Goal: Complete application form

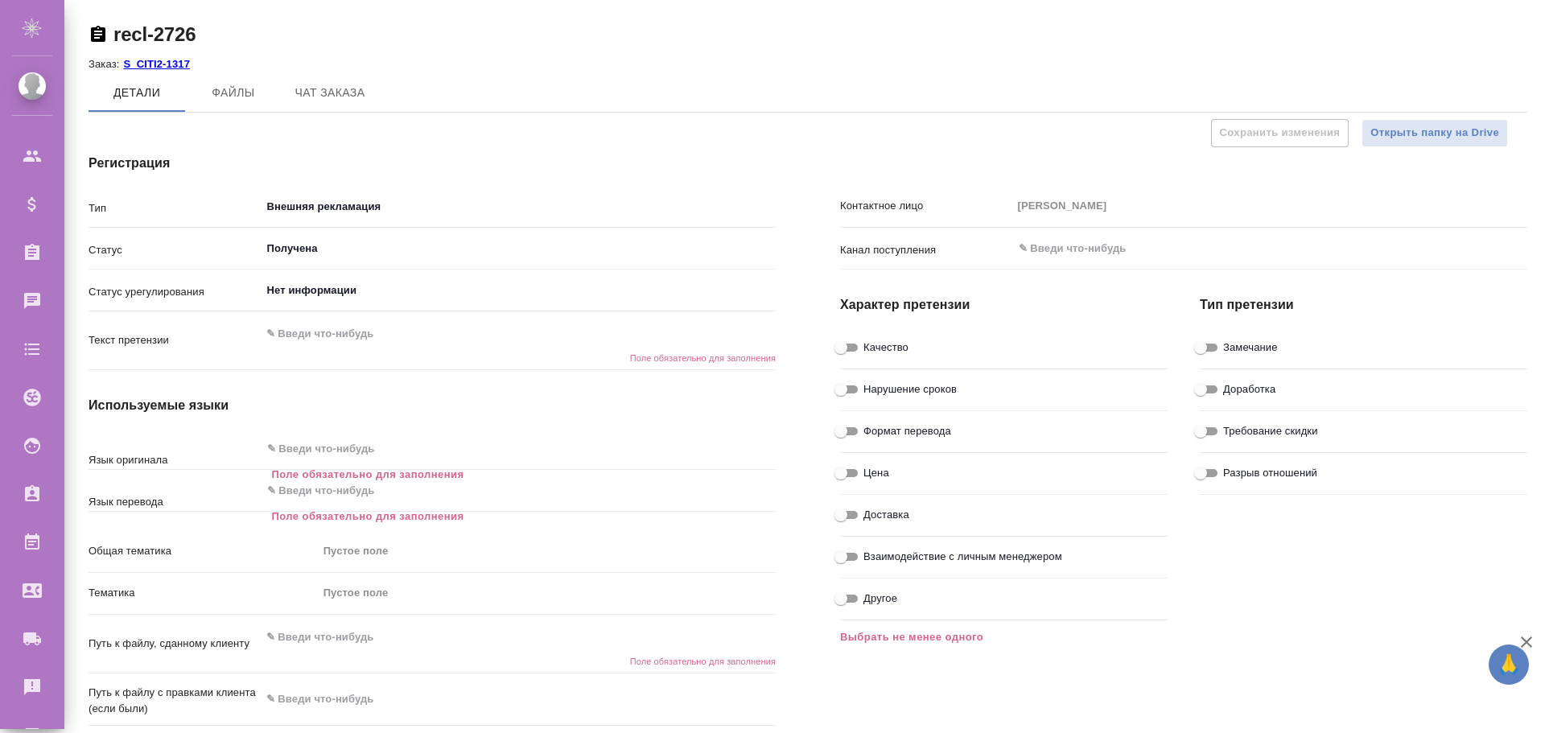
click at [1235, 48] on div "recl-2726" at bounding box center [808, 38] width 1439 height 32
click at [339, 337] on textarea at bounding box center [519, 333] width 516 height 27
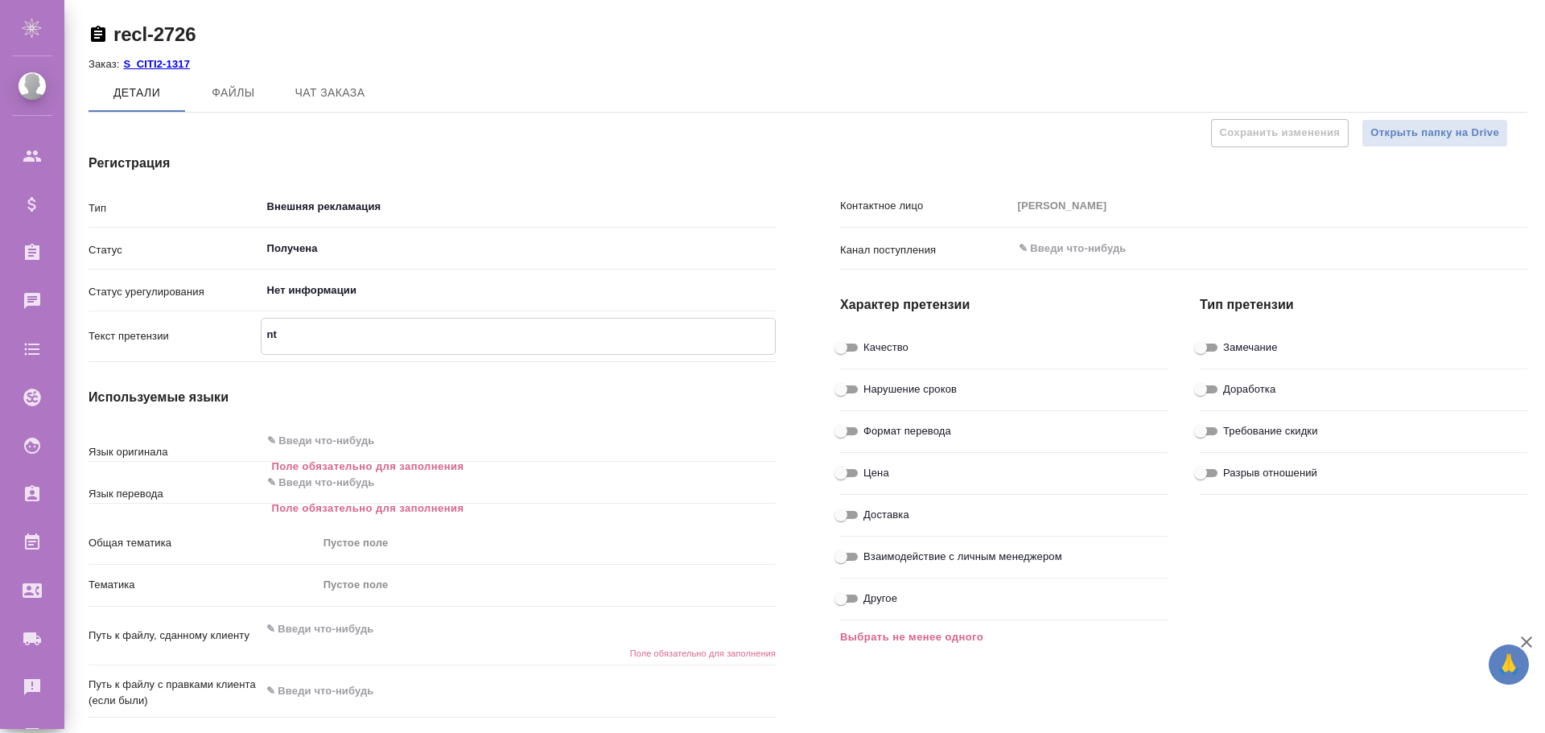
type textarea "n"
type textarea "текст претензии"
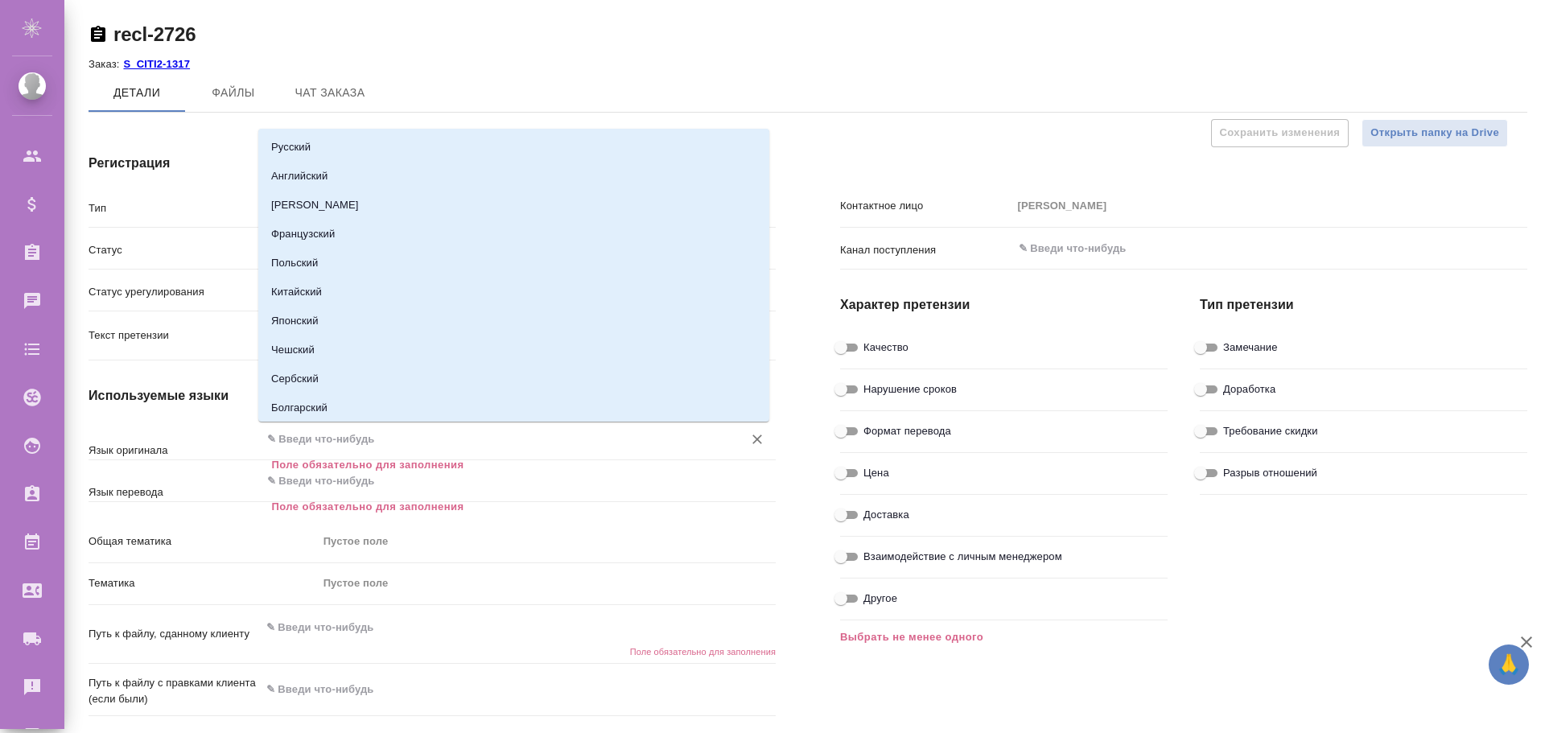
click at [318, 444] on input "text" at bounding box center [492, 439] width 452 height 19
click at [311, 145] on li "Русский" at bounding box center [513, 147] width 511 height 29
type input "Русский"
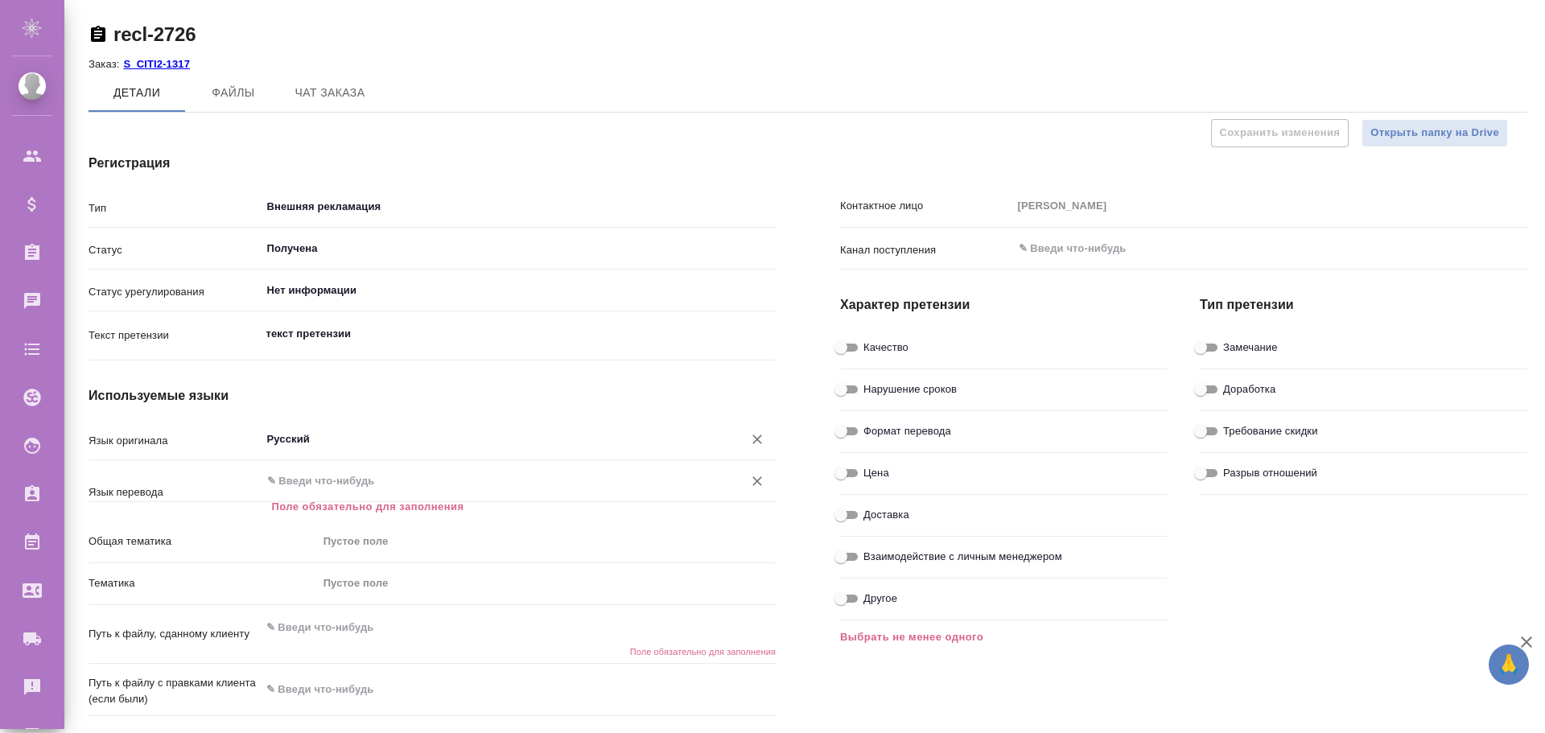
click at [313, 485] on input "text" at bounding box center [492, 481] width 452 height 19
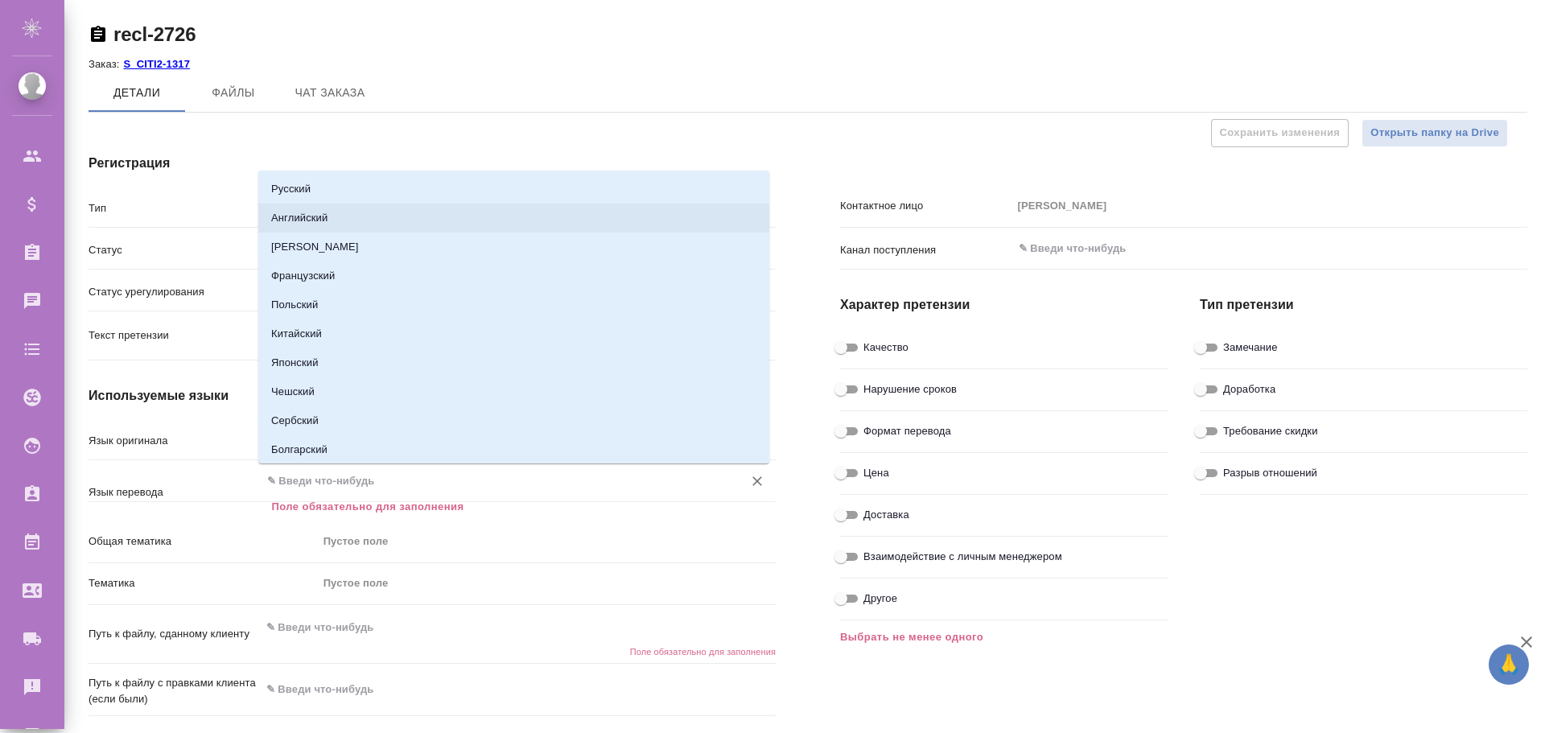
click at [327, 212] on li "Английский" at bounding box center [513, 218] width 511 height 29
type input "Английский"
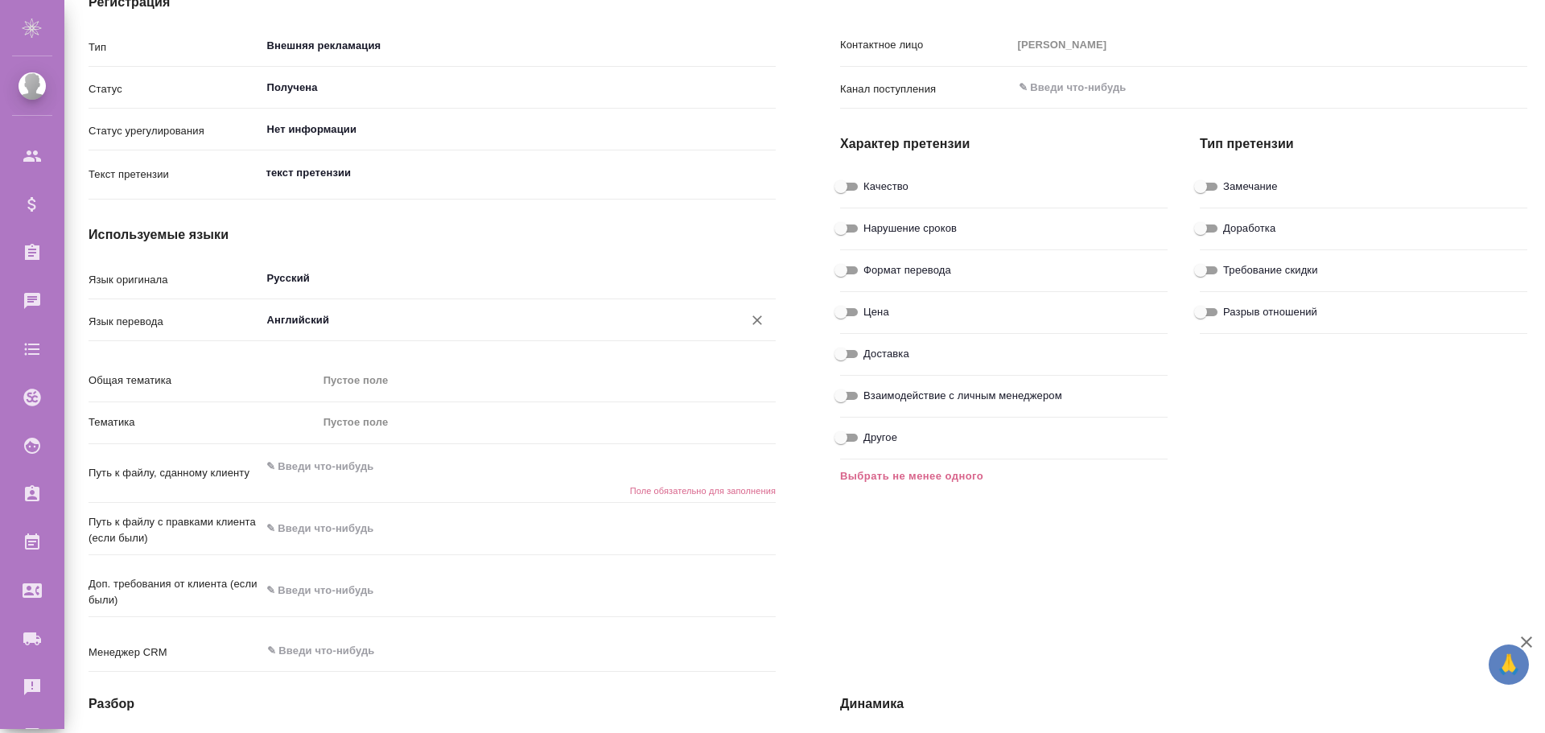
scroll to position [241, 0]
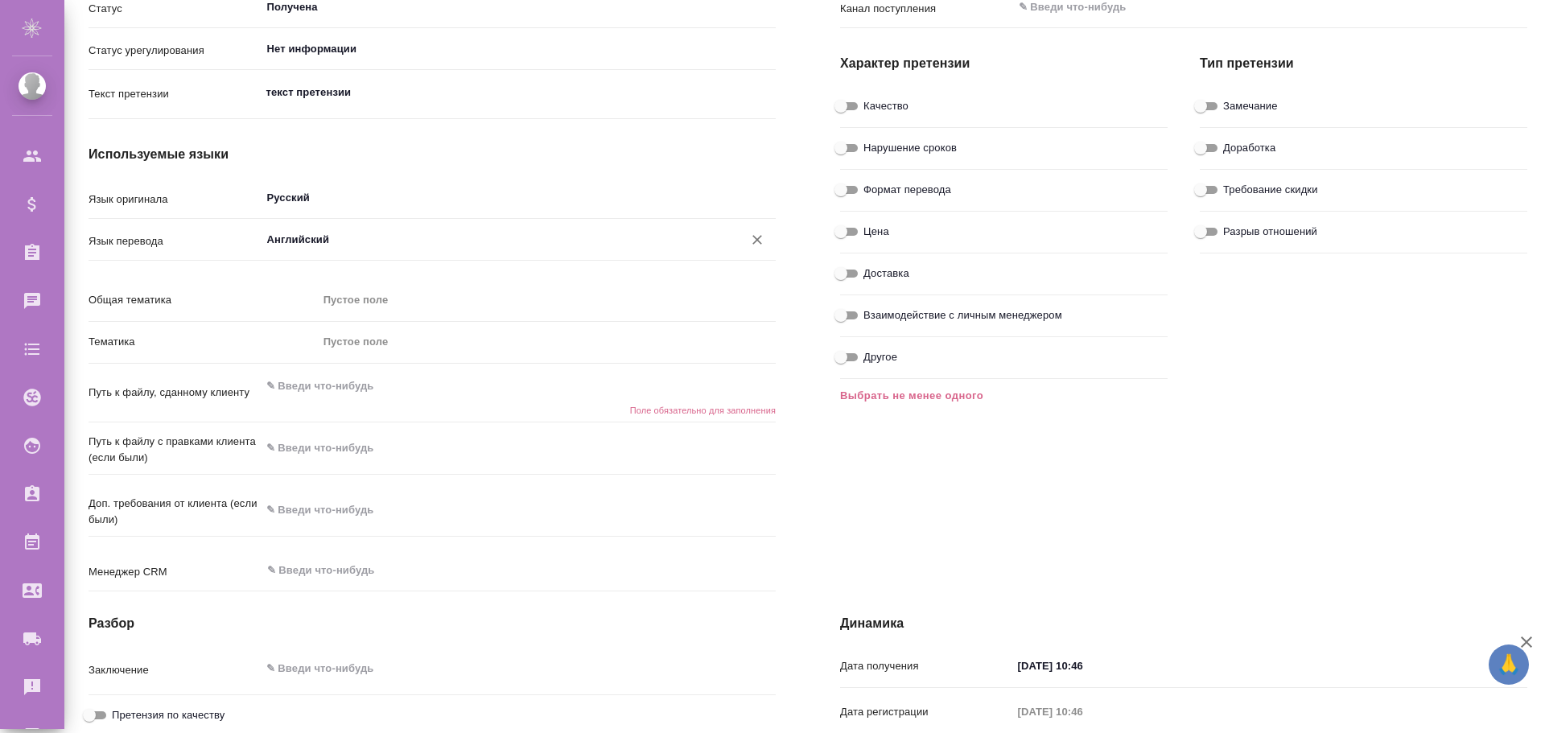
click at [381, 386] on textarea at bounding box center [519, 386] width 516 height 27
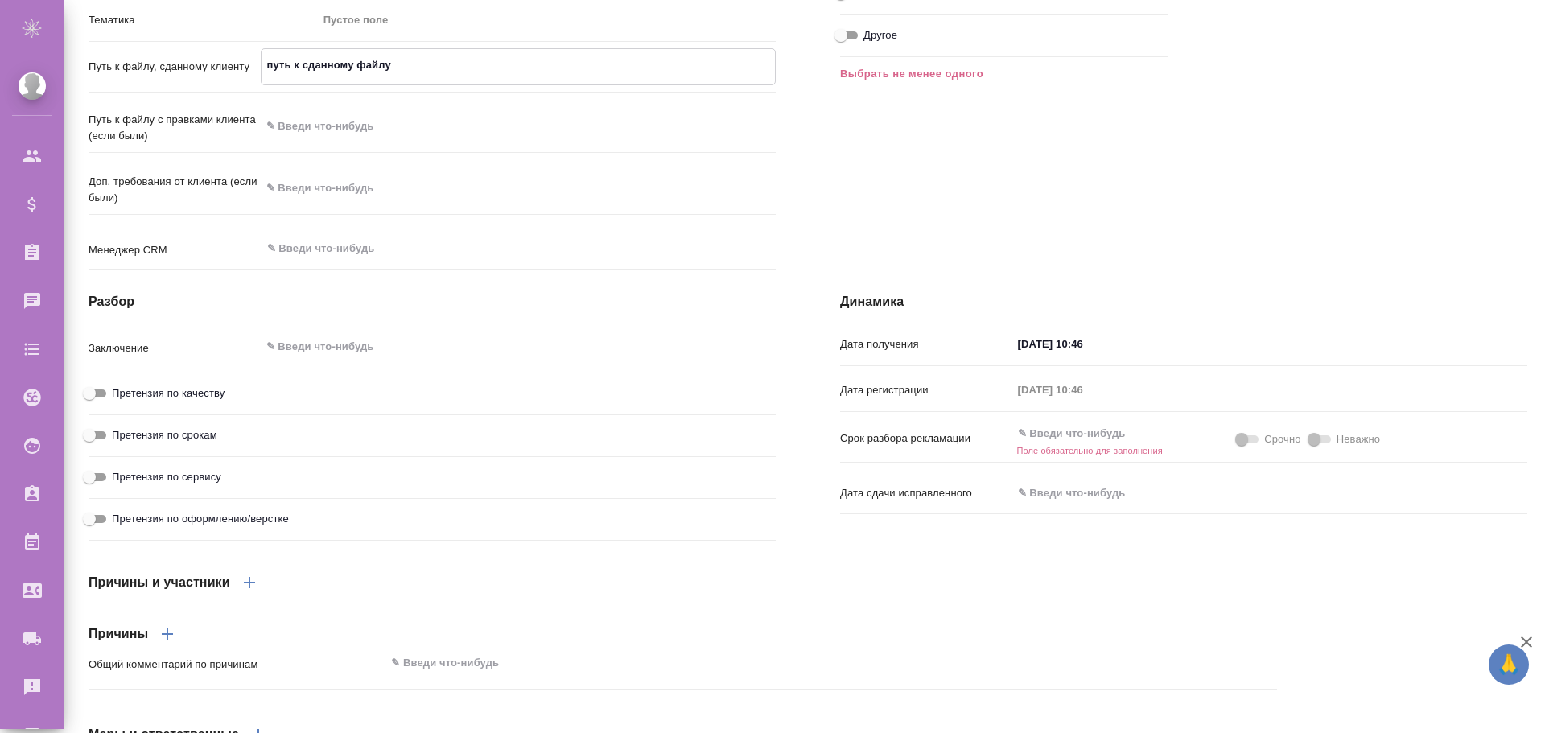
type textarea "путь к сданному файлу"
click at [1055, 447] on input "text" at bounding box center [1083, 434] width 141 height 23
click at [1185, 443] on icon "button" at bounding box center [1194, 433] width 19 height 19
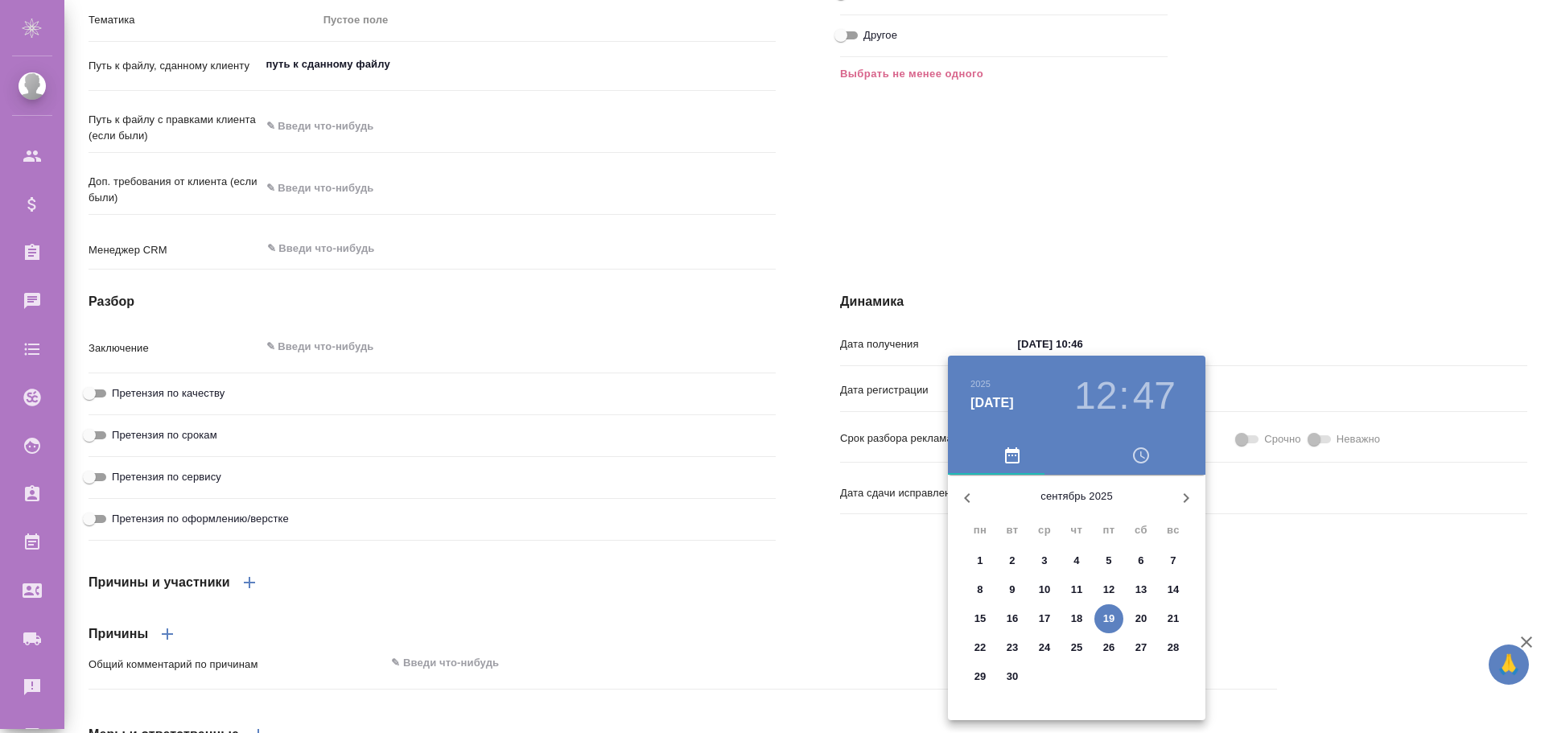
click at [1145, 643] on p "27" at bounding box center [1142, 648] width 12 height 16
type input "[DATE] 12:47"
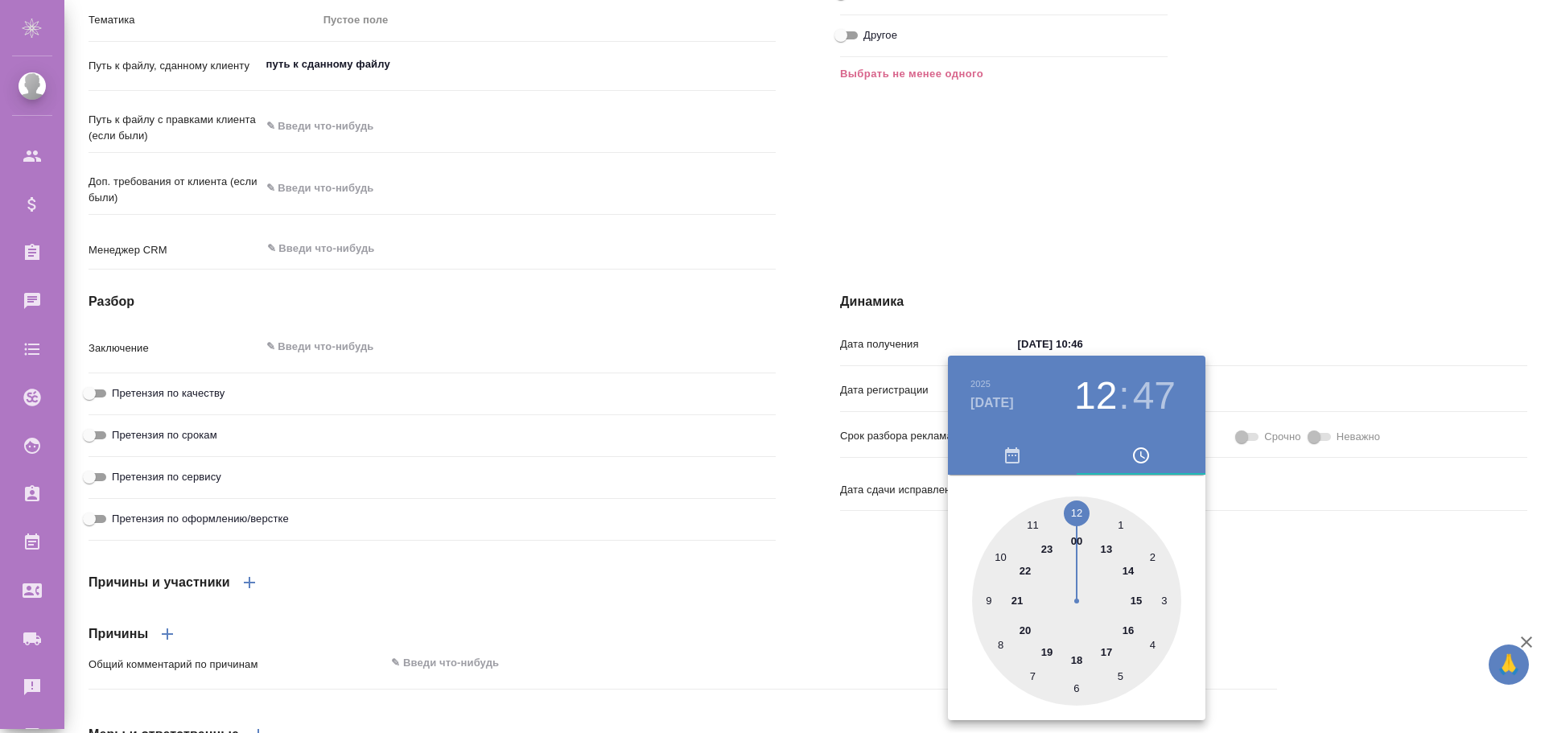
click at [1298, 654] on div at bounding box center [772, 366] width 1545 height 733
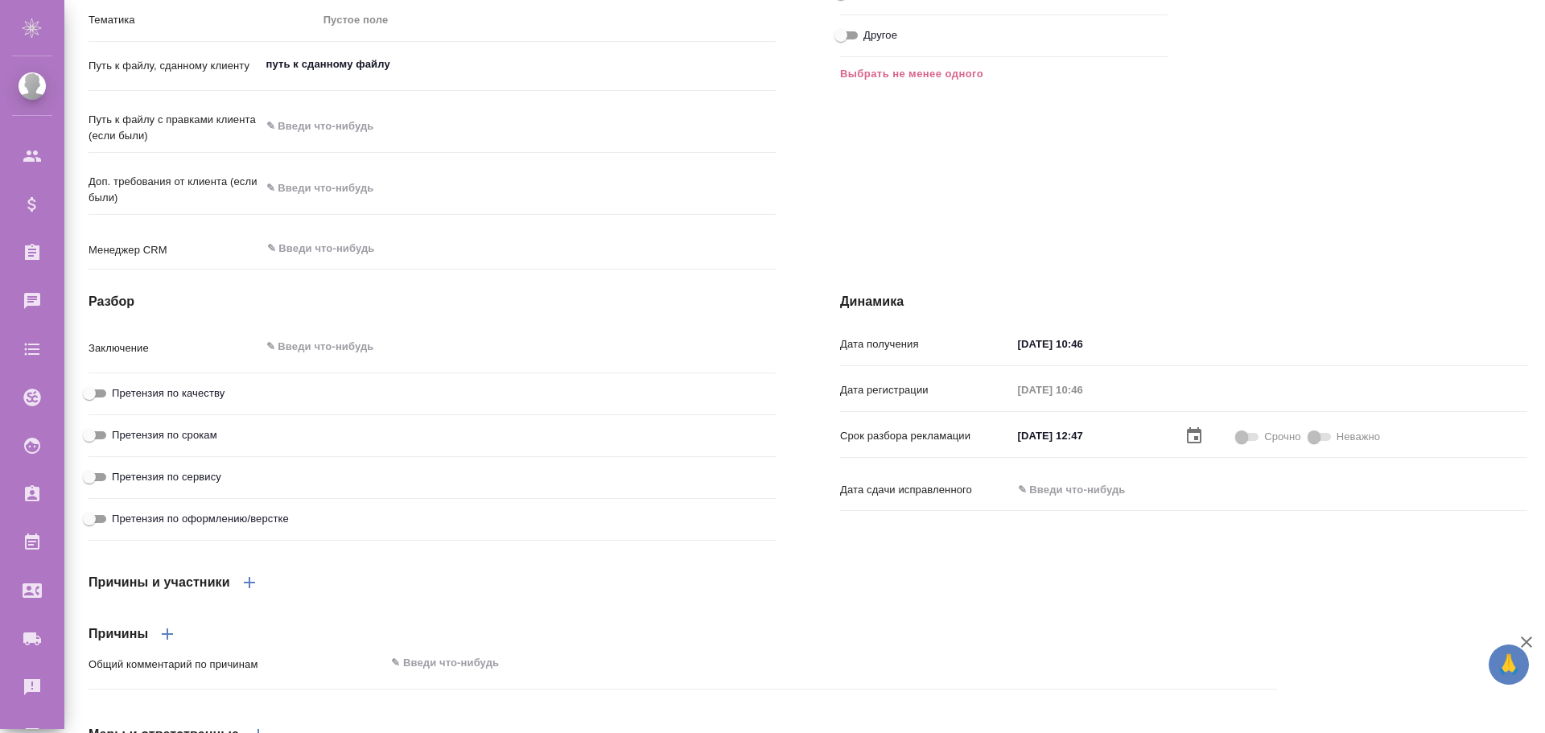
scroll to position [241, 0]
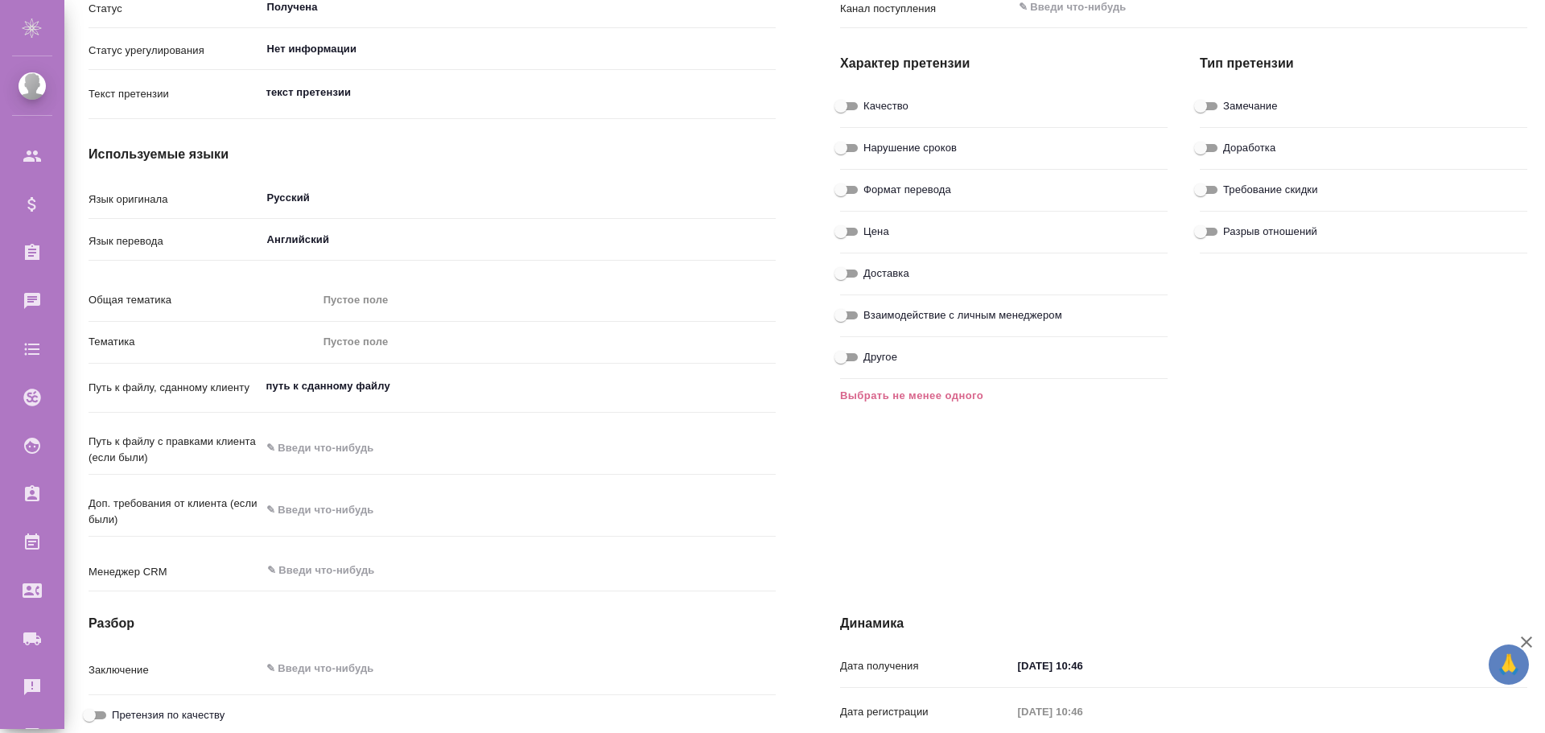
click at [839, 270] on input "Доставка" at bounding box center [841, 273] width 58 height 19
checkbox input "true"
click at [1198, 146] on input "Доработка" at bounding box center [1201, 147] width 58 height 19
checkbox input "true"
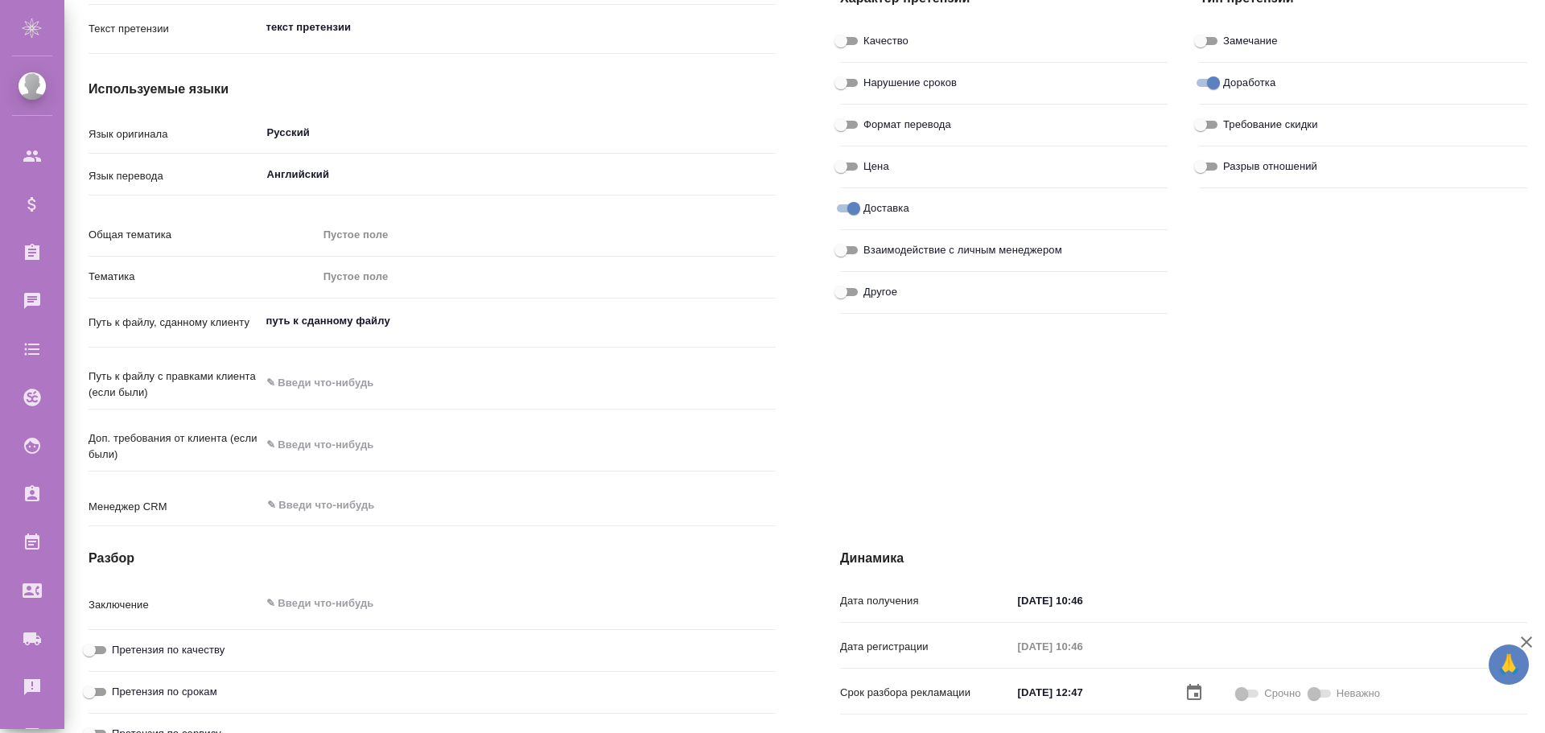
scroll to position [0, 0]
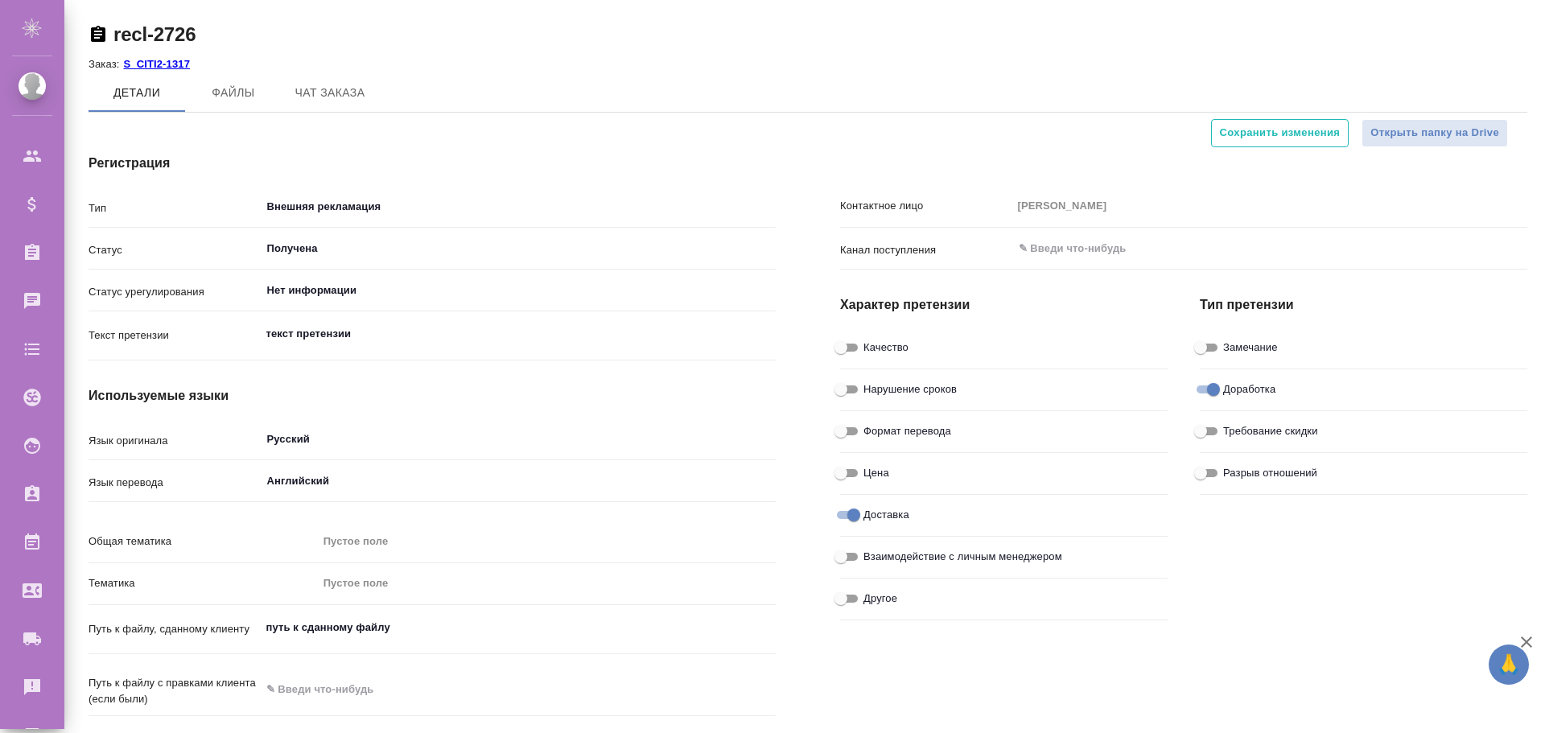
click at [1286, 139] on span "Сохранить изменения" at bounding box center [1280, 133] width 121 height 19
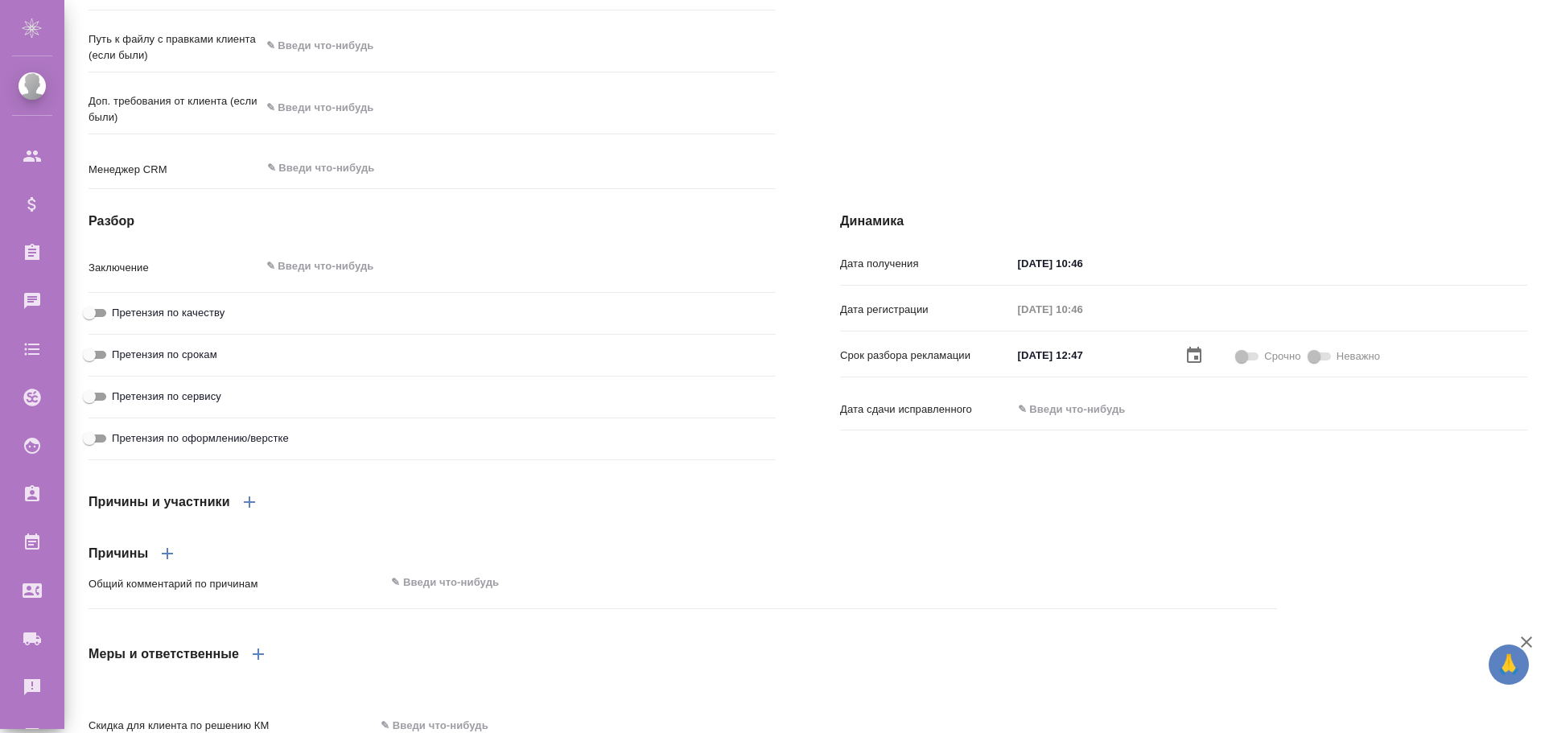
scroll to position [724, 0]
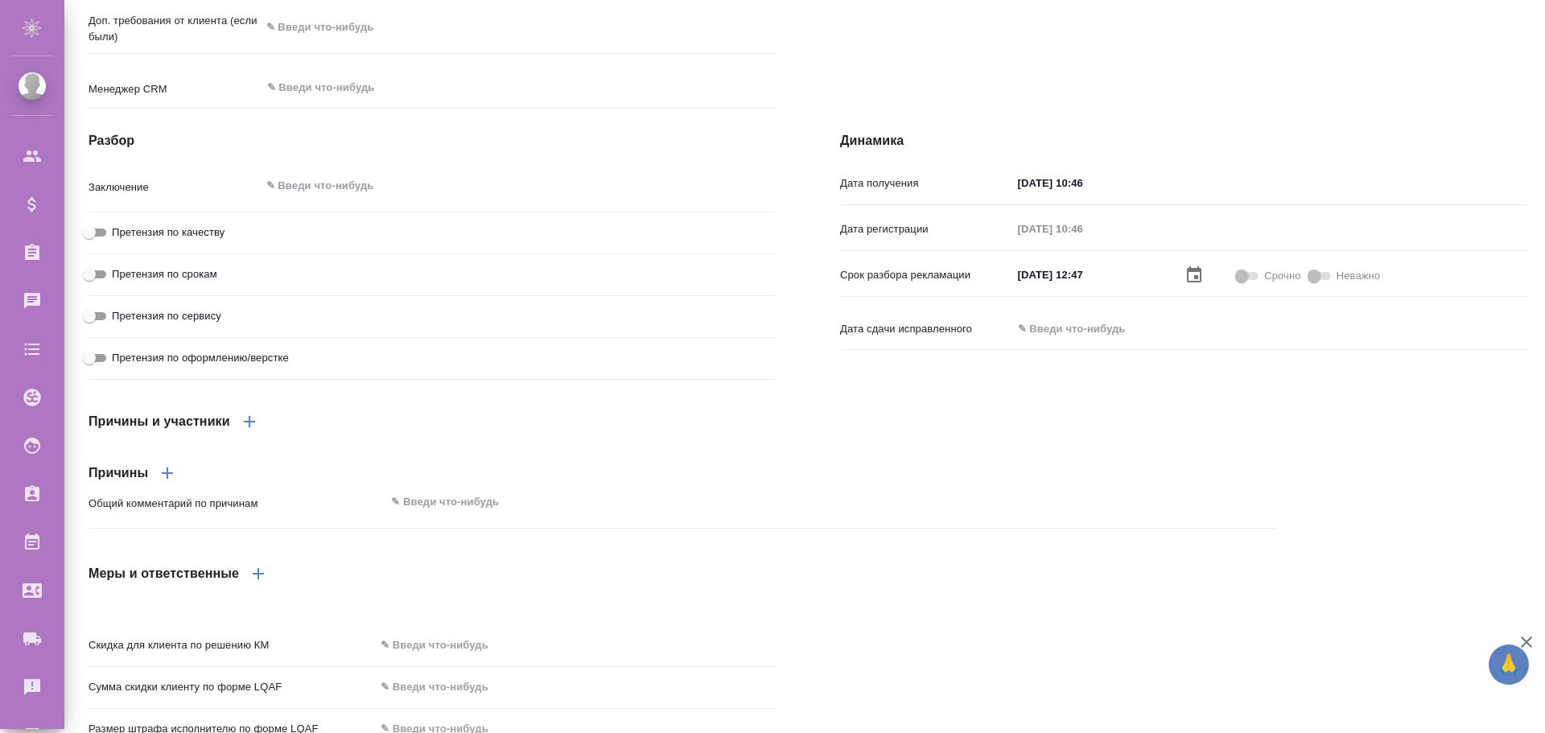
click at [313, 200] on textarea at bounding box center [519, 185] width 516 height 27
type textarea "З"
type textarea "Текст заключения"
click at [94, 326] on input "Претензия по сервису" at bounding box center [89, 316] width 58 height 19
checkbox input "true"
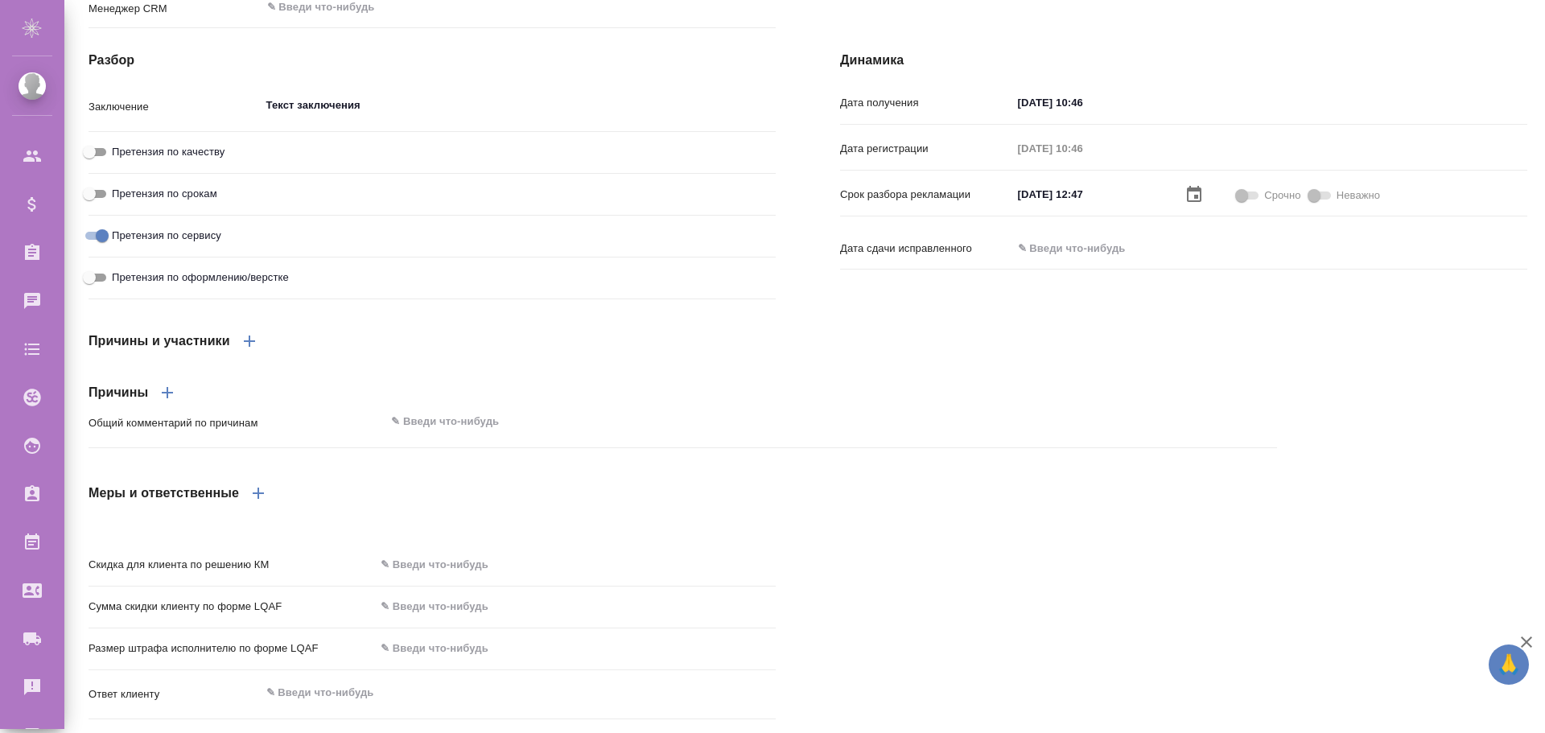
scroll to position [884, 0]
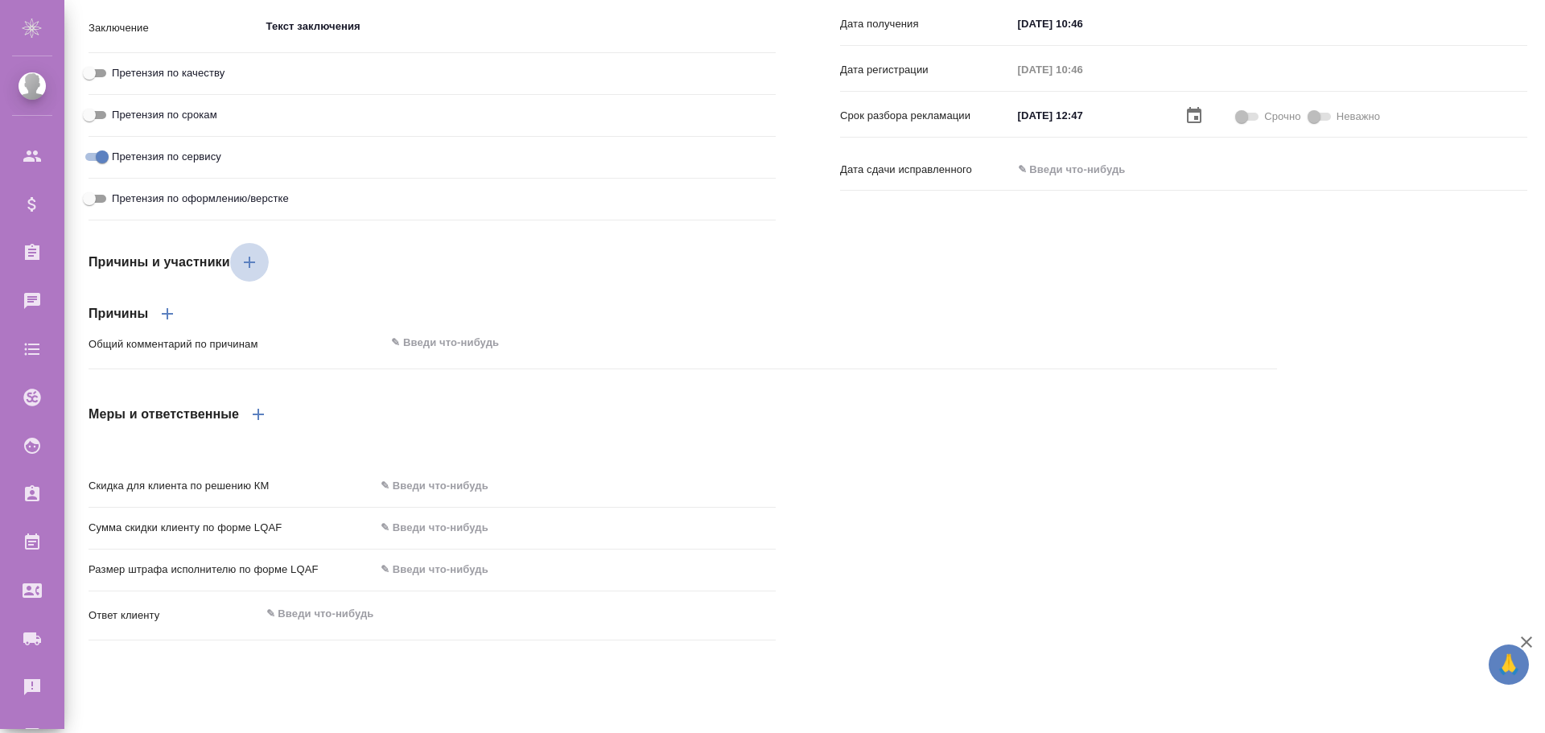
click at [254, 272] on icon "button" at bounding box center [249, 262] width 19 height 19
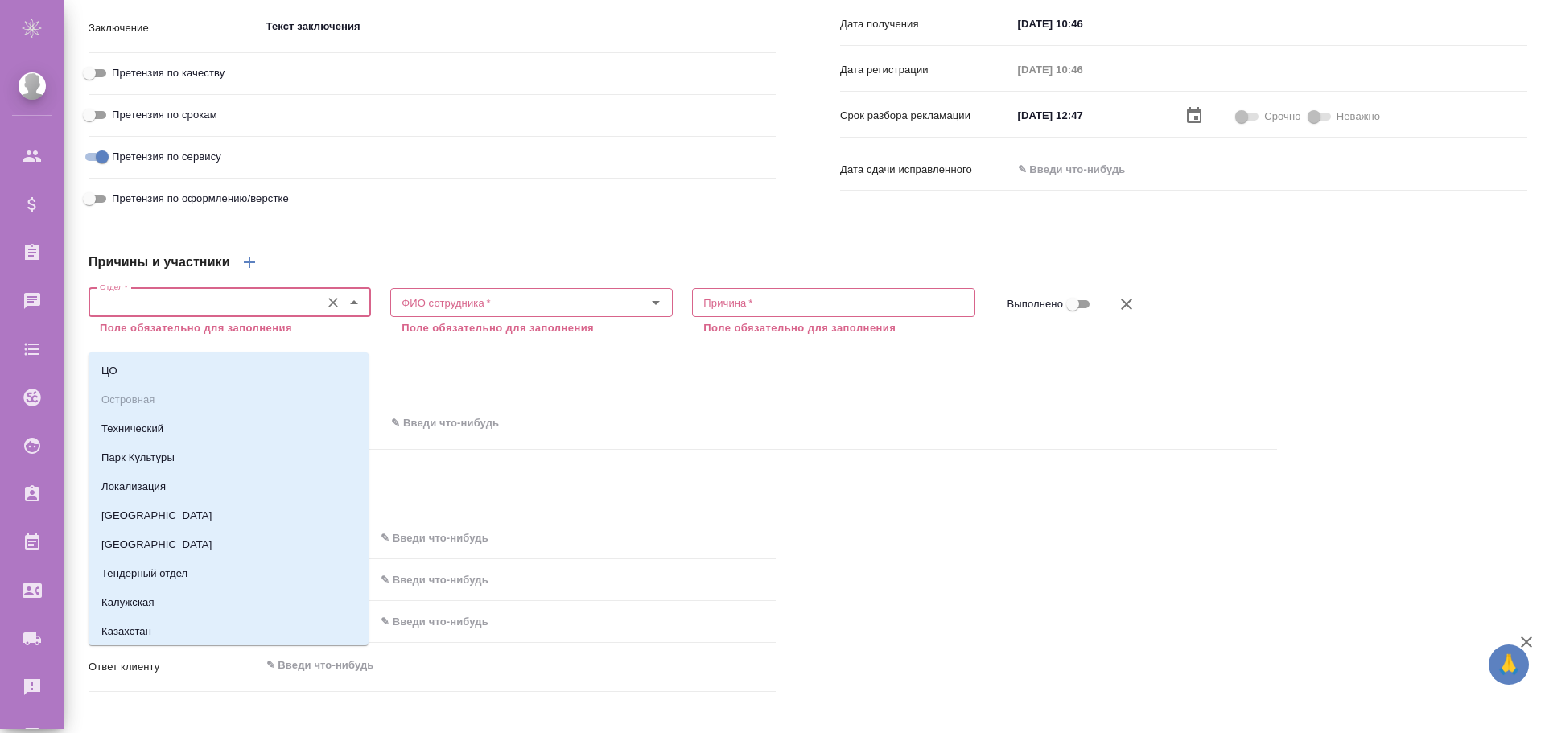
click at [156, 312] on input "Отдел   *" at bounding box center [202, 302] width 219 height 19
click at [136, 369] on li "ЦО" at bounding box center [229, 371] width 280 height 29
type input "ЦО"
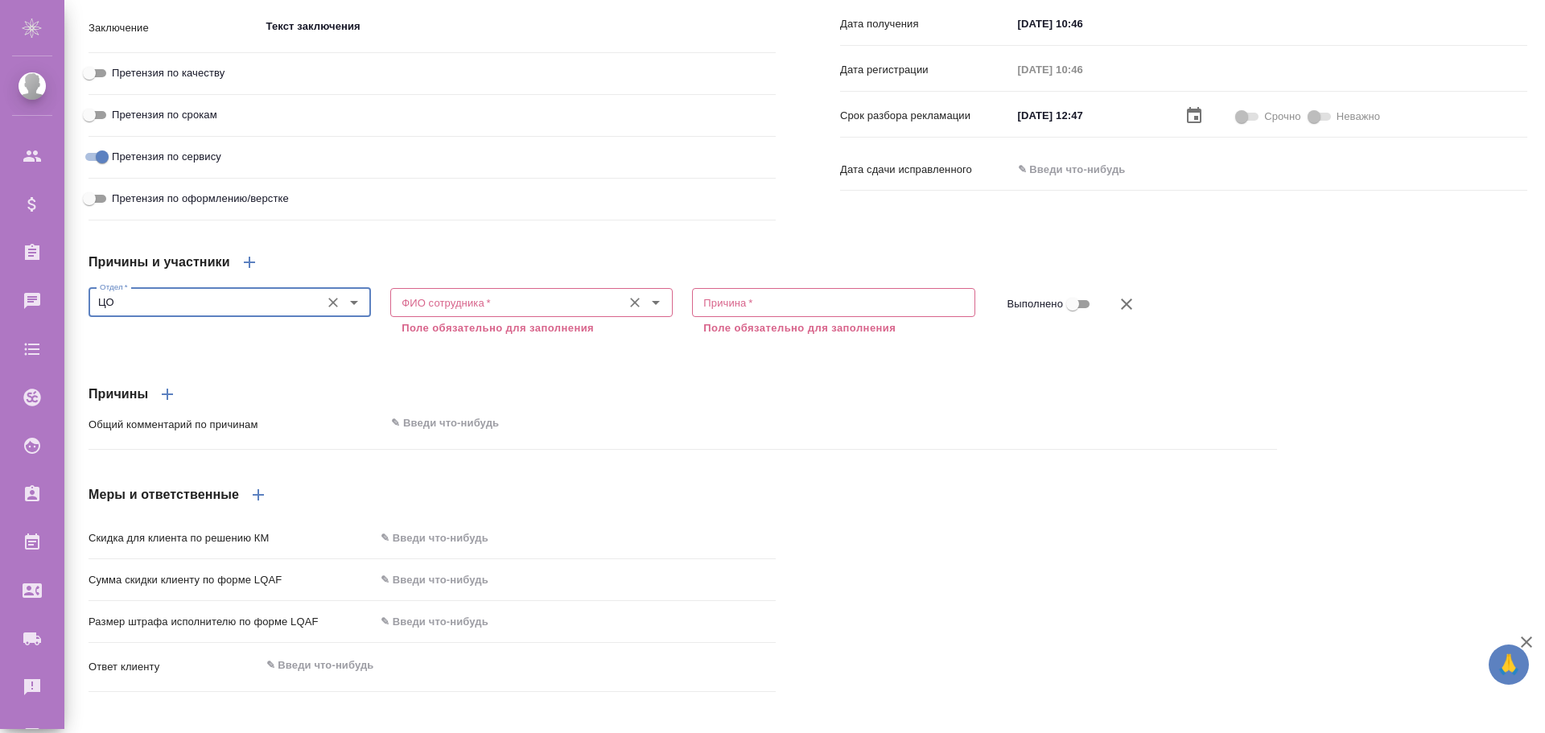
click at [464, 312] on input "ФИО сотрудника   *" at bounding box center [504, 302] width 219 height 19
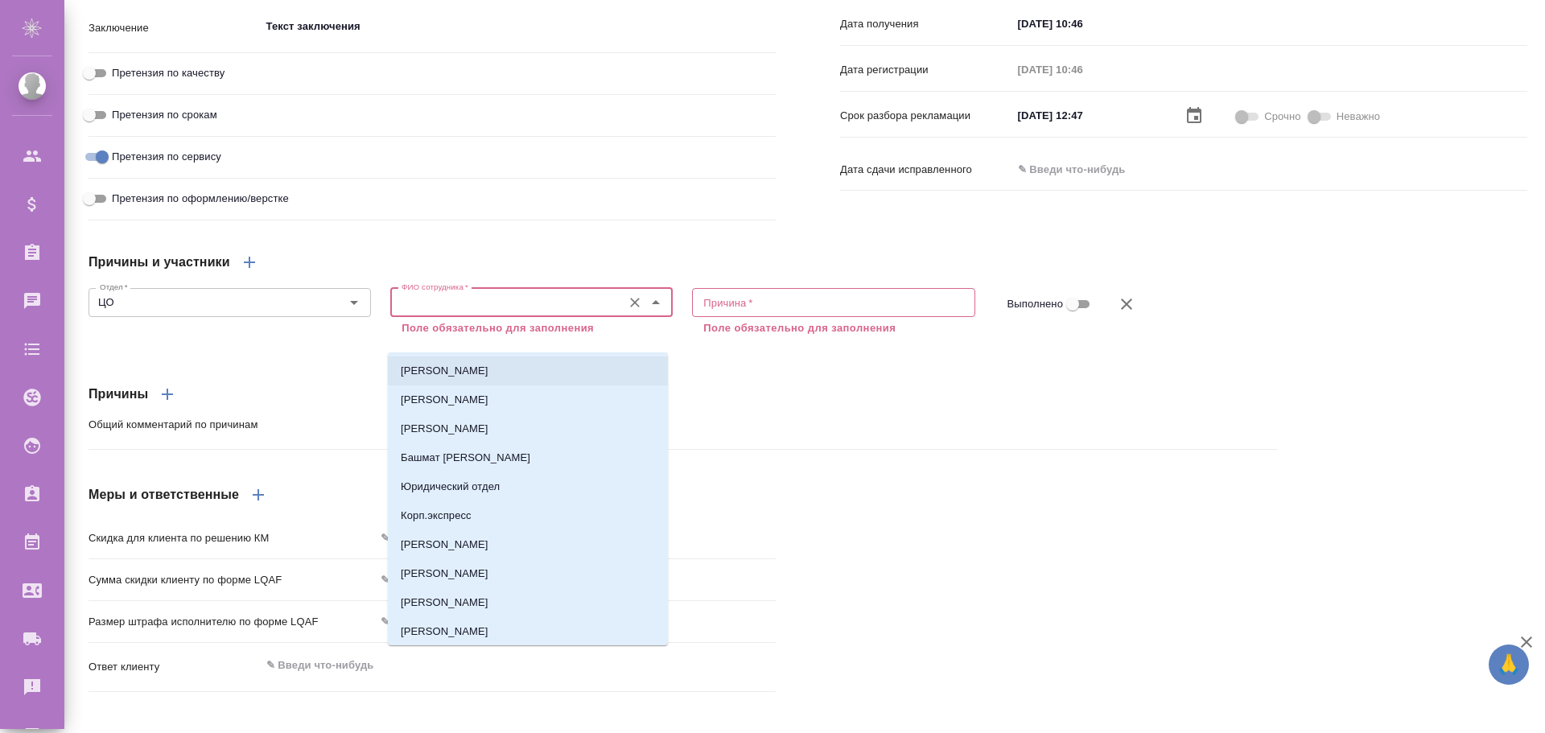
click at [451, 371] on p "[PERSON_NAME]" at bounding box center [445, 371] width 88 height 16
type input "[PERSON_NAME]"
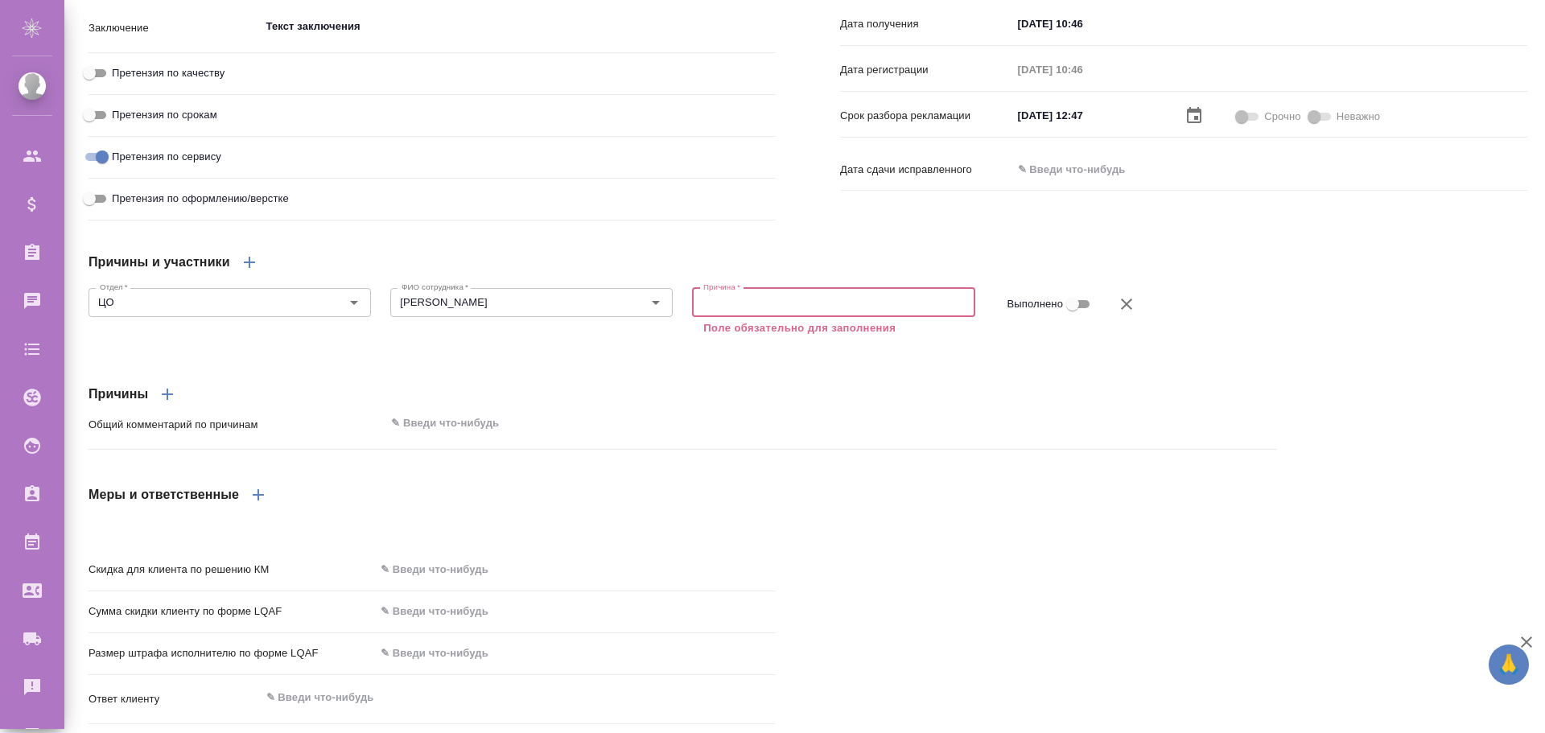
click at [718, 308] on textarea at bounding box center [833, 302] width 260 height 12
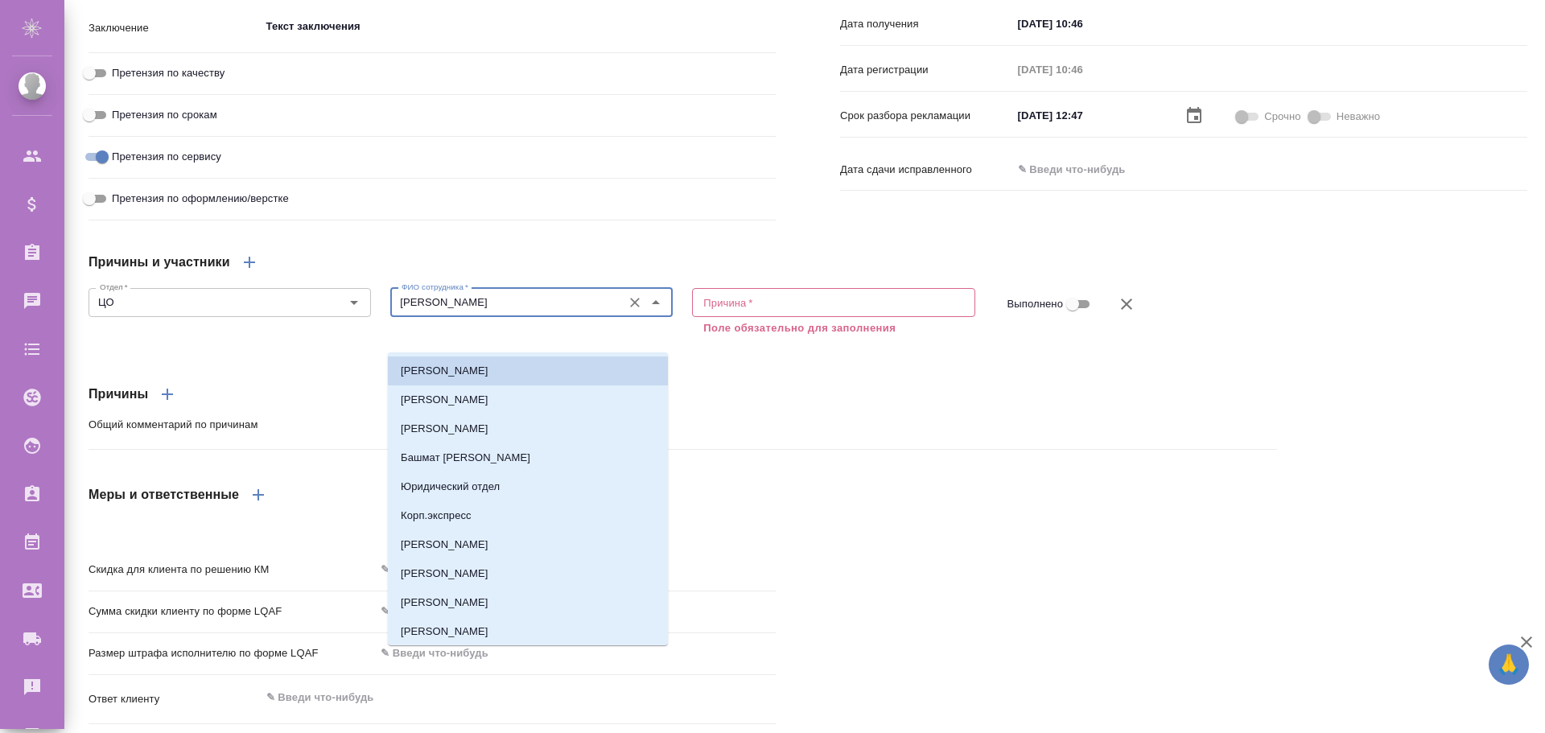
click at [477, 312] on input "[PERSON_NAME]" at bounding box center [504, 302] width 219 height 19
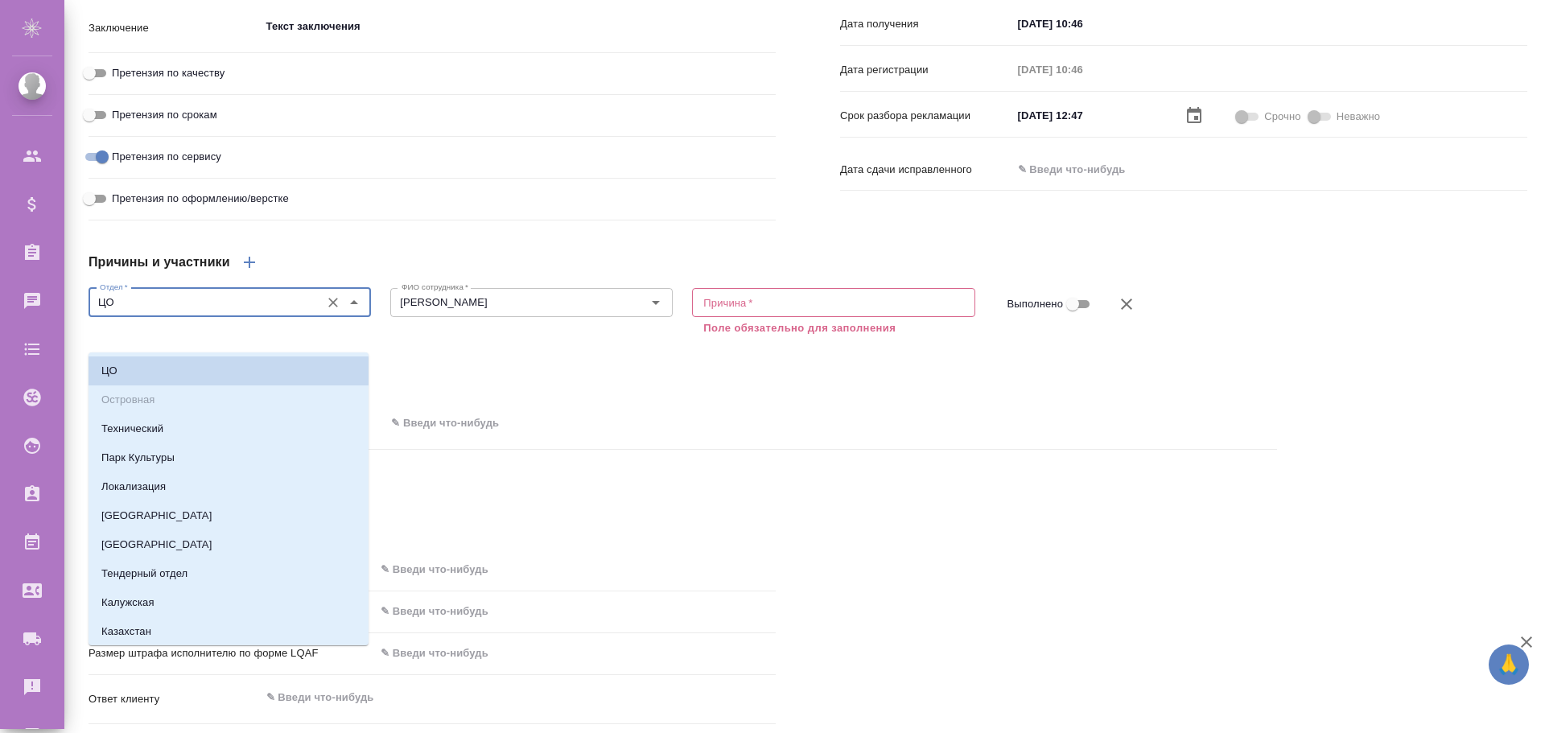
click at [244, 312] on input "ЦО" at bounding box center [202, 302] width 219 height 19
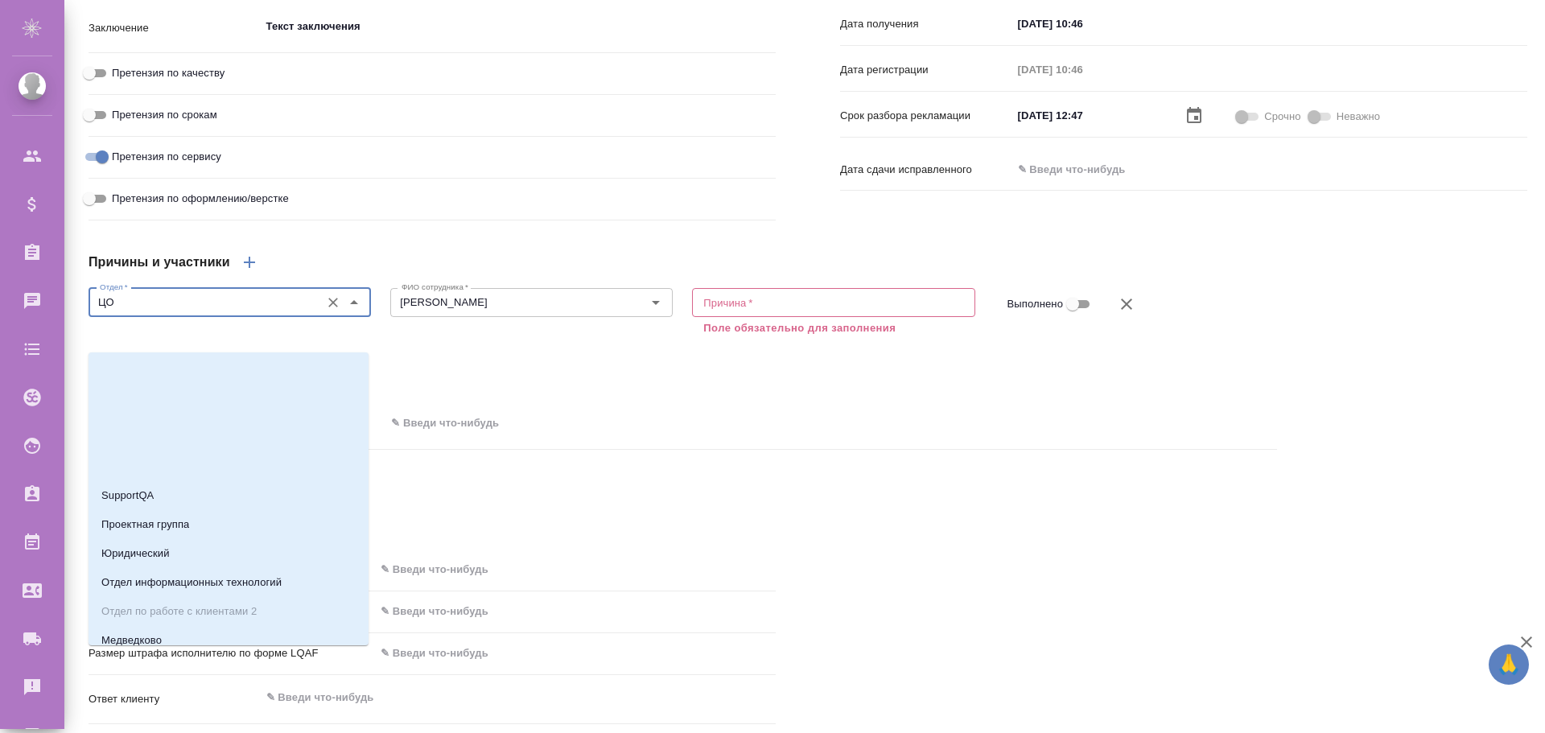
scroll to position [885, 0]
click at [137, 468] on li "LQA" at bounding box center [229, 470] width 280 height 29
type input "LQA"
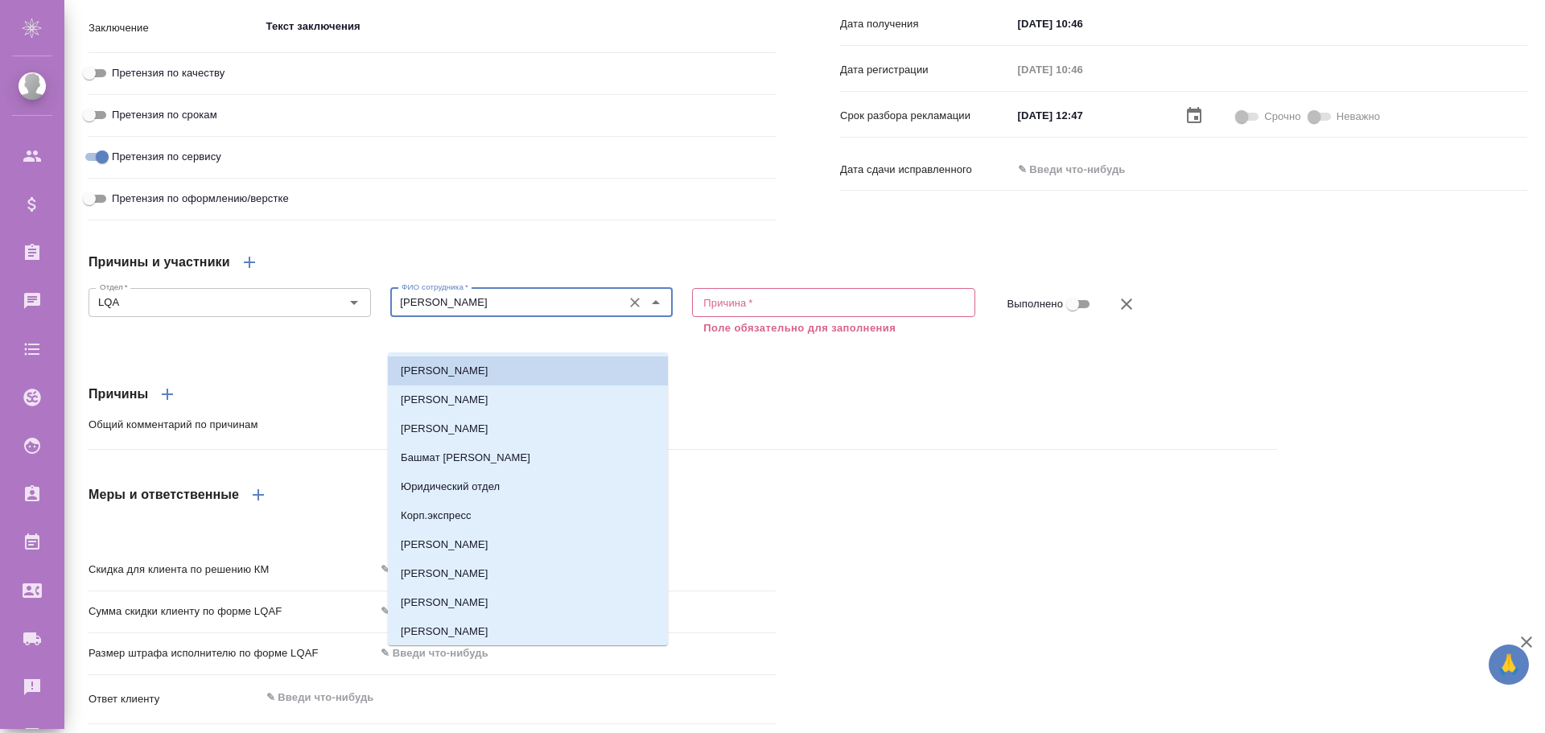
click at [422, 312] on input "[PERSON_NAME]" at bounding box center [504, 302] width 219 height 19
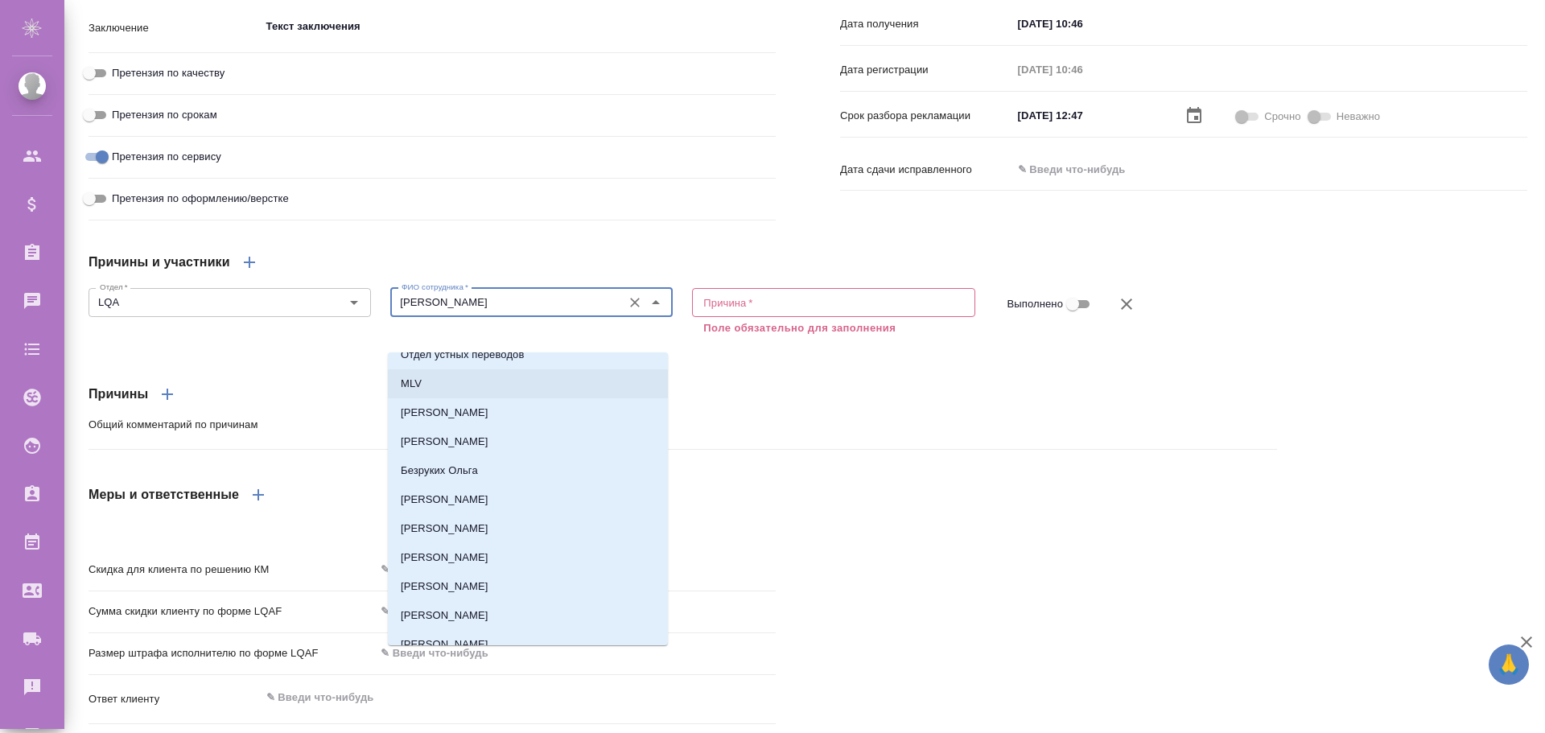
click at [411, 384] on p "MLV" at bounding box center [411, 384] width 21 height 16
type input "MLV"
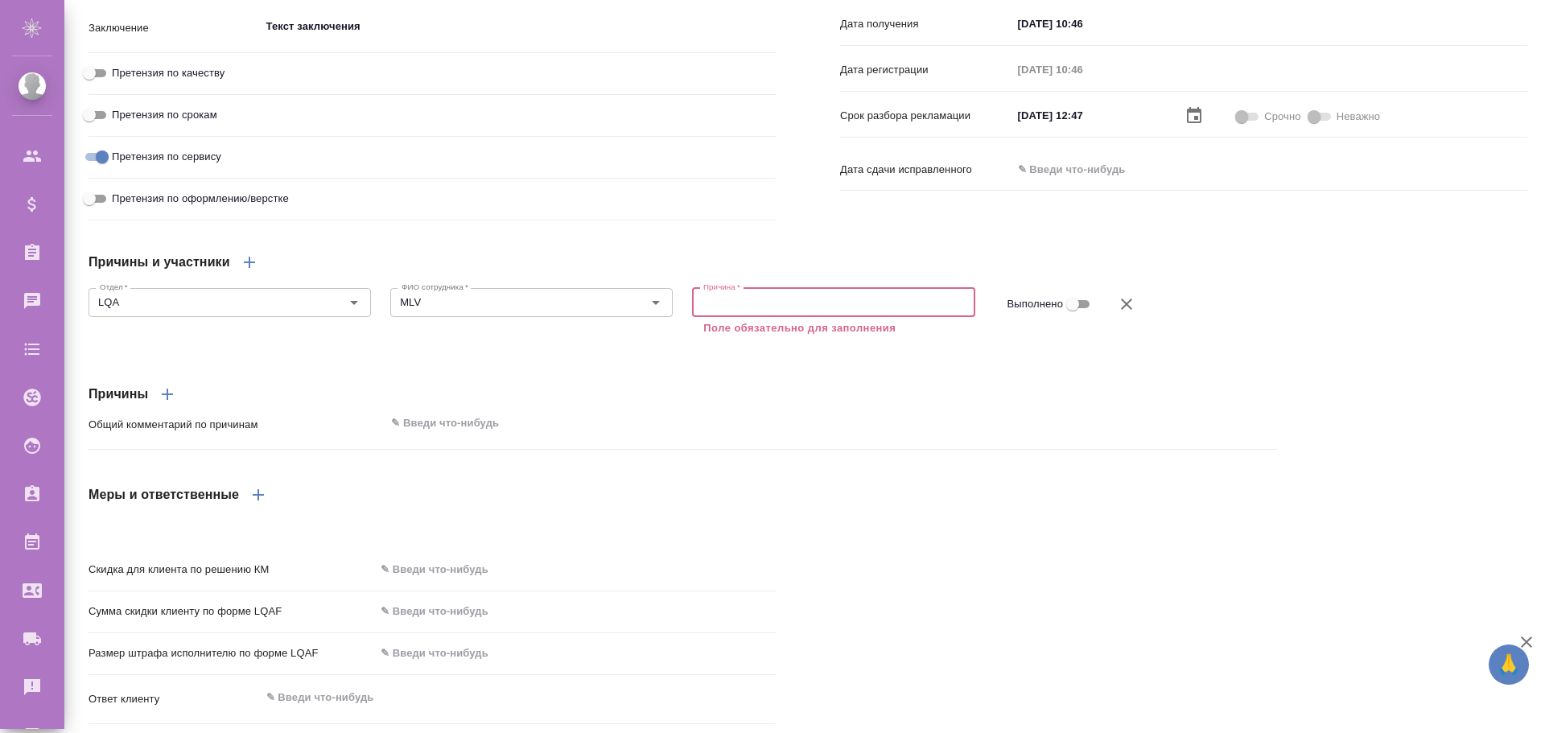
click at [734, 308] on textarea at bounding box center [833, 302] width 260 height 12
click at [610, 267] on div "Причины и участники Отдел   * LQA Отдел * ФИО сотрудника   * MLV ФИО сотрудника…" at bounding box center [682, 375] width 1253 height 329
click at [759, 317] on div "x Причина *" at bounding box center [833, 302] width 282 height 29
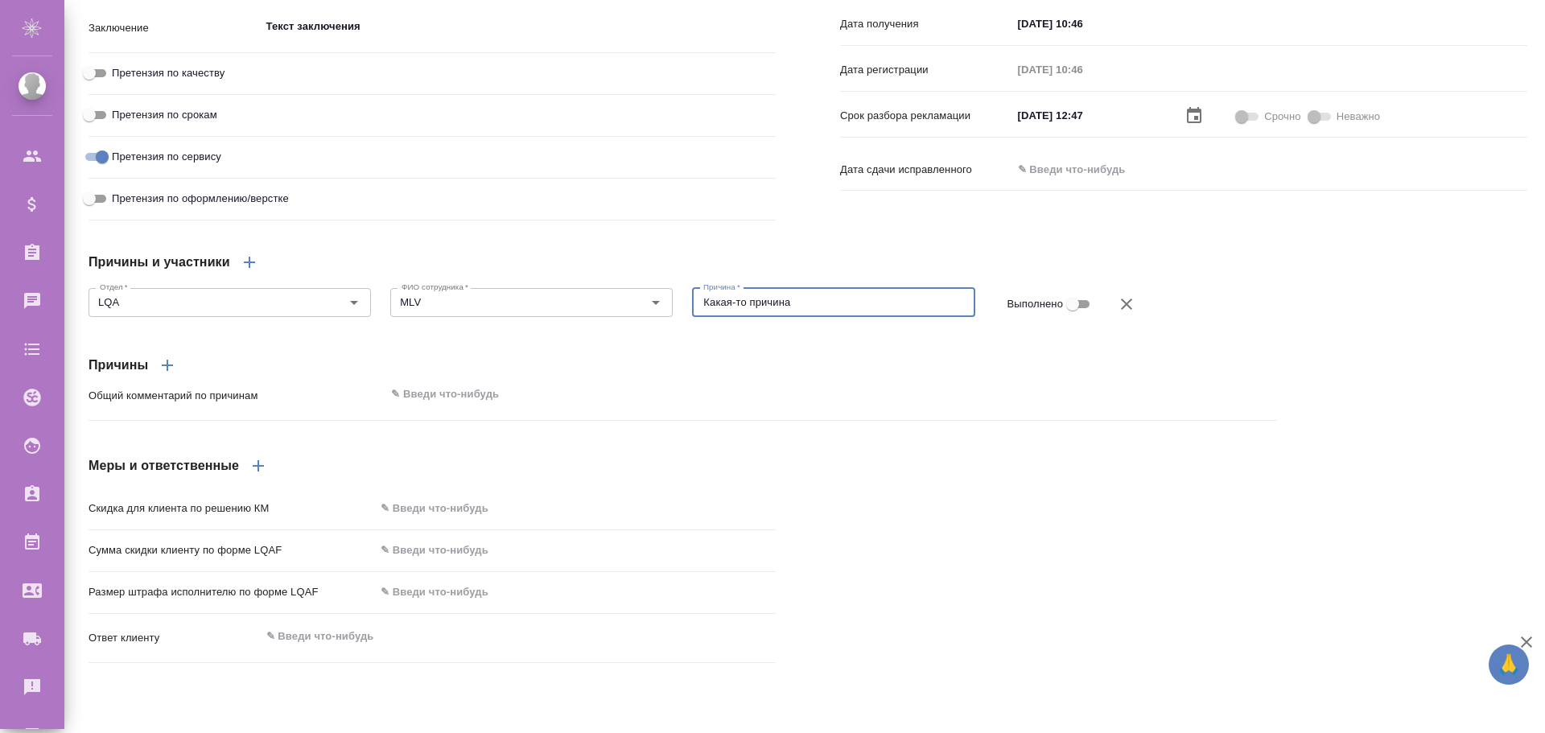
type textarea "Какая-то причина"
click at [247, 272] on icon "button" at bounding box center [249, 262] width 19 height 19
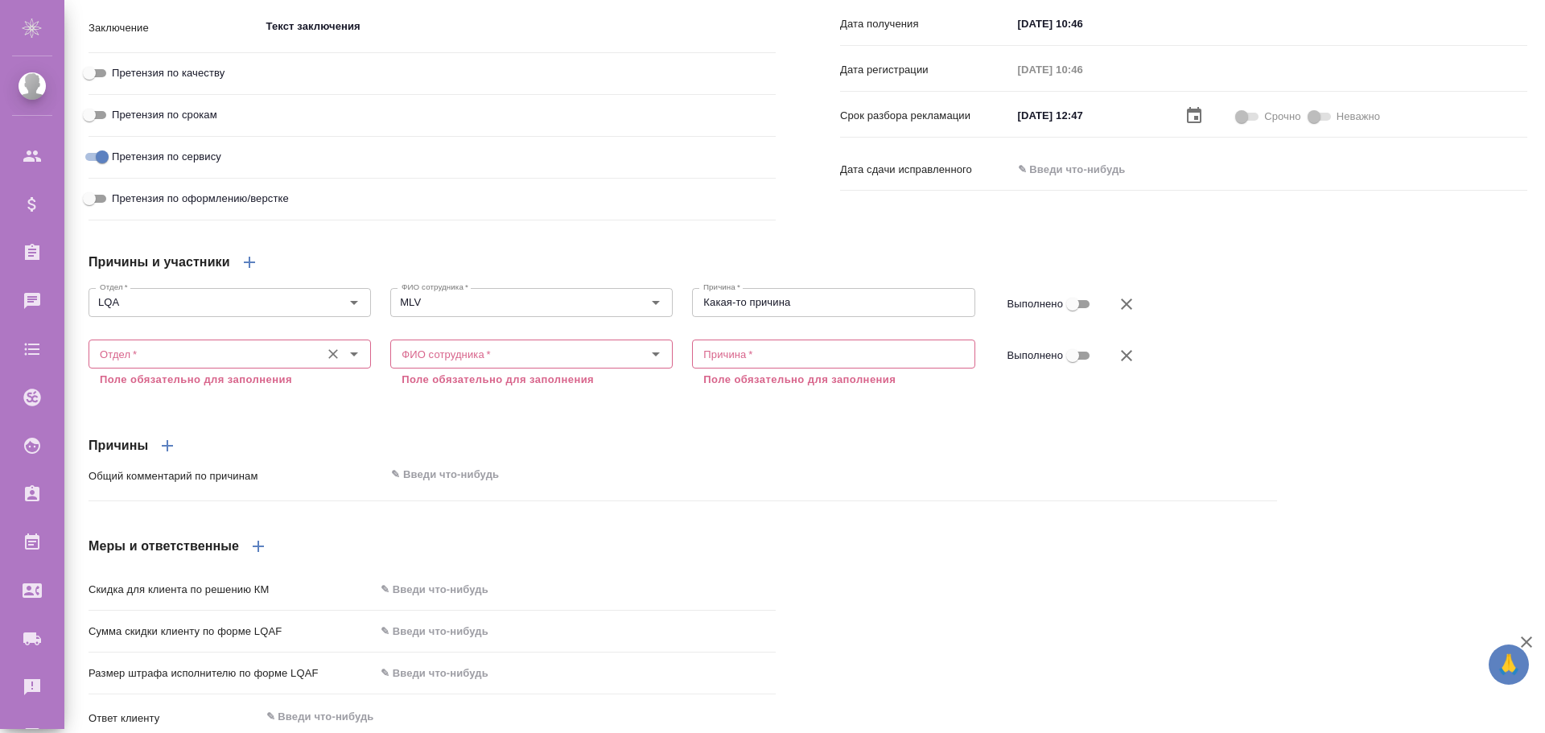
click at [126, 364] on input "Отдел   *" at bounding box center [202, 353] width 219 height 19
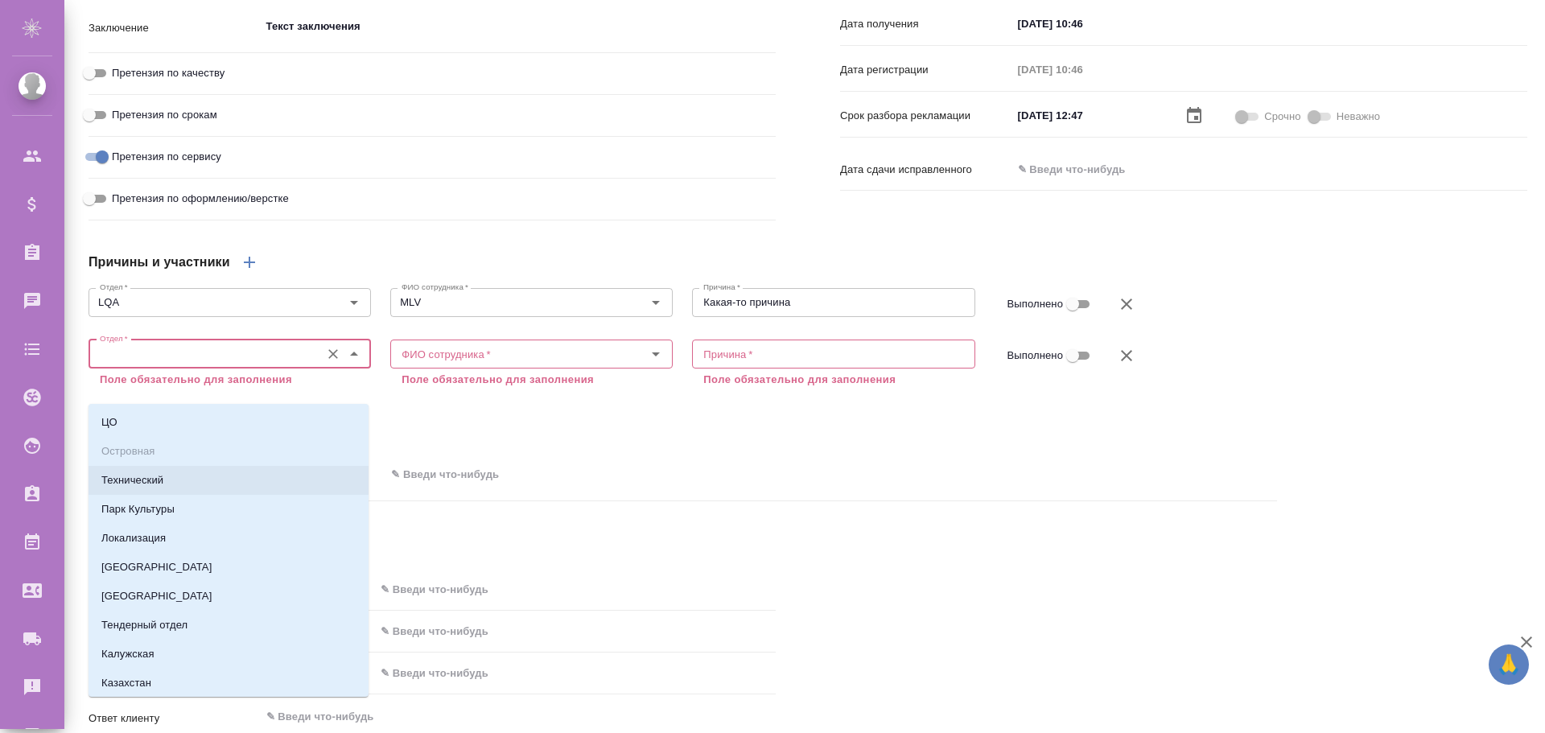
click at [127, 479] on p "Технический" at bounding box center [132, 480] width 62 height 16
type input "Технический"
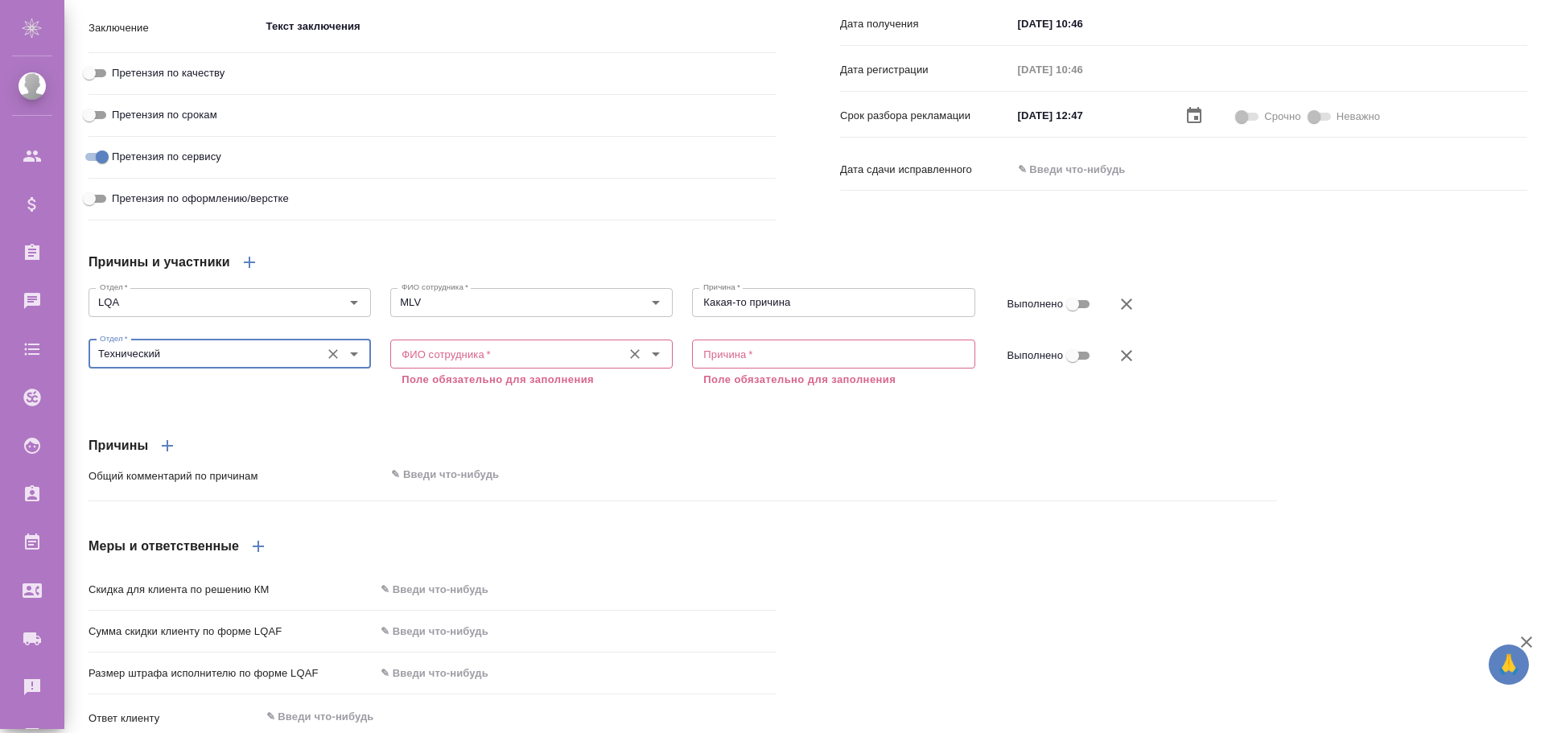
click at [472, 364] on input "ФИО сотрудника   *" at bounding box center [504, 353] width 219 height 19
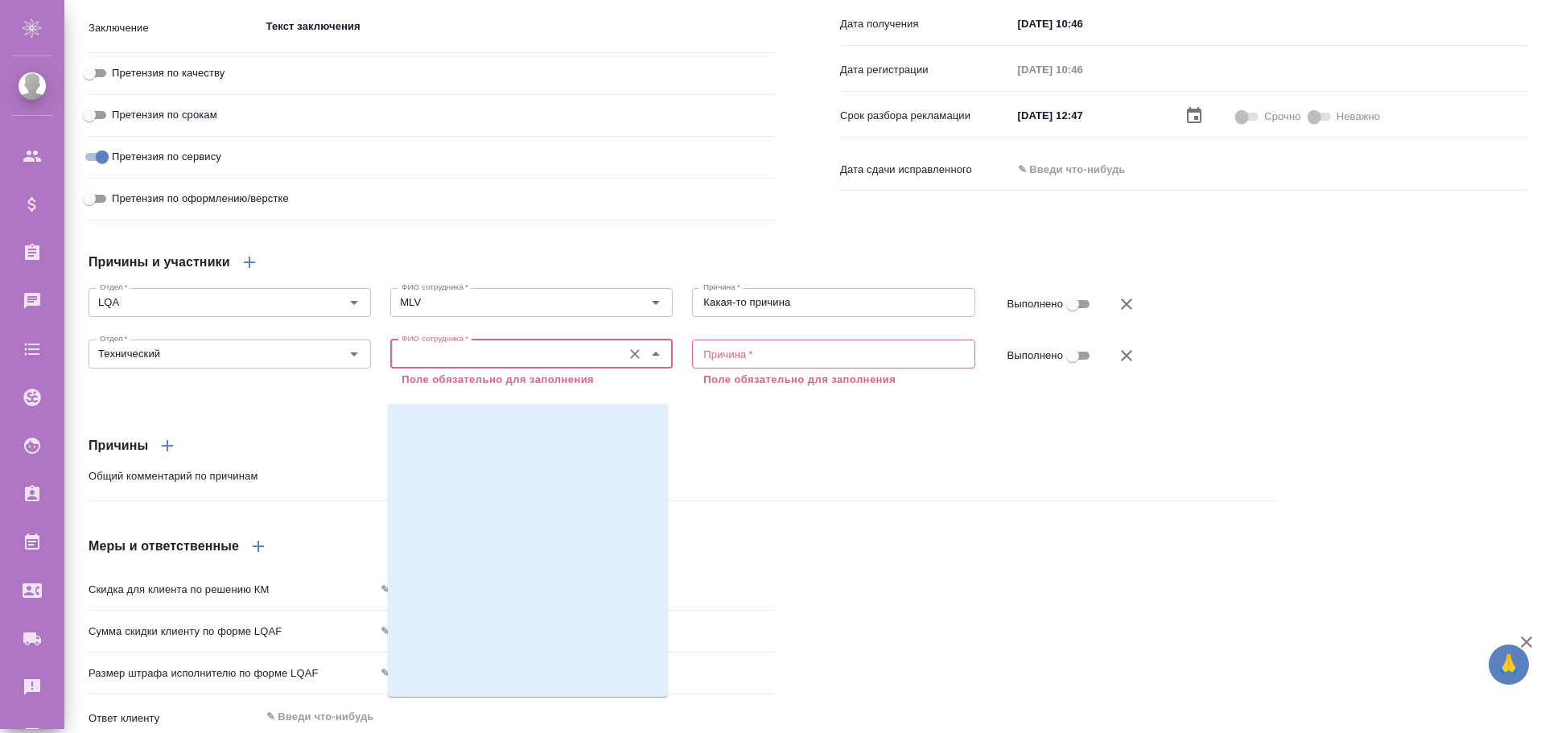
scroll to position [16580, 0]
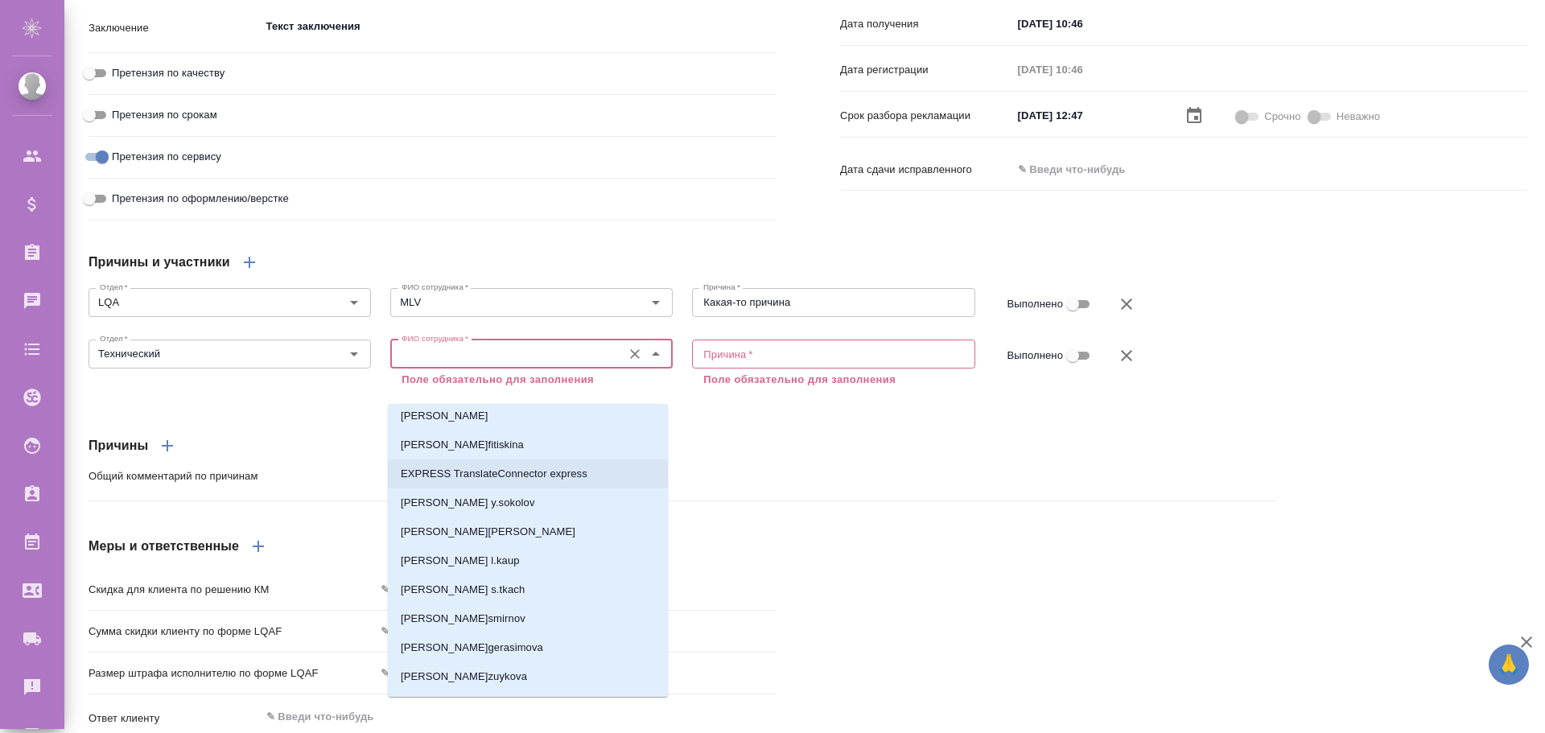
click at [480, 473] on p "EXPRESS TranslateConnector express" at bounding box center [494, 474] width 187 height 16
type input "EXPRESS TranslateConnector express"
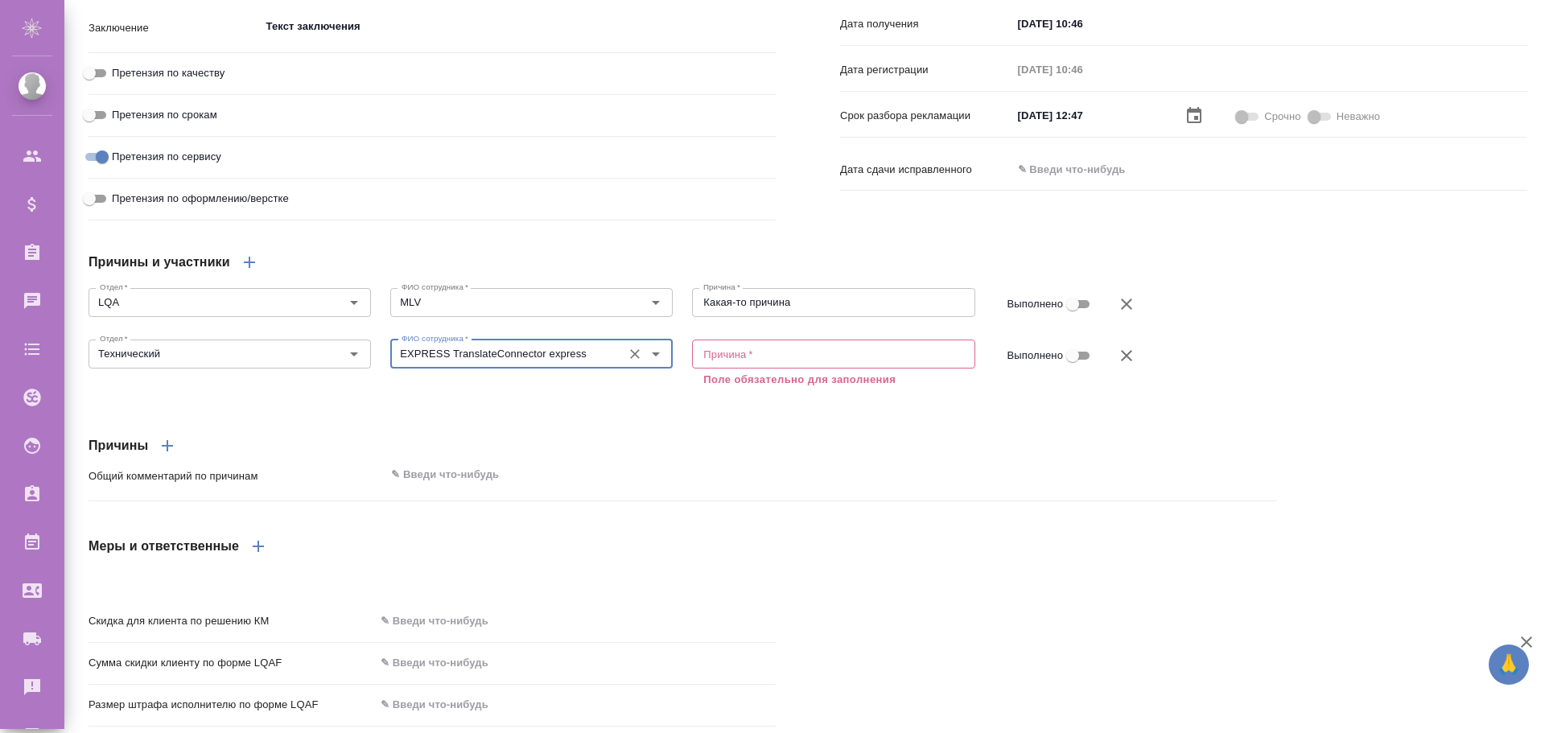
click at [747, 369] on div "x Причина *" at bounding box center [833, 354] width 282 height 29
drag, startPoint x: 795, startPoint y: 338, endPoint x: 534, endPoint y: 347, distance: 260.9
click at [528, 336] on div "Отдел   * LQA Отдел * ФИО сотрудника   * MLV ФИО сотрудника * Причина   * Какая…" at bounding box center [683, 304] width 1208 height 64
click at [749, 360] on textarea at bounding box center [833, 354] width 260 height 12
paste textarea "Какая-то причина"
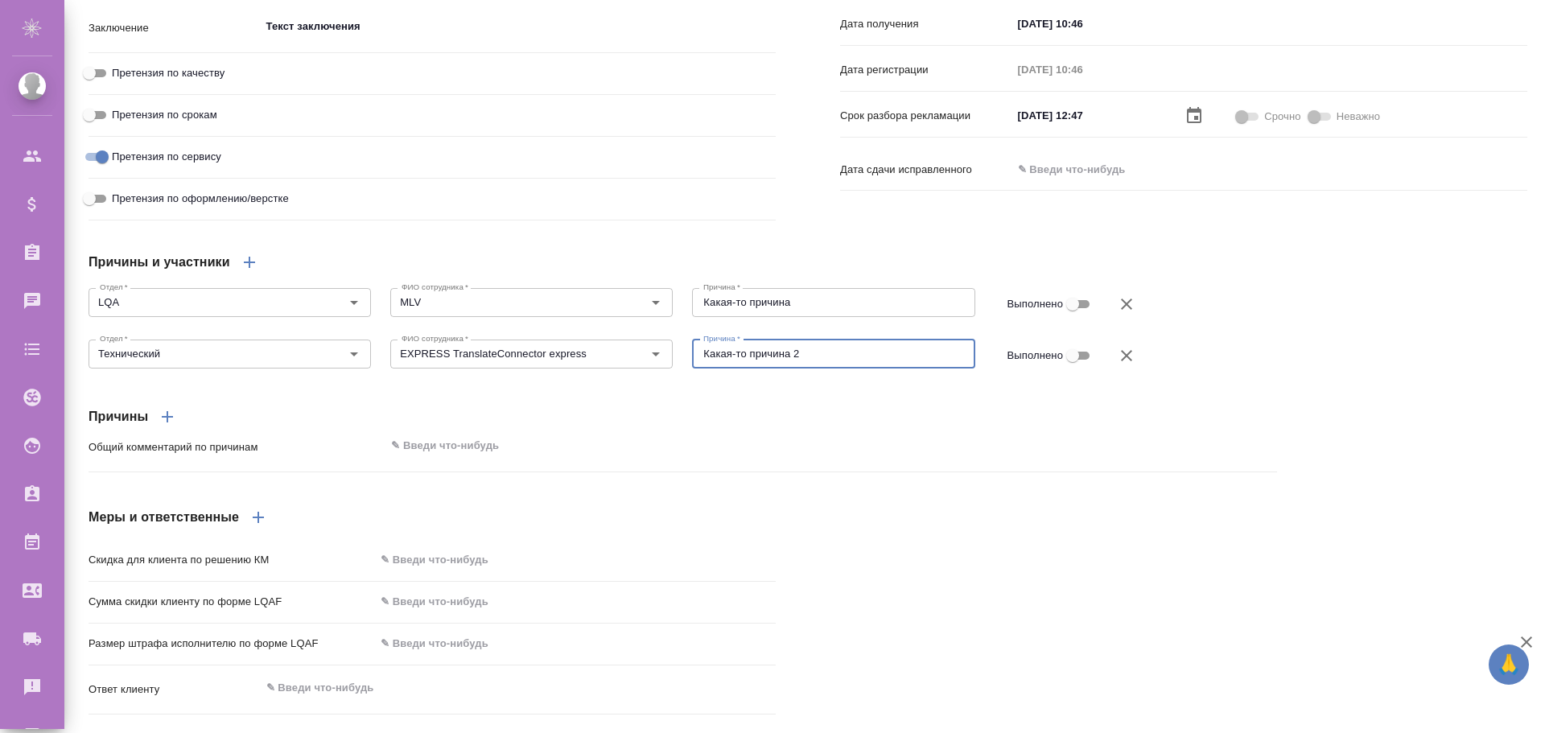
type textarea "Какая-то причина 2"
click at [1066, 365] on input "Выполнено" at bounding box center [1073, 355] width 58 height 19
checkbox input "true"
click at [443, 460] on textarea at bounding box center [830, 446] width 889 height 27
type textarea "Общий комментарий по причинам"
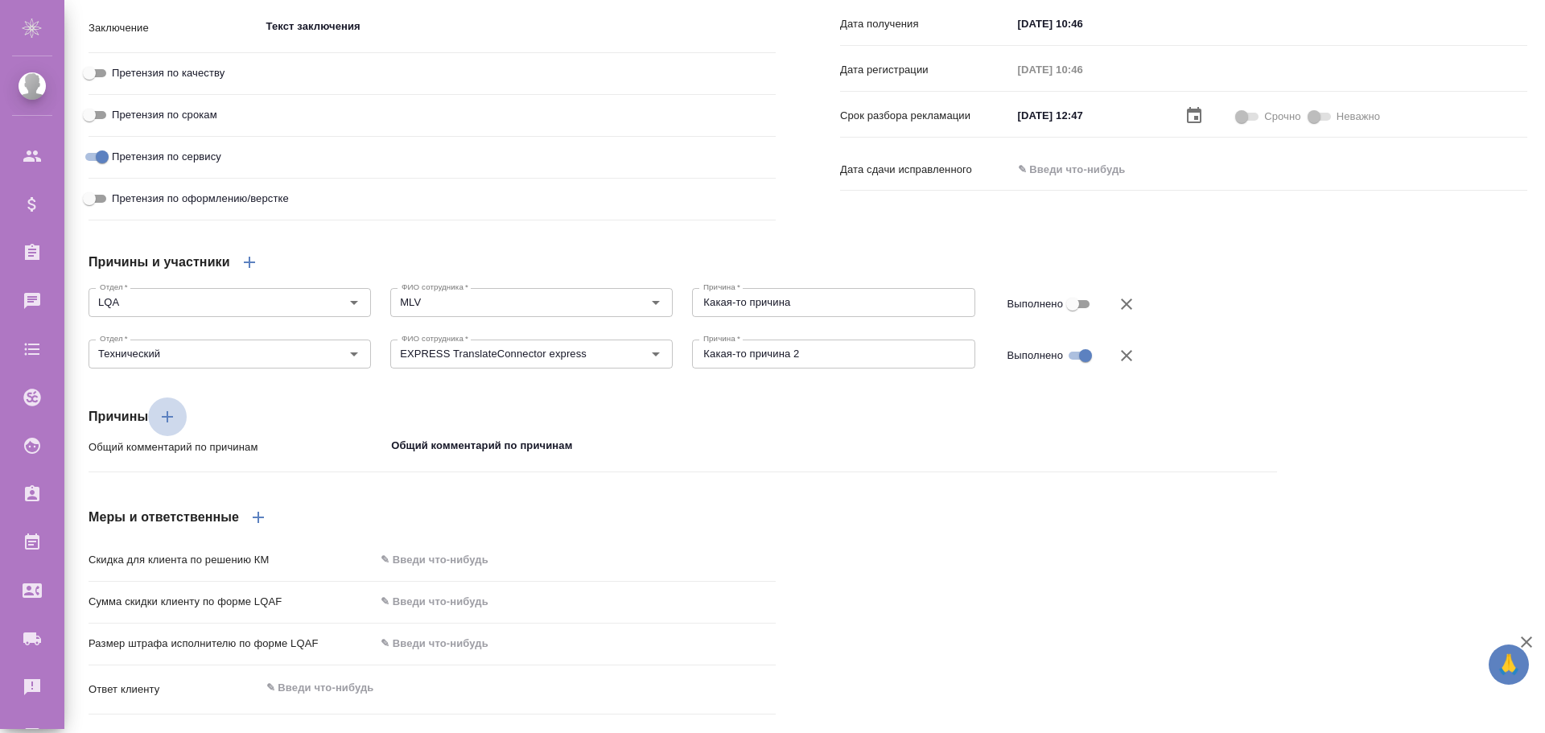
click at [179, 436] on button "button" at bounding box center [167, 417] width 39 height 39
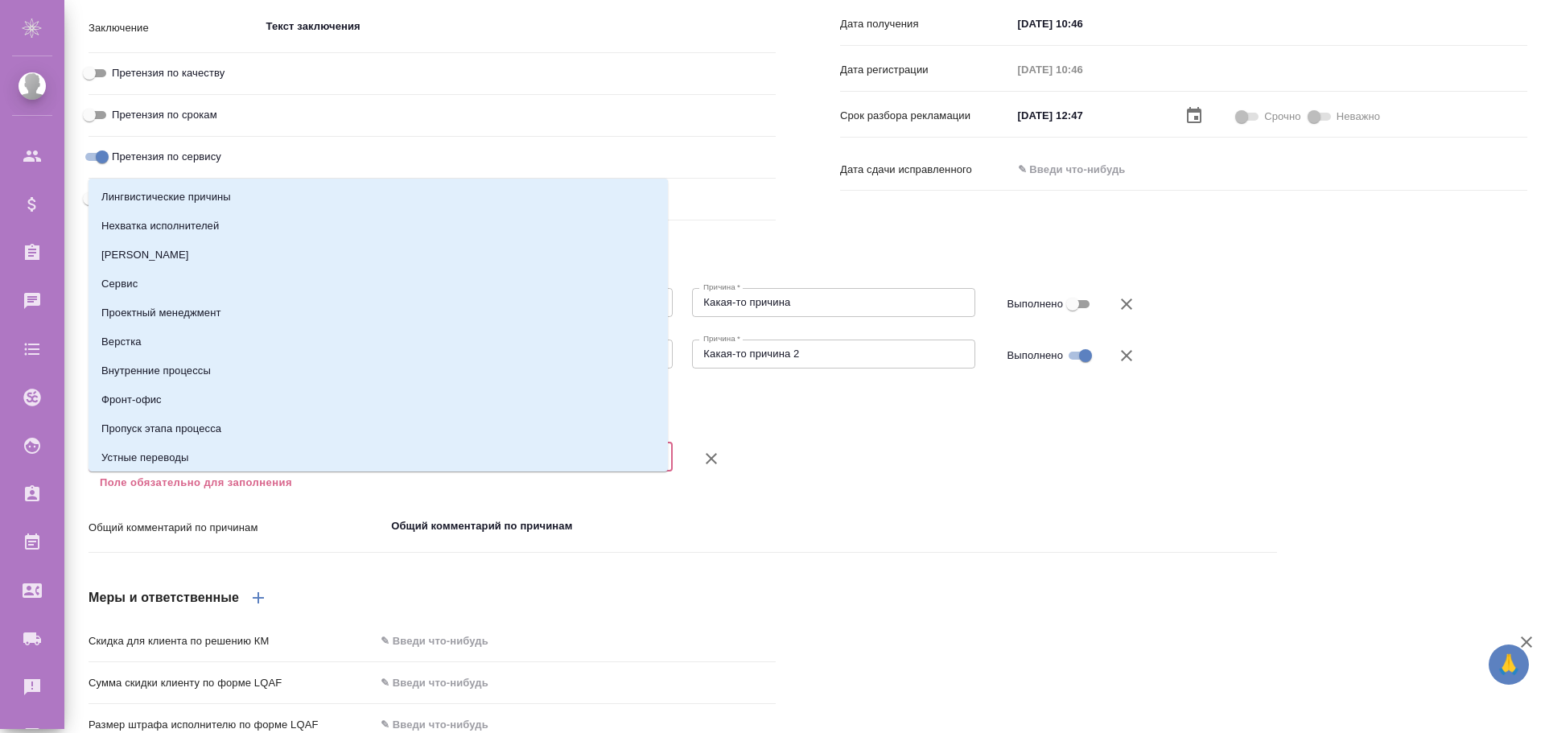
click at [153, 467] on input "Категория   *" at bounding box center [353, 456] width 521 height 19
click at [124, 255] on p "[PERSON_NAME]" at bounding box center [145, 255] width 88 height 16
type input "[PERSON_NAME]"
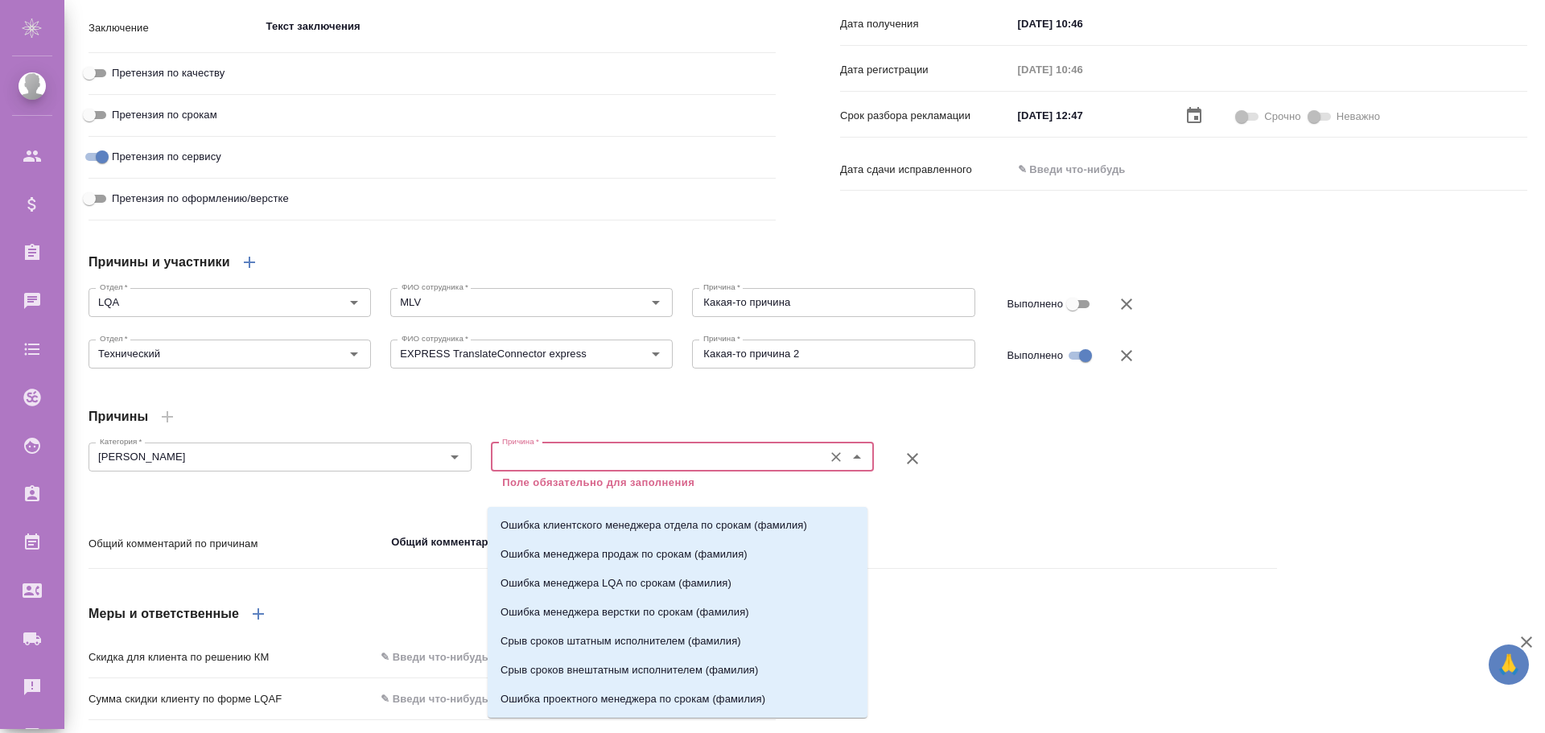
click at [547, 467] on input "Причина   *" at bounding box center [656, 456] width 320 height 19
click at [546, 534] on li "Ошибка клиентского менеджера отдела по срокам (фамилия)" at bounding box center [678, 525] width 380 height 29
type input "Ошибка клиентского менеджера отдела по срокам (фамилия)"
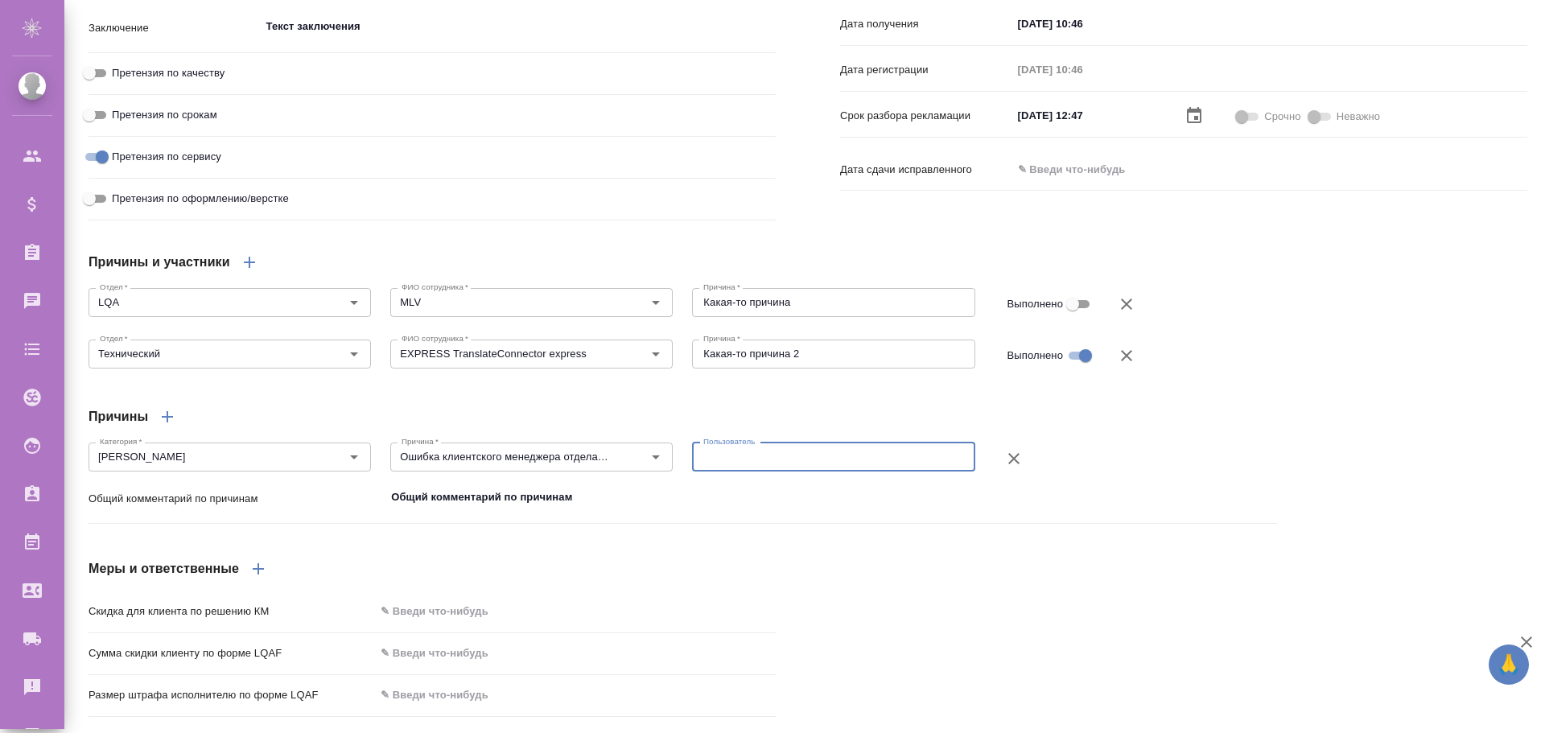
click at [761, 463] on textarea at bounding box center [833, 457] width 260 height 12
type textarea "Г"
type textarea "User 1"
click at [550, 467] on input "Ошибка клиентского менеджера отдела по срокам (фамилия)" at bounding box center [504, 456] width 219 height 19
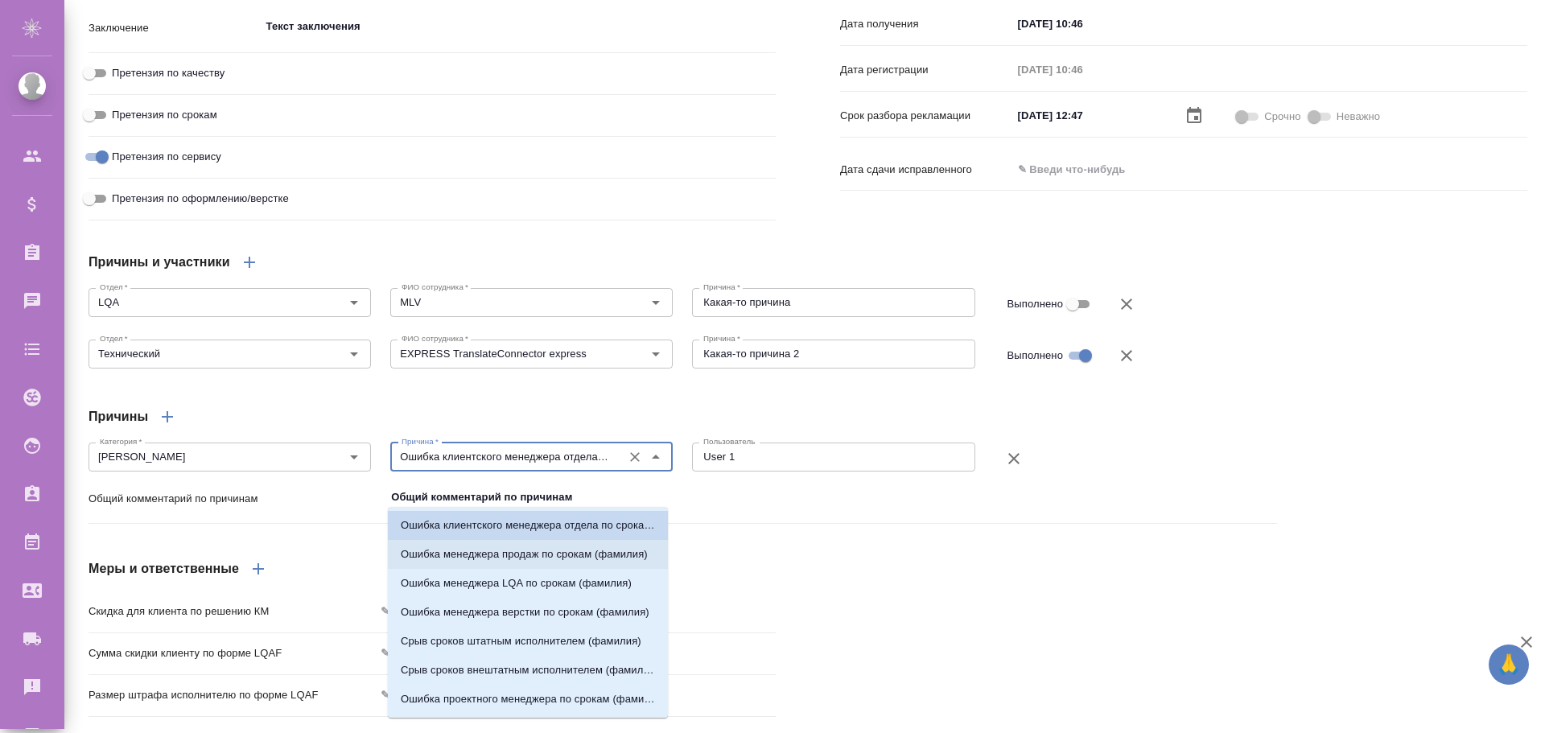
scroll to position [26, 0]
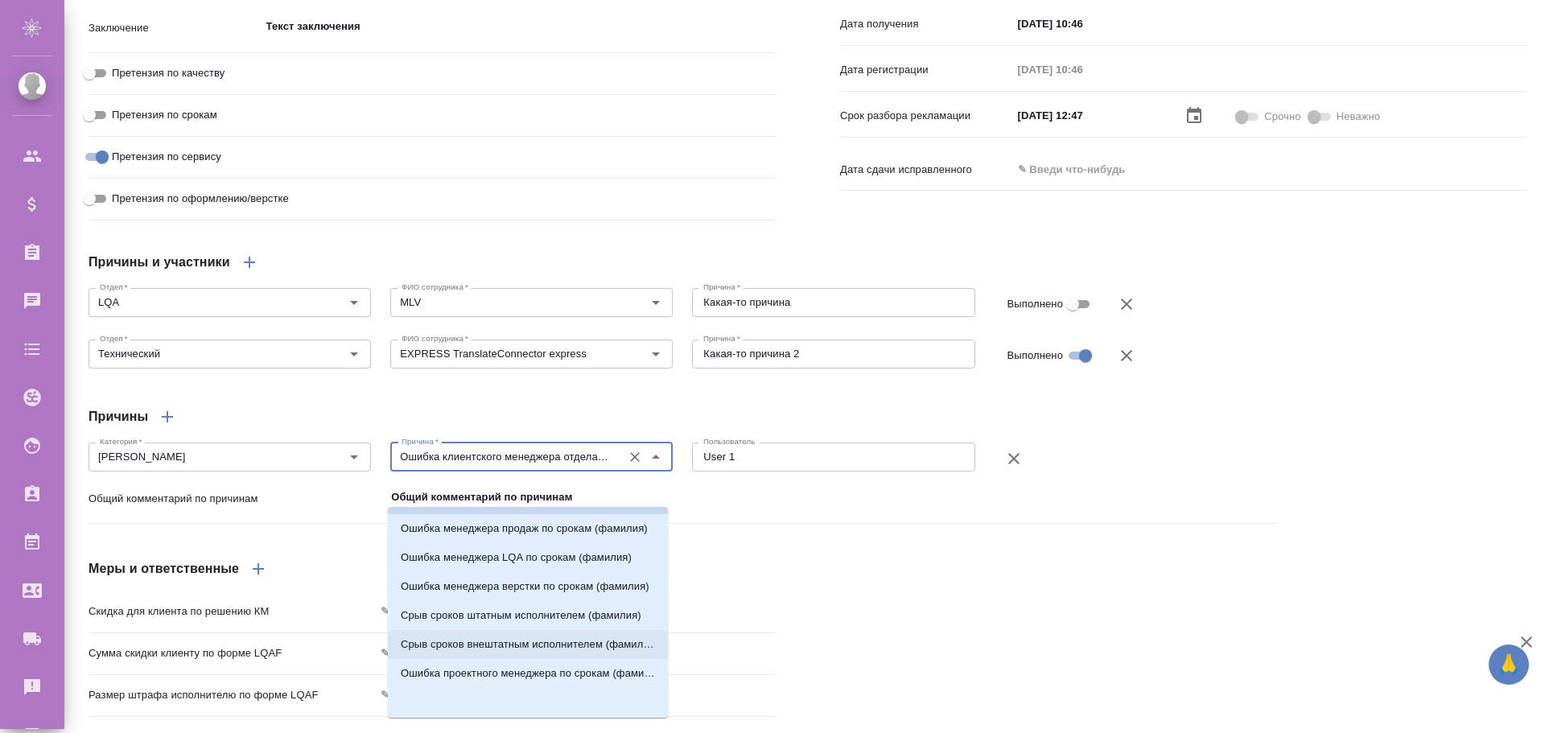
click at [505, 645] on p "Срыв сроков внештатным исполнителем (фамилия)" at bounding box center [528, 645] width 254 height 16
type input "Срыв сроков внештатным исполнителем (фамилия)"
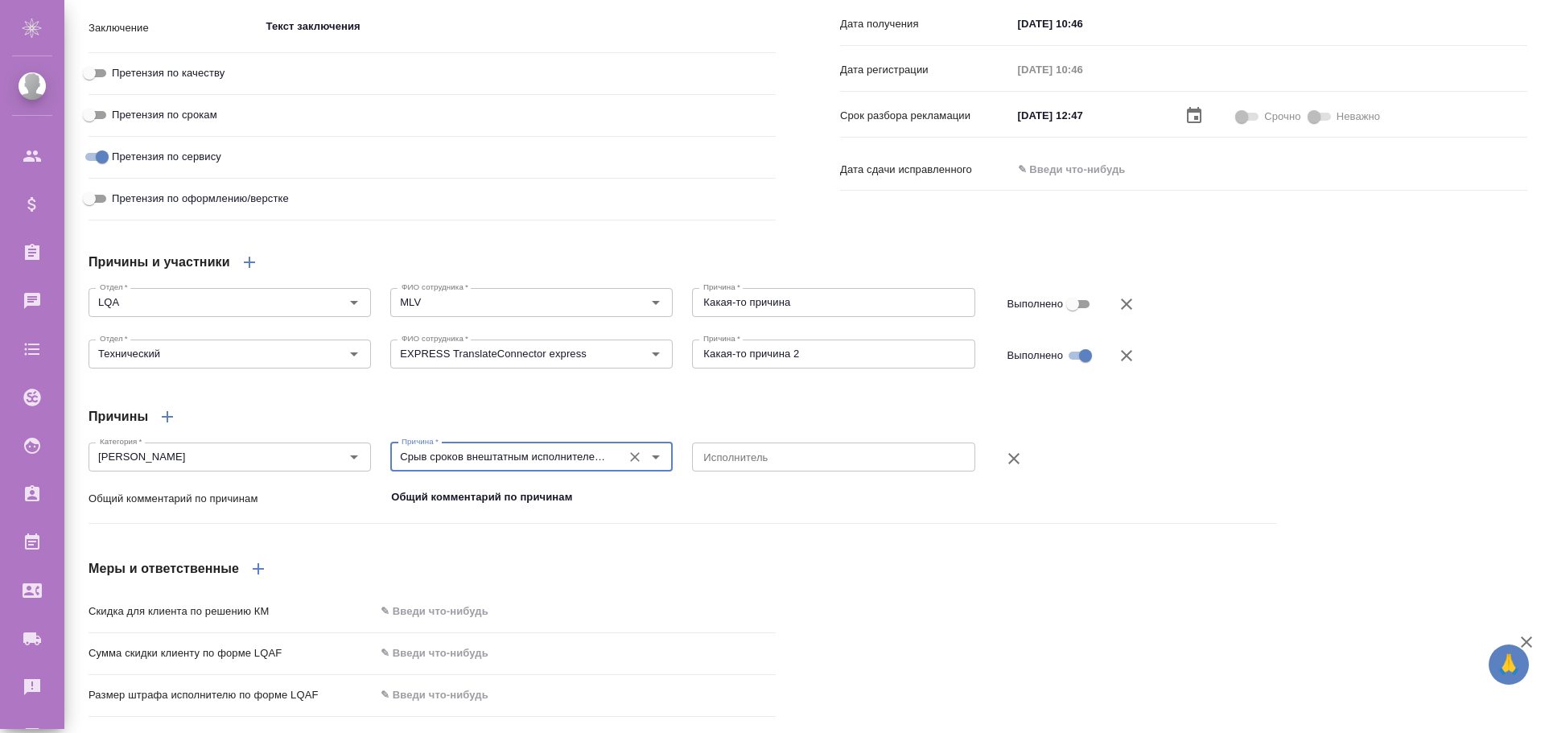
click at [757, 463] on textarea at bounding box center [833, 457] width 260 height 12
type textarea "User 1"
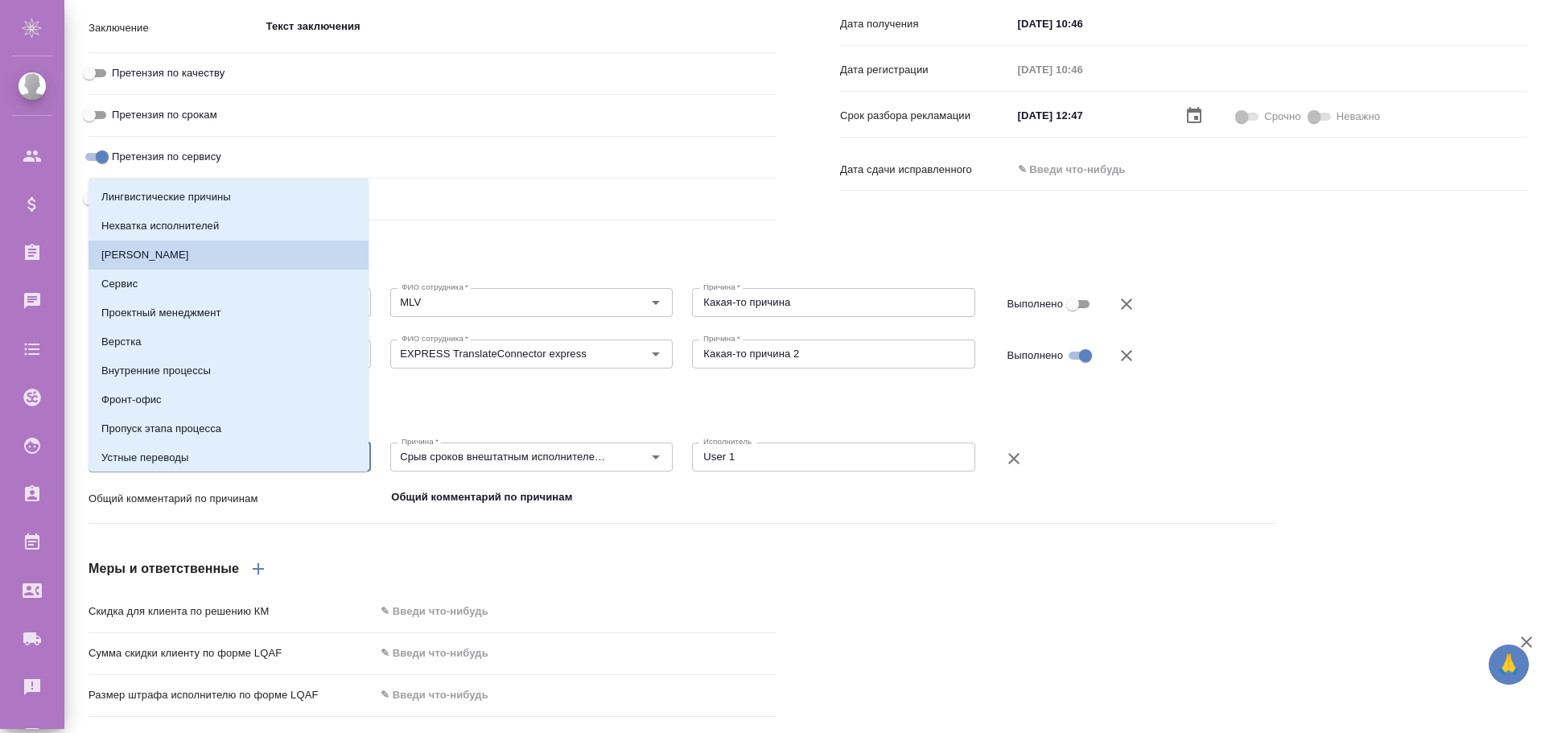
click at [218, 467] on input "[PERSON_NAME]" at bounding box center [202, 456] width 219 height 19
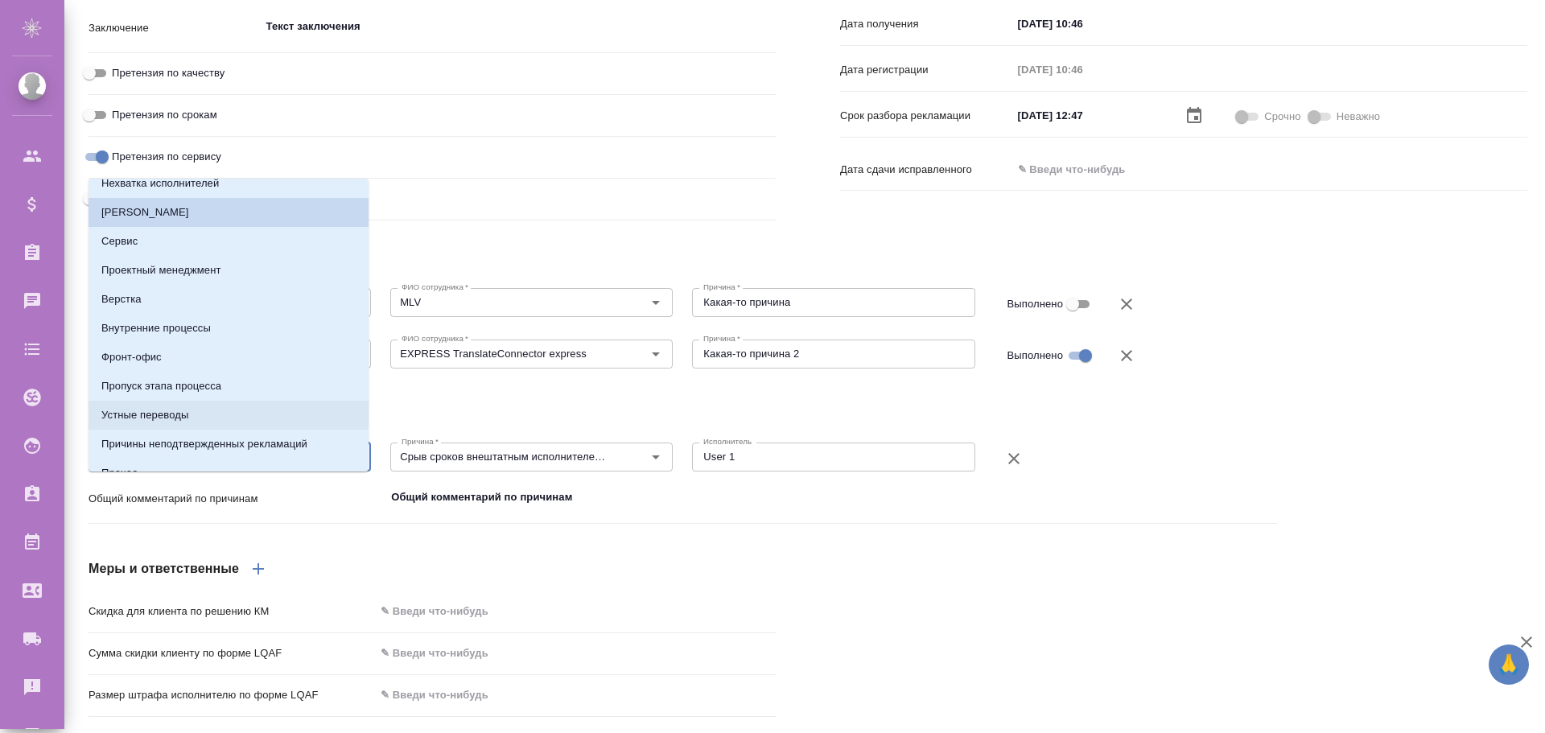
scroll to position [0, 0]
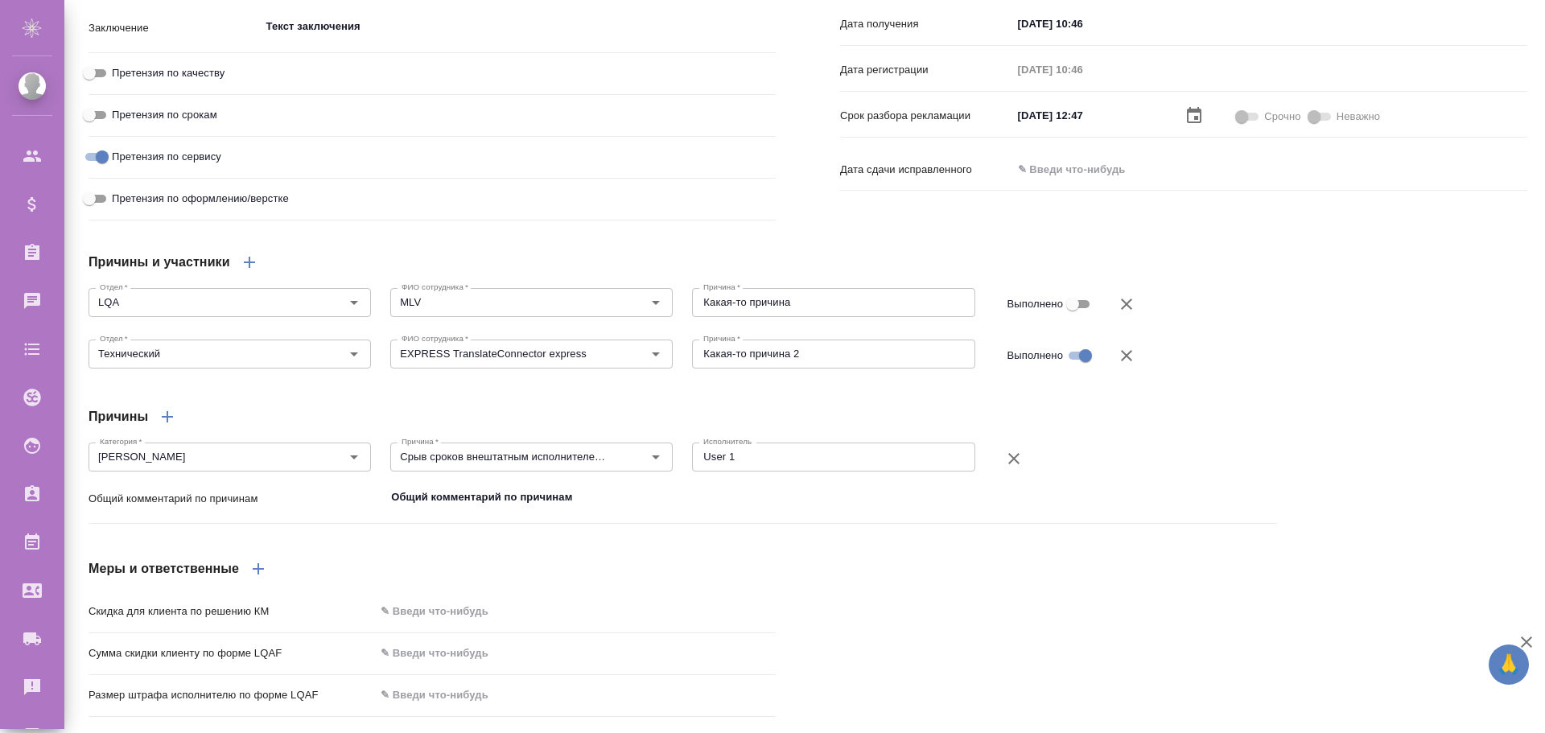
click at [517, 435] on div "Причины" at bounding box center [683, 417] width 1189 height 39
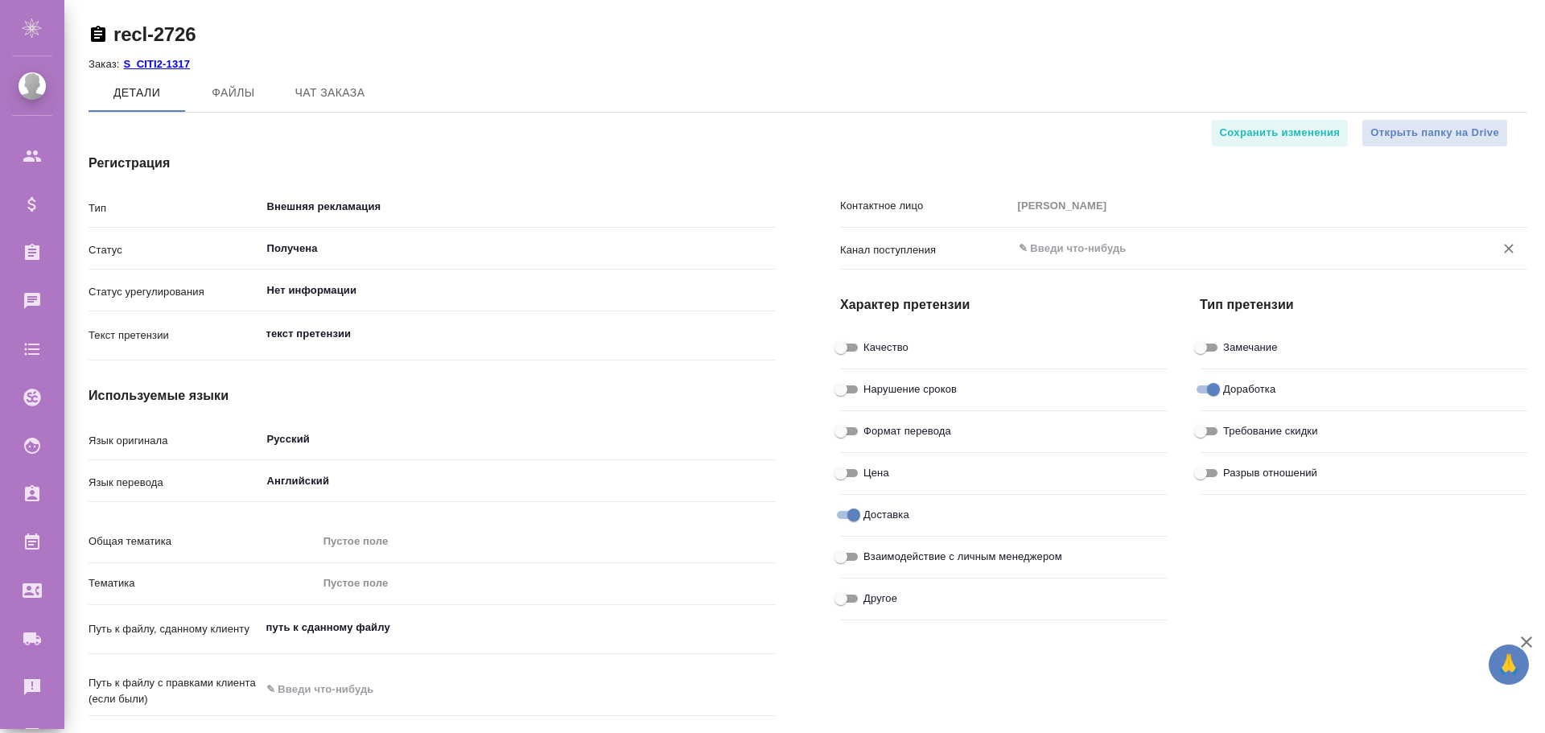
click at [1050, 249] on input "text" at bounding box center [1243, 248] width 452 height 19
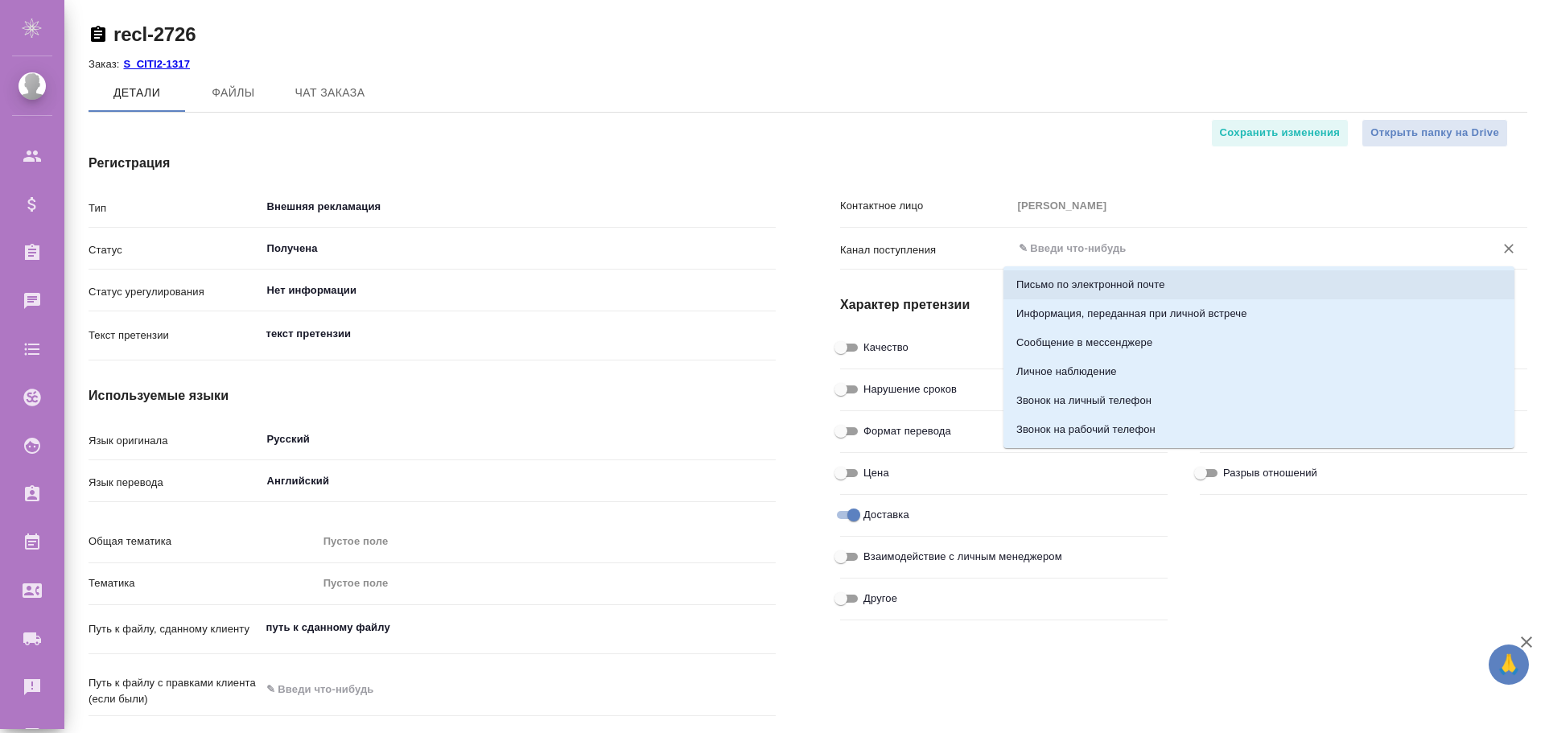
click at [1059, 289] on p "Письмо по электронной почте" at bounding box center [1091, 285] width 149 height 16
type input "Письмо по электронной почте"
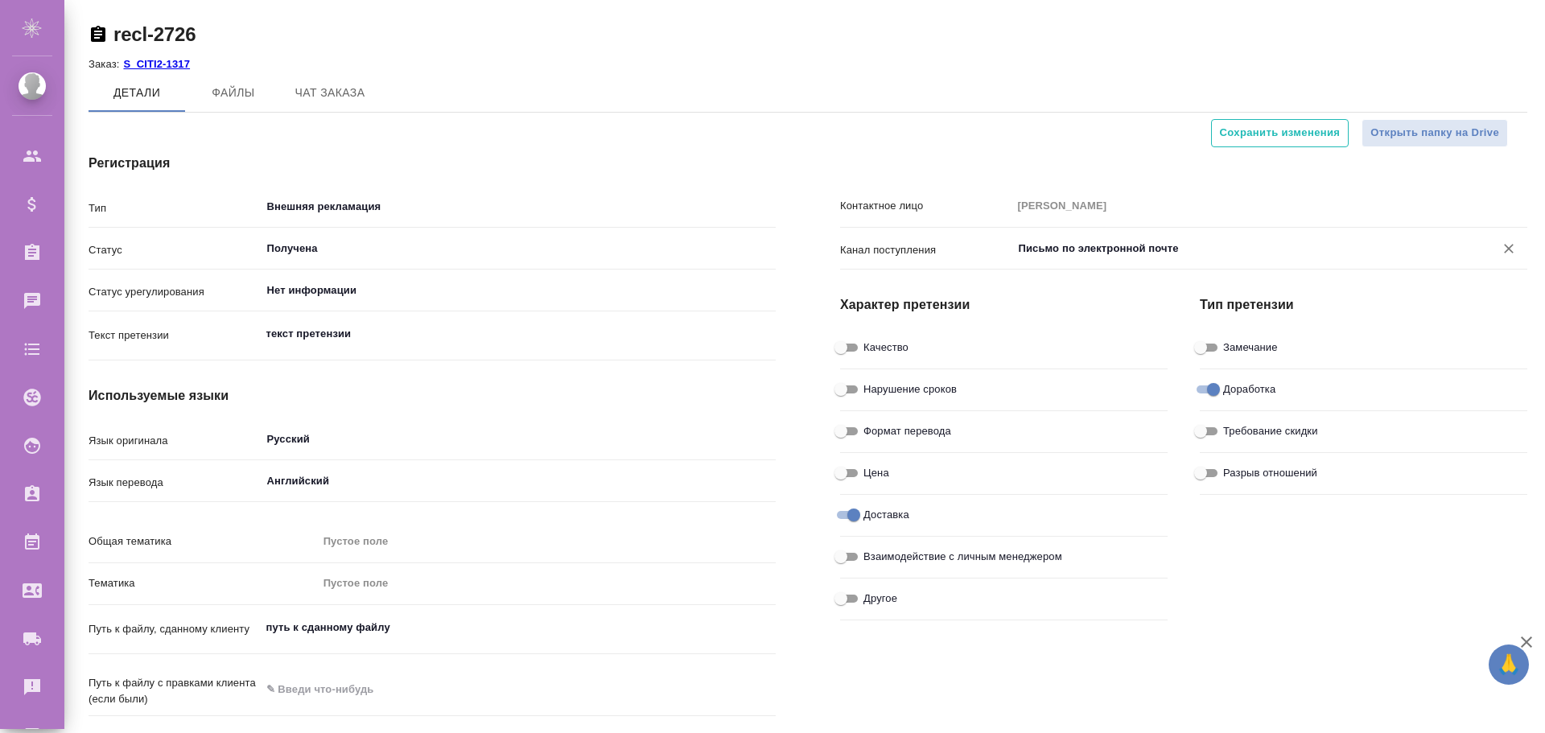
click at [1251, 134] on span "Сохранить изменения" at bounding box center [1280, 133] width 121 height 19
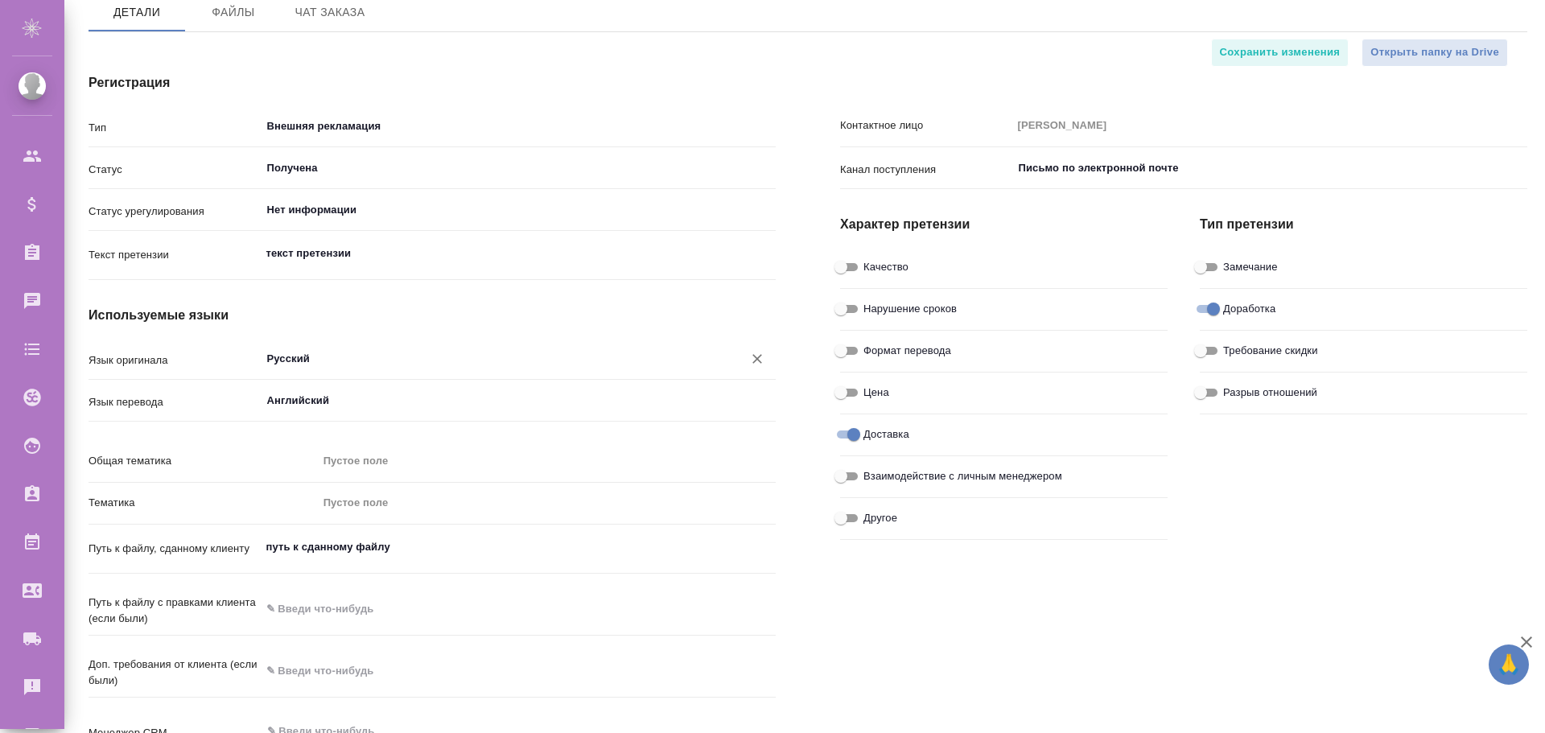
scroll to position [161, 0]
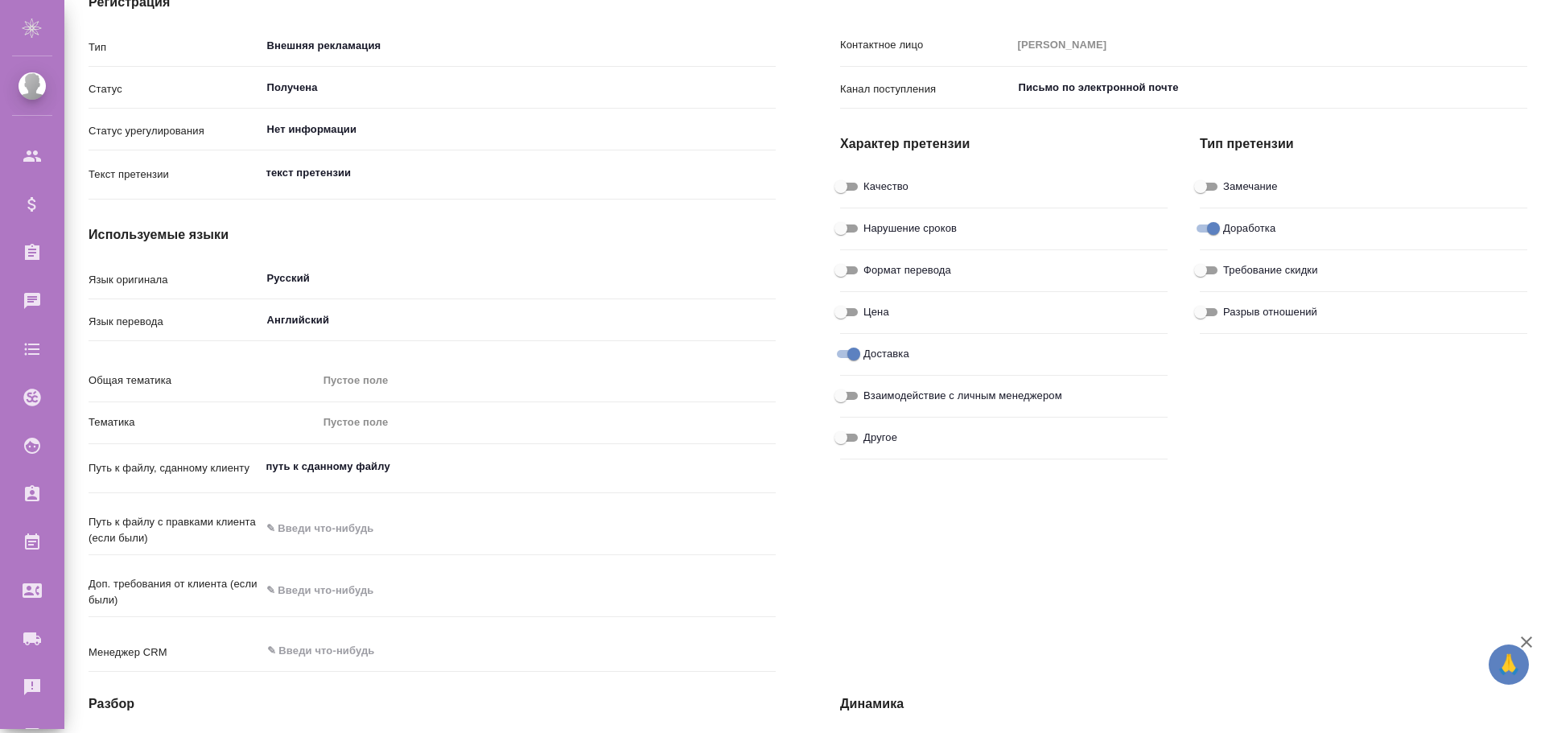
click at [344, 379] on div "Пустое поле" at bounding box center [540, 381] width 433 height 16
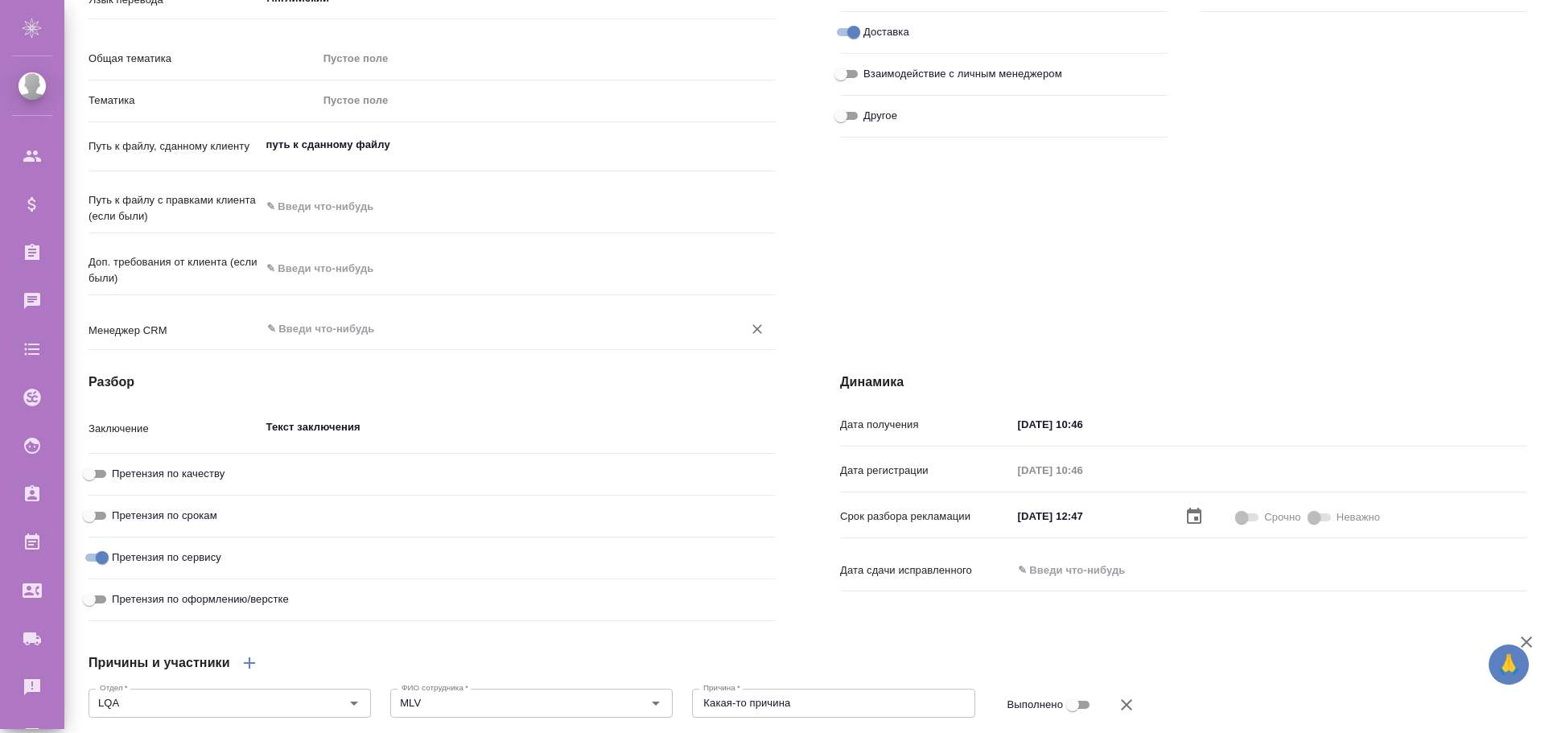
scroll to position [644, 0]
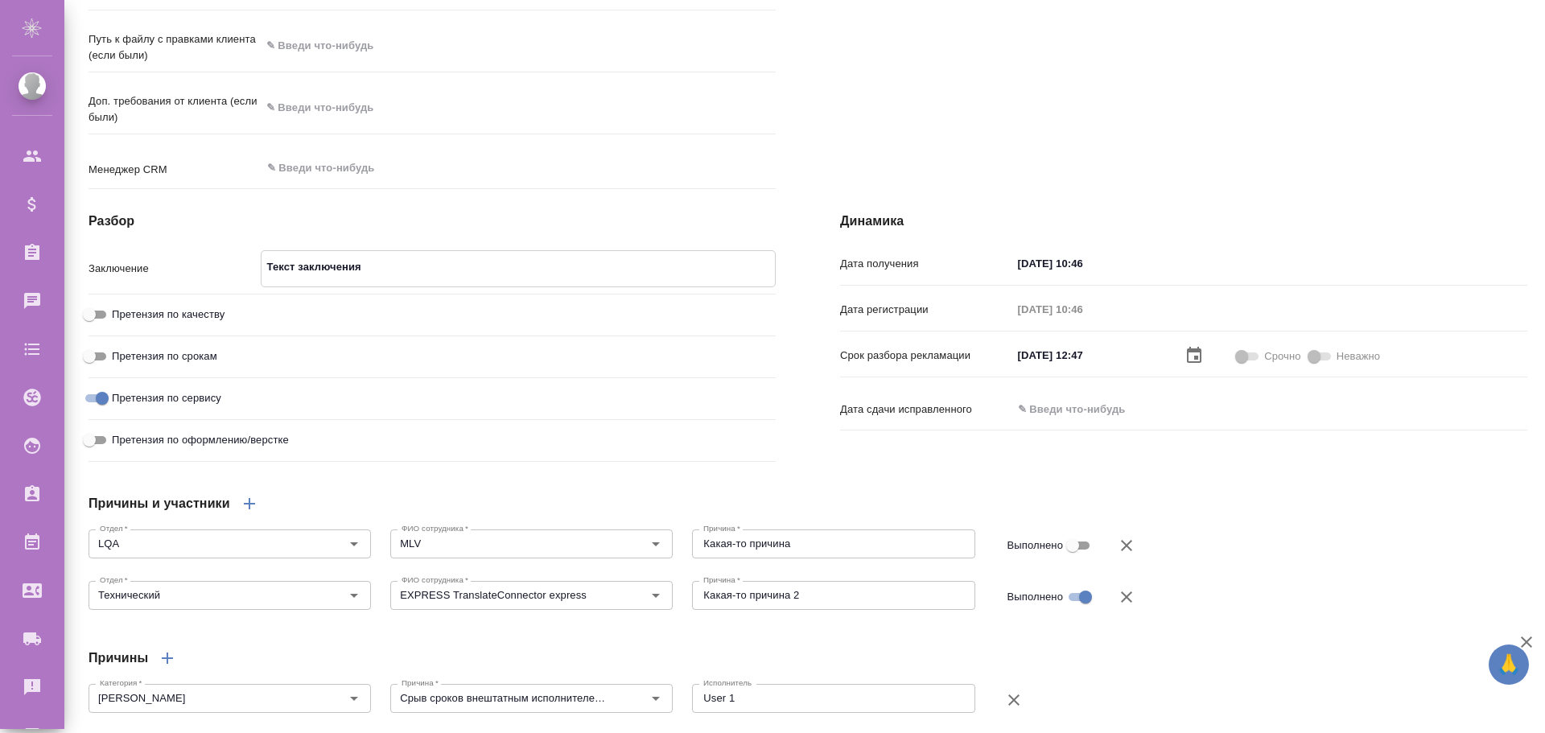
drag, startPoint x: 274, startPoint y: 298, endPoint x: 419, endPoint y: 299, distance: 144.9
click at [415, 281] on textarea "Текст заключения" at bounding box center [519, 267] width 514 height 27
click at [505, 231] on h4 "Разбор" at bounding box center [432, 221] width 687 height 19
drag, startPoint x: 268, startPoint y: 299, endPoint x: 375, endPoint y: 299, distance: 107.0
click at [366, 281] on textarea "Текст заключения" at bounding box center [519, 267] width 514 height 27
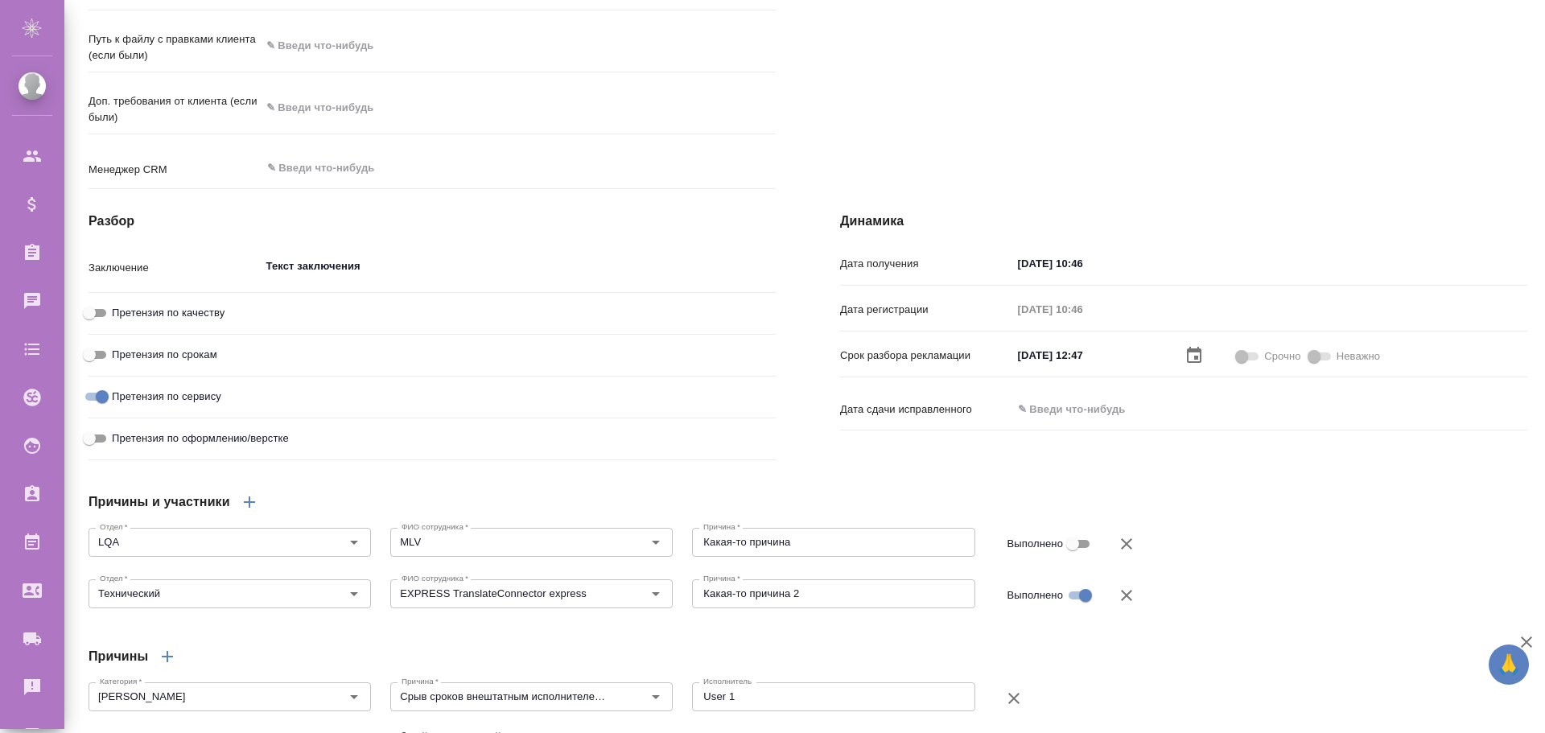
click at [353, 237] on div "Разбор Заключение Текст заключения x Претензия по качеству Претензия по срокам …" at bounding box center [432, 339] width 752 height 320
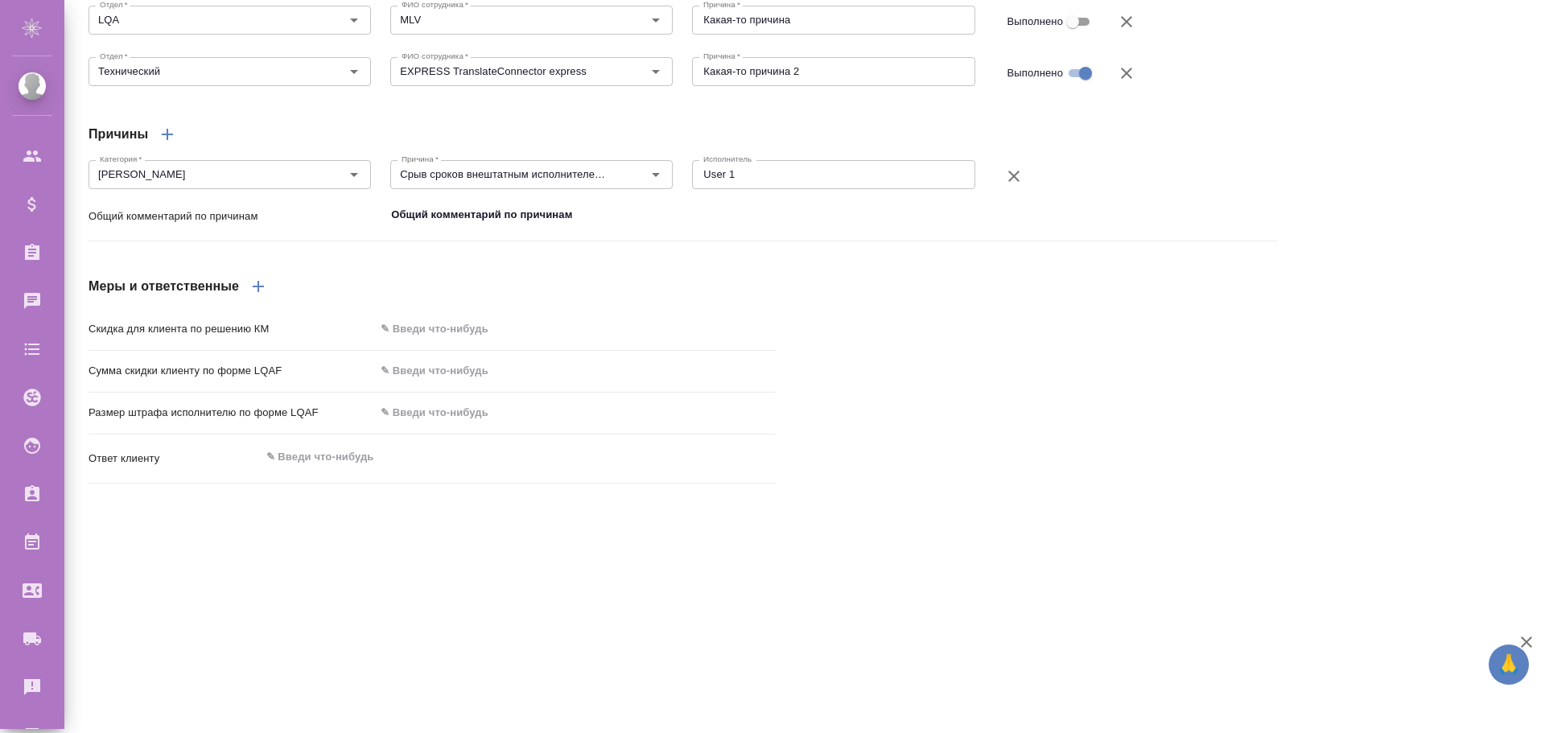
scroll to position [1227, 0]
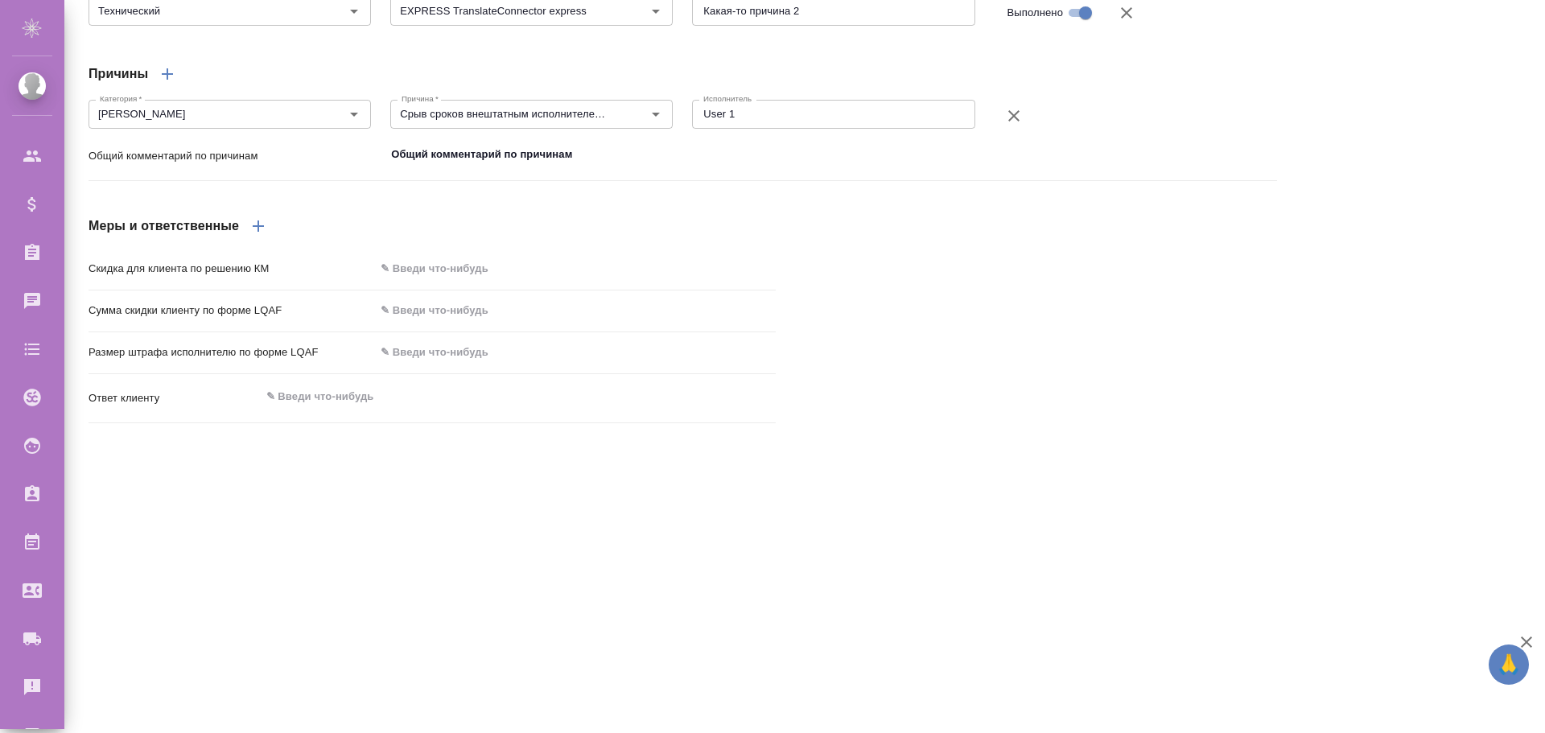
click at [305, 410] on textarea at bounding box center [432, 396] width 342 height 27
type textarea "J"
click at [410, 281] on input "text" at bounding box center [575, 269] width 401 height 23
type input "12 %"
click at [403, 323] on input "text" at bounding box center [575, 310] width 399 height 23
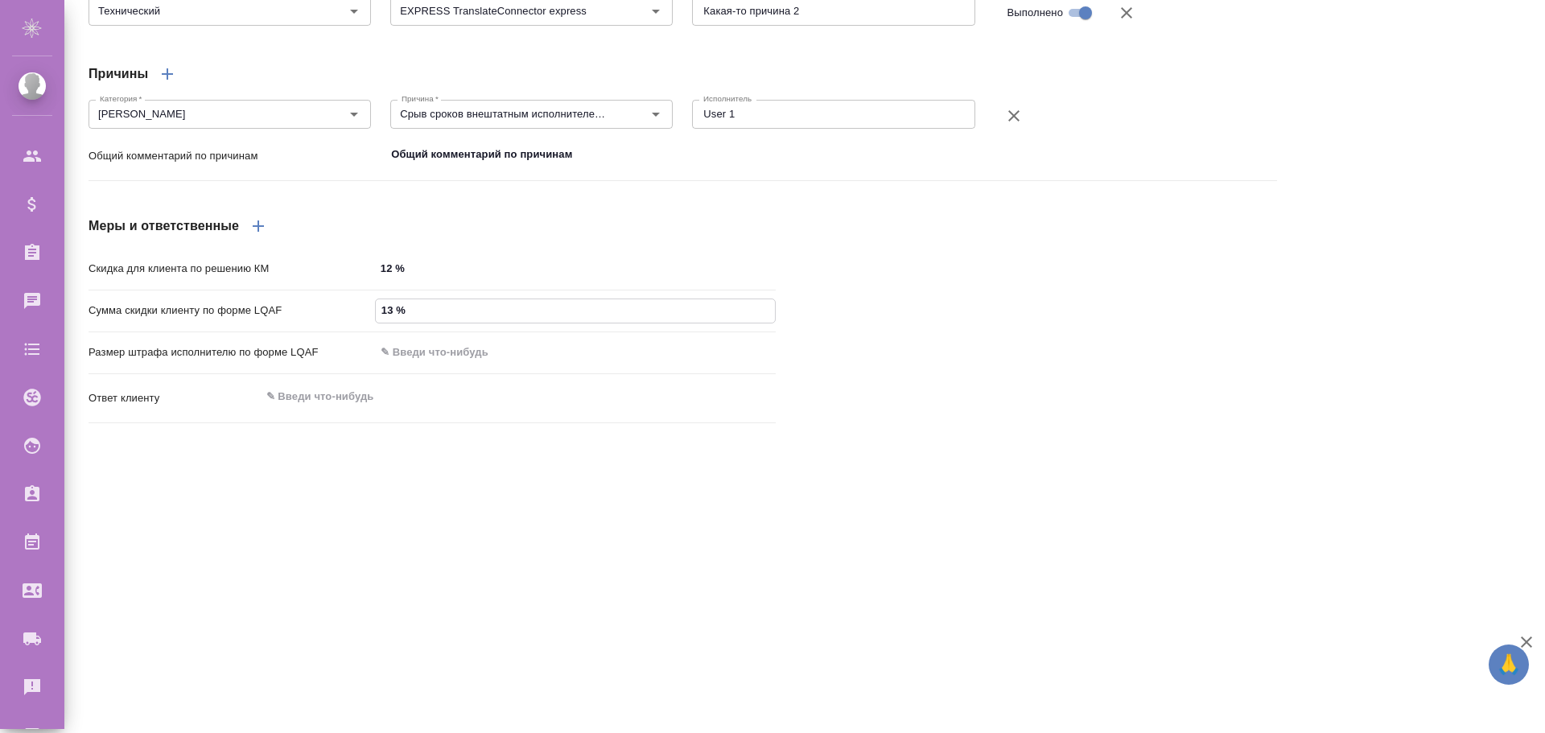
type input "13 %"
click at [414, 365] on input "text" at bounding box center [575, 352] width 401 height 23
type input "14 %"
click at [315, 411] on textarea at bounding box center [432, 397] width 340 height 27
type textarea "Ответ клиенту"
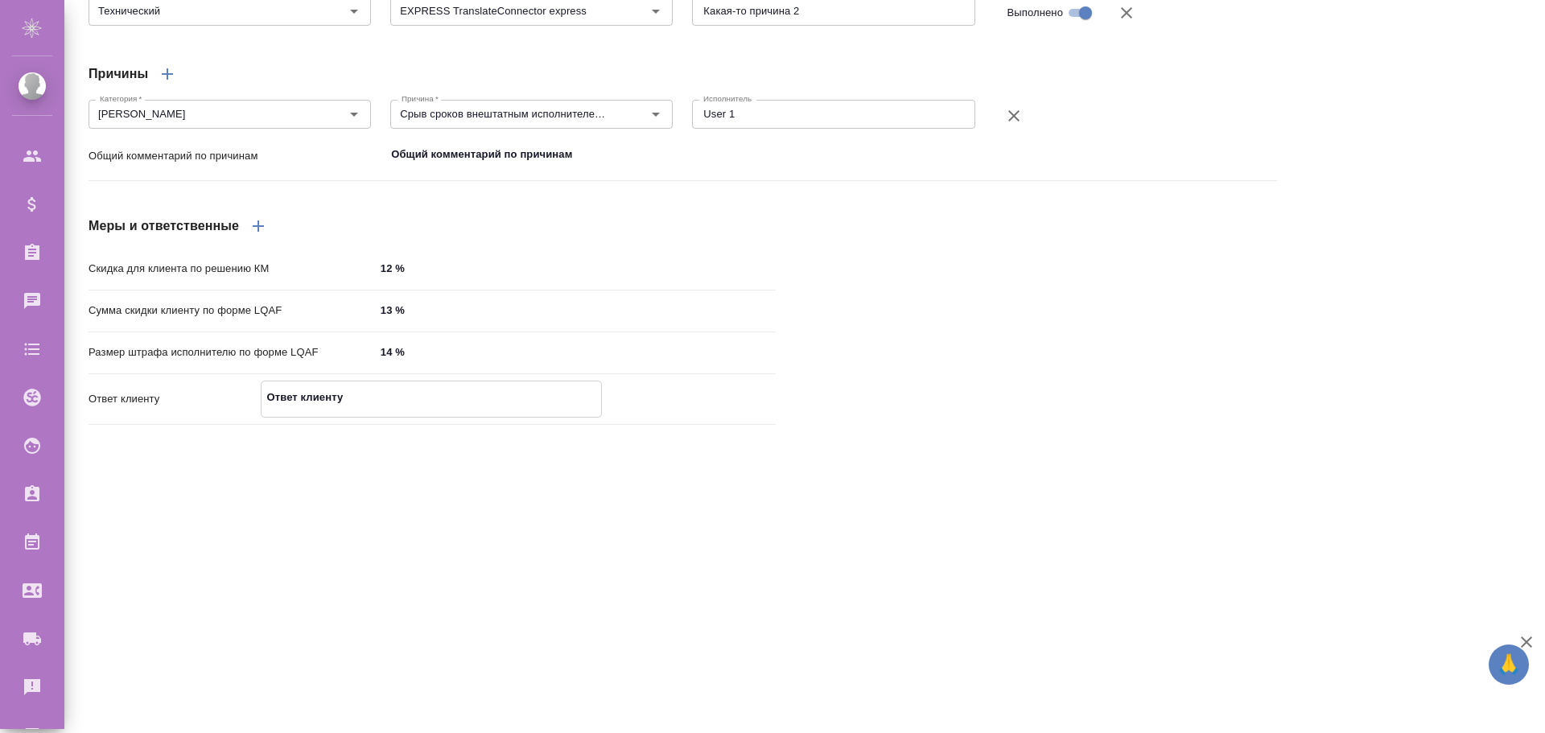
click at [266, 236] on icon "button" at bounding box center [258, 226] width 19 height 19
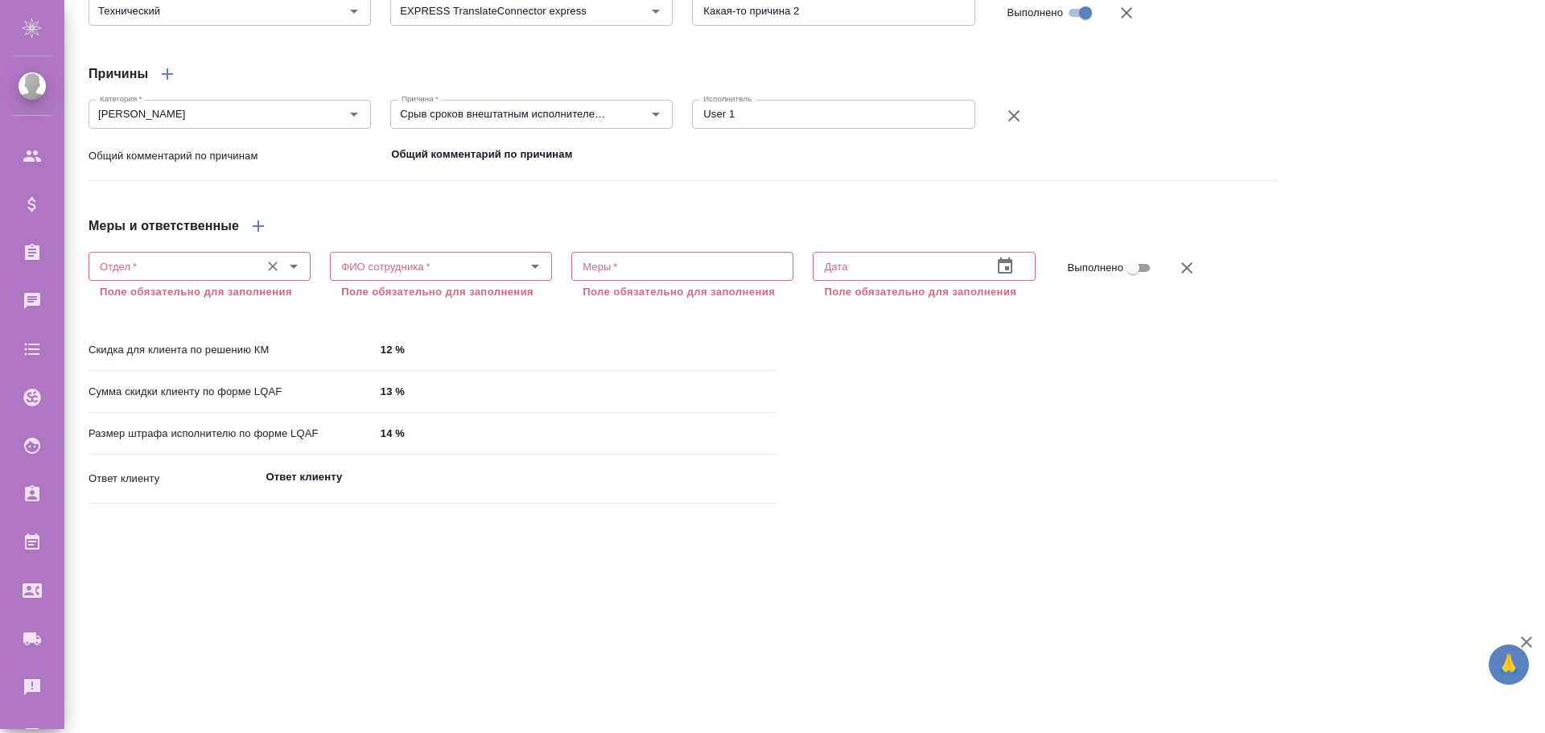
click at [162, 276] on input "Отдел   *" at bounding box center [172, 266] width 159 height 19
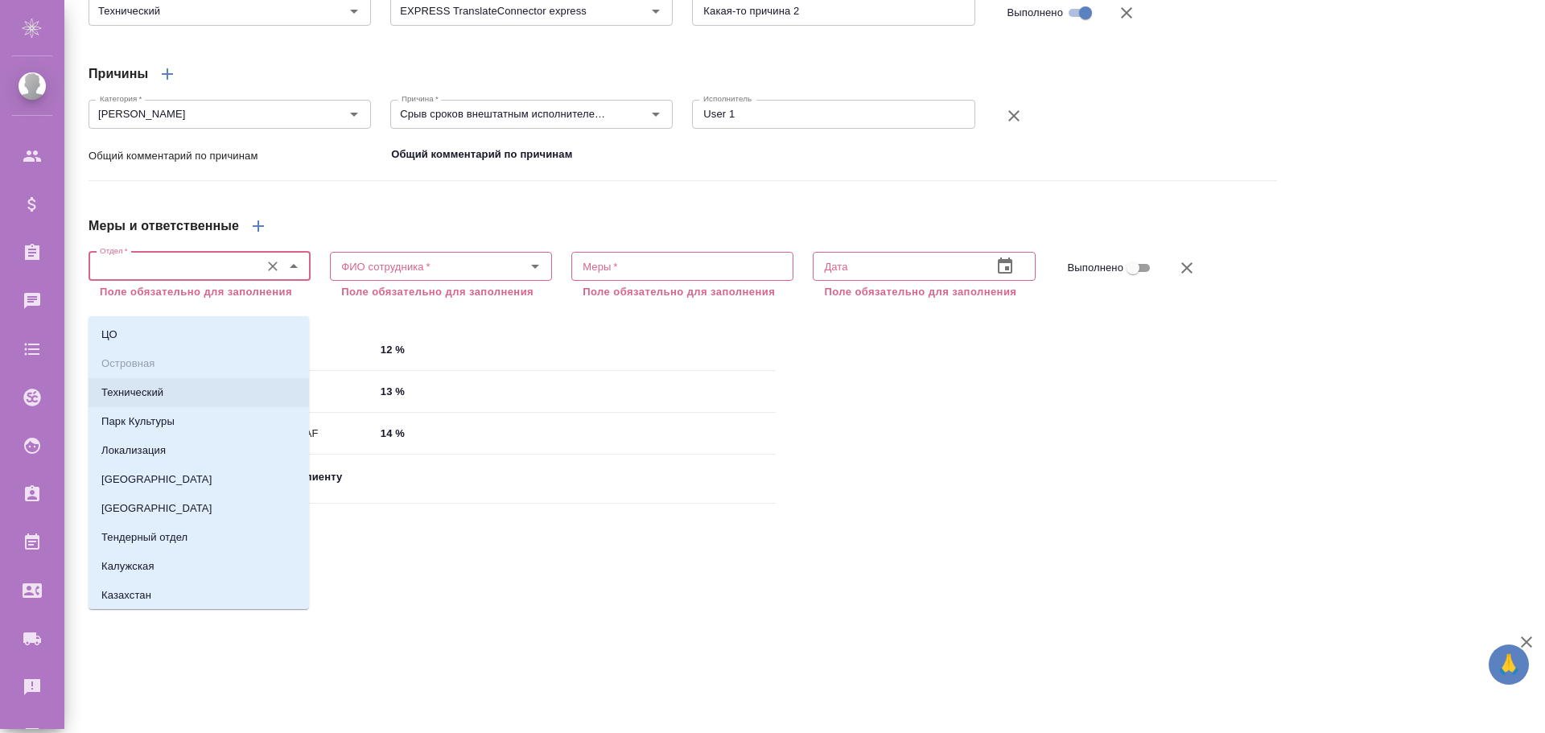
click at [141, 394] on p "Технический" at bounding box center [132, 393] width 62 height 16
type input "Технический"
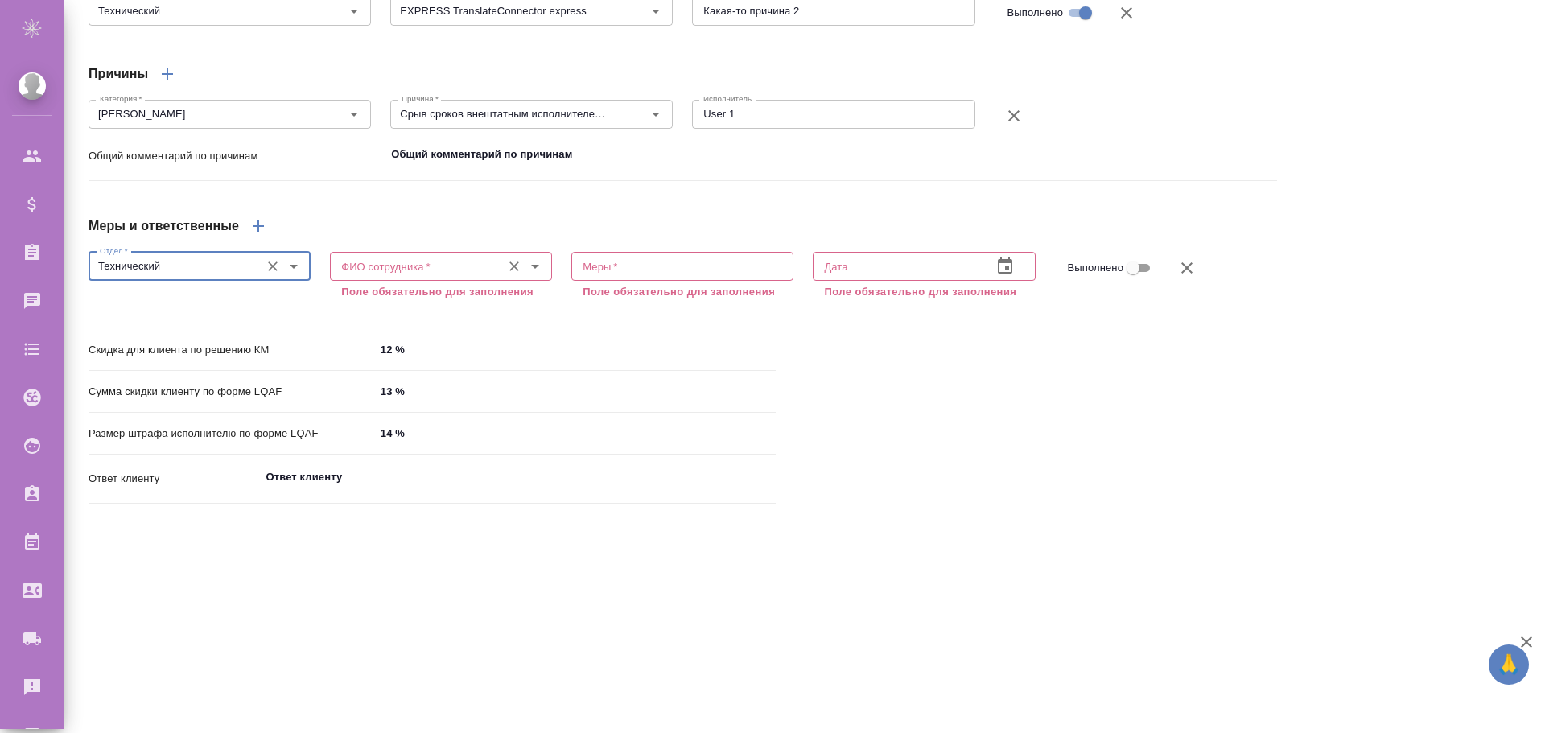
click at [423, 276] on input "ФИО сотрудника   *" at bounding box center [414, 266] width 159 height 19
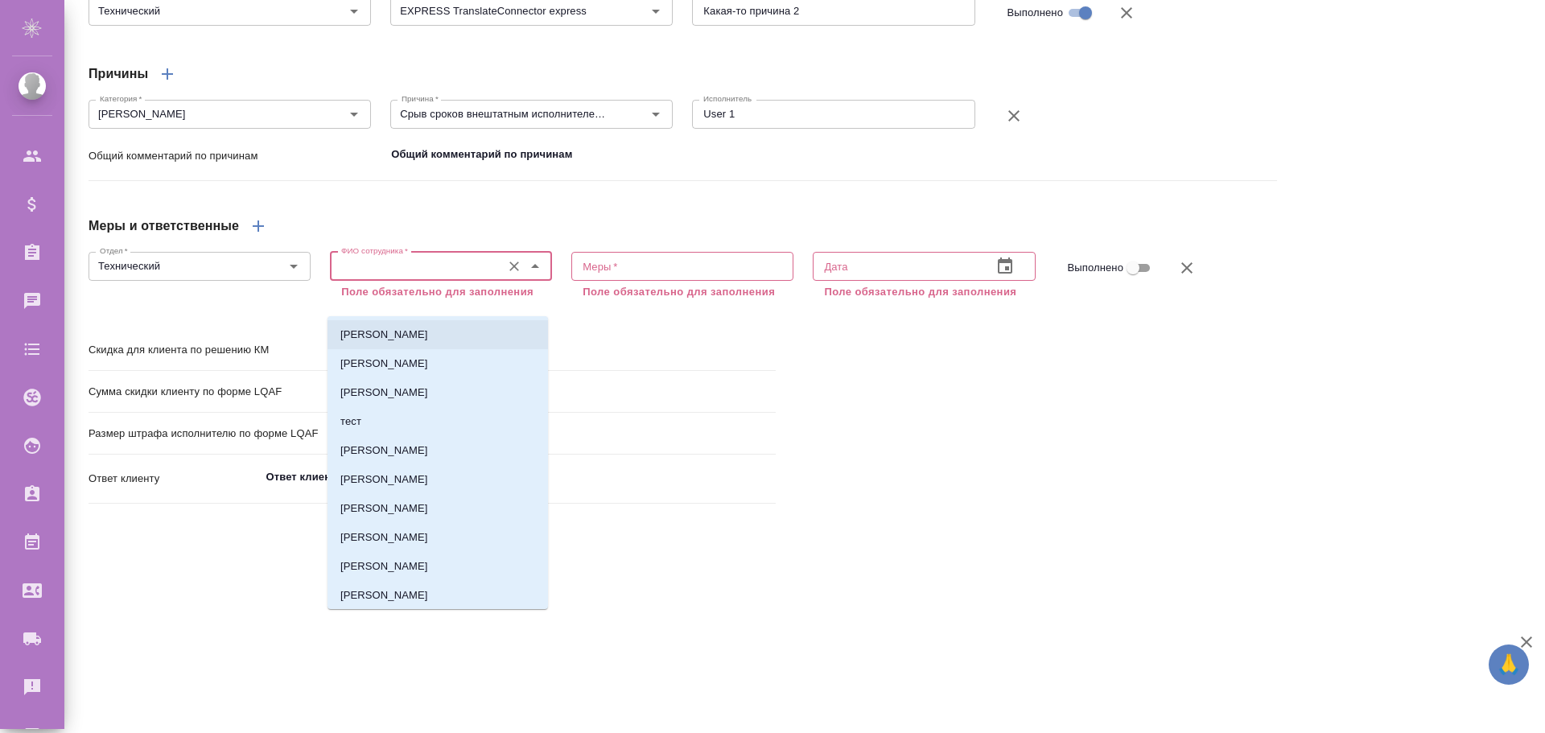
scroll to position [1610, 0]
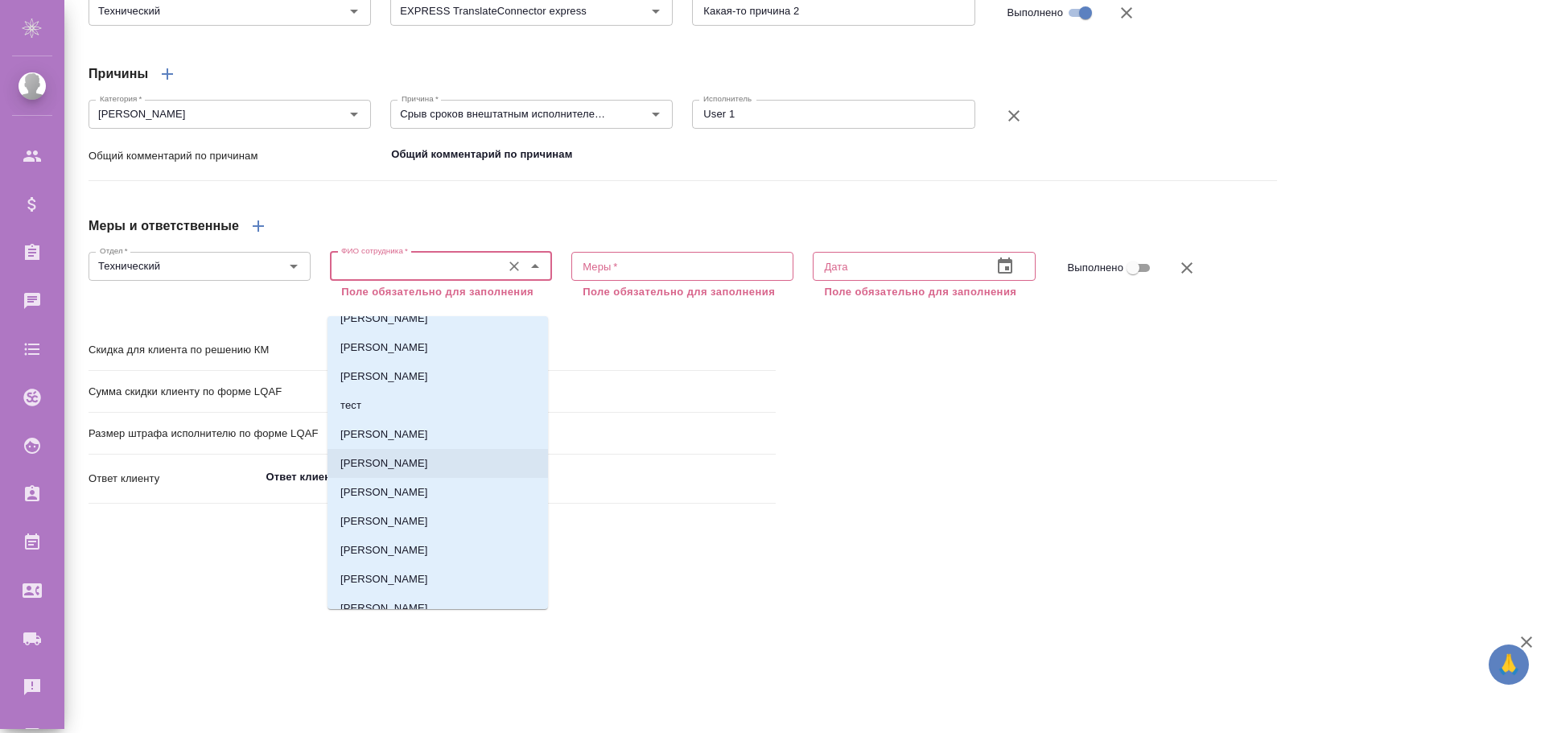
click at [396, 466] on p "[PERSON_NAME]" at bounding box center [384, 464] width 88 height 16
type input "[PERSON_NAME]"
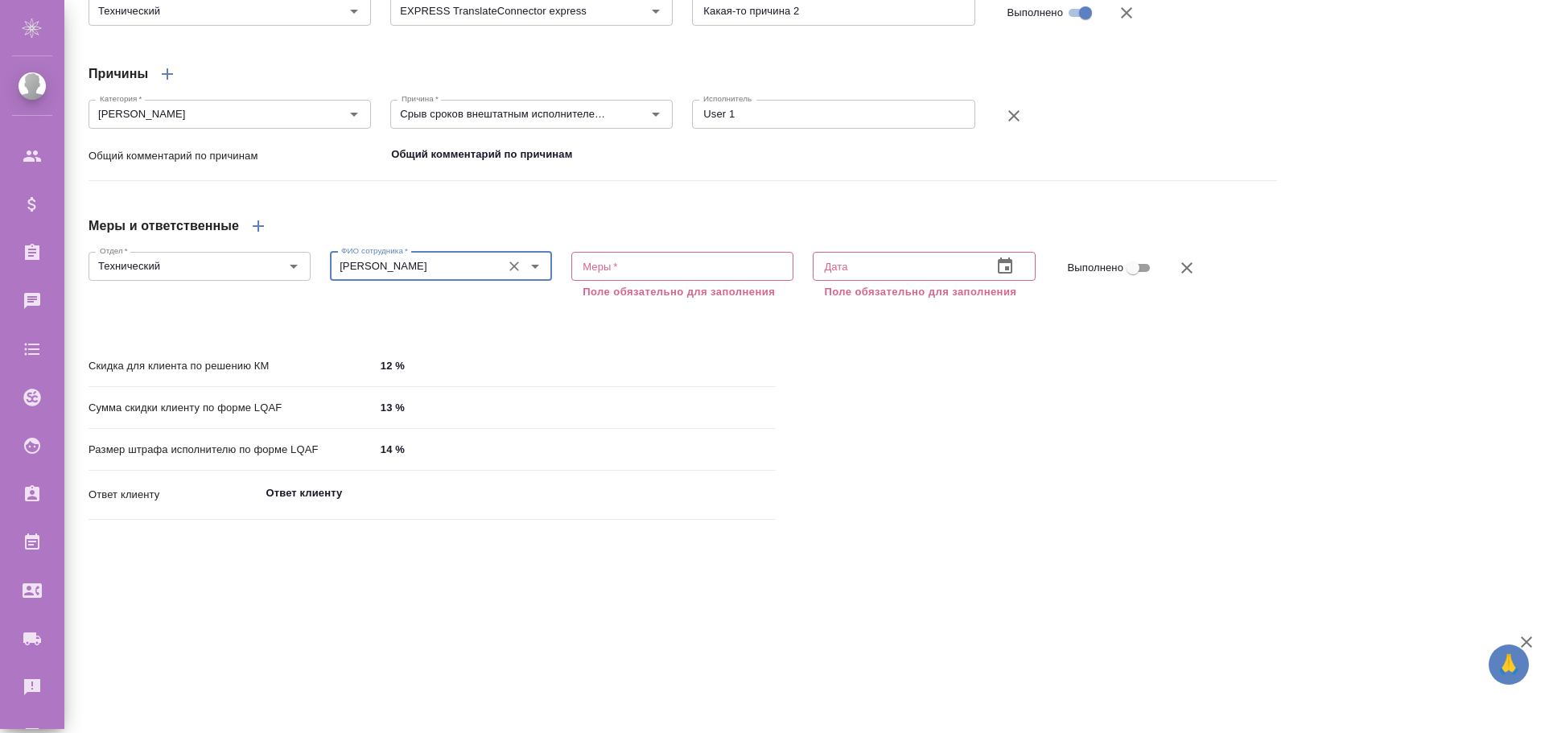
click at [629, 272] on textarea at bounding box center [683, 266] width 200 height 12
click at [621, 272] on textarea at bounding box center [683, 266] width 200 height 12
click at [619, 272] on textarea at bounding box center [683, 266] width 200 height 12
click at [602, 380] on div "Скидка для клиента по решению КМ 12 % Сумма скидки клиенту по форме LQAF 13 % Р…" at bounding box center [432, 439] width 752 height 239
click at [611, 272] on textarea at bounding box center [683, 266] width 200 height 12
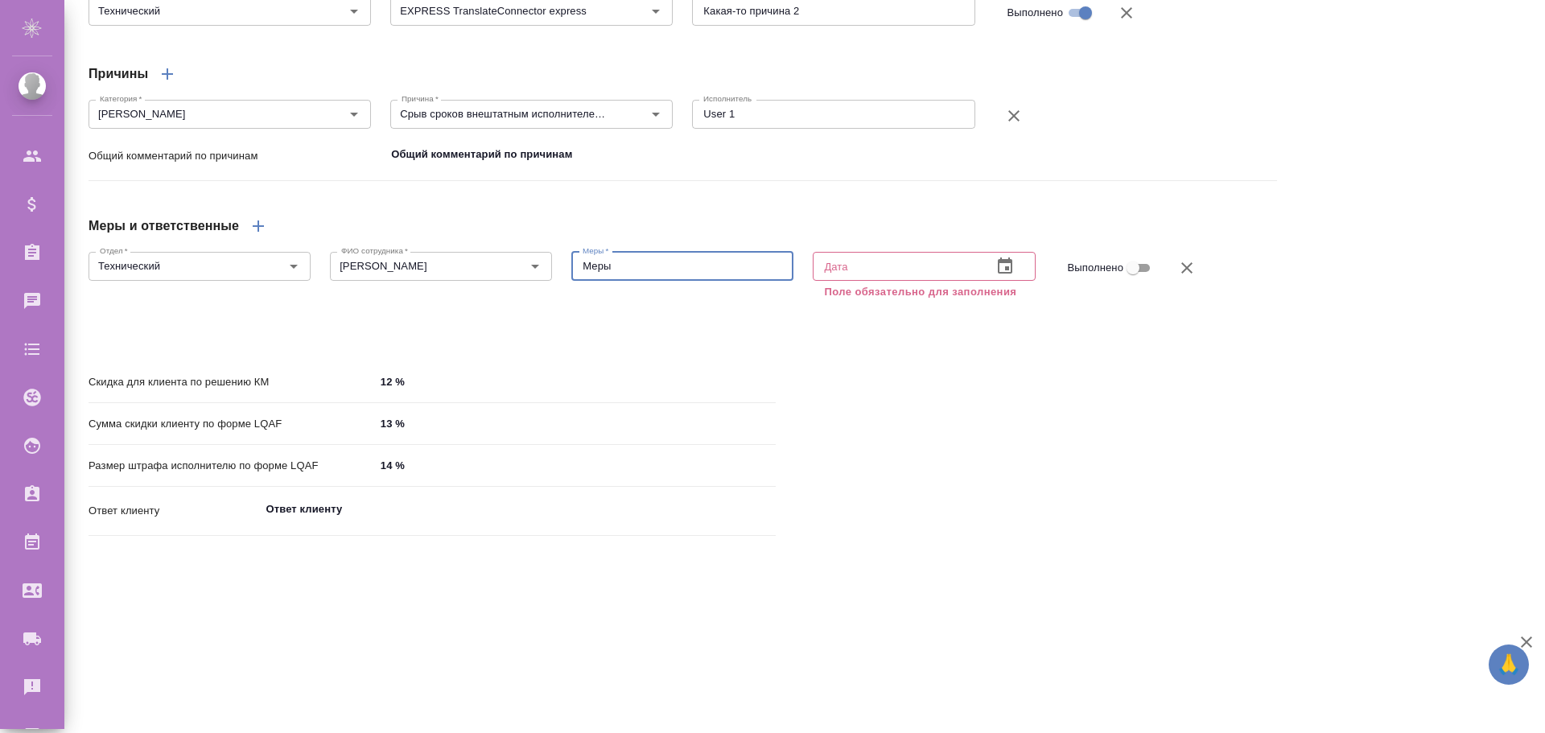
type textarea "Меры"
click at [1001, 274] on icon "button" at bounding box center [1005, 266] width 14 height 16
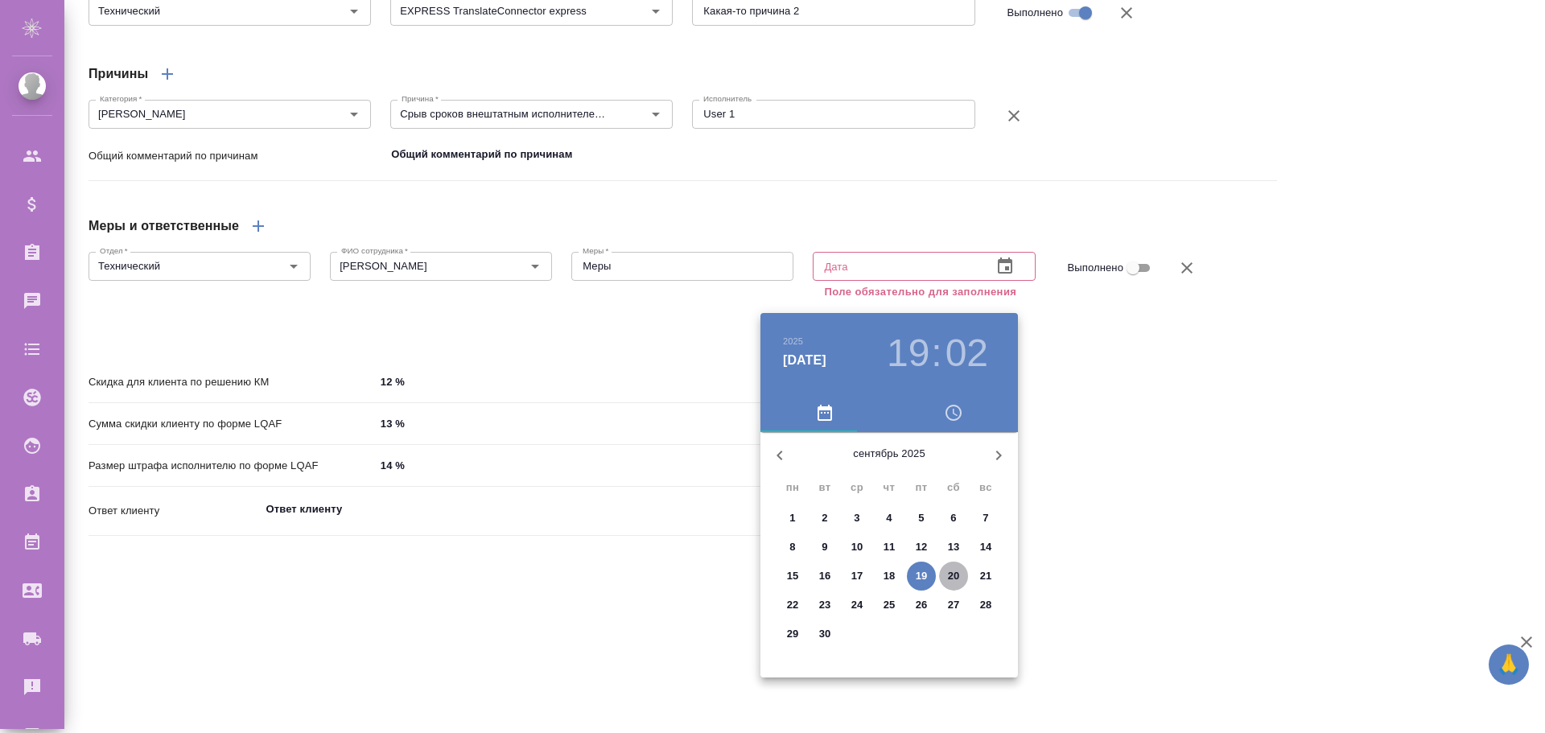
click at [953, 572] on p "20" at bounding box center [954, 576] width 12 height 16
type input "[DATE] 19:02"
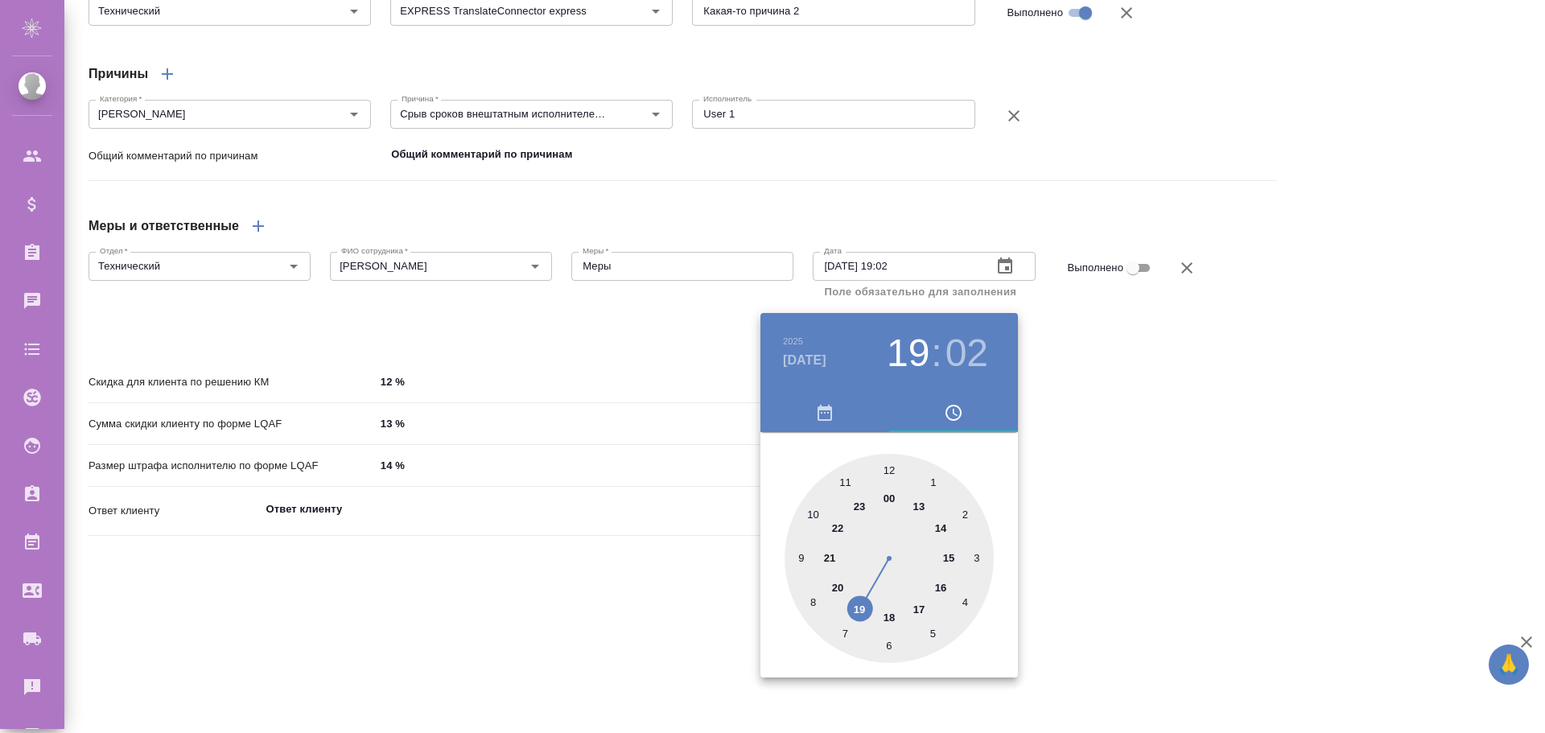
click at [1168, 489] on div at bounding box center [772, 366] width 1545 height 733
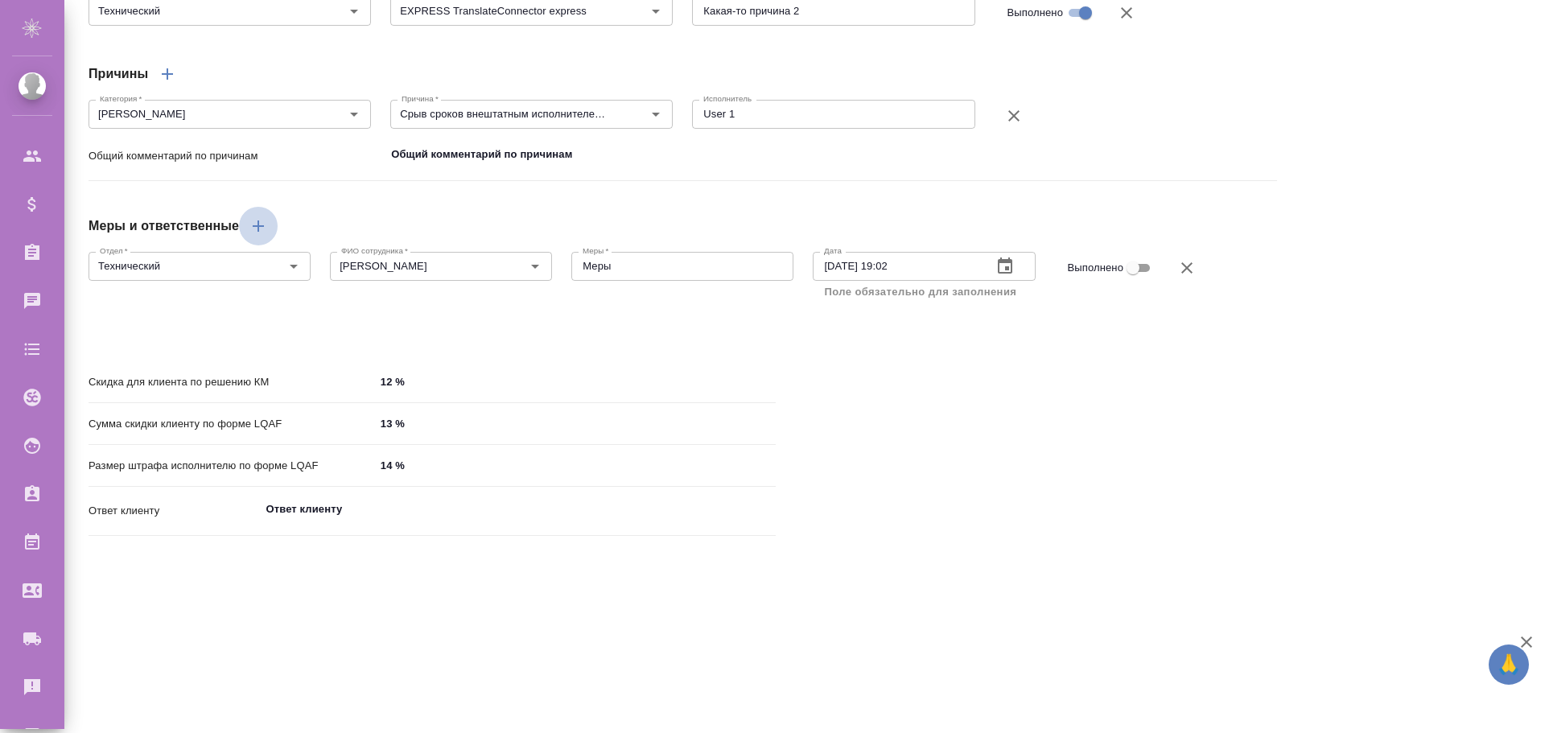
click at [257, 236] on icon "button" at bounding box center [258, 226] width 19 height 19
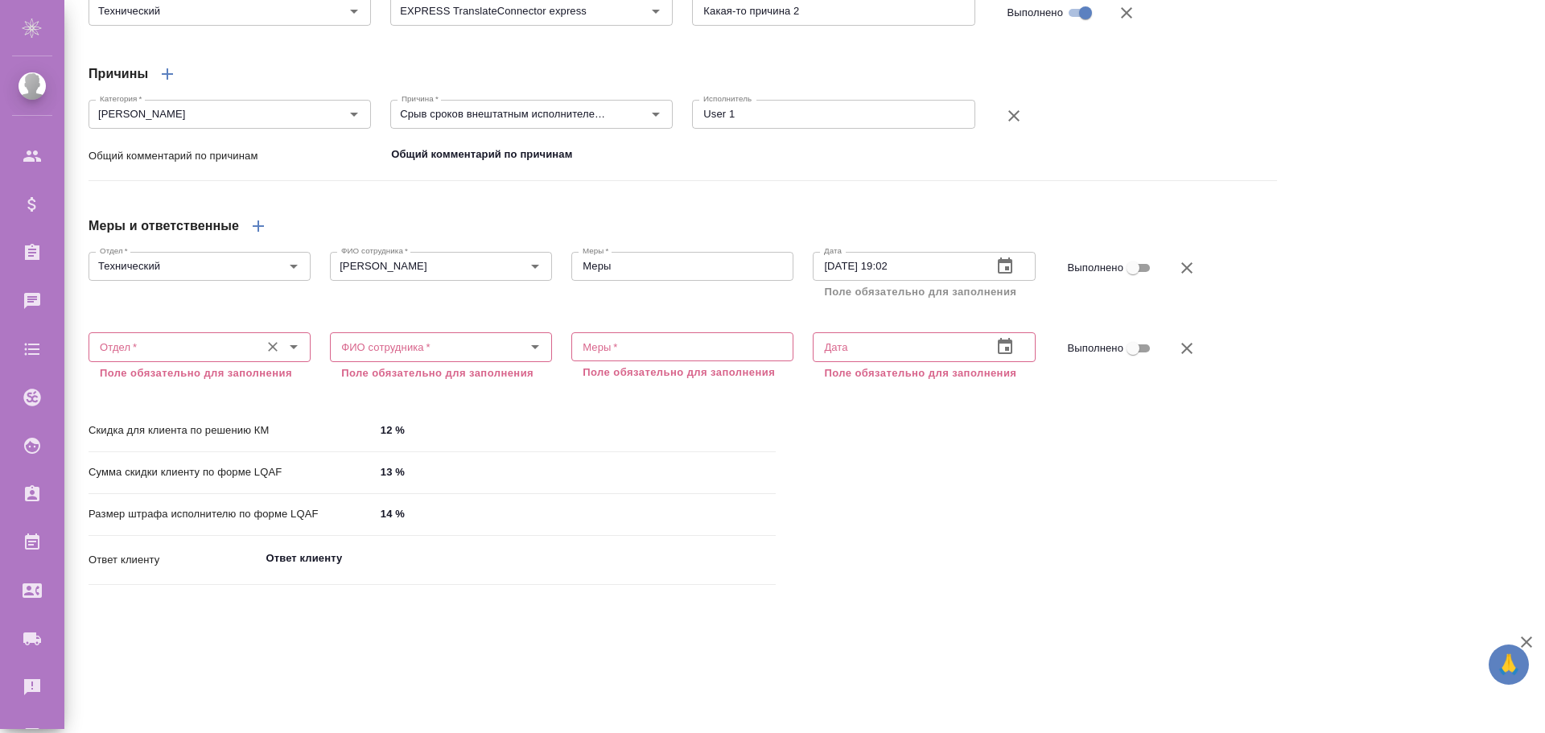
click at [293, 357] on icon "Open" at bounding box center [293, 346] width 19 height 19
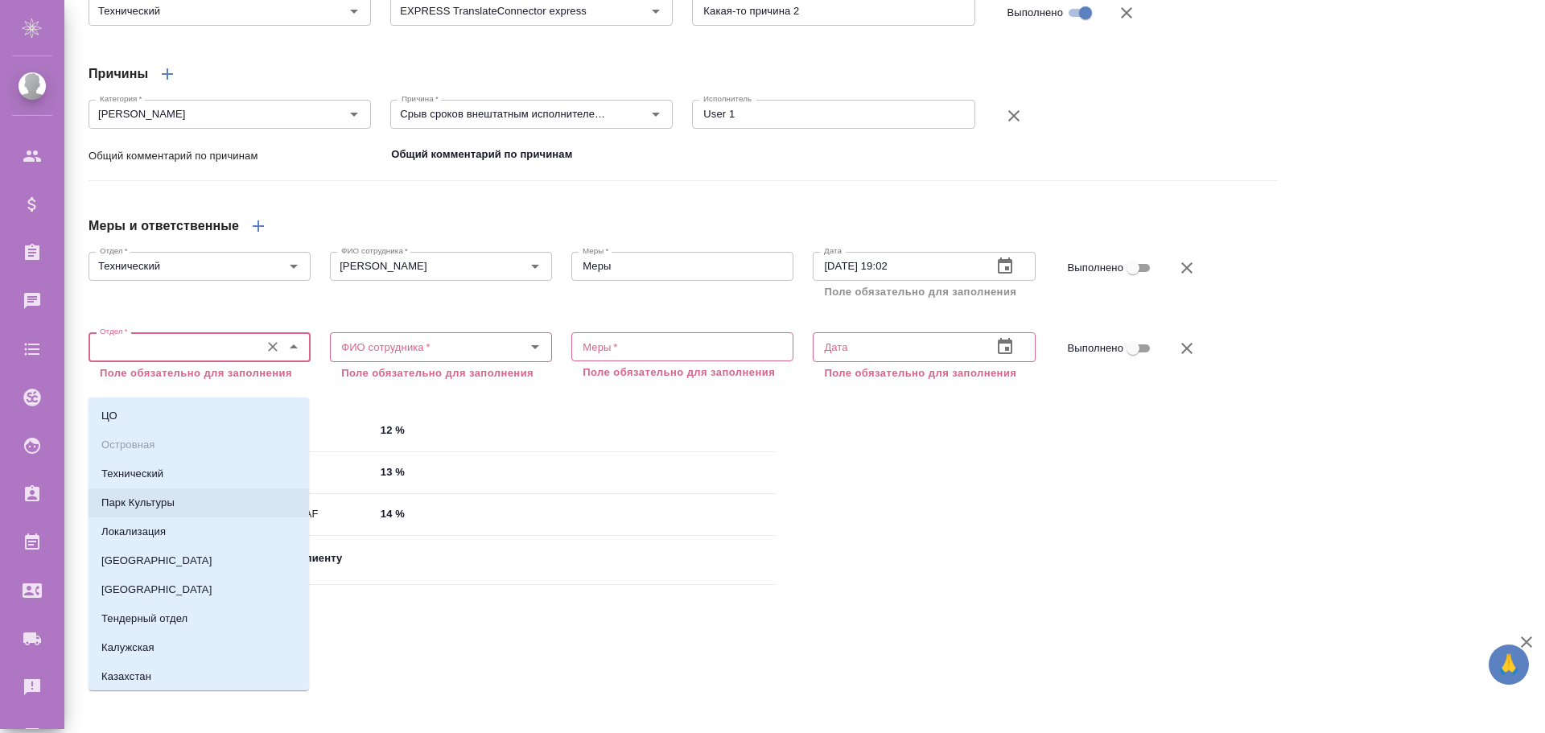
click at [172, 505] on p "Парк Культуры" at bounding box center [137, 503] width 73 height 16
type input "Парк Культуры"
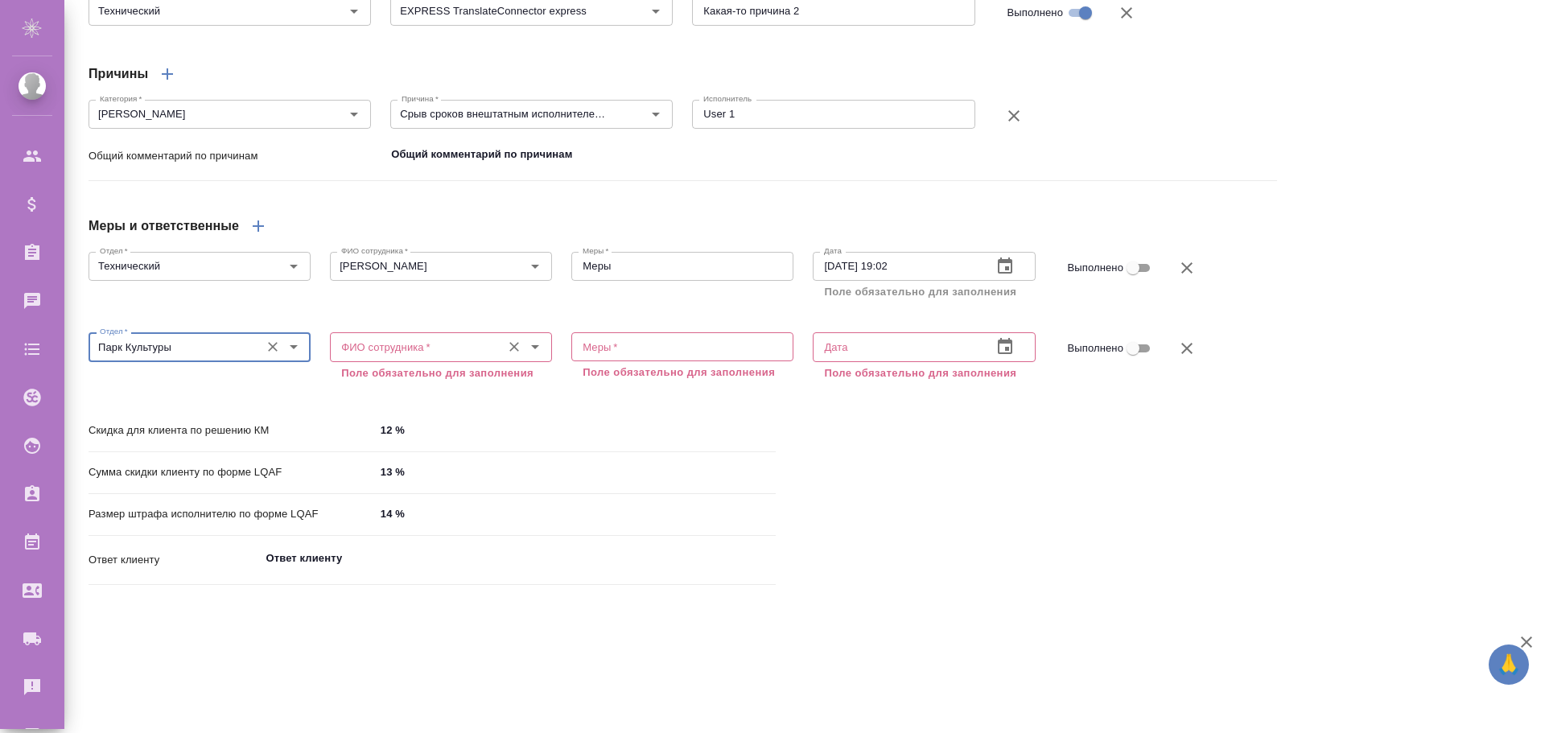
click at [417, 357] on input "ФИО сотрудника   *" at bounding box center [414, 346] width 159 height 19
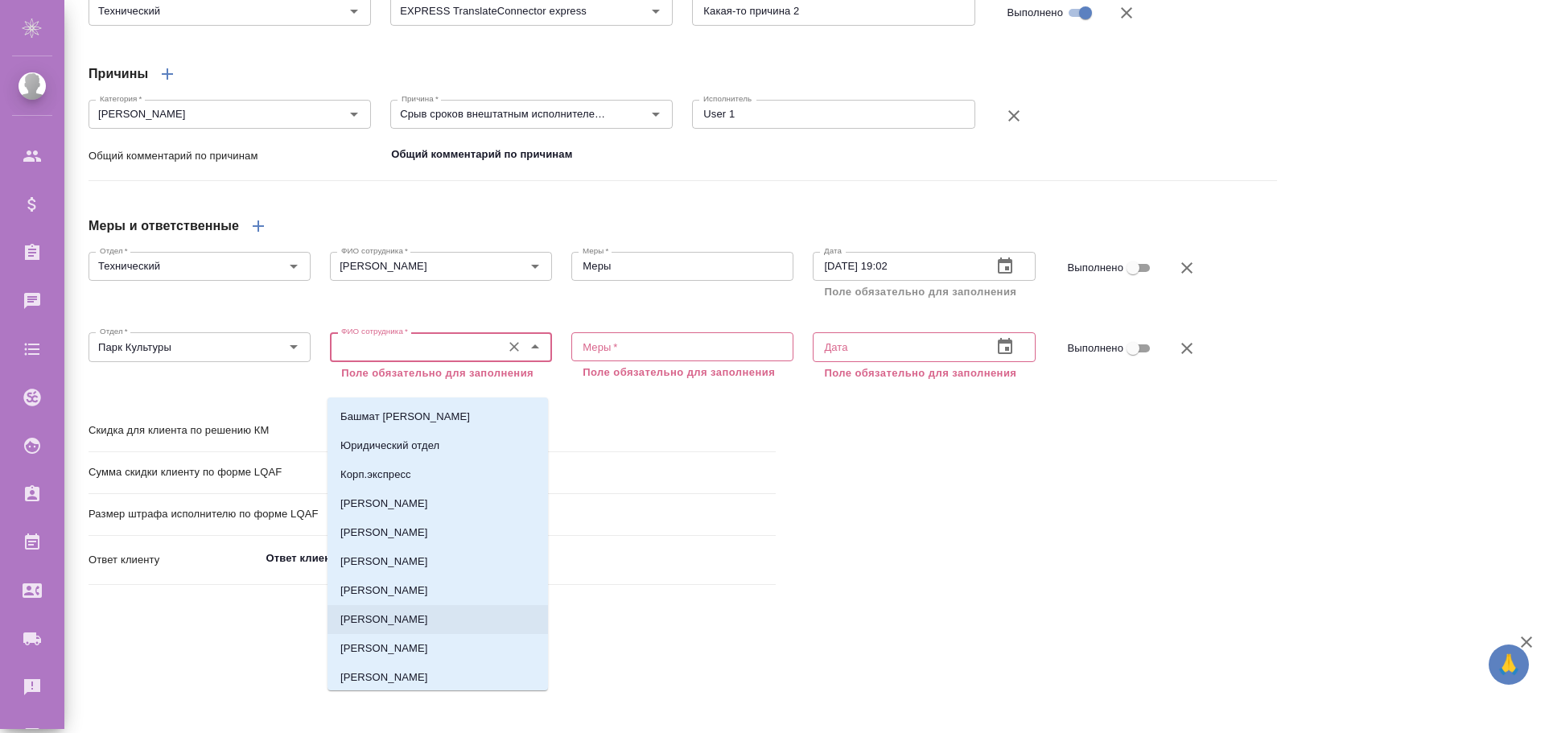
scroll to position [80, 0]
click at [389, 475] on p "Корп.экспресс" at bounding box center [375, 480] width 71 height 16
type input "Корп.экспресс"
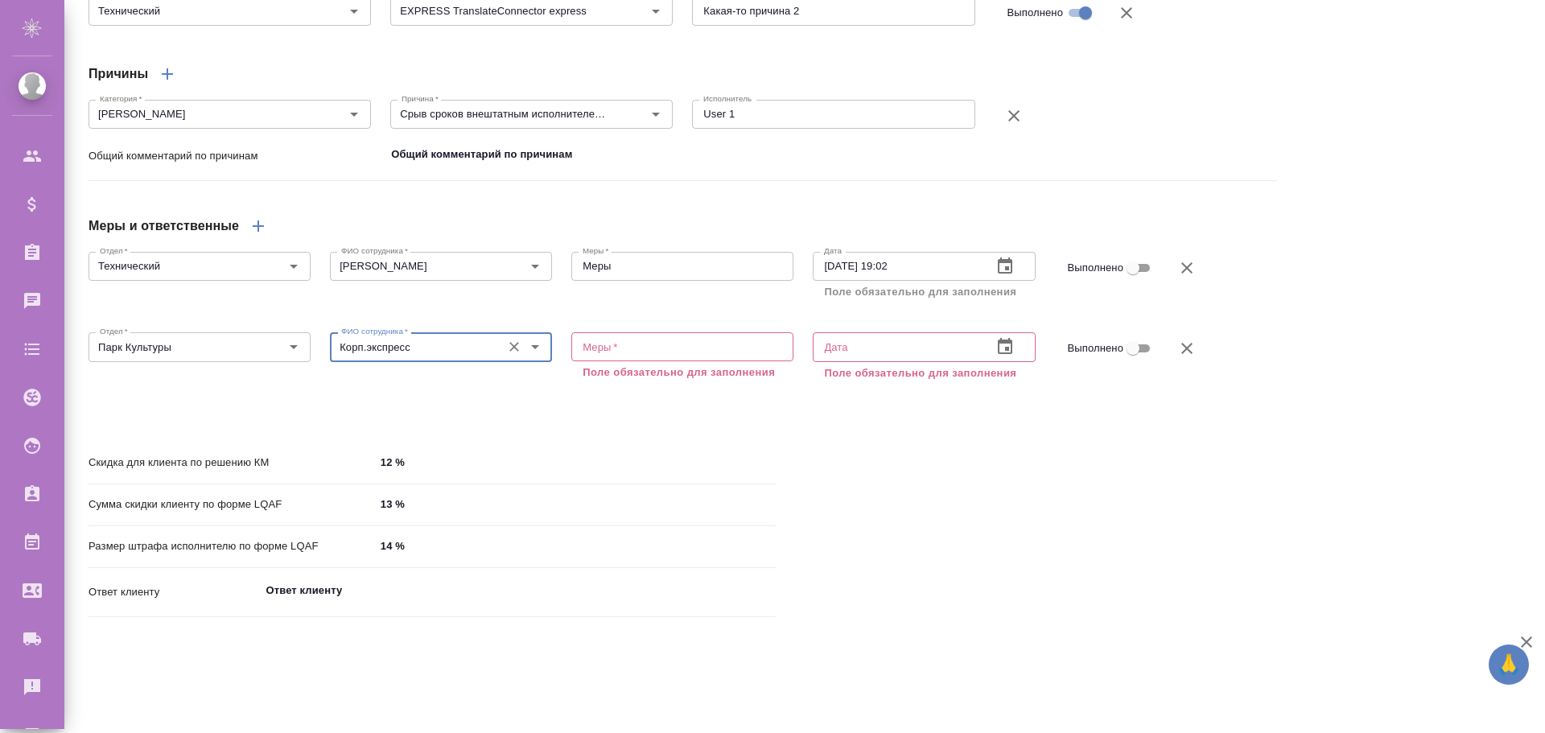
click at [611, 353] on textarea at bounding box center [683, 347] width 200 height 12
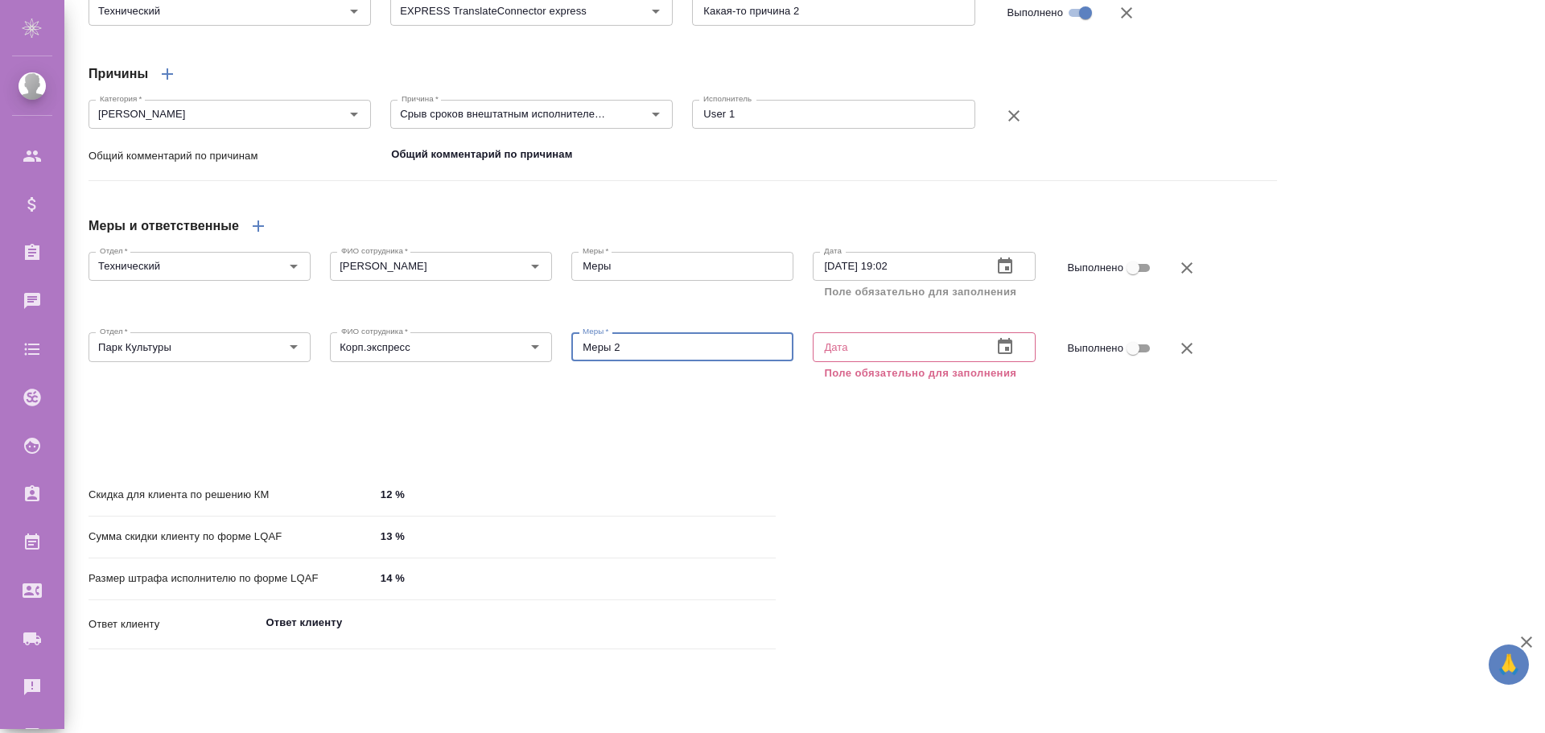
type textarea "Меры 2"
click at [649, 272] on textarea "Меры" at bounding box center [683, 266] width 200 height 12
type textarea "Меры 1"
click at [856, 361] on input "text" at bounding box center [896, 346] width 166 height 29
click at [1001, 357] on icon "button" at bounding box center [1005, 346] width 19 height 19
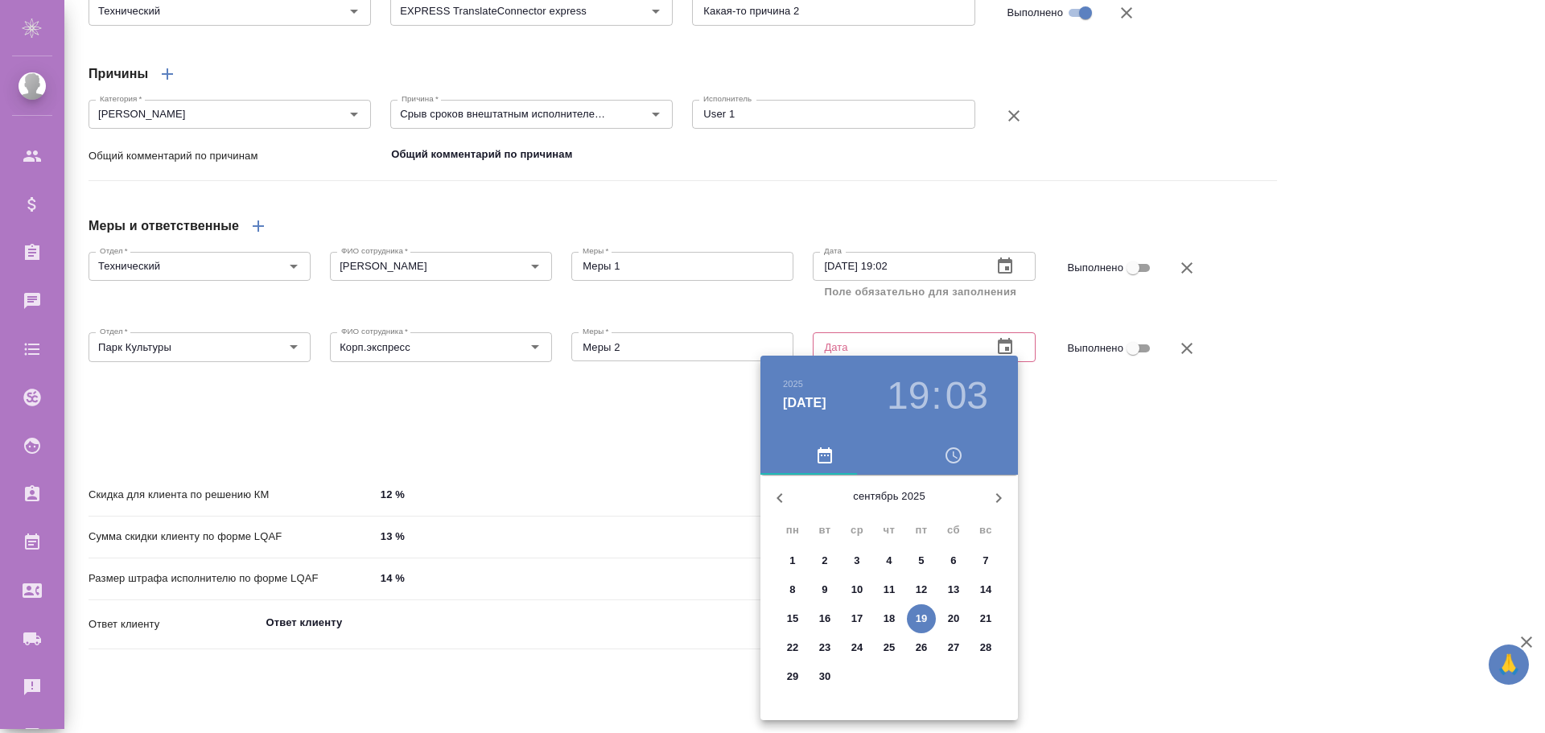
click at [926, 646] on p "26" at bounding box center [922, 648] width 12 height 16
type input "[DATE] 19:03"
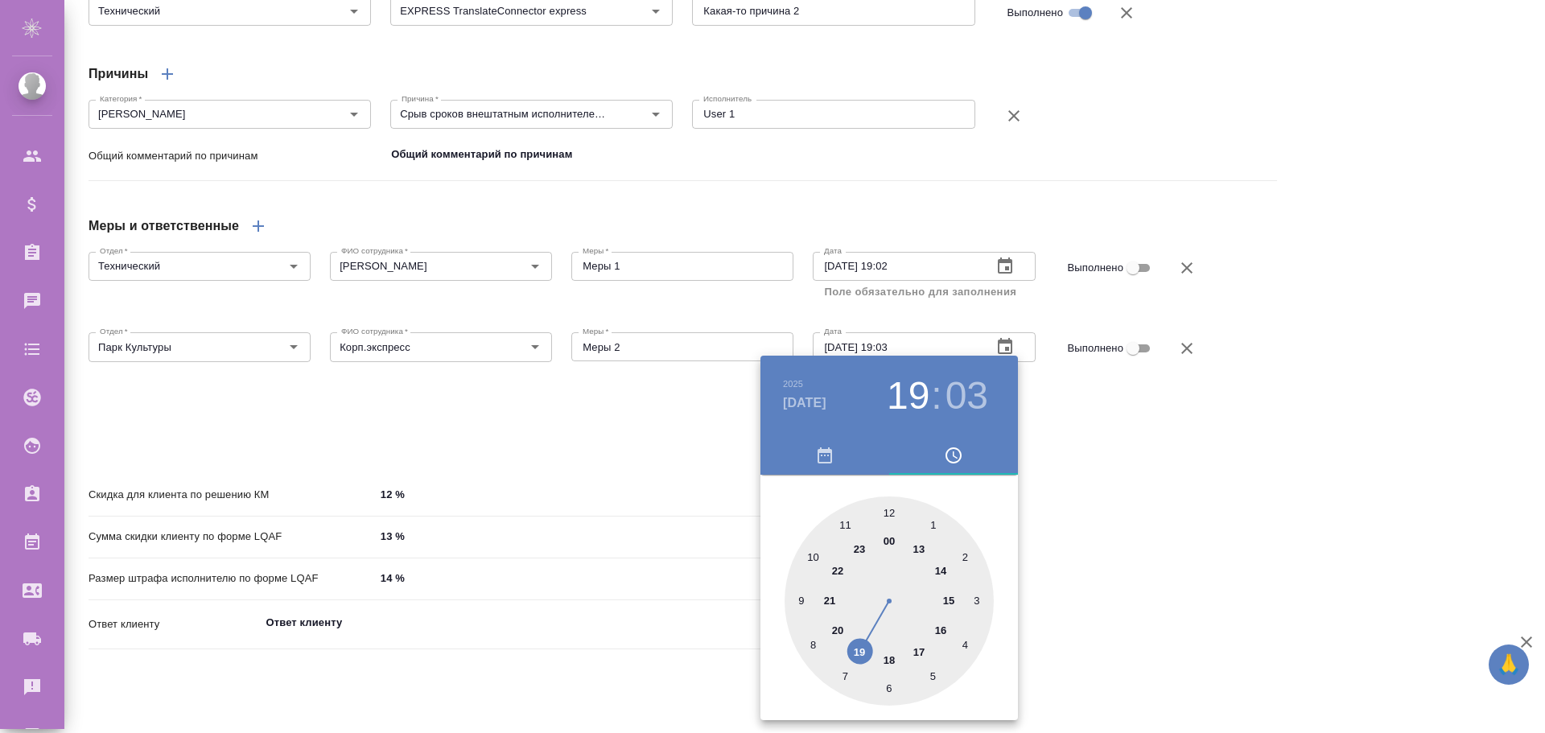
click at [1129, 578] on div at bounding box center [772, 366] width 1545 height 733
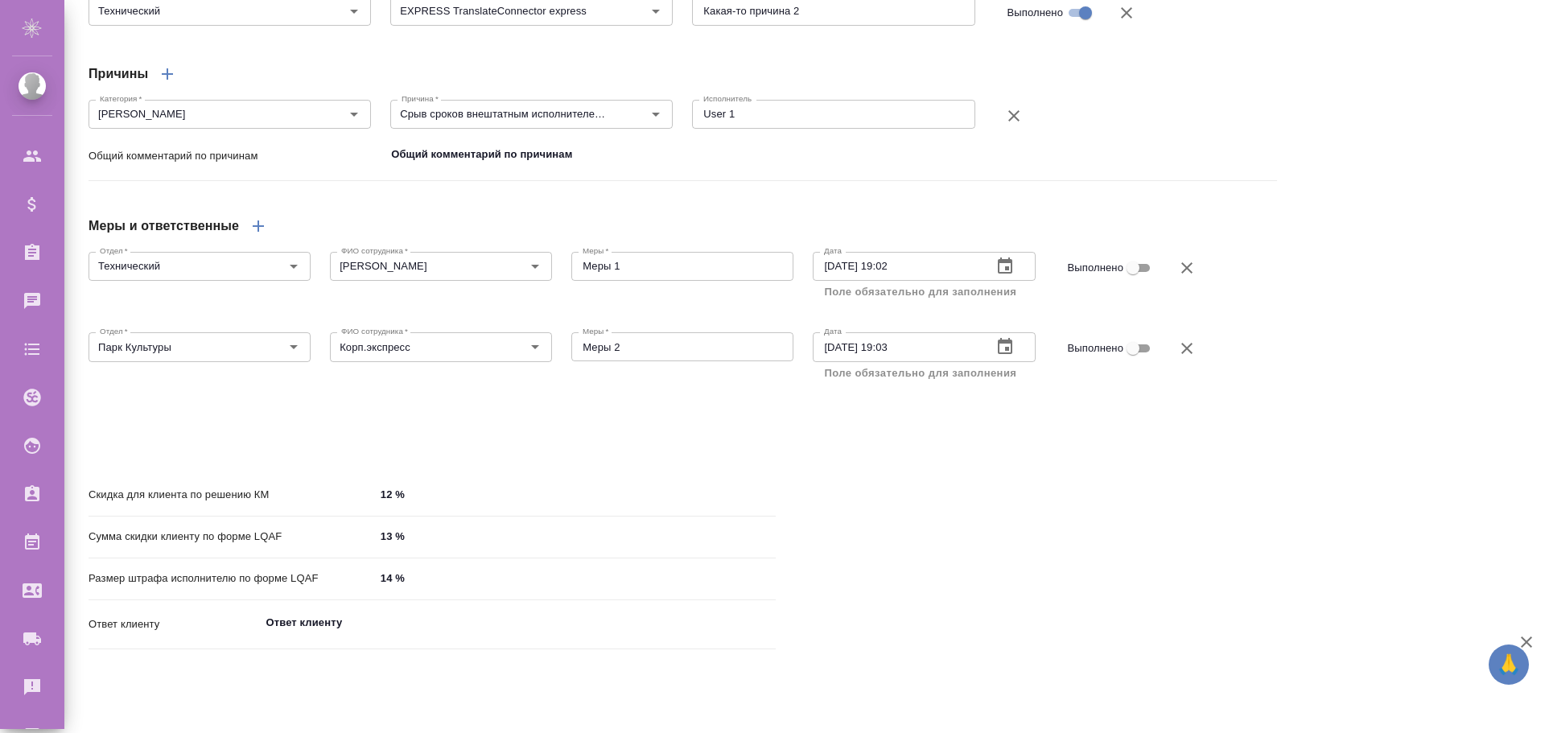
drag, startPoint x: 1122, startPoint y: 380, endPoint x: 1125, endPoint y: 388, distance: 8.7
click at [1123, 358] on input "Выполнено" at bounding box center [1133, 348] width 58 height 19
checkbox input "true"
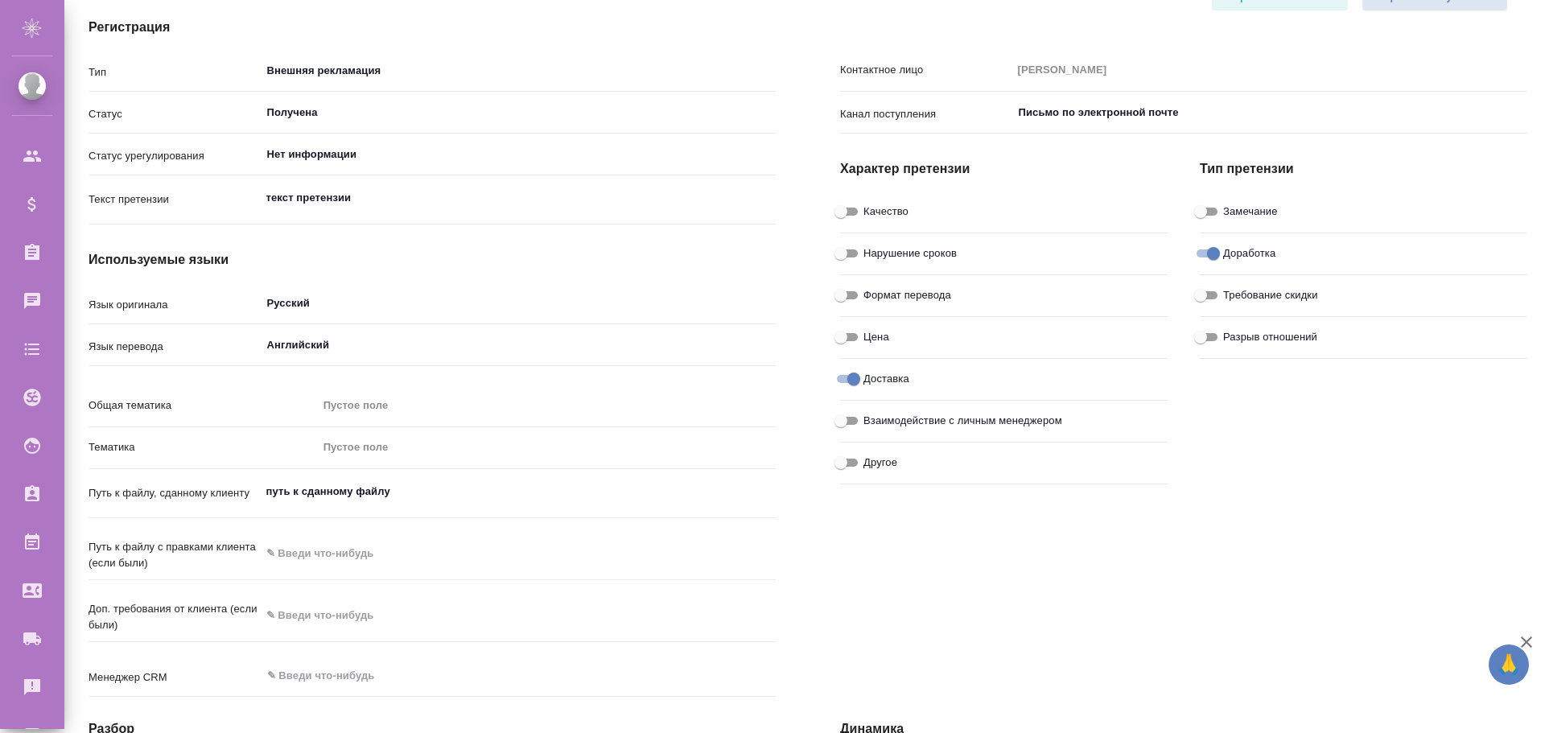
scroll to position [56, 0]
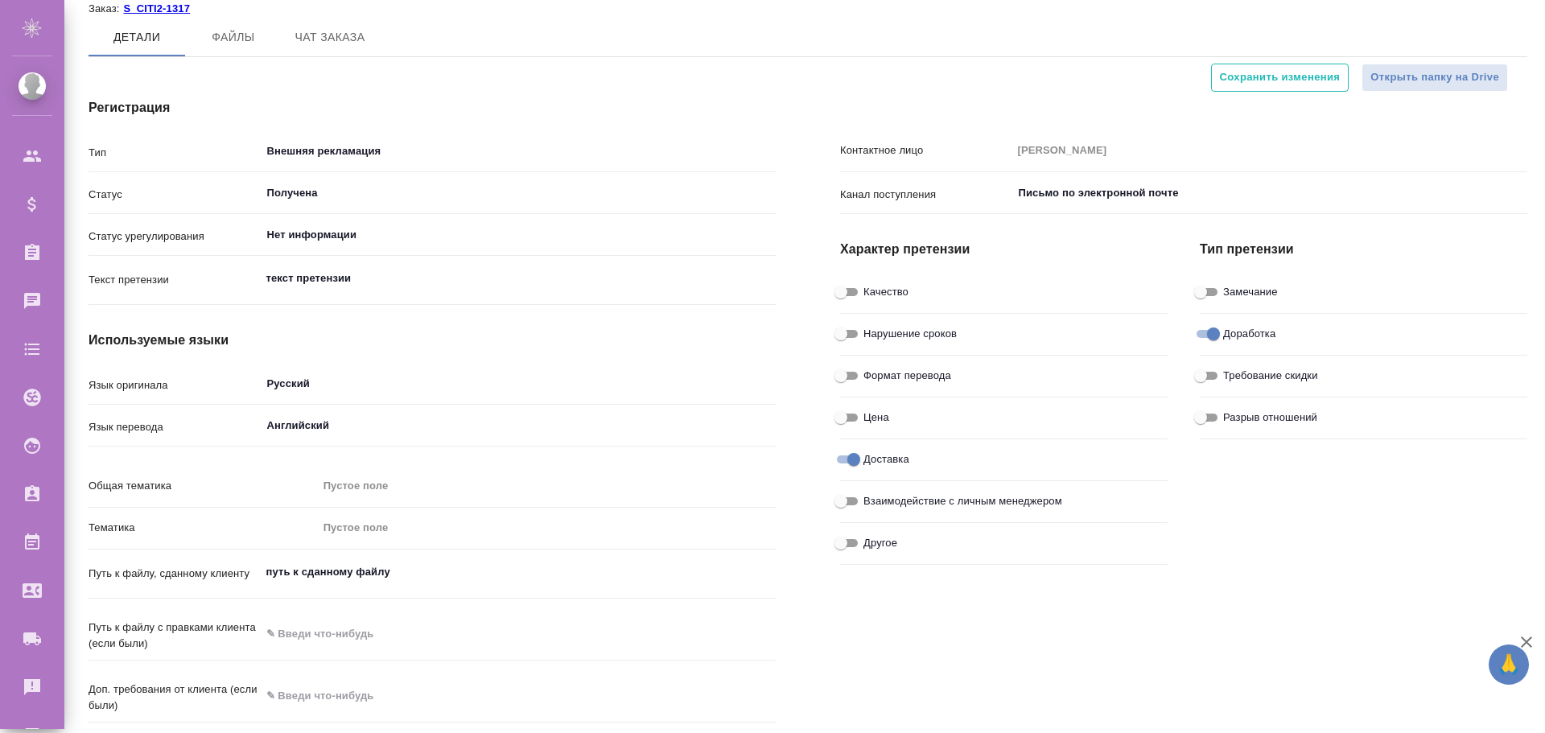
click at [1279, 82] on span "Сохранить изменения" at bounding box center [1280, 77] width 121 height 19
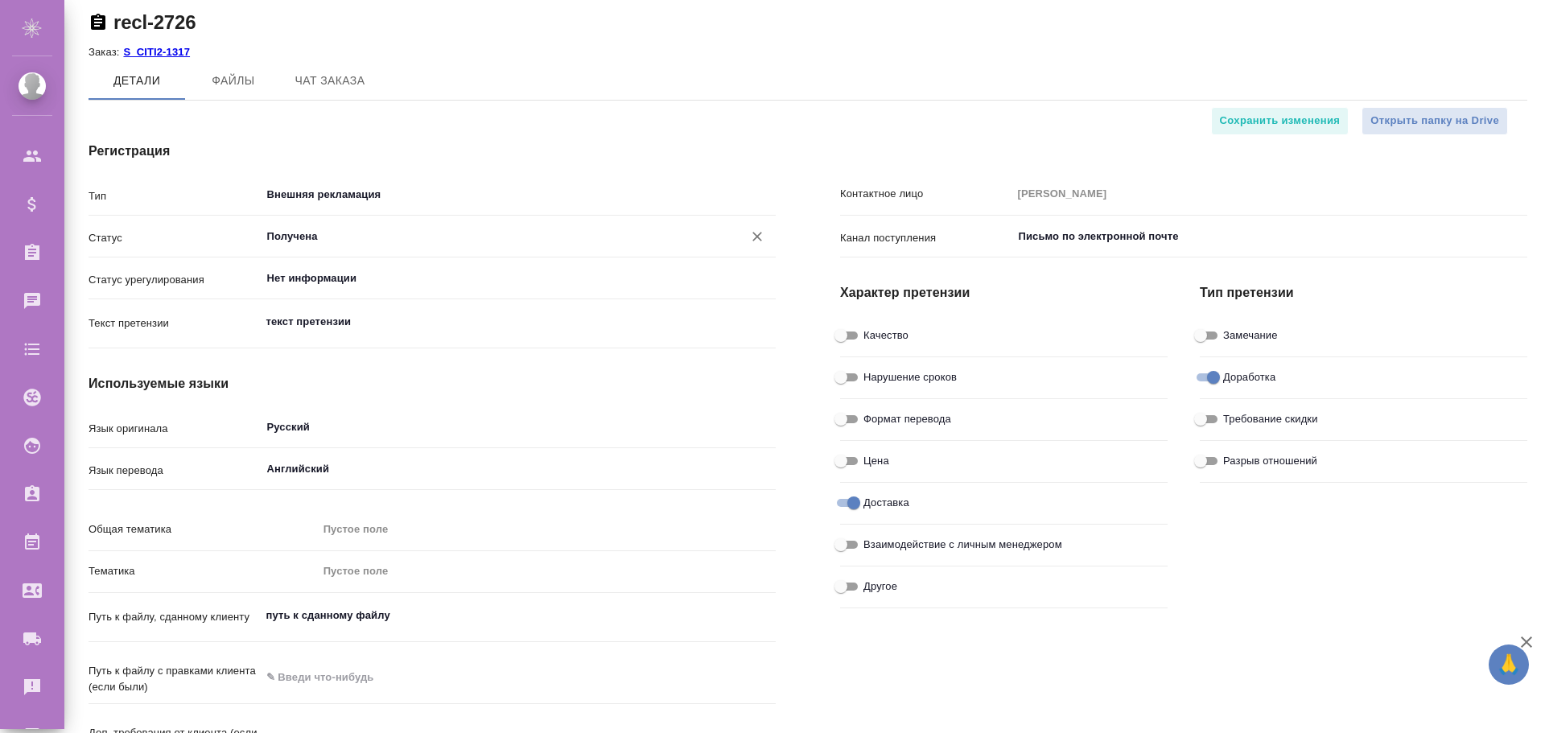
scroll to position [0, 0]
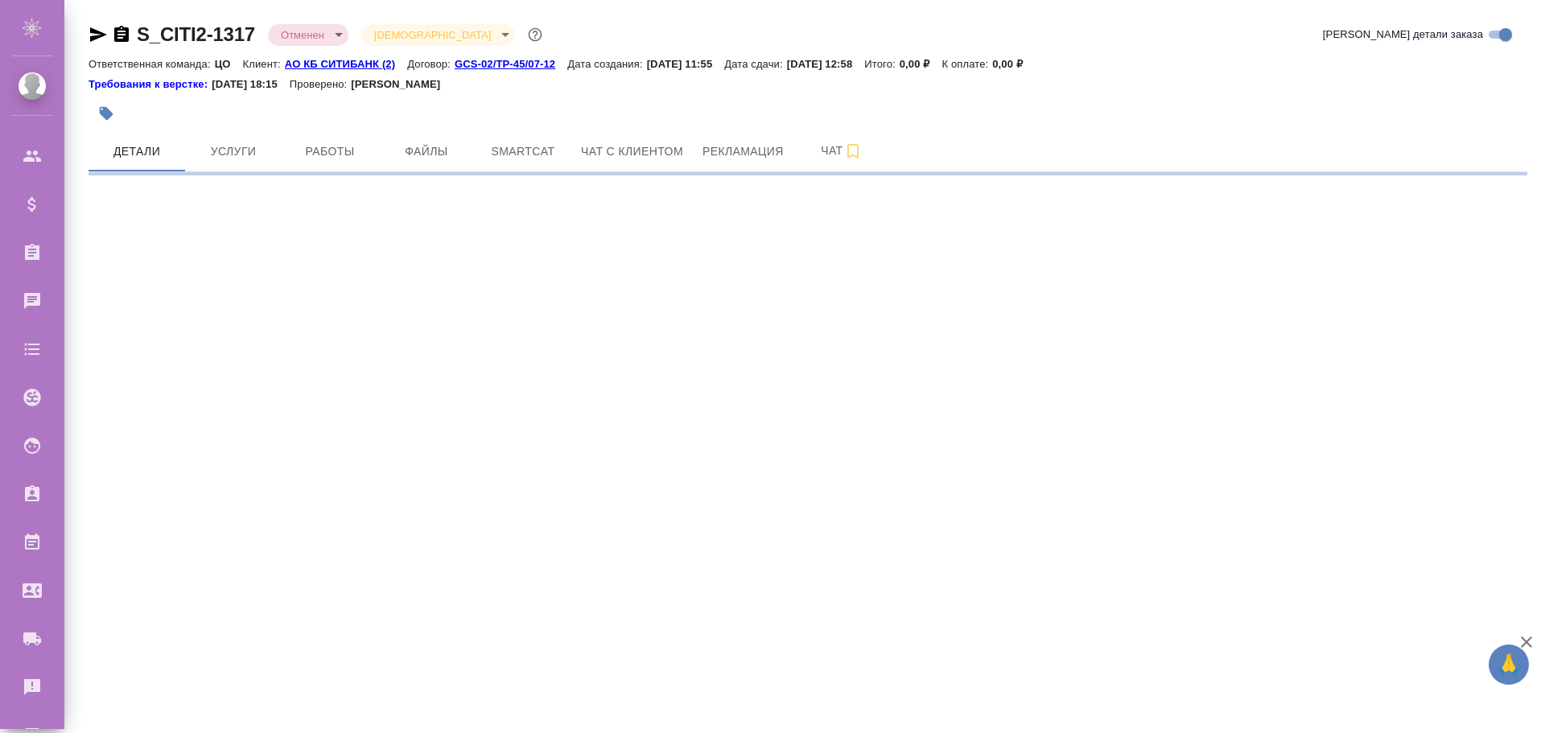
select select "RU"
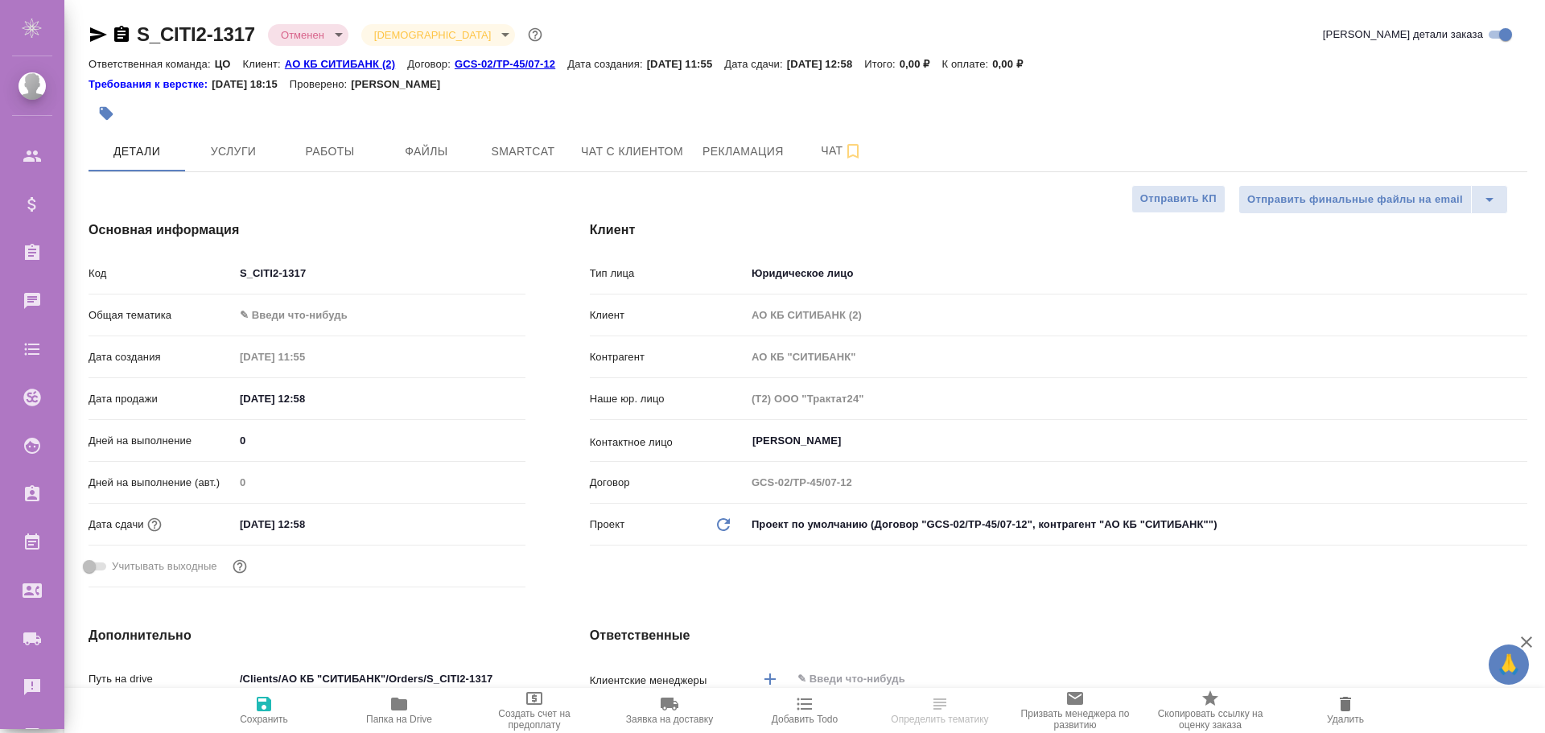
type textarea "x"
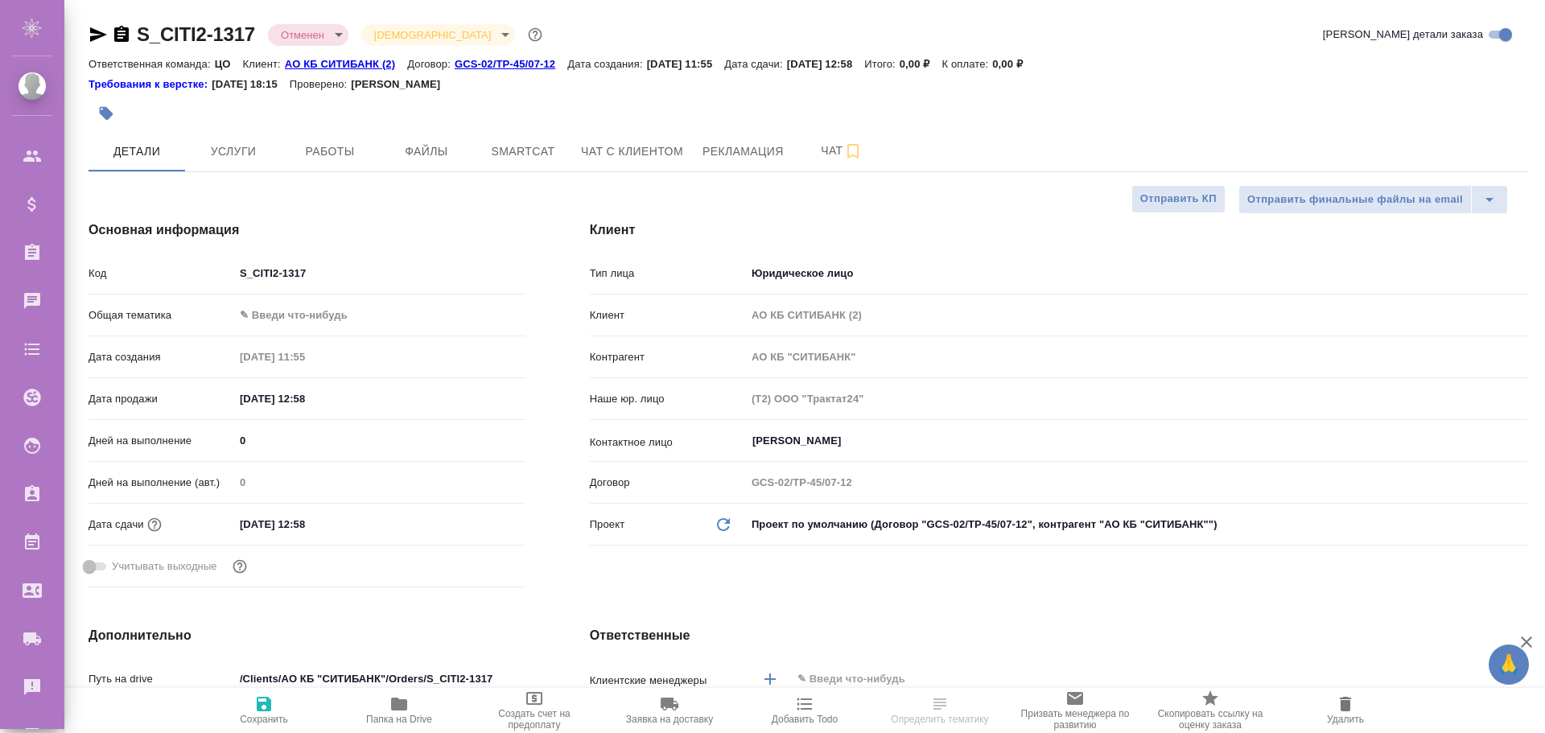
type textarea "x"
click at [743, 160] on span "Рекламация" at bounding box center [743, 152] width 81 height 20
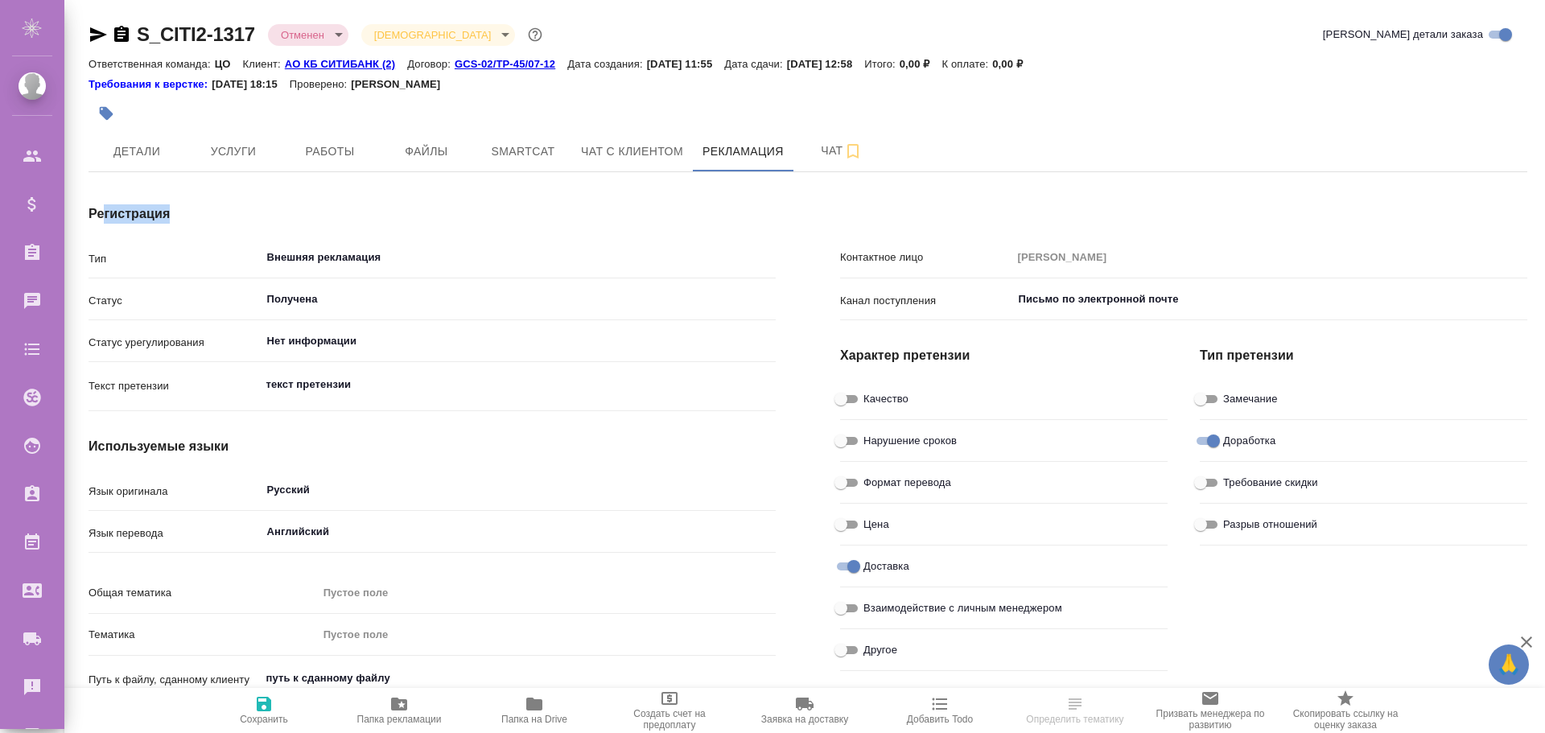
drag, startPoint x: 101, startPoint y: 205, endPoint x: 399, endPoint y: 209, distance: 297.8
click at [384, 208] on h4 "Регистрация" at bounding box center [432, 213] width 687 height 19
click at [408, 209] on h4 "Регистрация" at bounding box center [432, 213] width 687 height 19
type textarea "x"
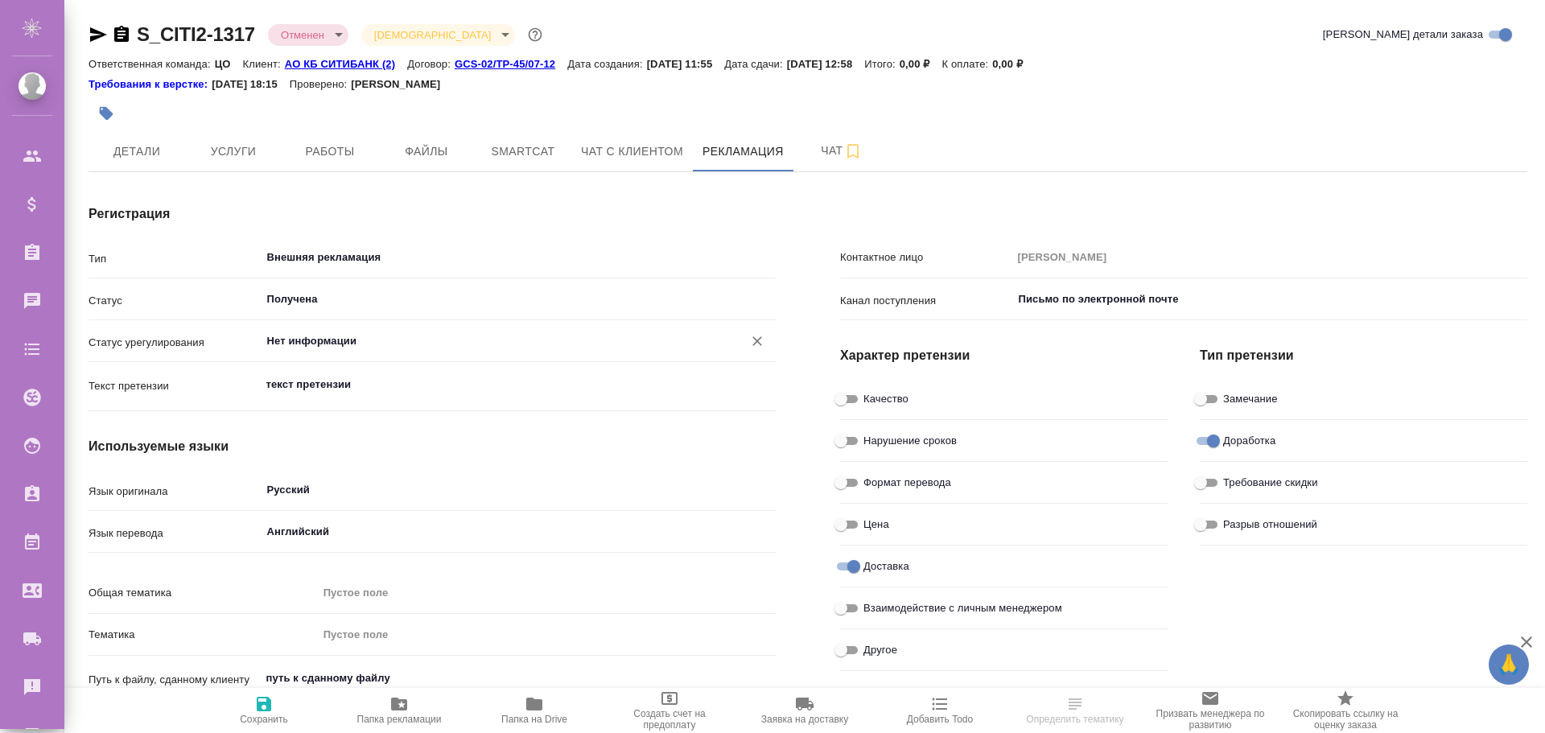
type textarea "x"
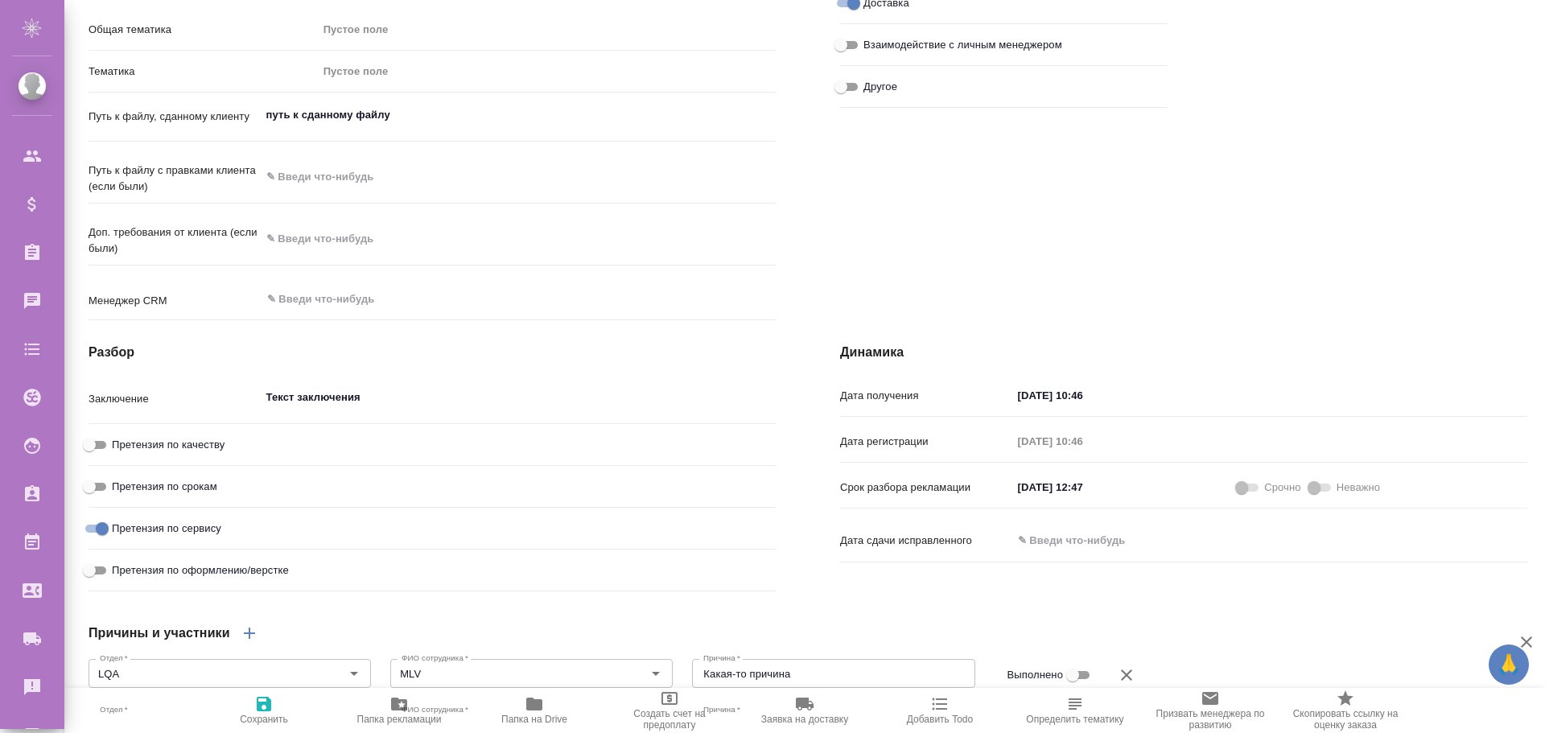
scroll to position [483, 0]
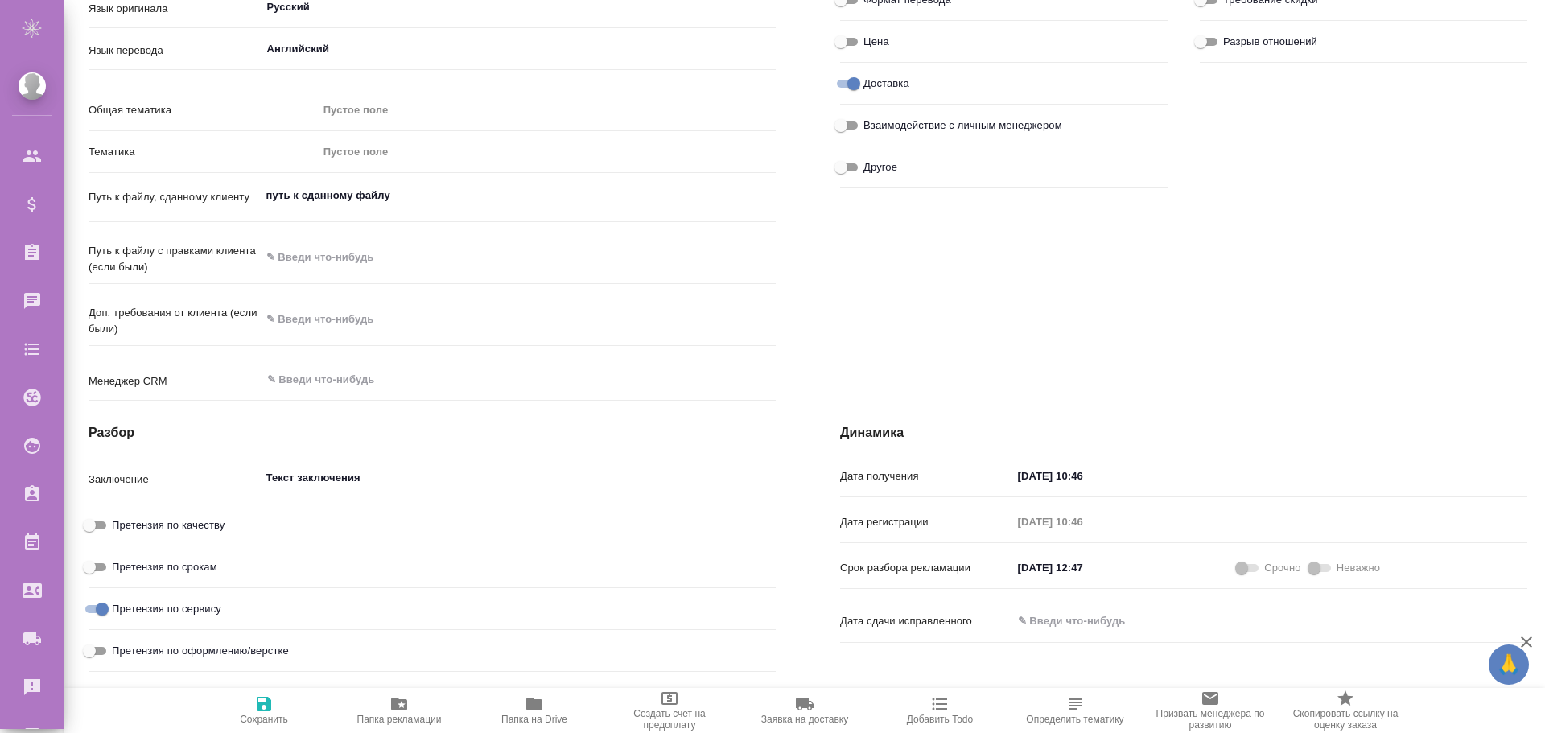
type textarea "x"
click at [307, 328] on textarea at bounding box center [519, 320] width 514 height 27
type textarea "x"
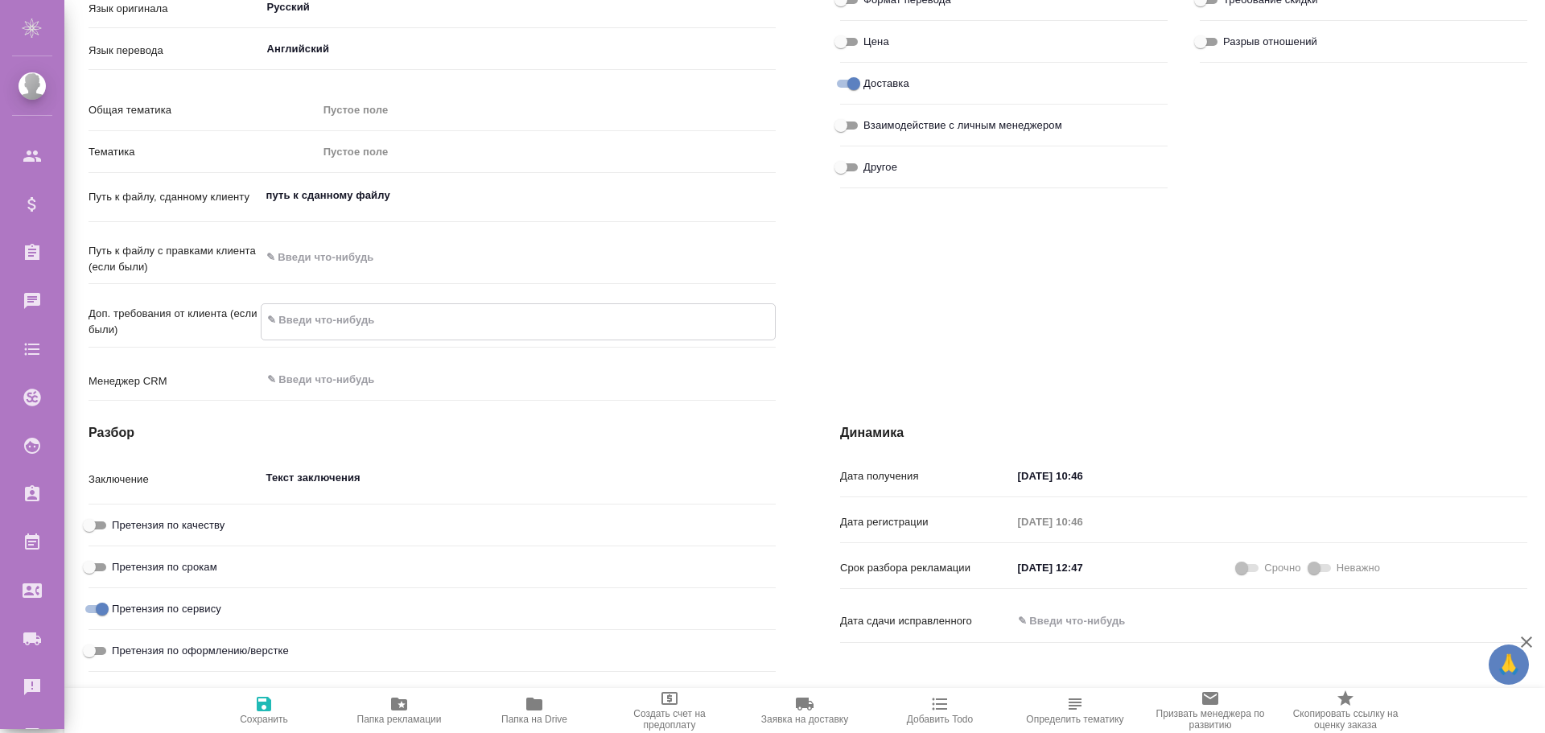
type textarea "Д"
type textarea "x"
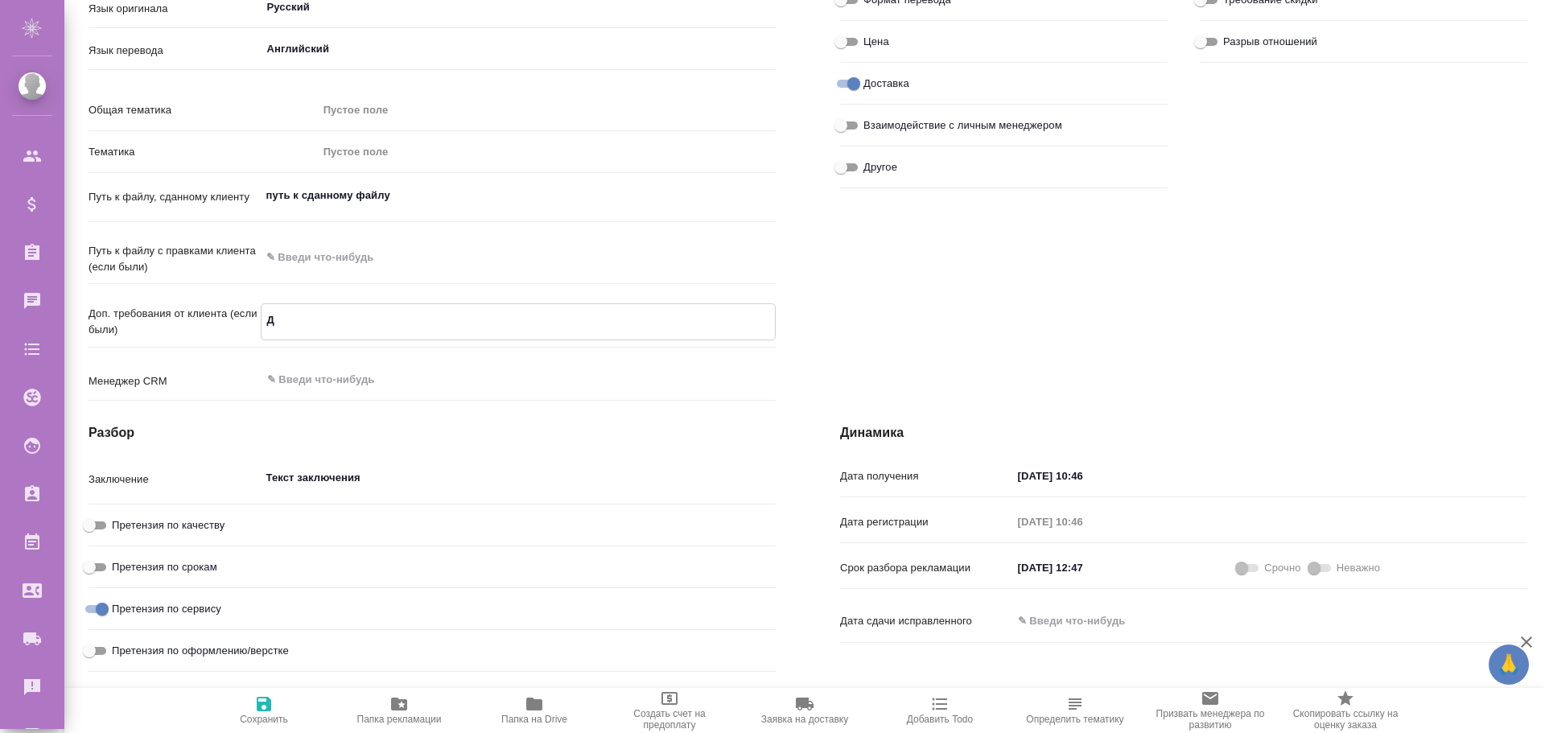
type textarea "x"
type textarea "Дл"
type textarea "x"
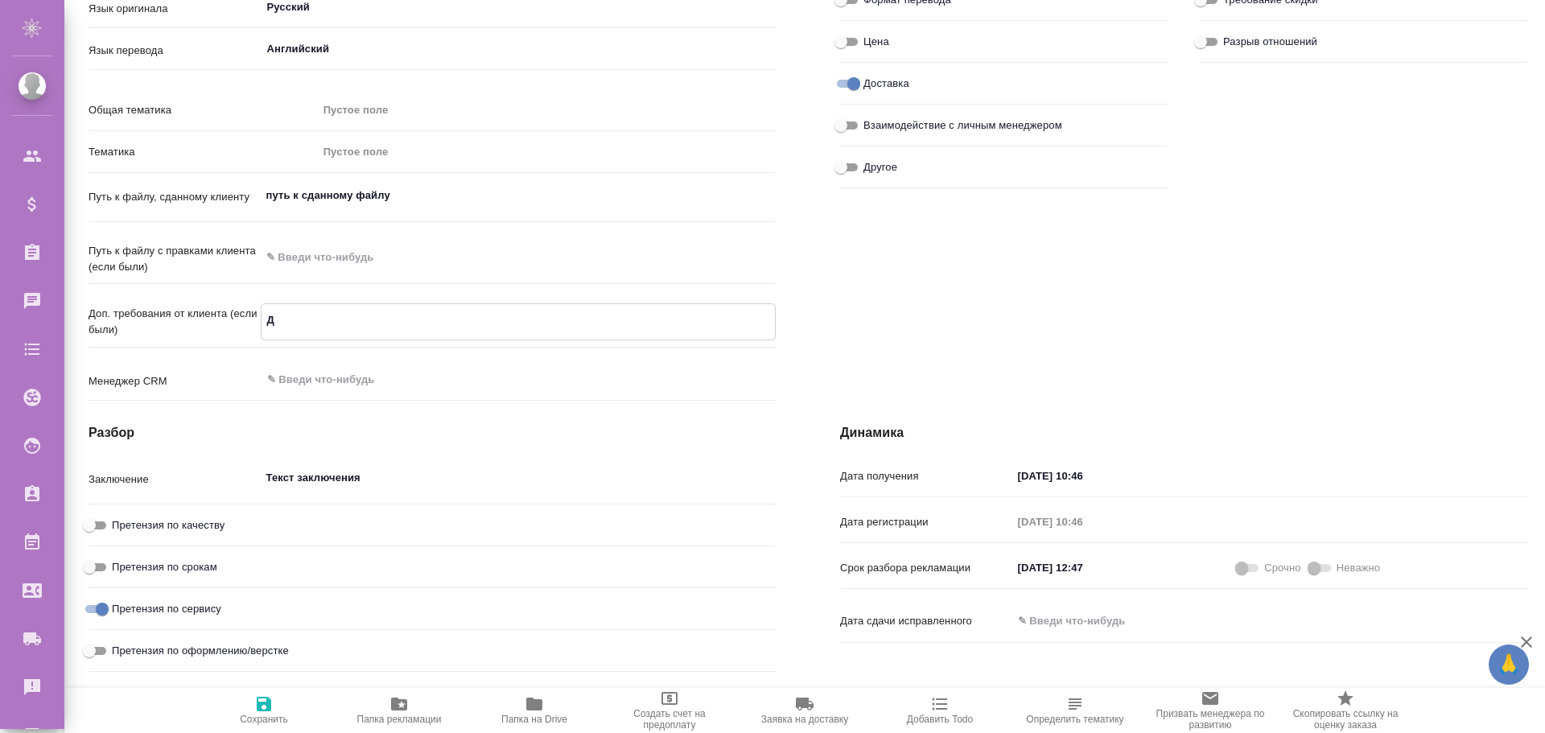
type textarea "x"
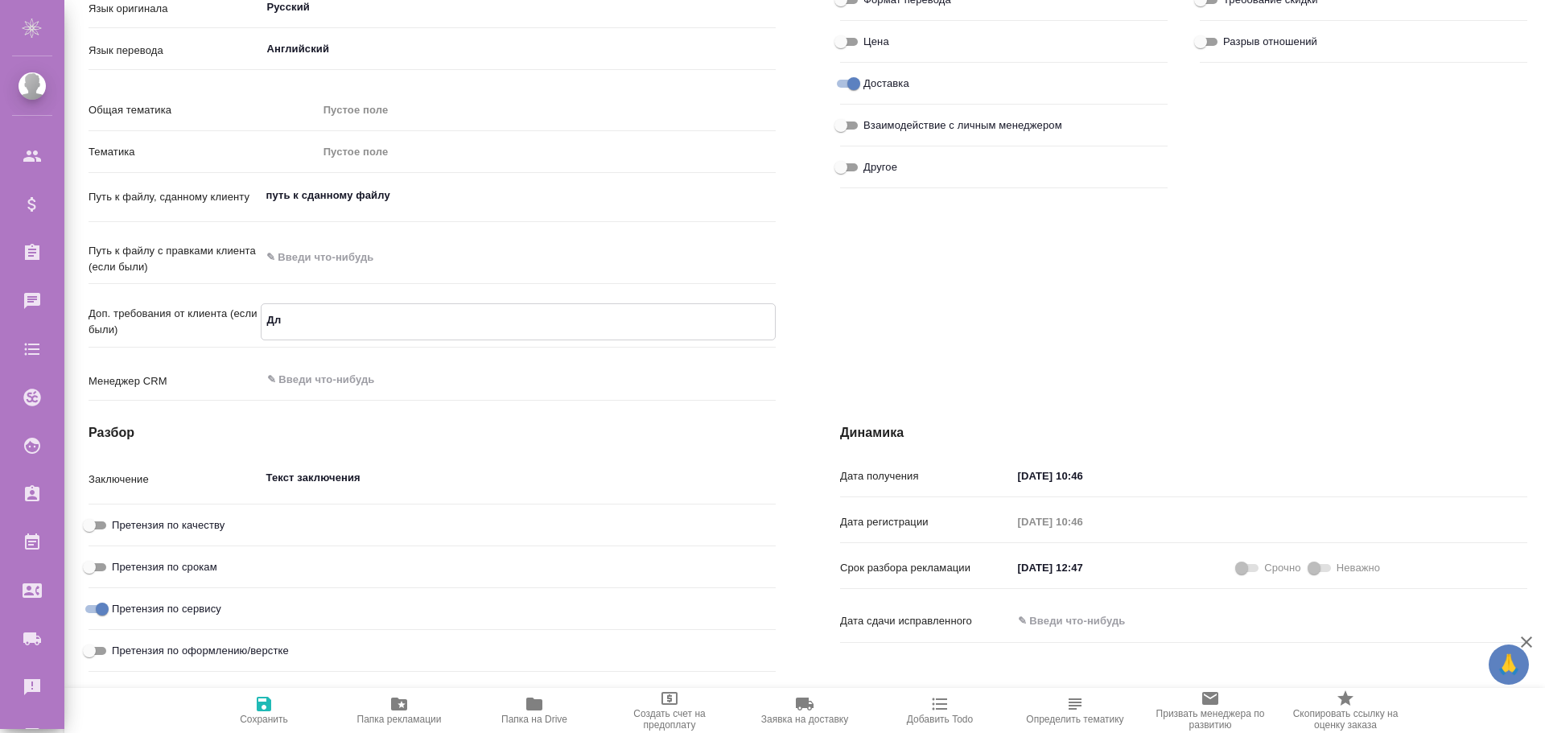
type textarea "x"
type textarea "Д"
type textarea "x"
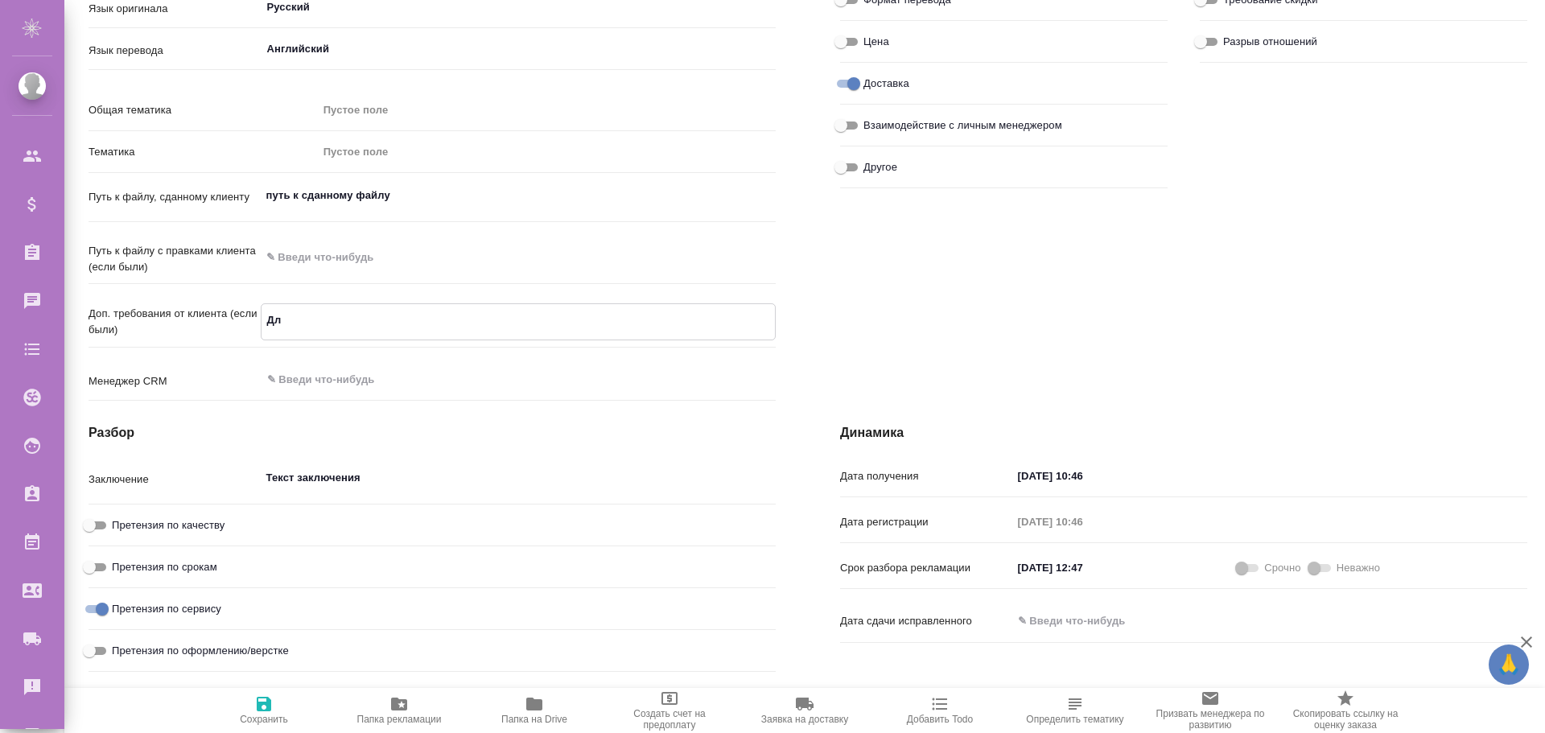
type textarea "x"
type textarea "До"
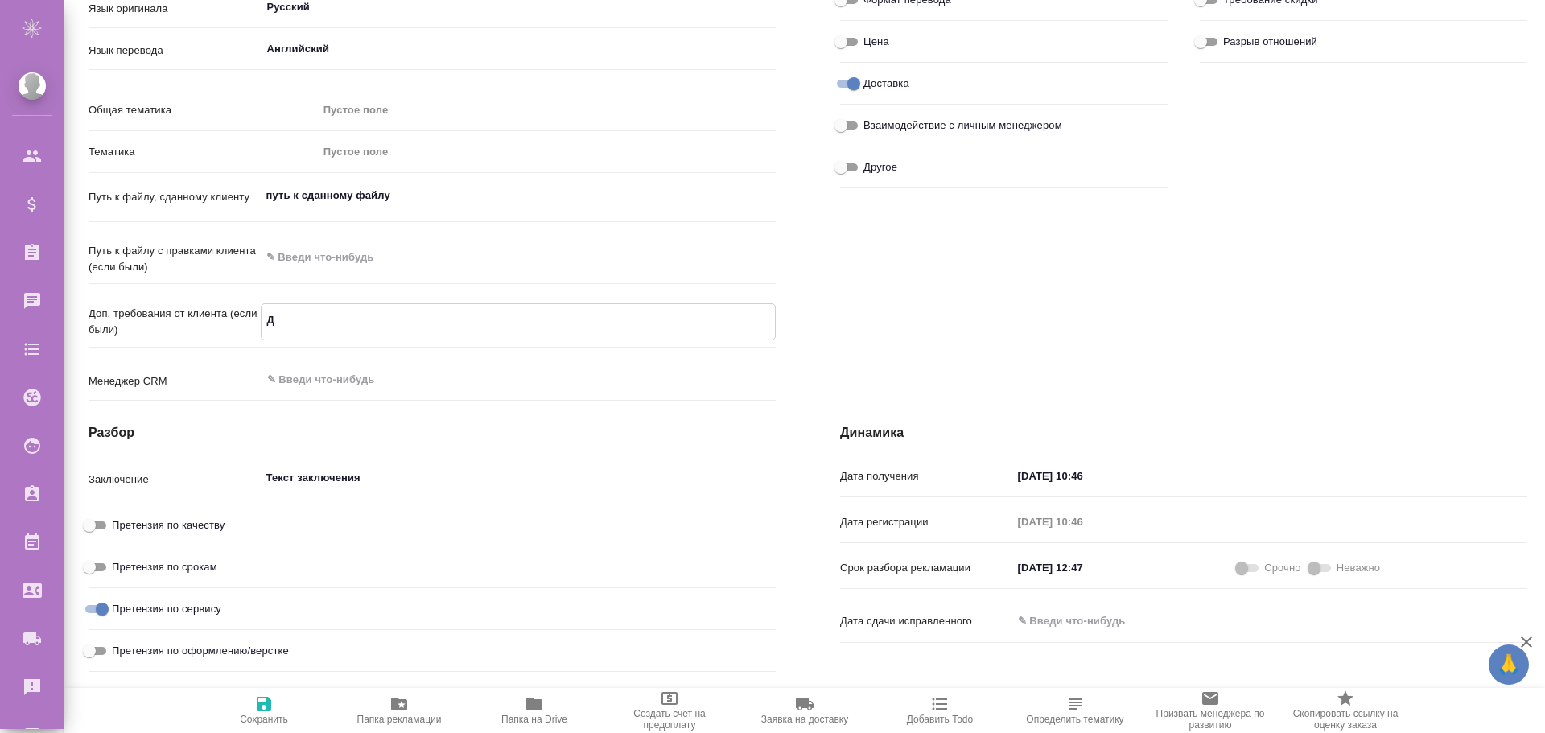
type textarea "x"
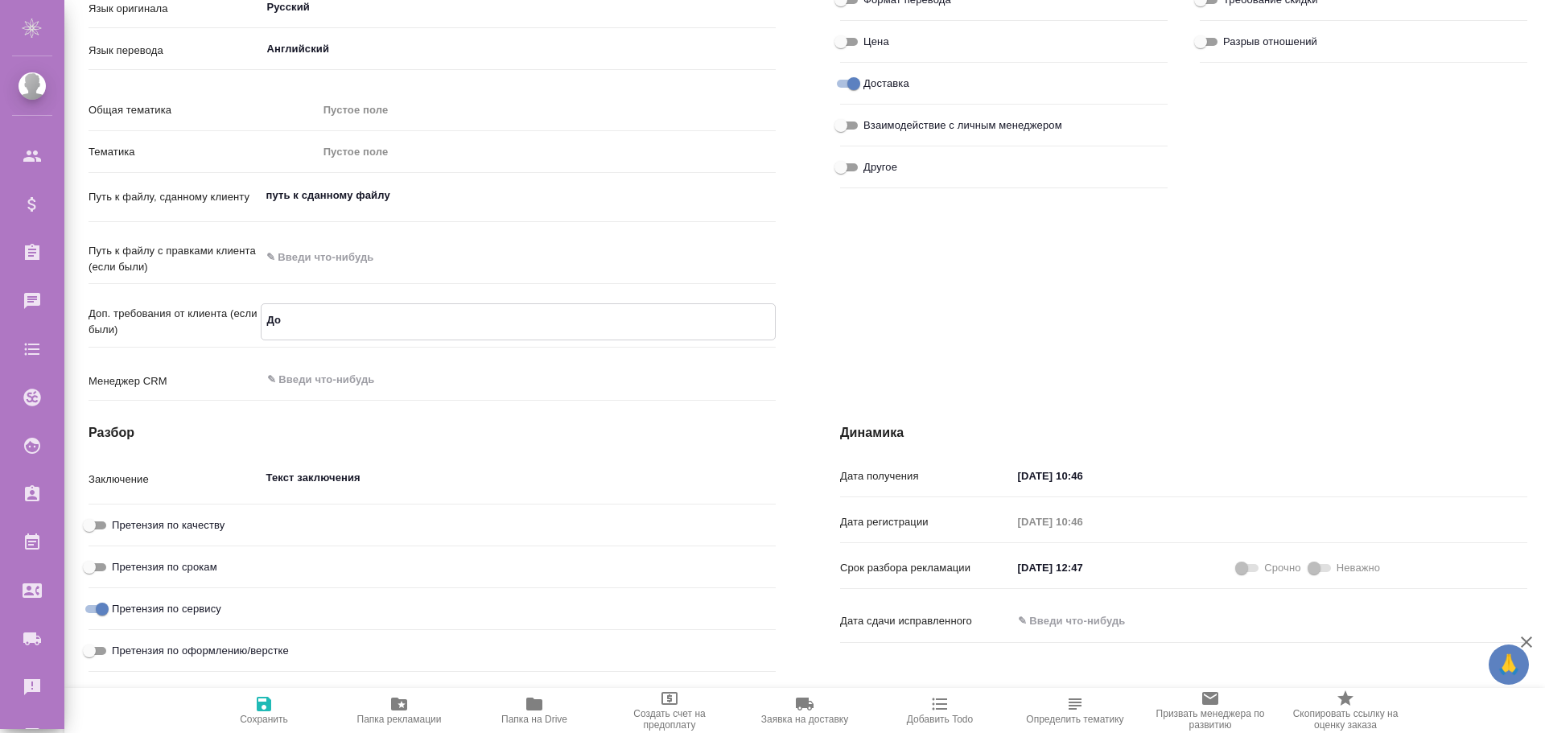
type textarea "x"
type textarea "Доп"
type textarea "x"
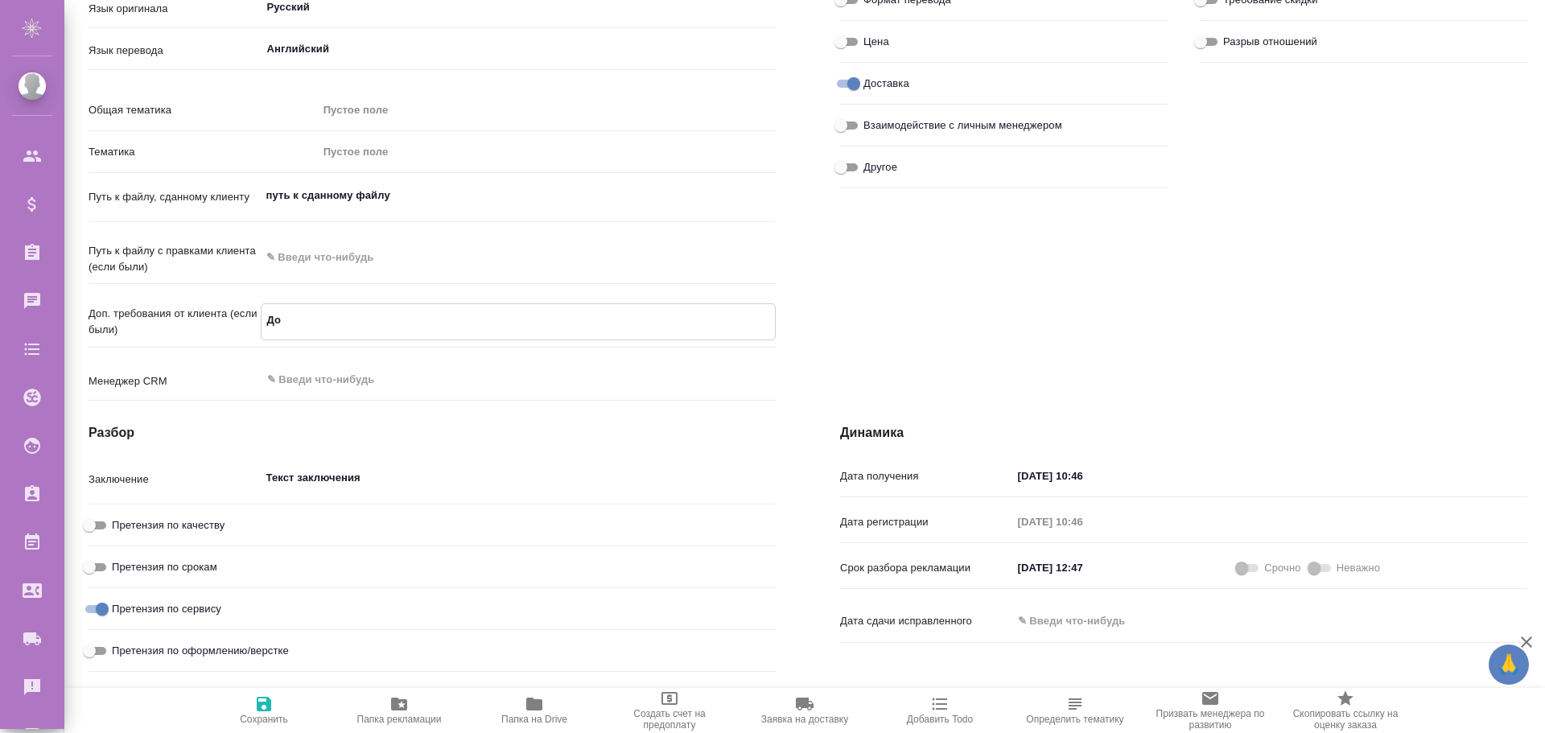
type textarea "x"
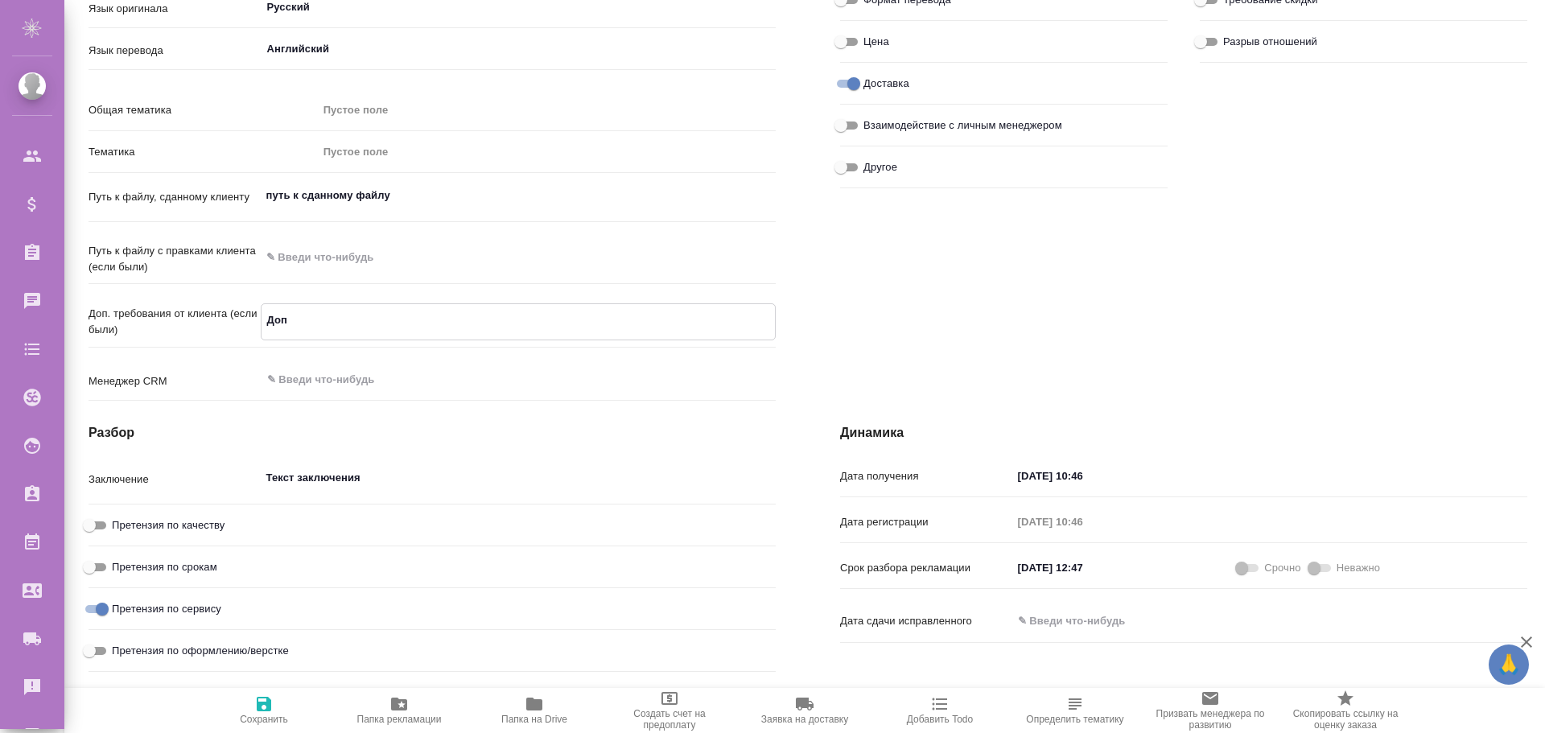
type textarea "Доп"
type textarea "x"
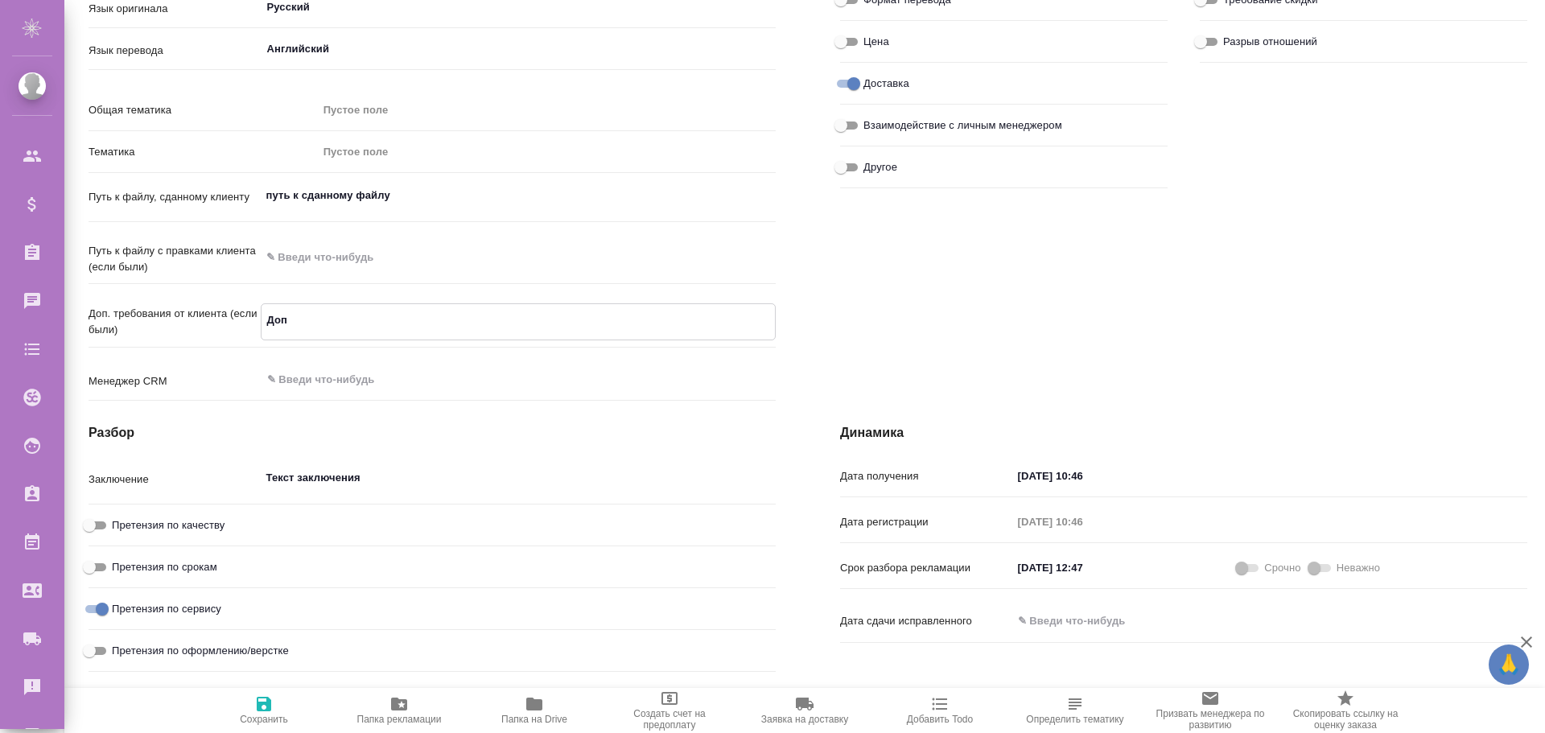
type textarea "x"
type textarea "Доп т"
type textarea "x"
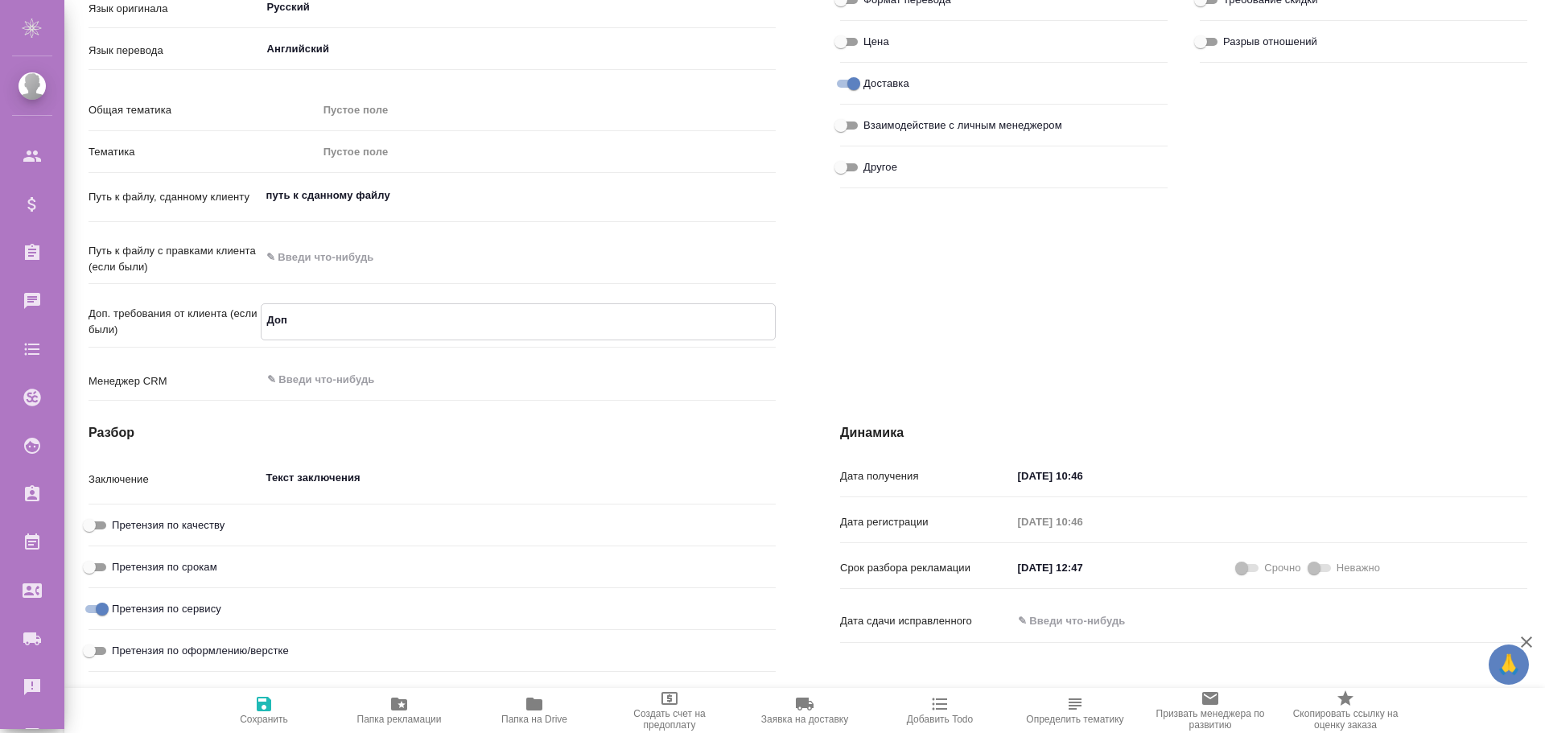
type textarea "x"
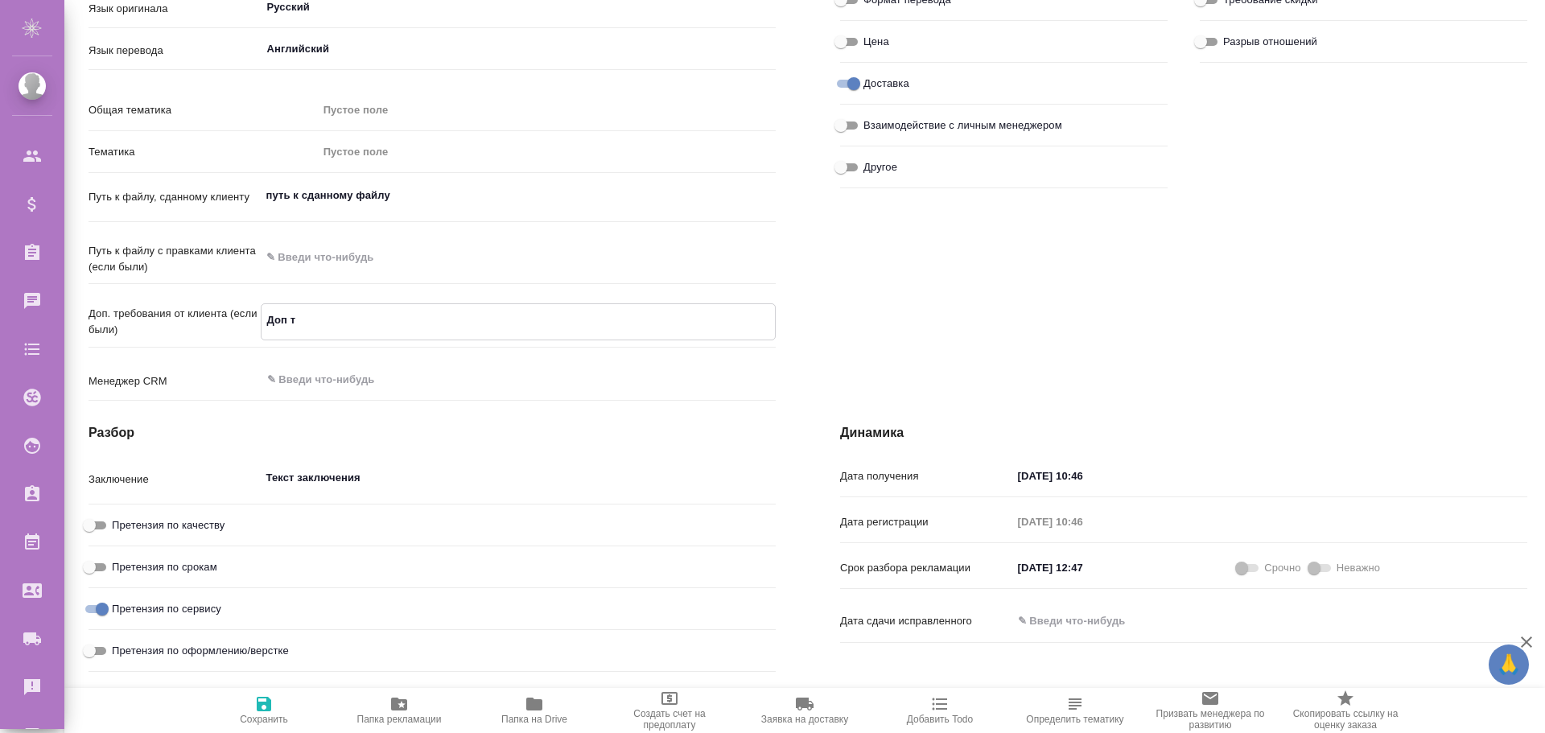
type textarea "x"
type textarea "Доп тр"
type textarea "x"
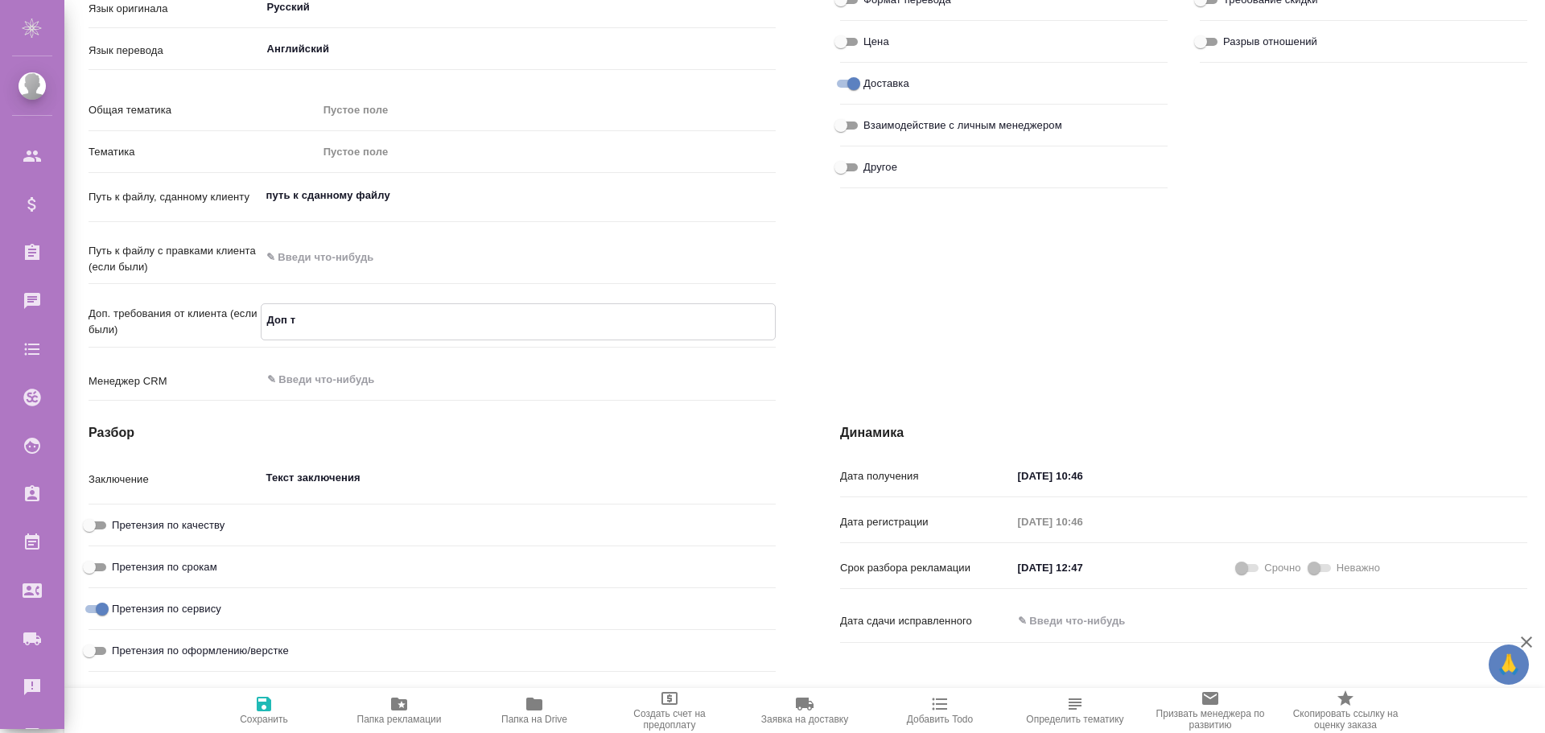
type textarea "x"
type textarea "Доп тре"
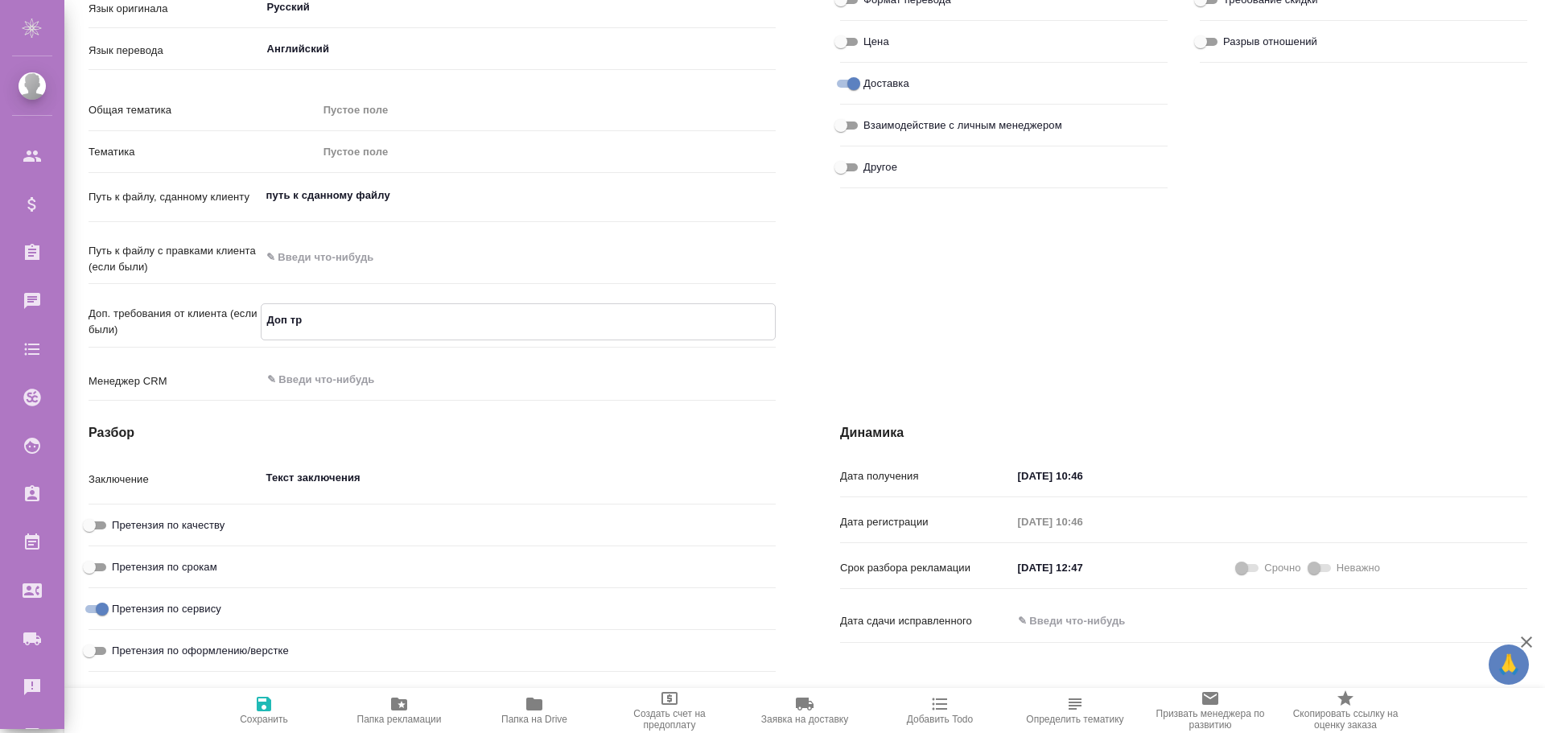
type textarea "x"
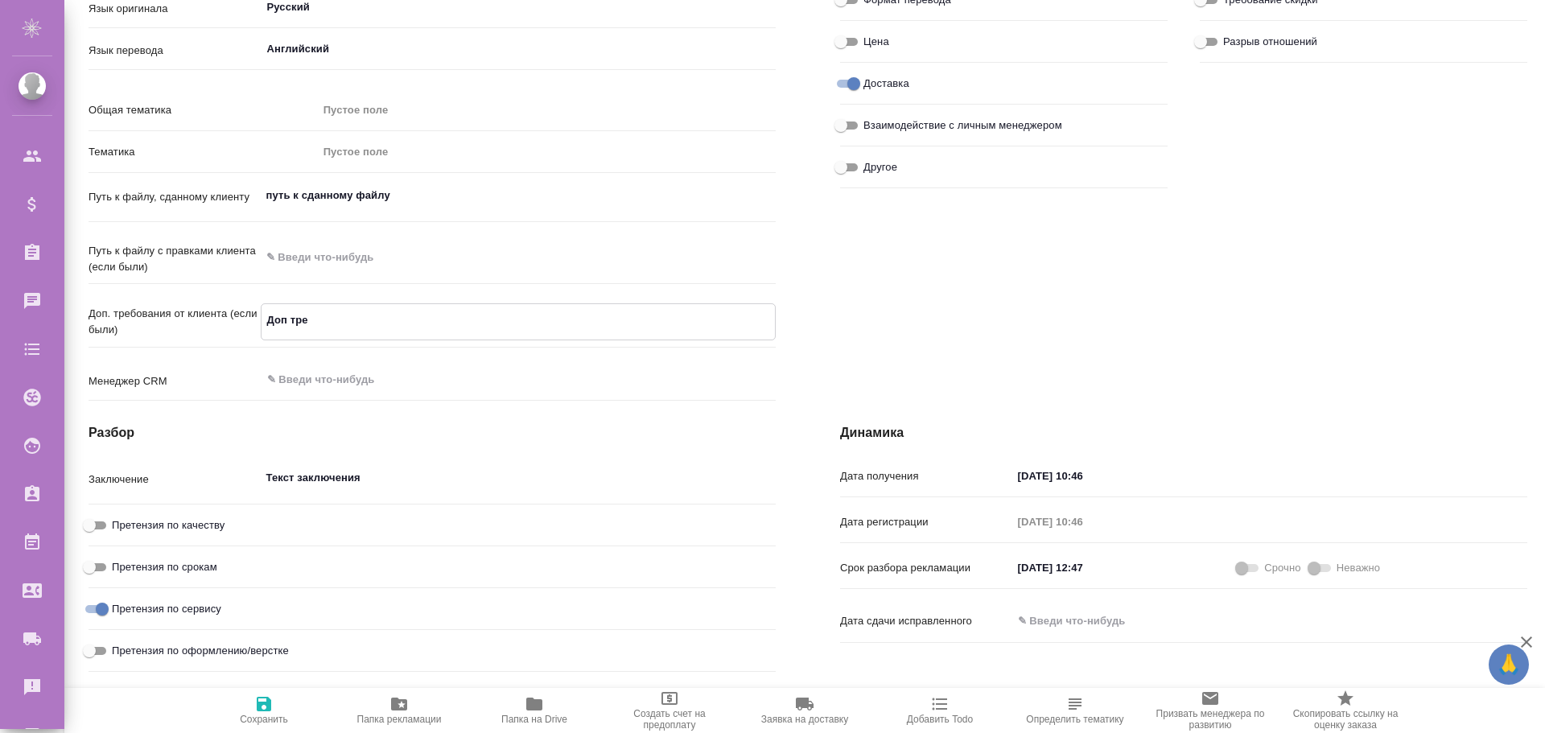
type textarea "x"
type textarea "Доп треб"
type textarea "x"
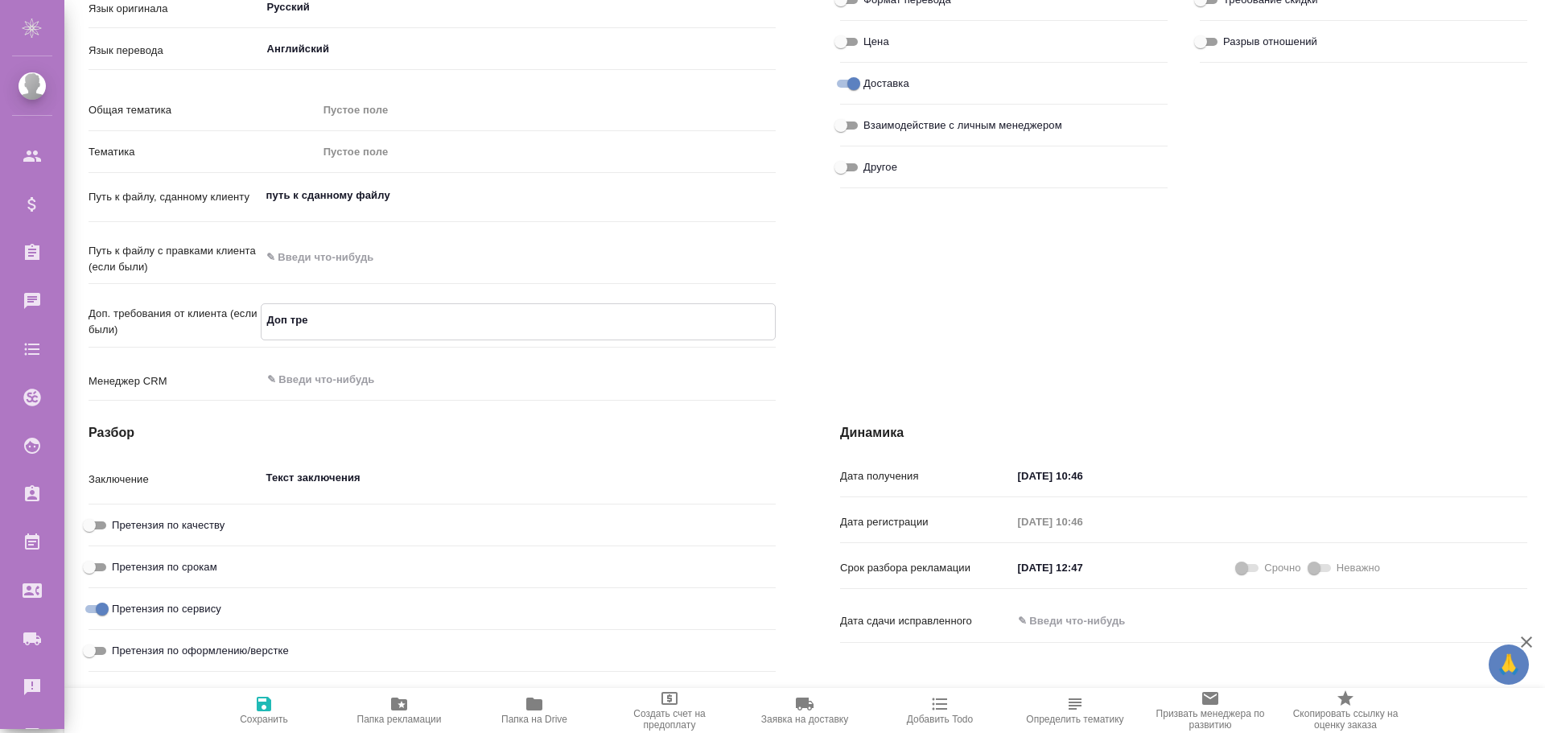
type textarea "x"
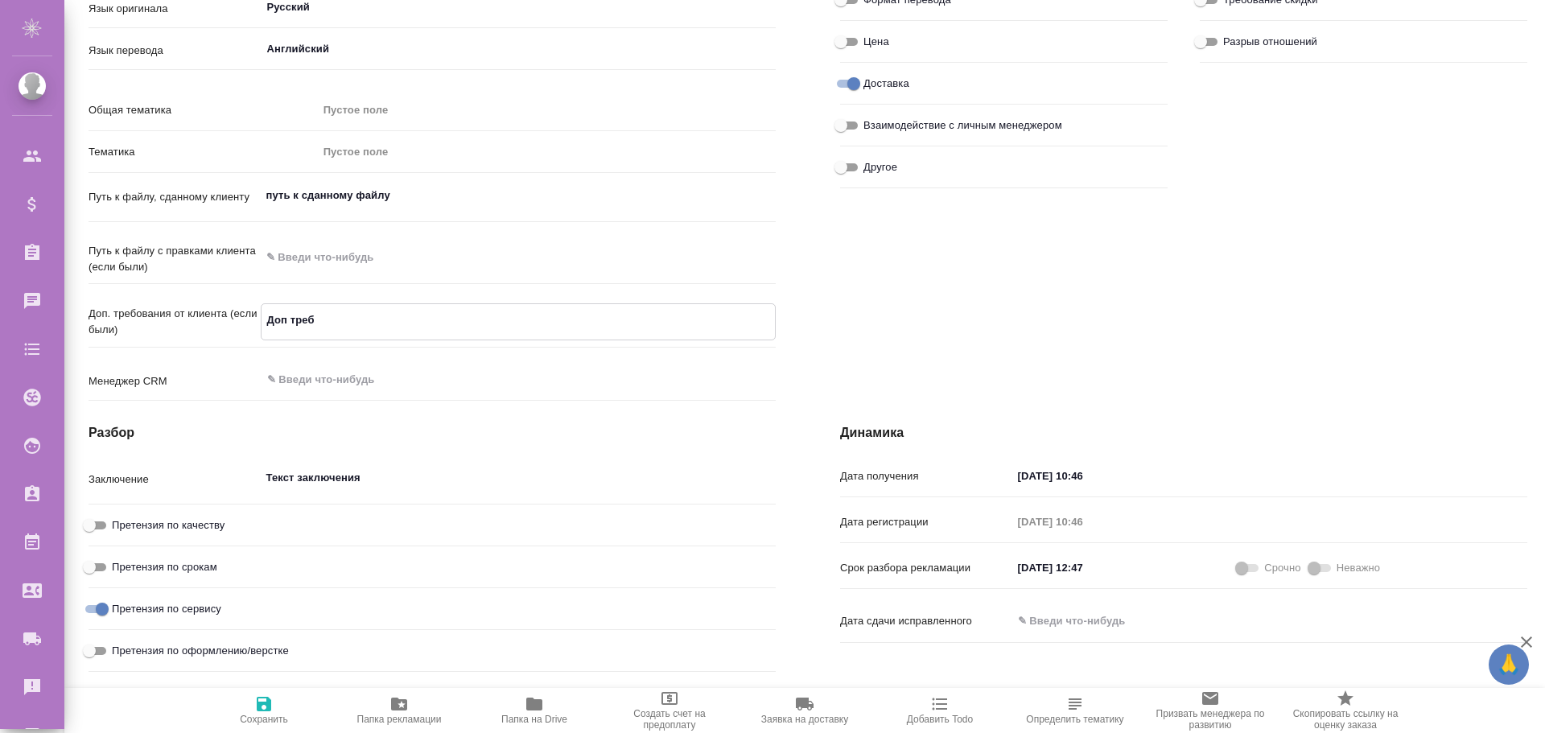
type textarea "Доп требо"
type textarea "x"
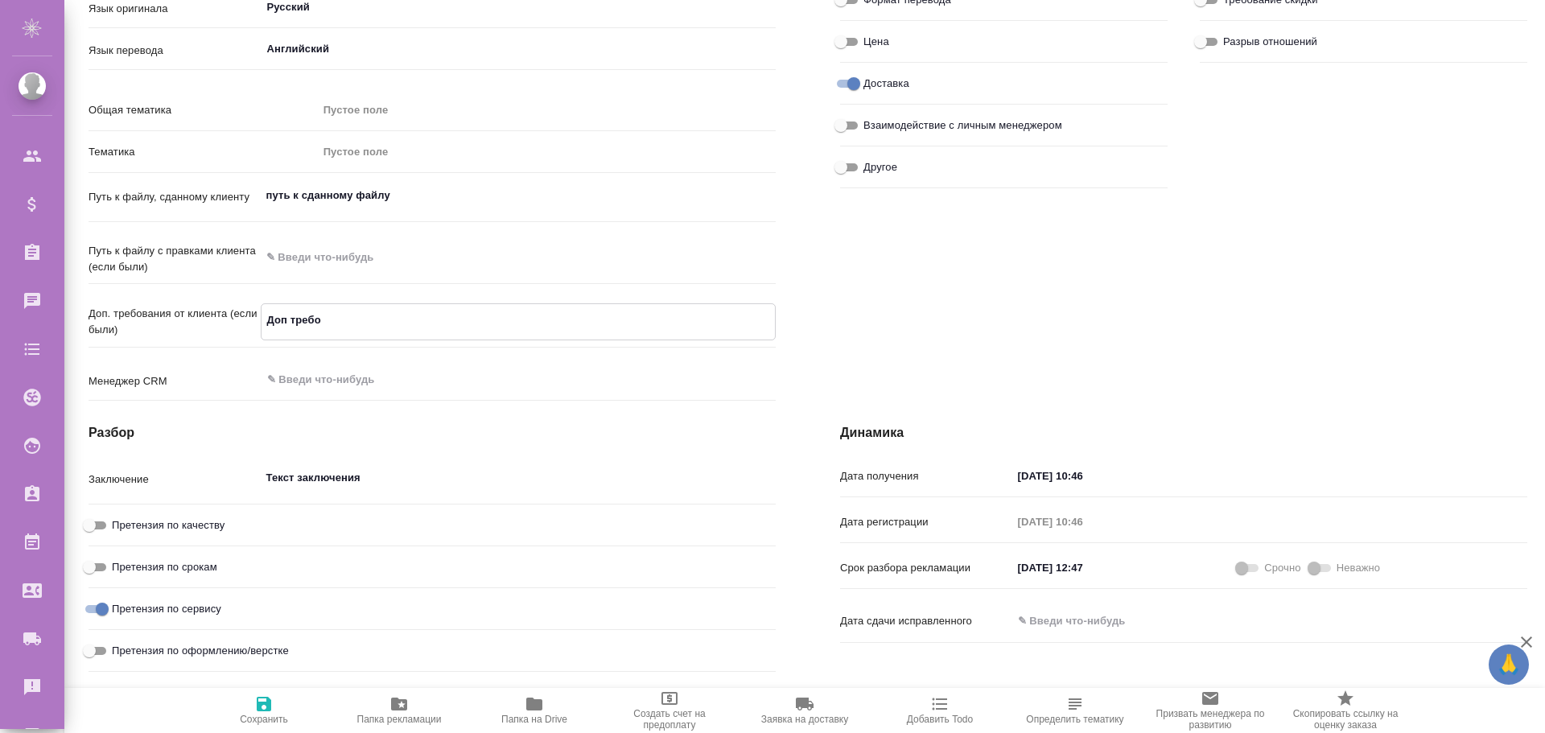
type textarea "x"
type textarea "Доп требов"
type textarea "x"
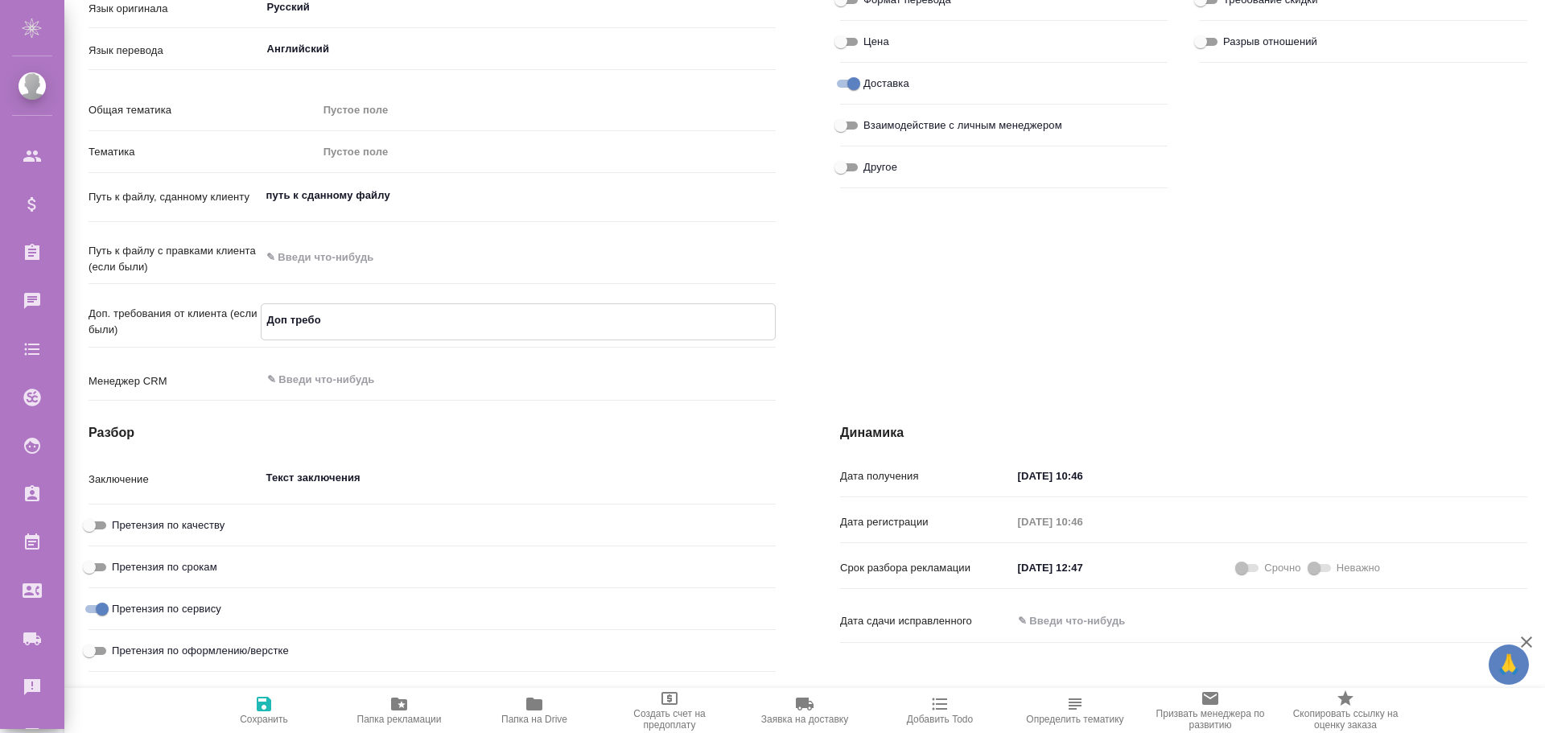
type textarea "x"
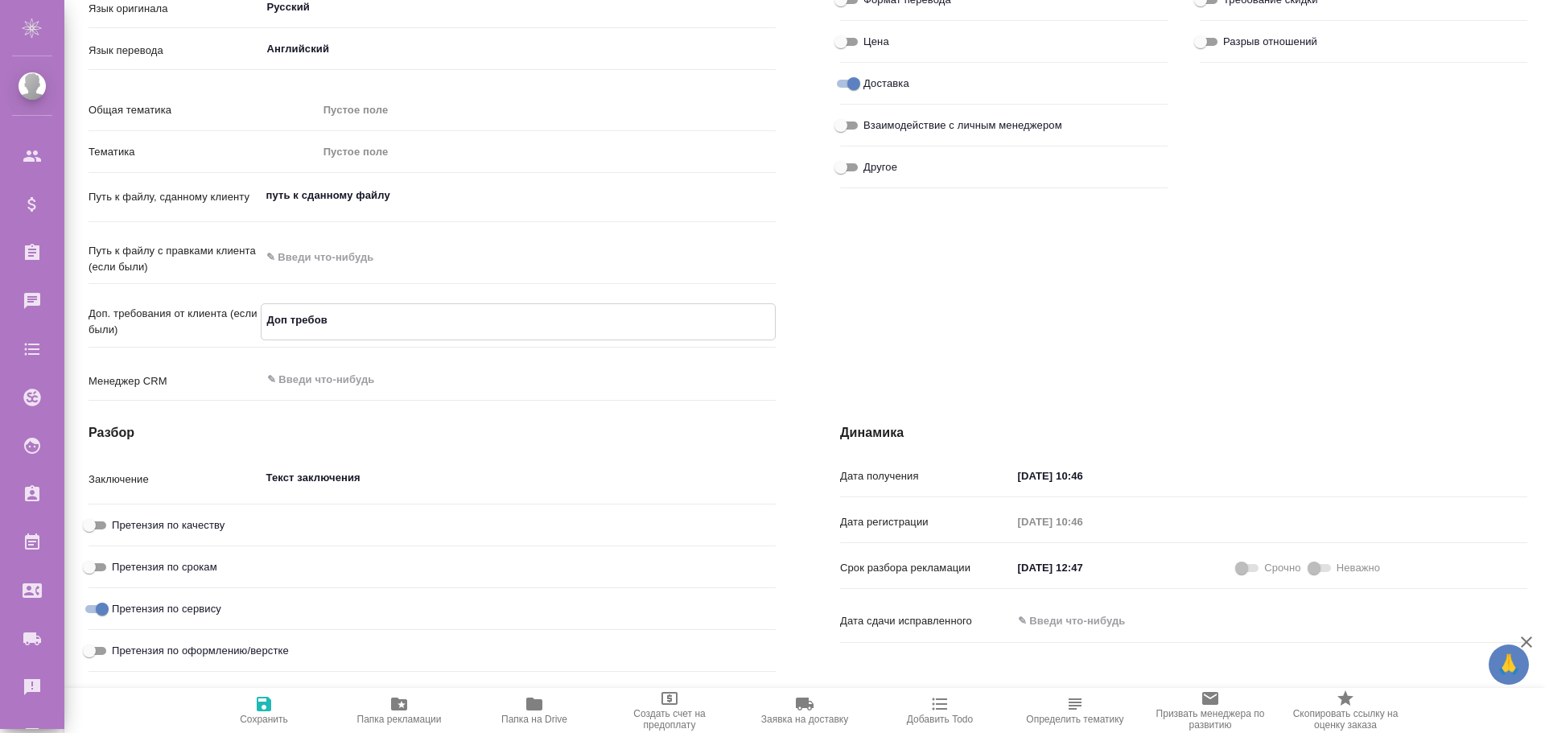
type textarea "x"
type textarea "Доп требова"
type textarea "x"
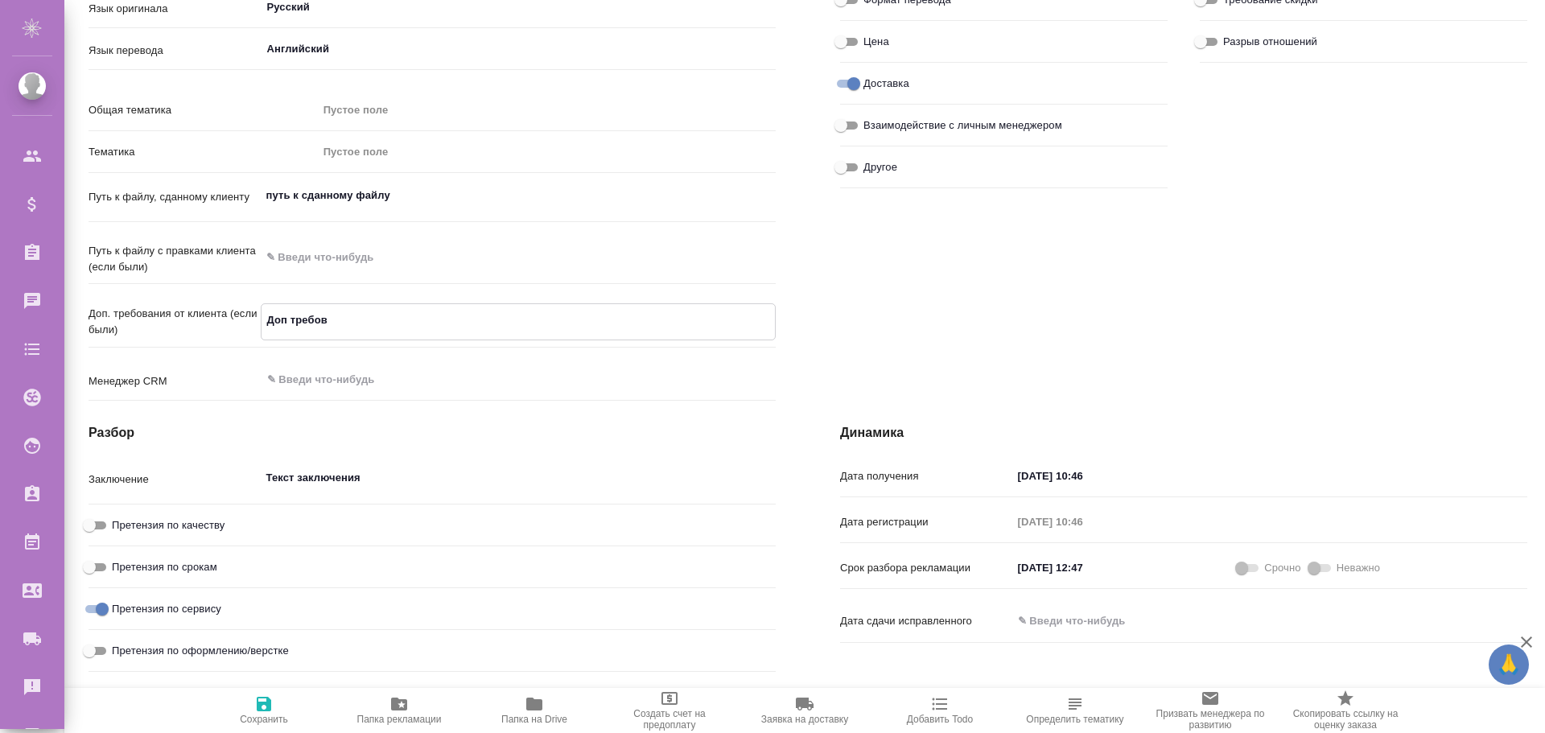
type textarea "x"
type textarea "Доп требован"
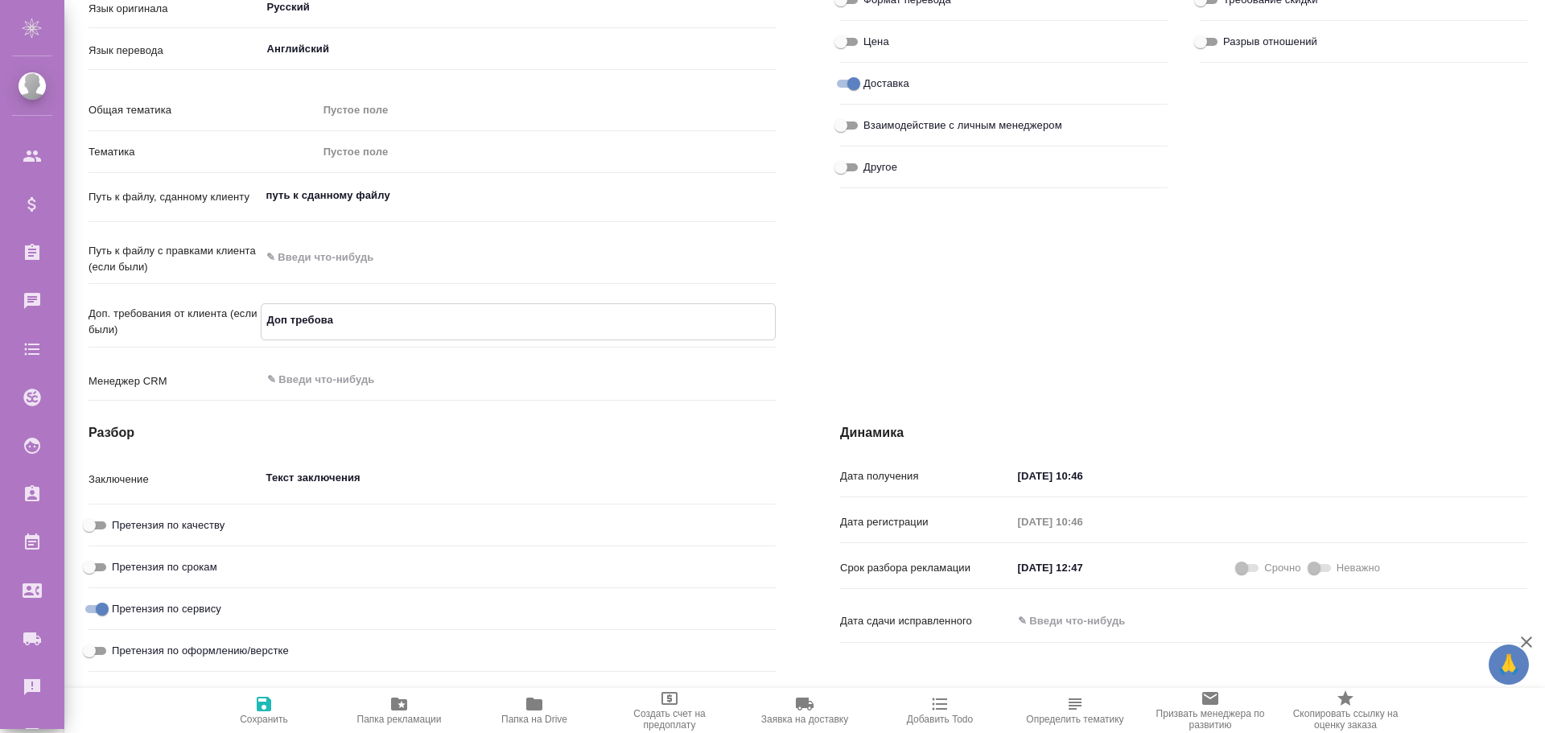
type textarea "x"
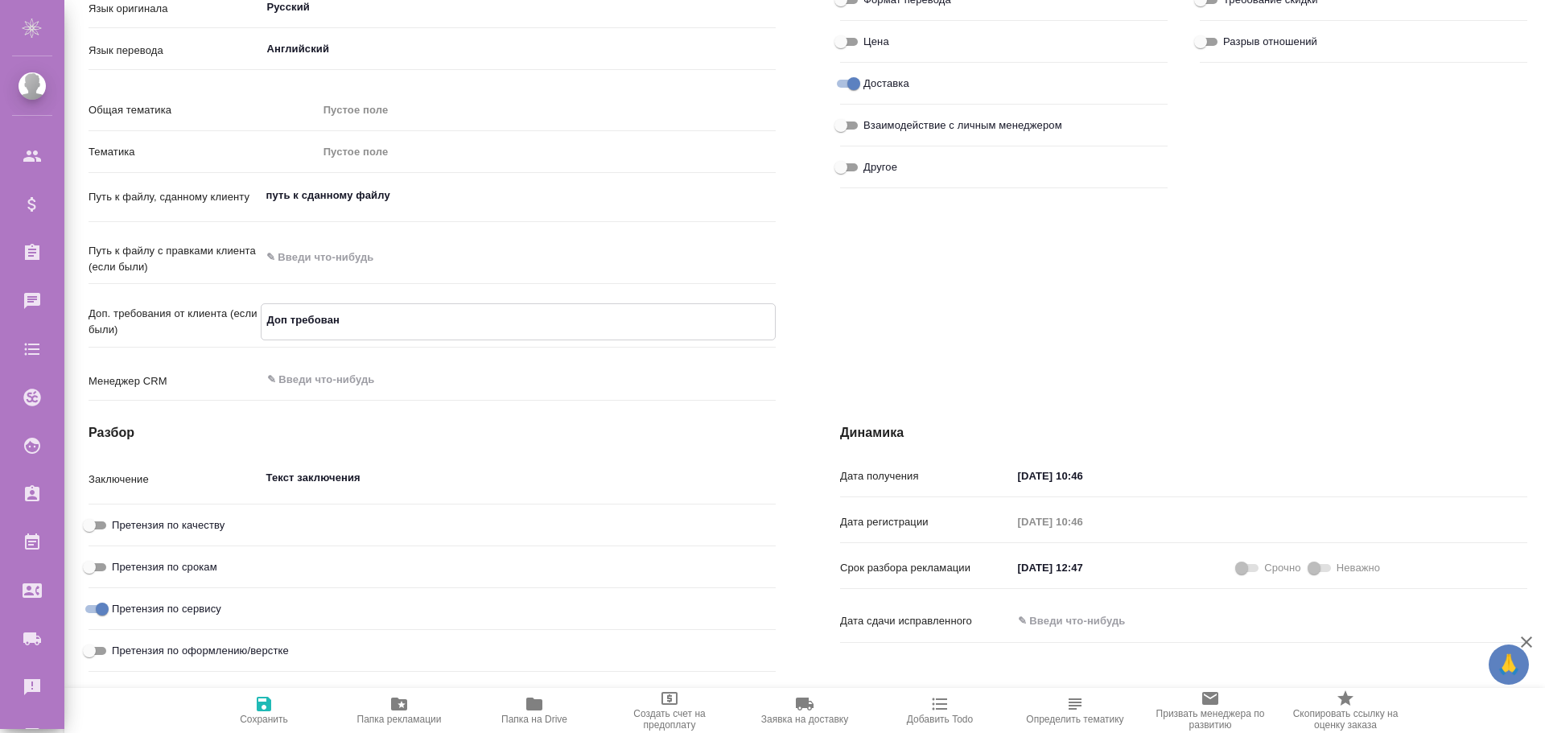
type textarea "x"
type textarea "Доп требовани"
type textarea "x"
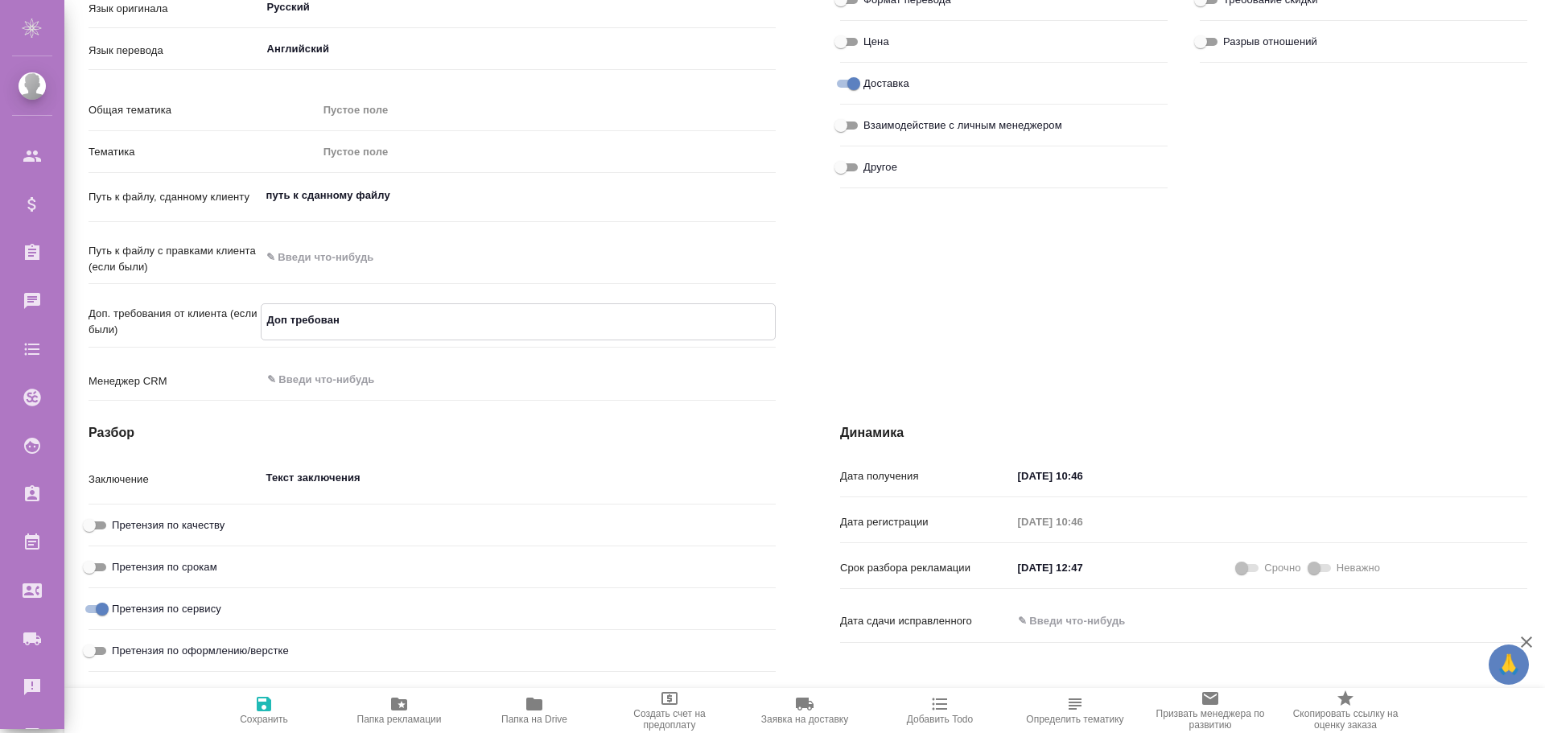
type textarea "x"
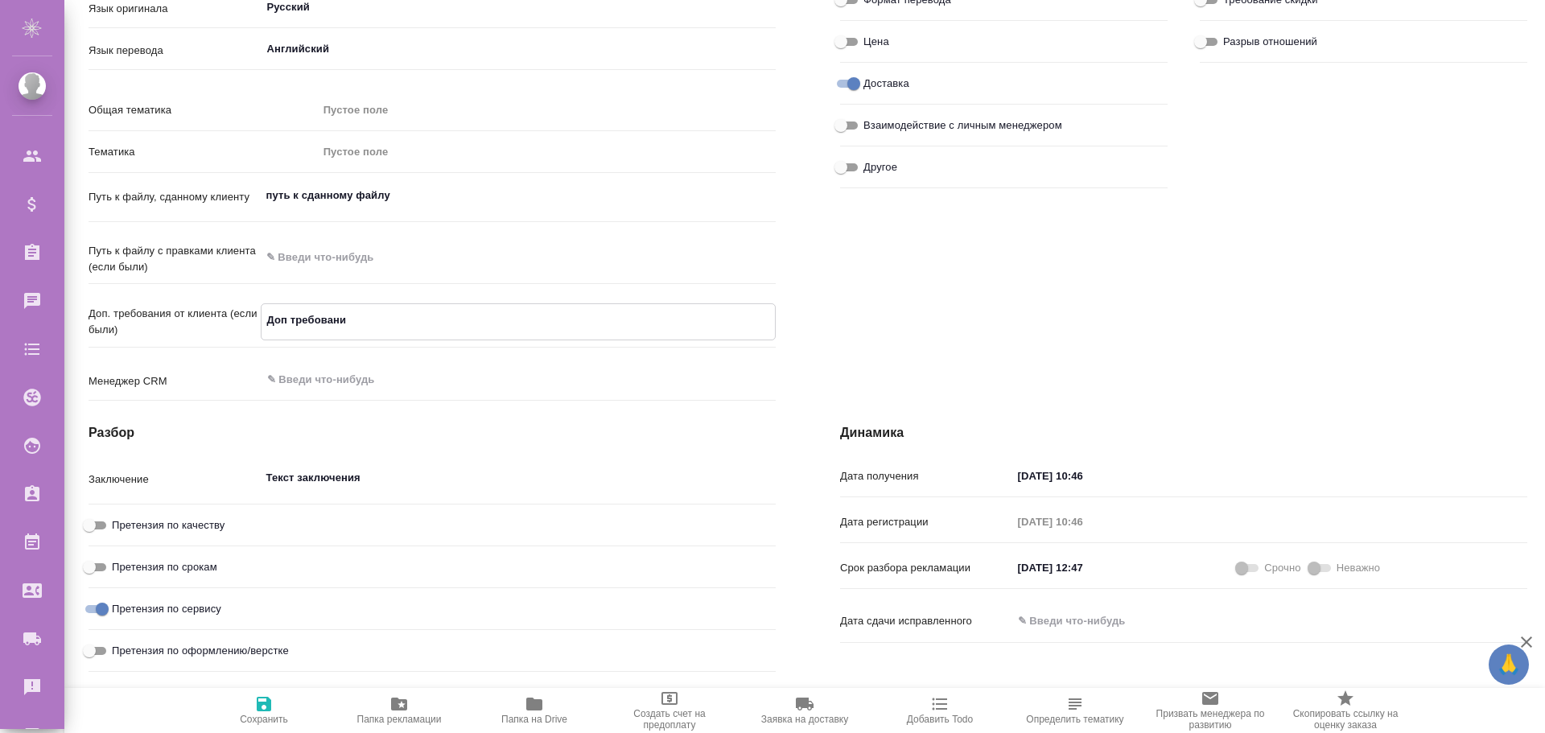
type textarea "Доп требования"
type textarea "x"
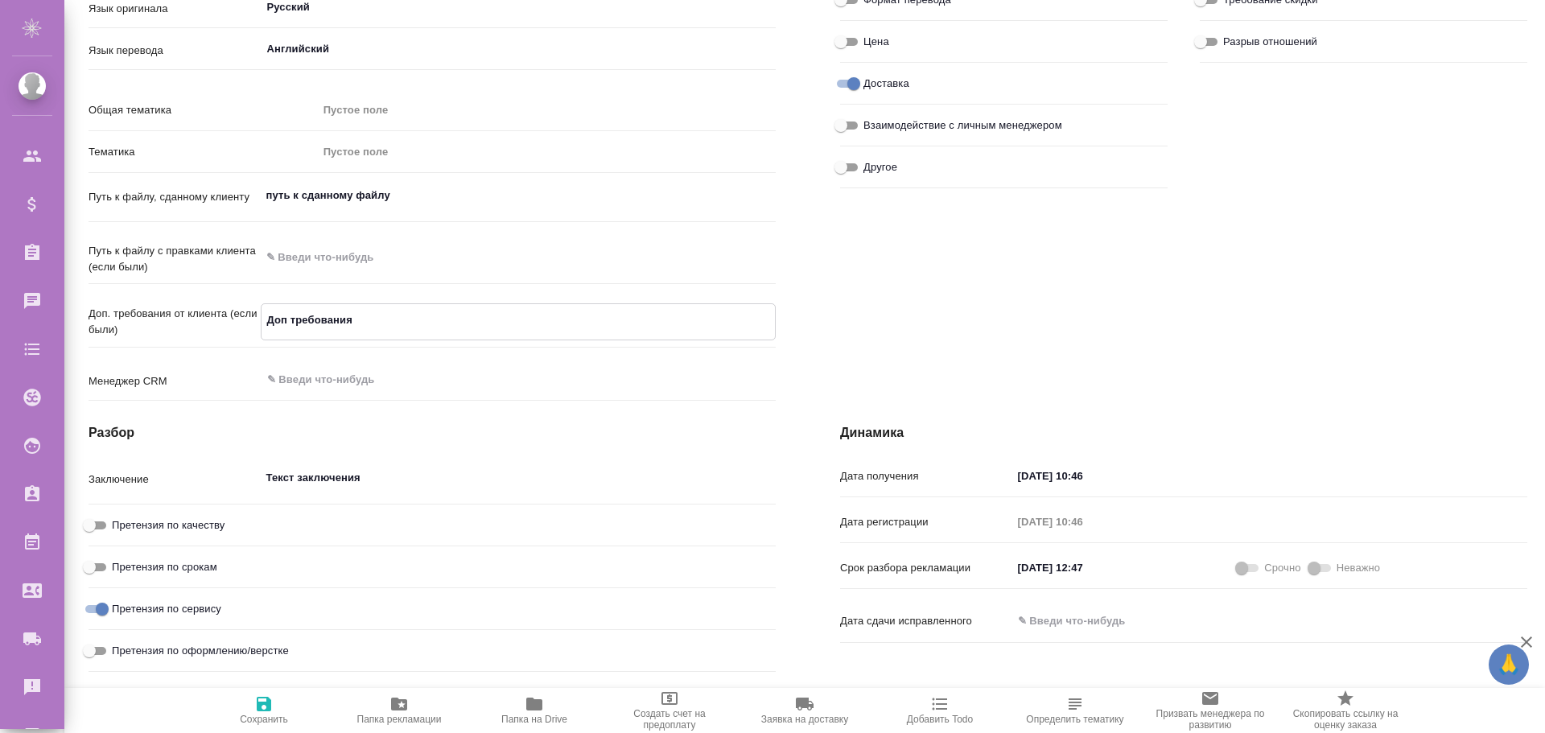
type textarea "x"
type textarea "Доп требования"
type textarea "x"
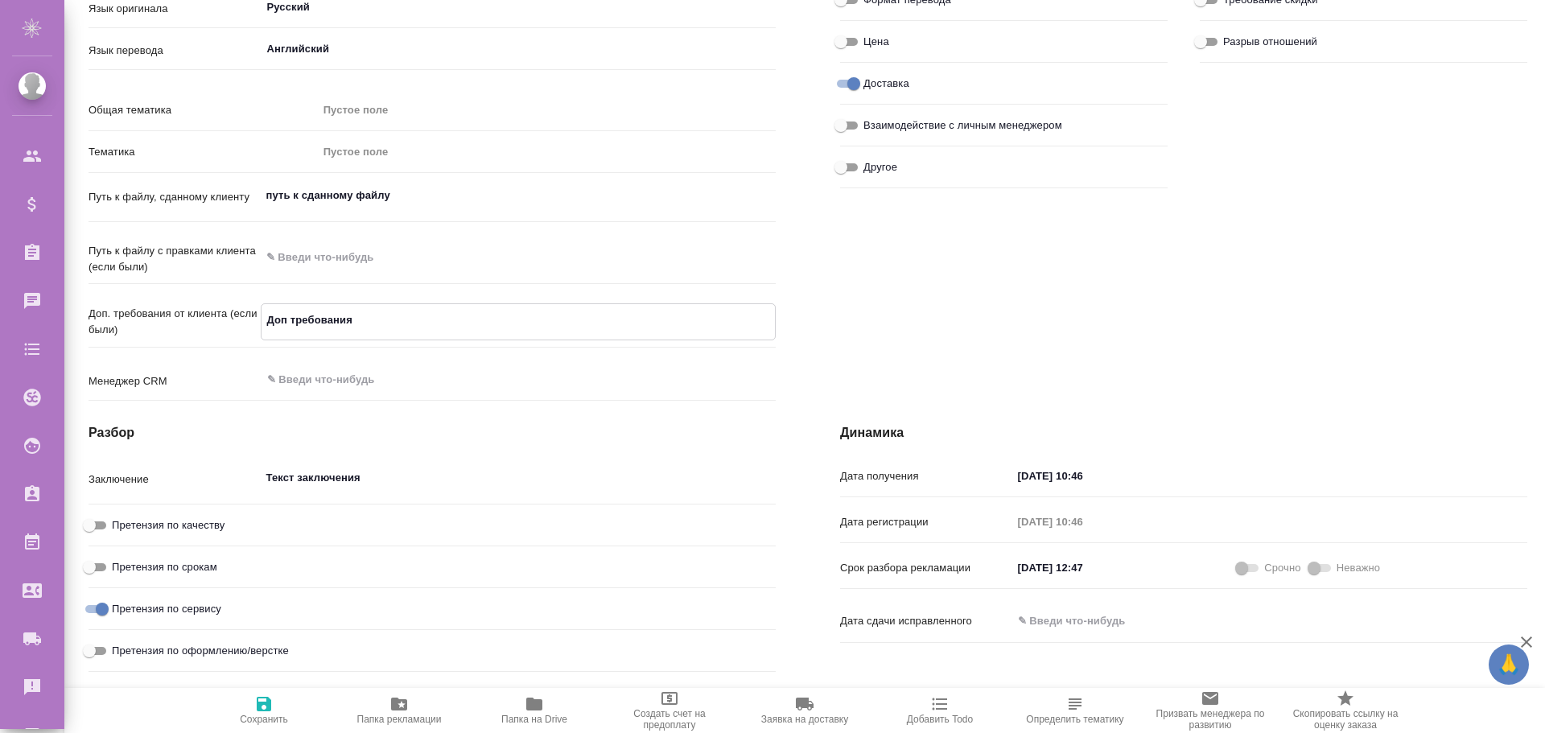
type textarea "x"
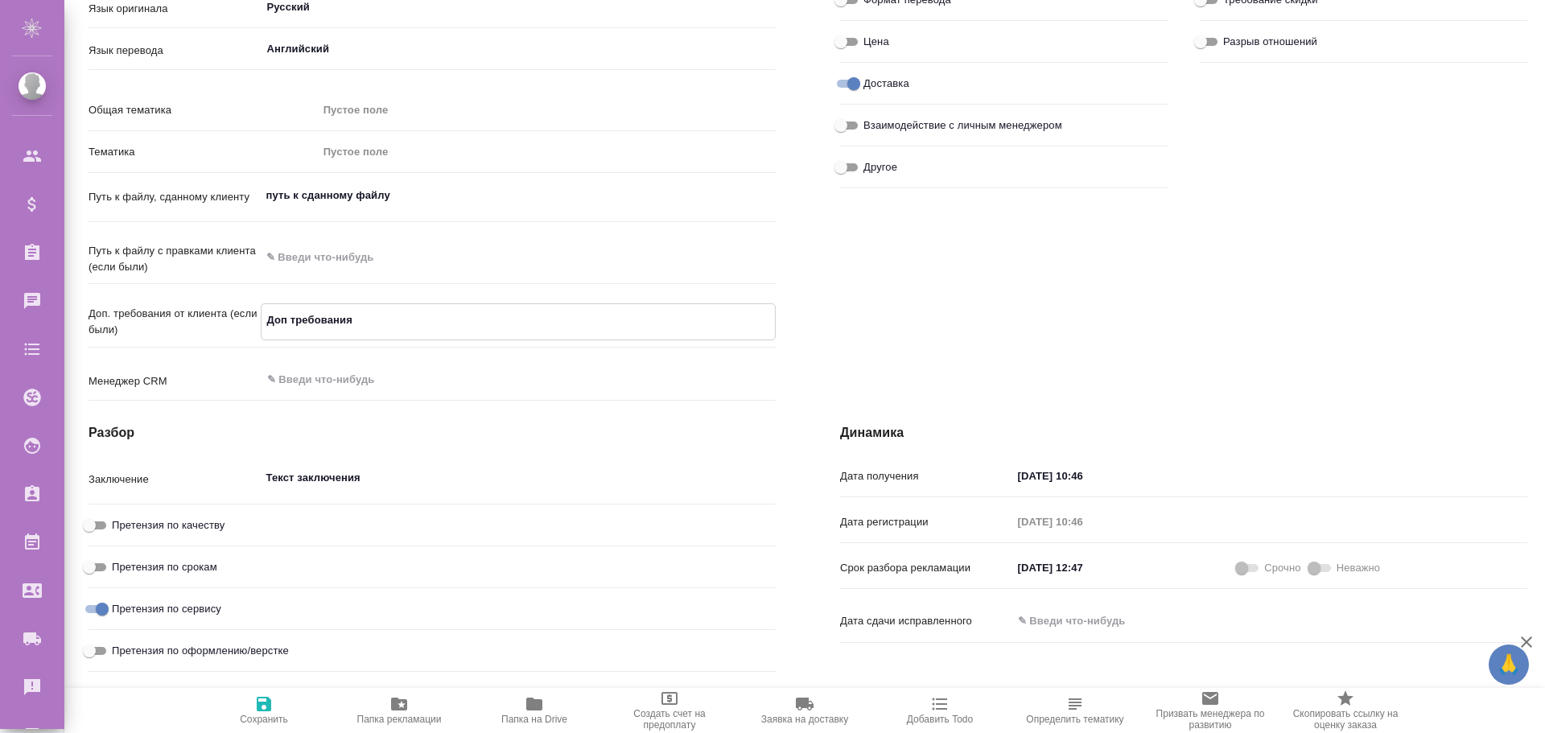
type textarea "x"
type textarea "Доп требования к"
type textarea "x"
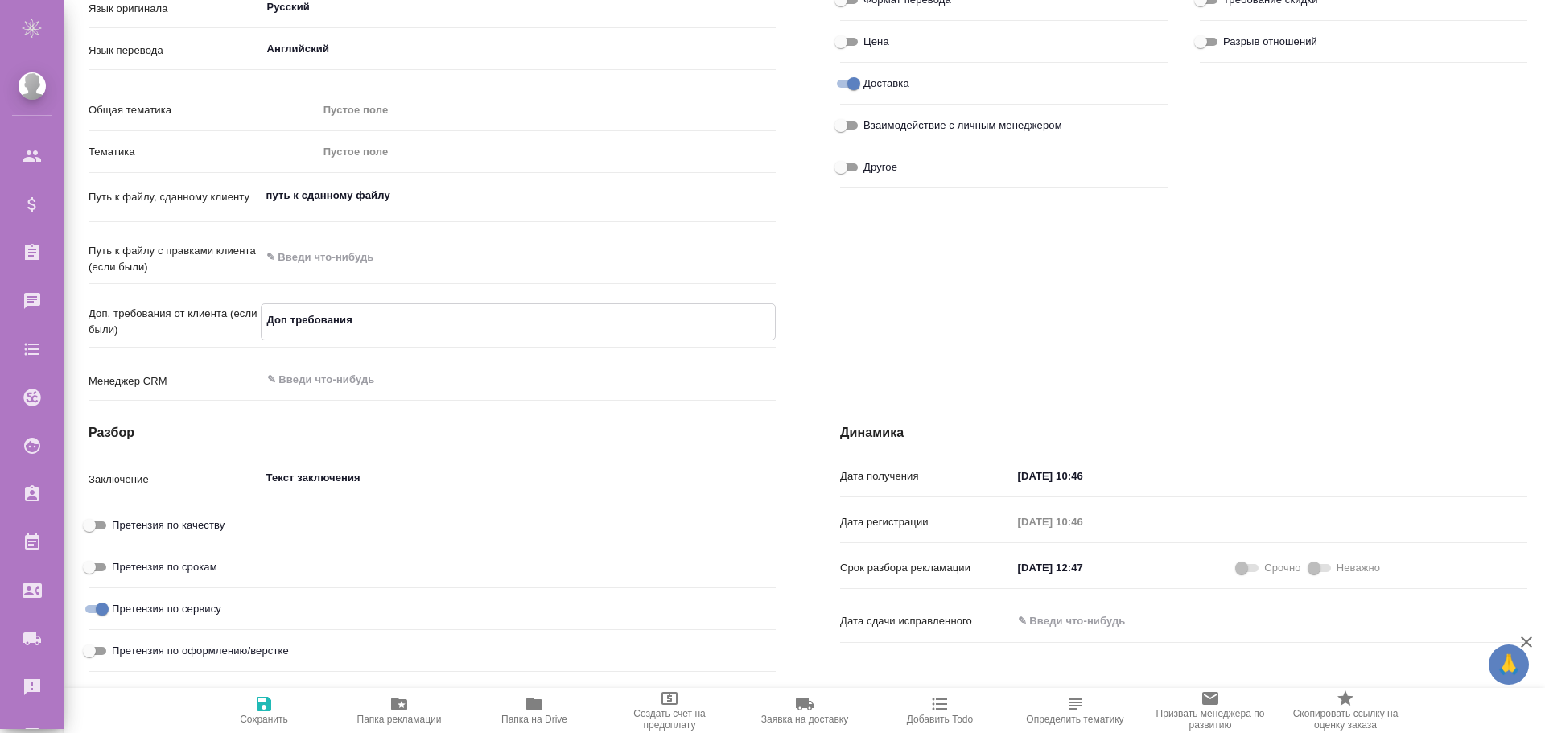
type textarea "x"
type textarea "Доп требования кл"
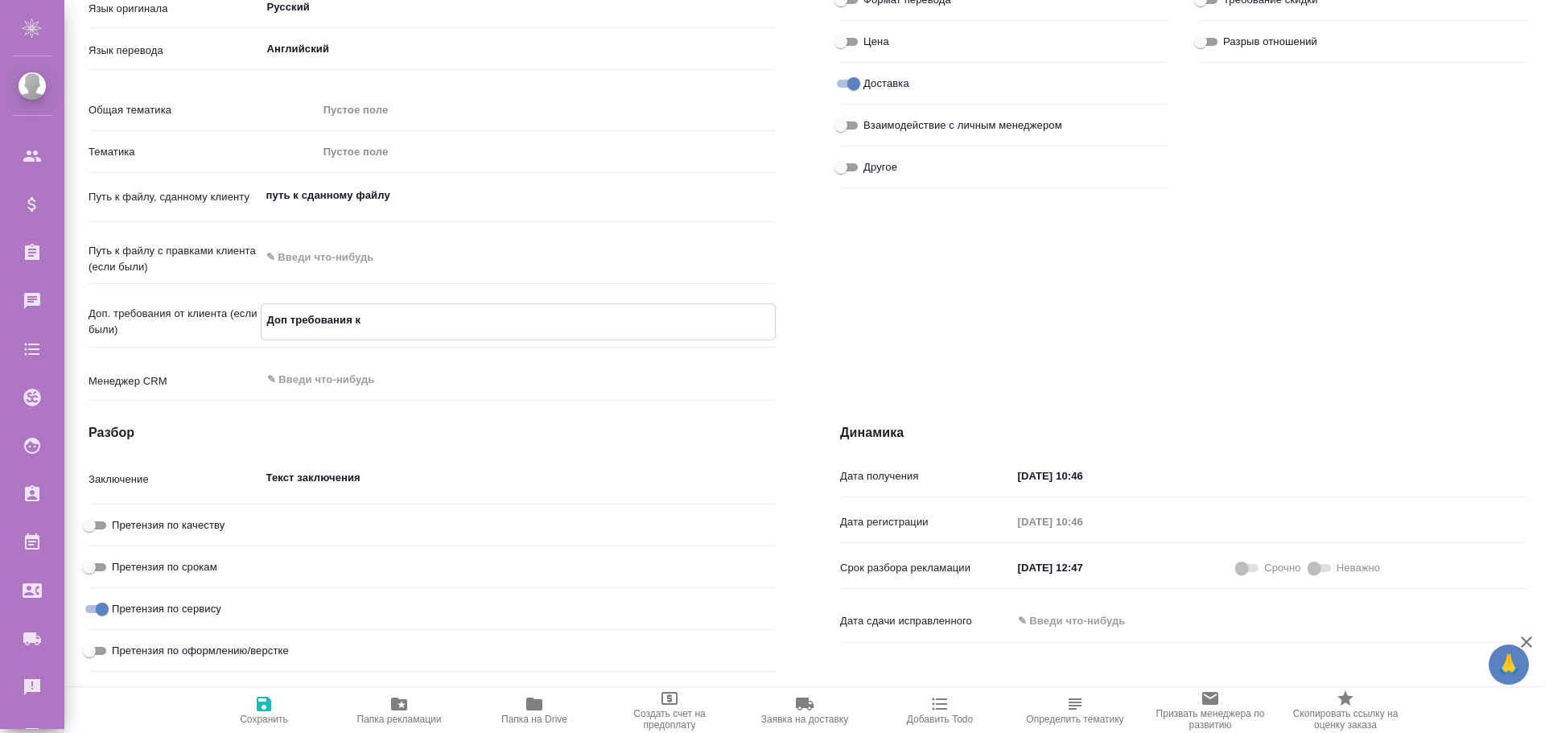
type textarea "x"
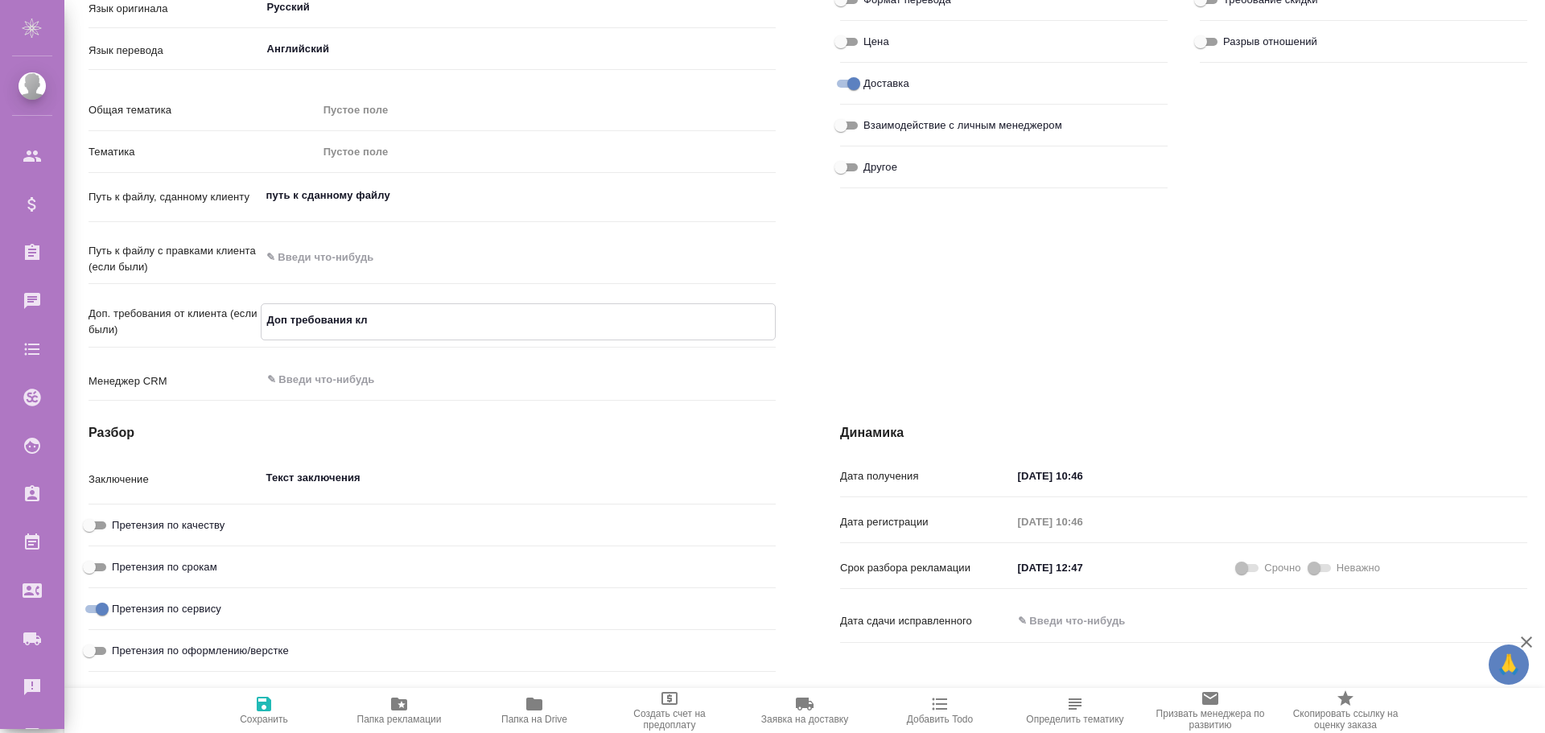
type textarea "x"
type textarea "Доп требования кли"
type textarea "x"
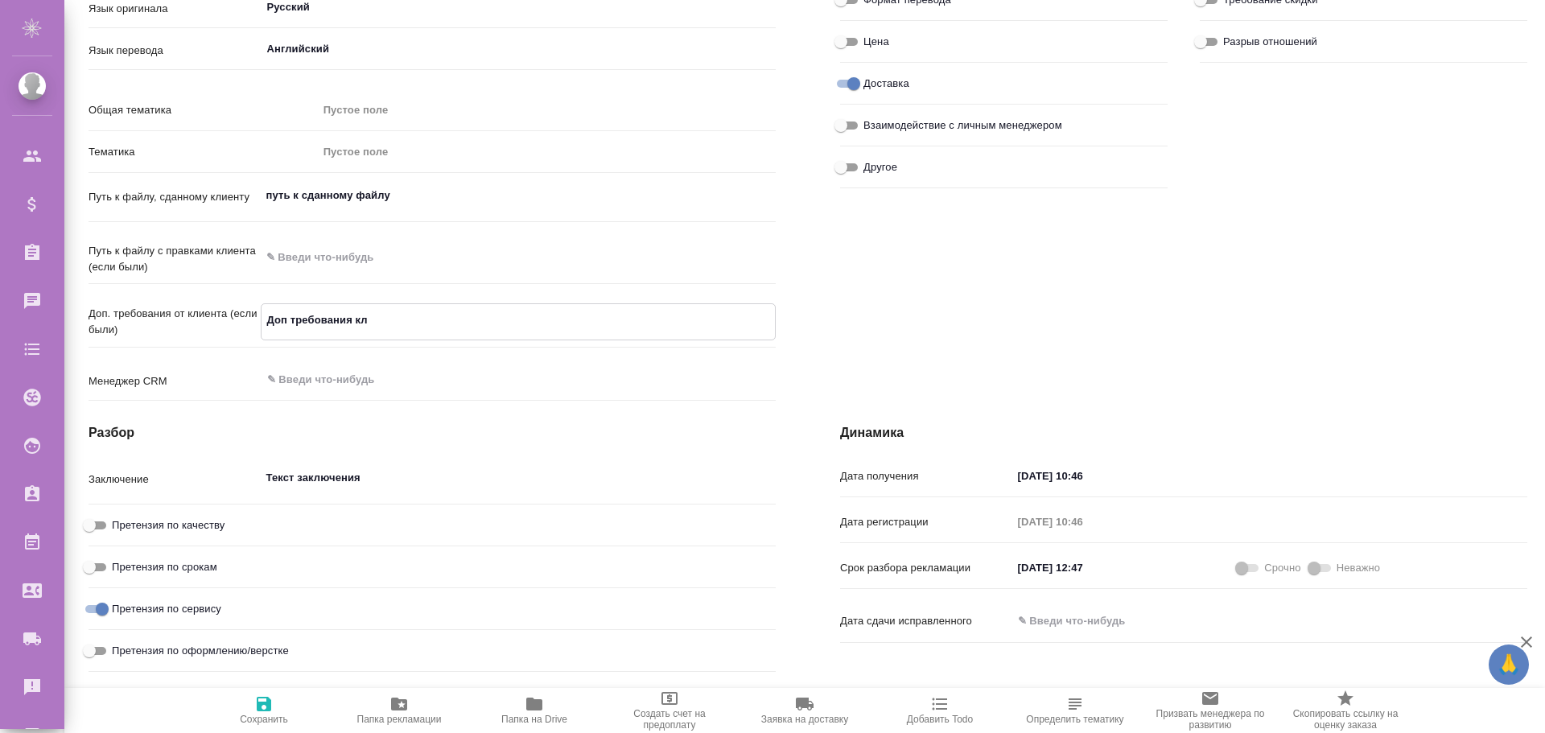
type textarea "x"
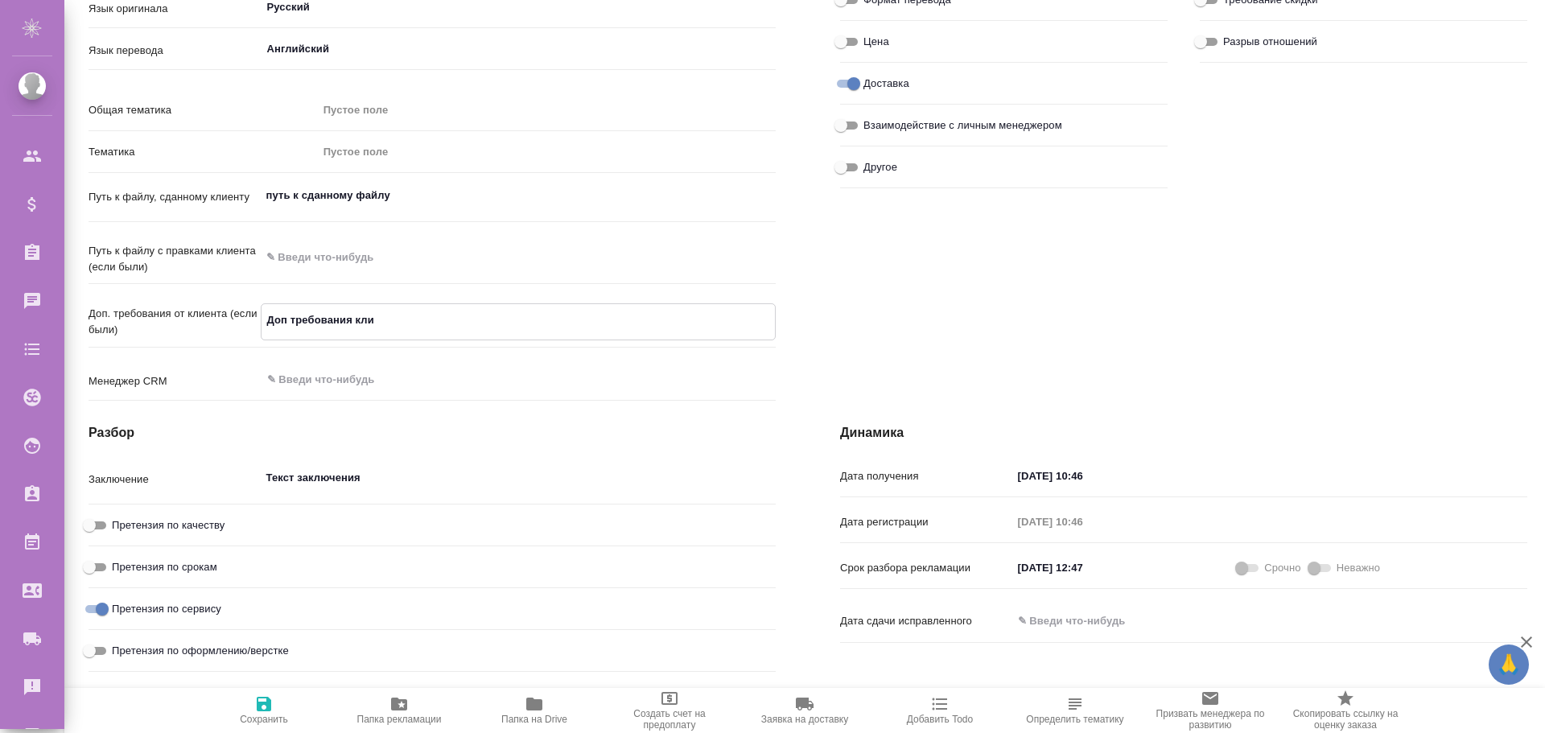
type textarea "Доп требования клие"
type textarea "x"
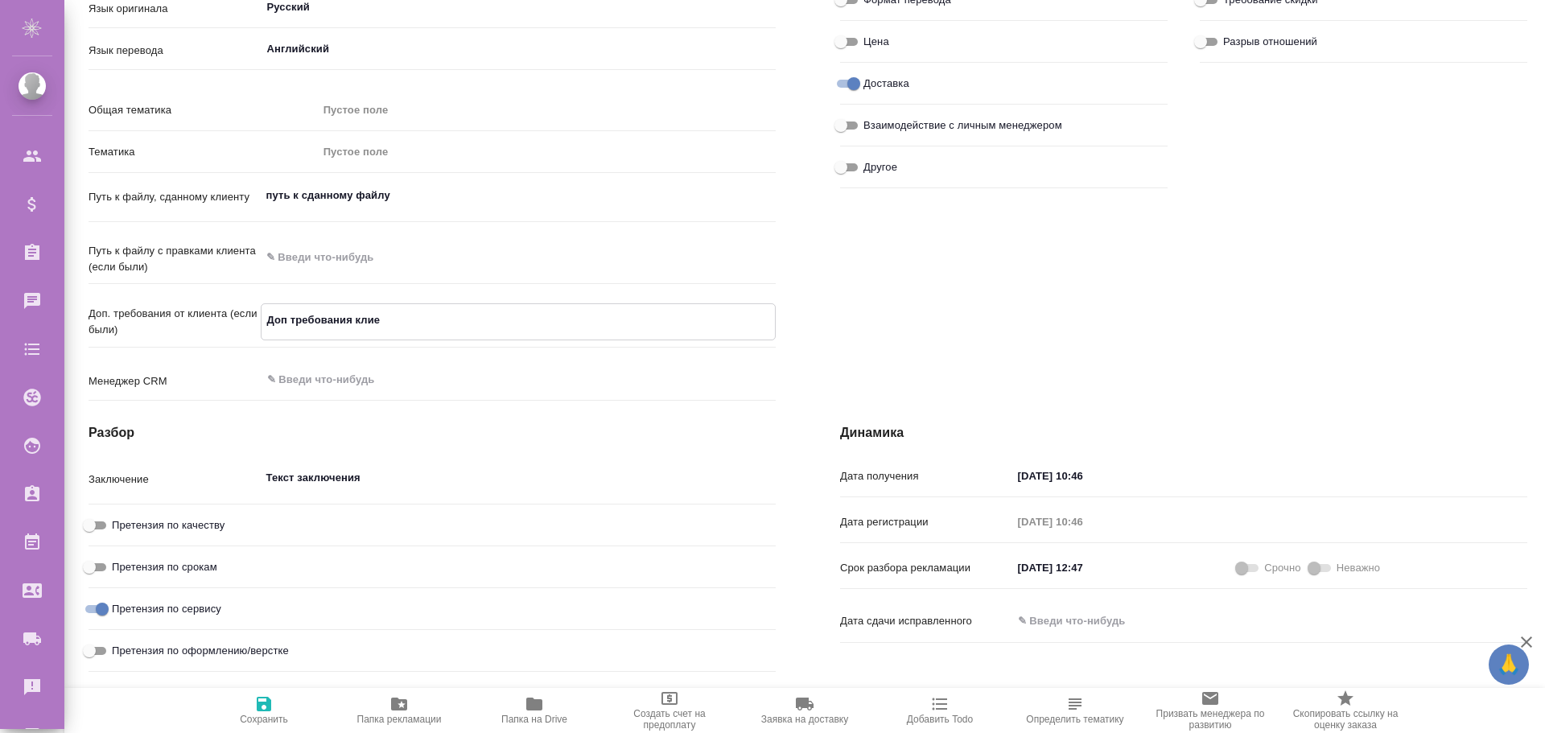
type textarea "x"
type textarea "Доп требования клиен"
type textarea "x"
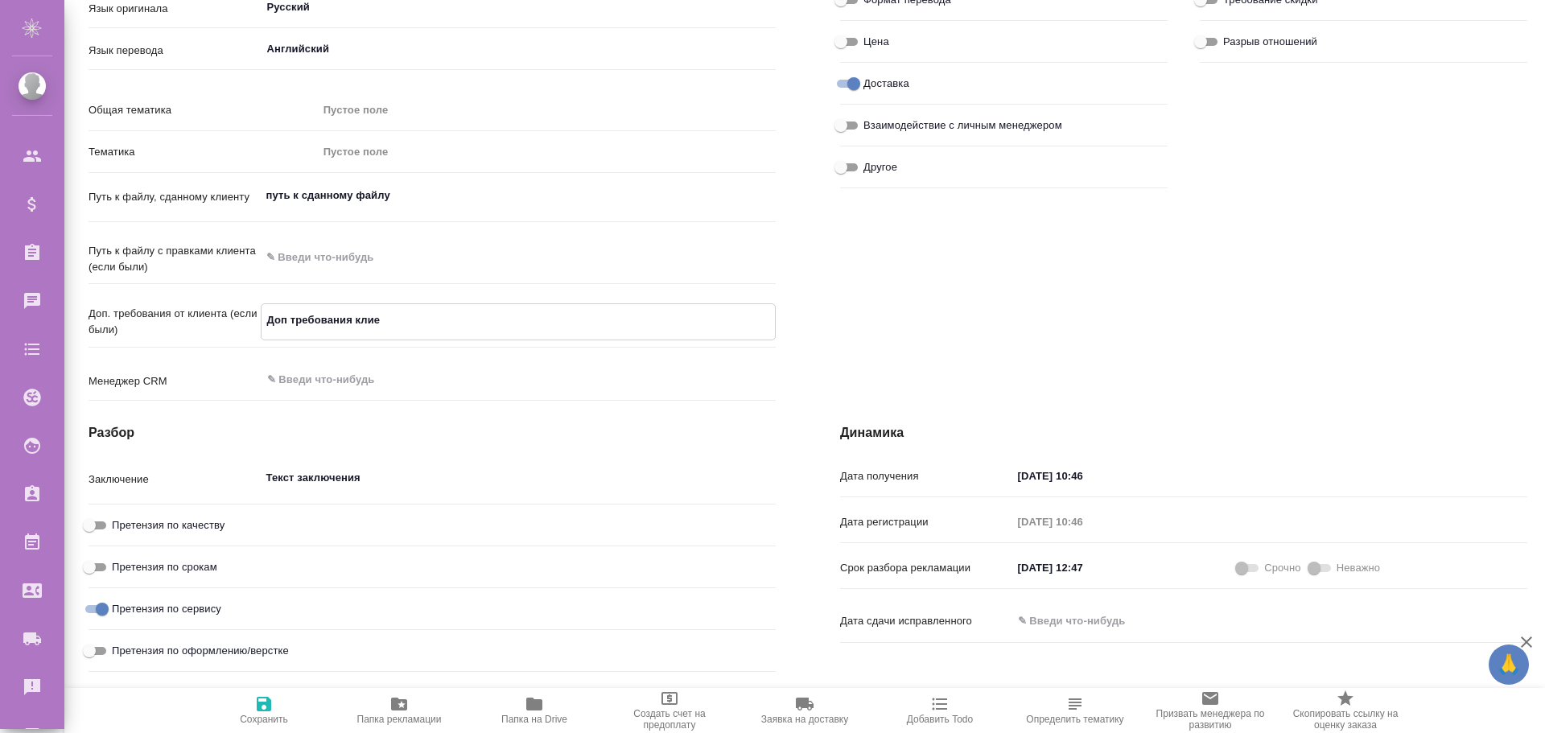
type textarea "x"
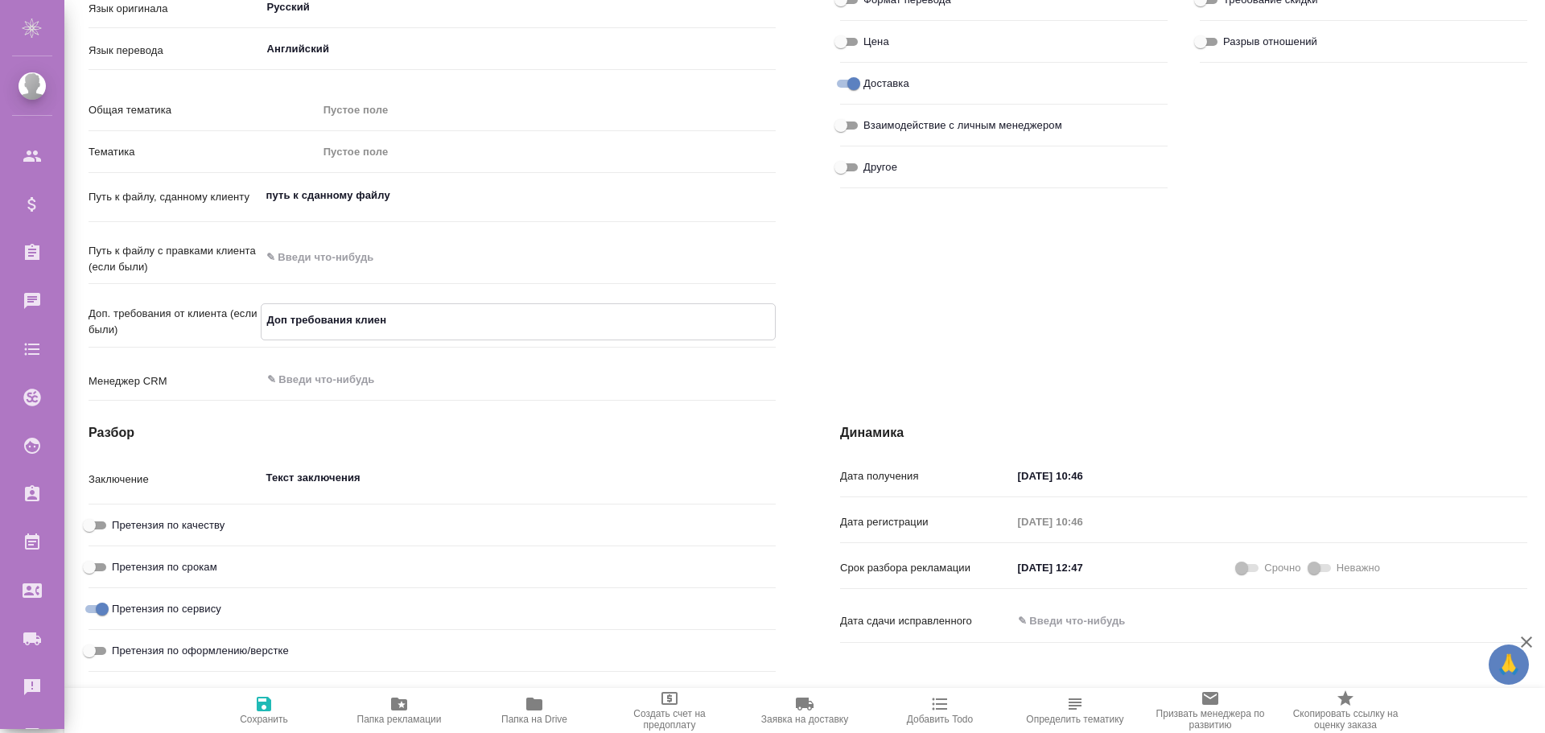
type textarea "x"
type textarea "Доп требования клиент"
type textarea "x"
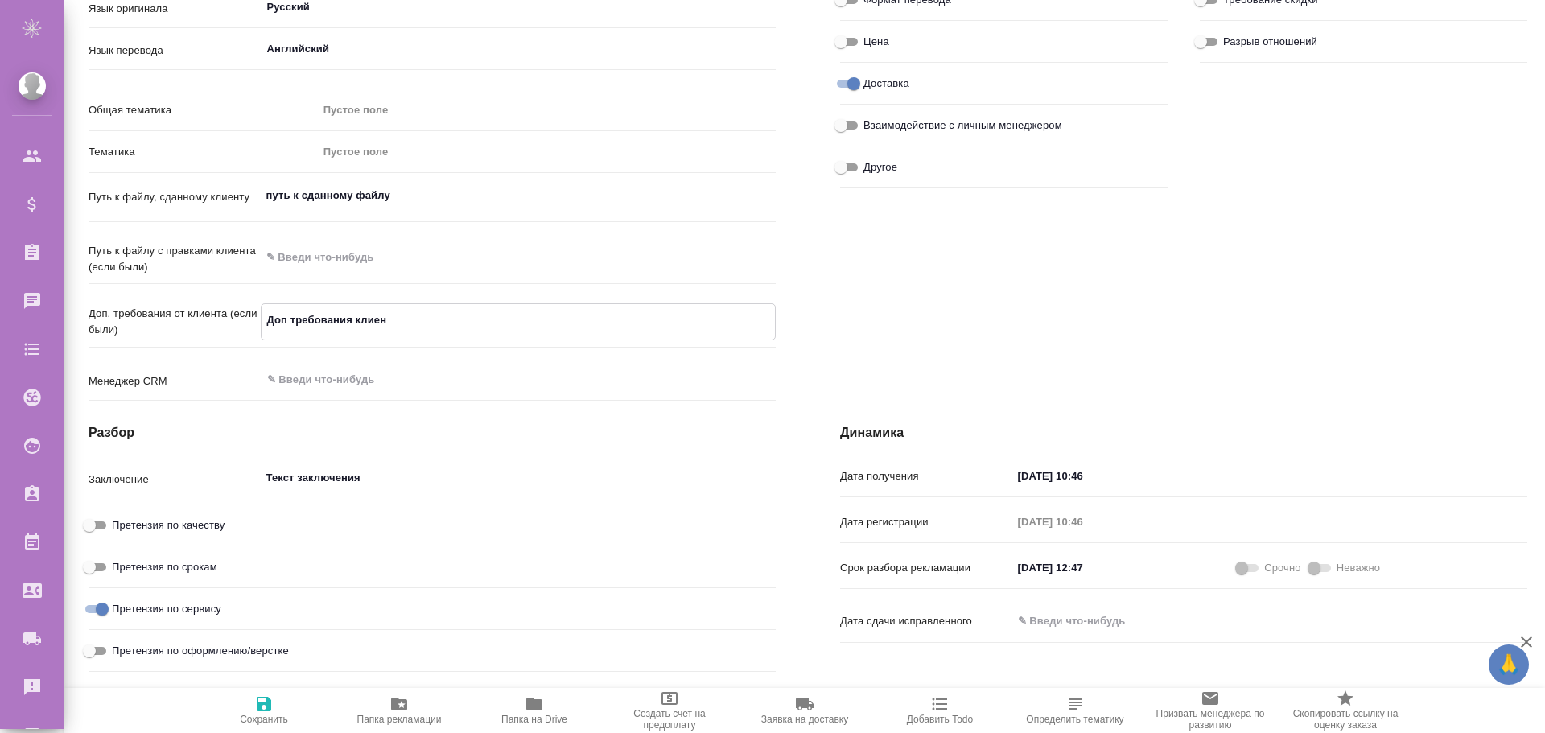
type textarea "x"
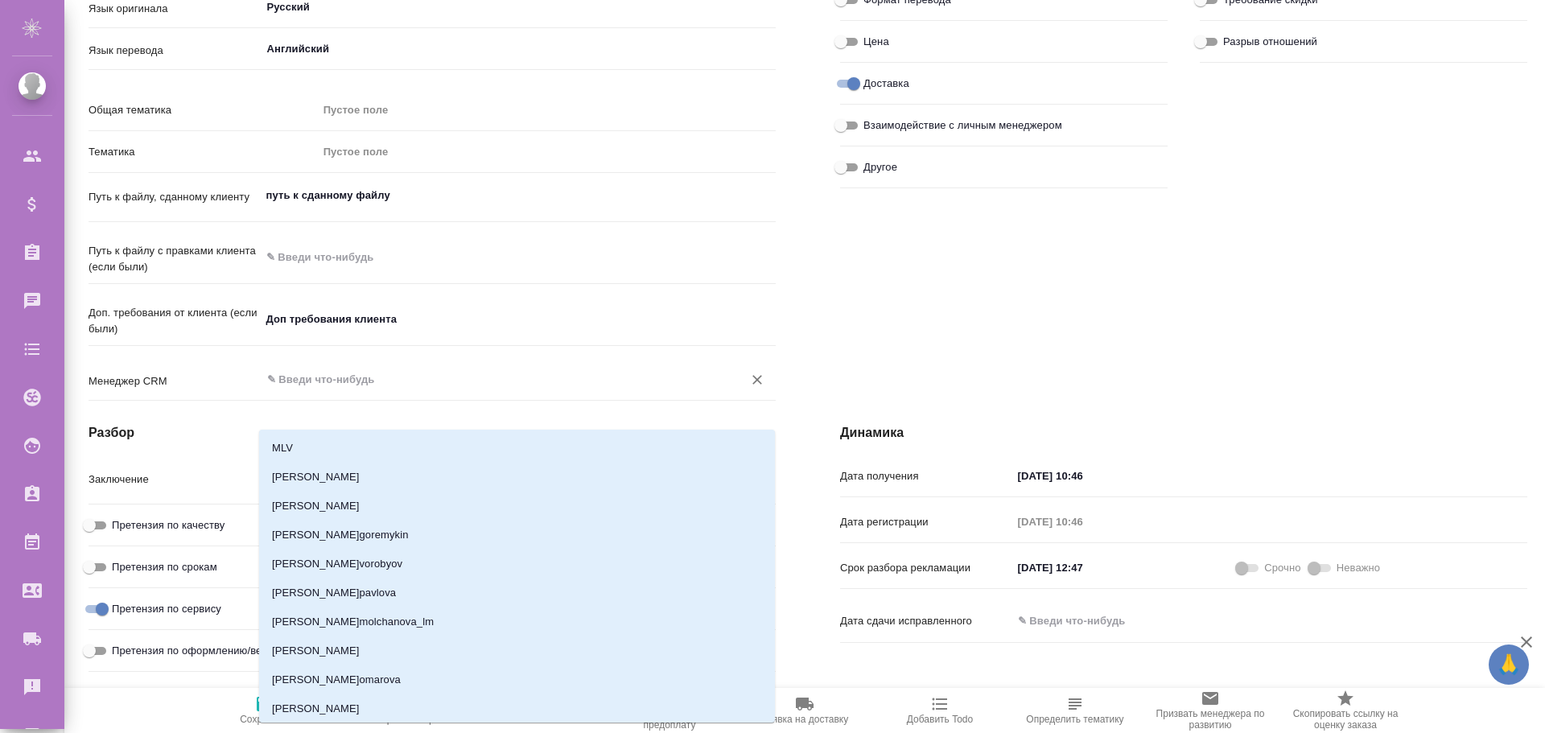
click at [341, 390] on input "text" at bounding box center [492, 379] width 452 height 19
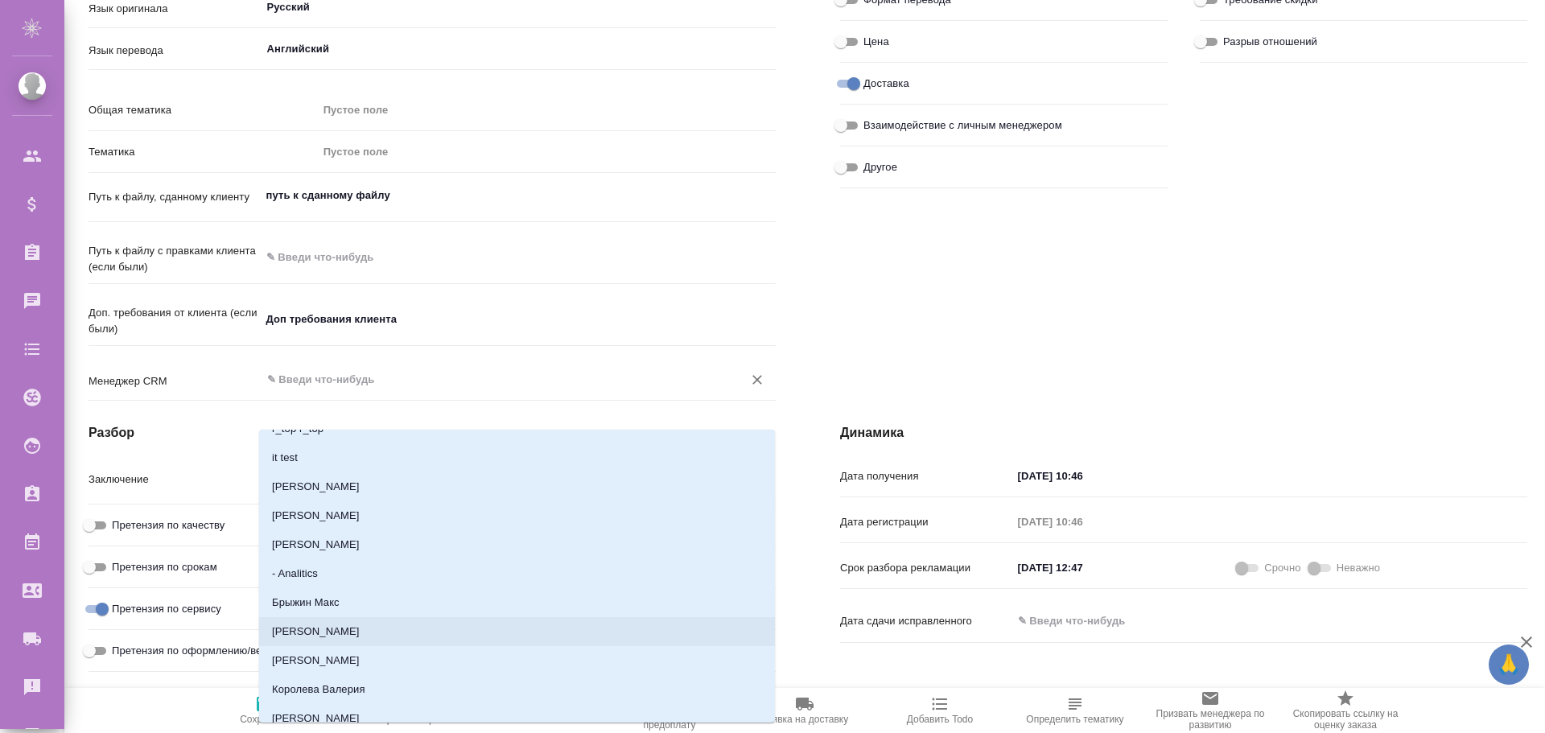
scroll to position [805, 0]
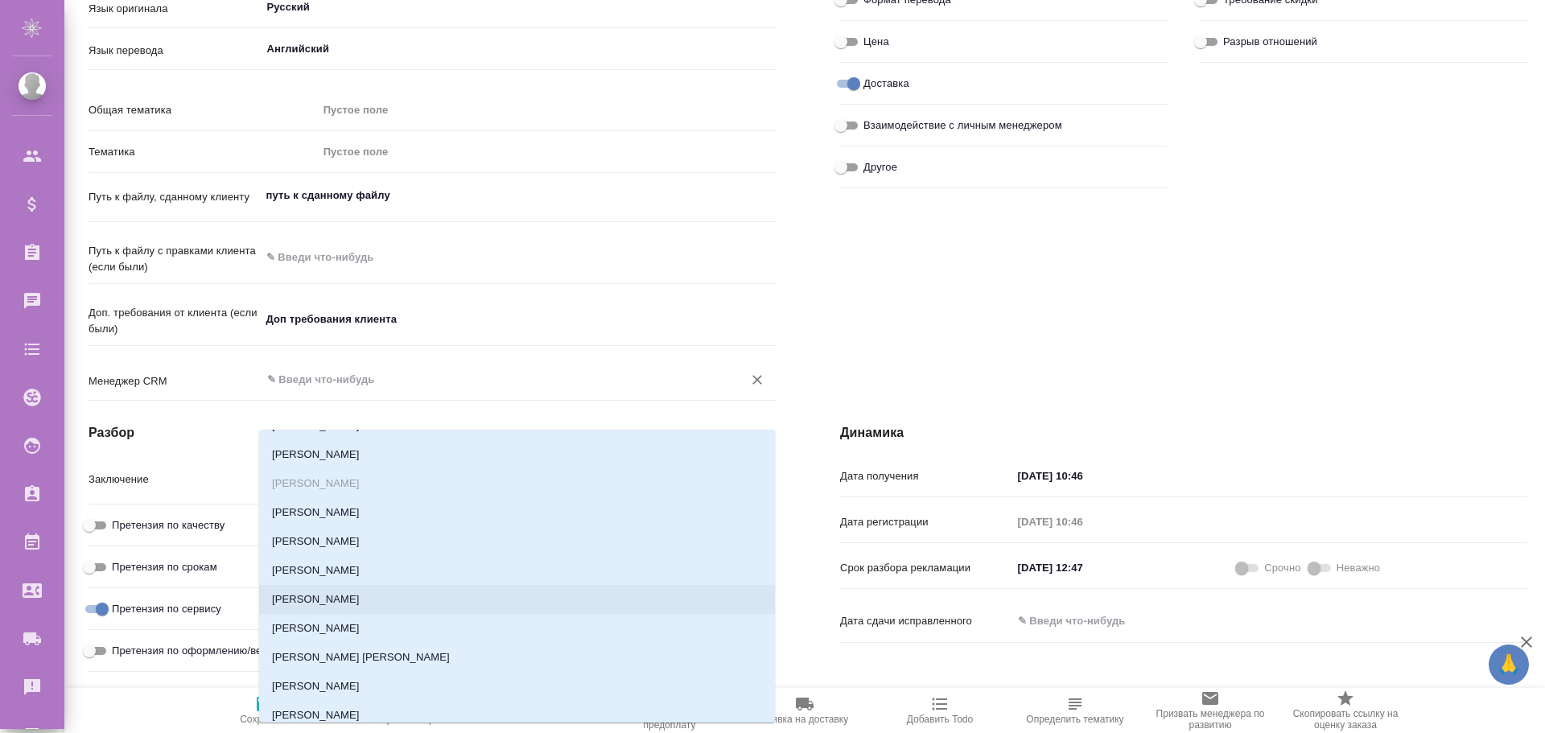
click at [332, 597] on li "Полещук Григорий" at bounding box center [517, 599] width 516 height 29
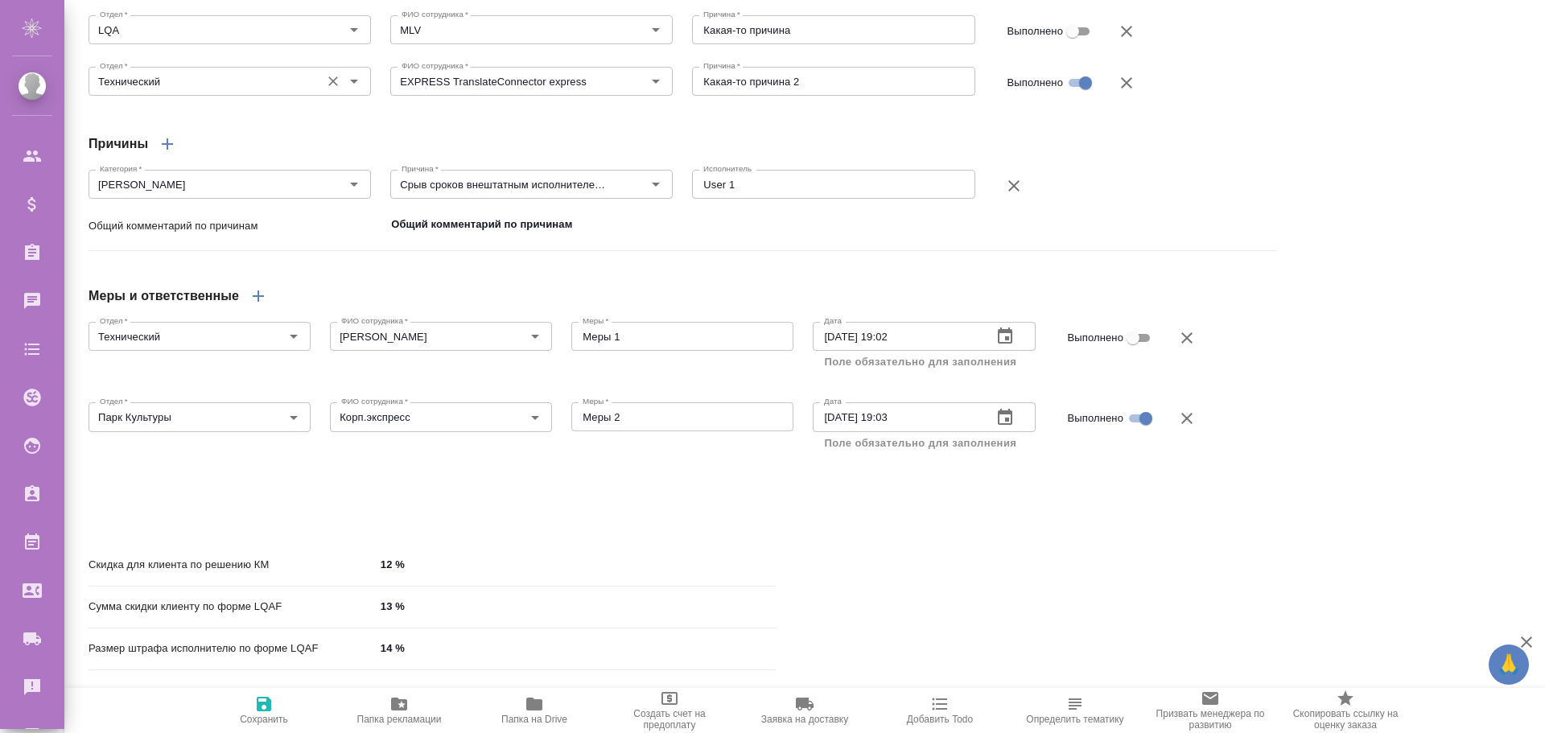
scroll to position [1273, 0]
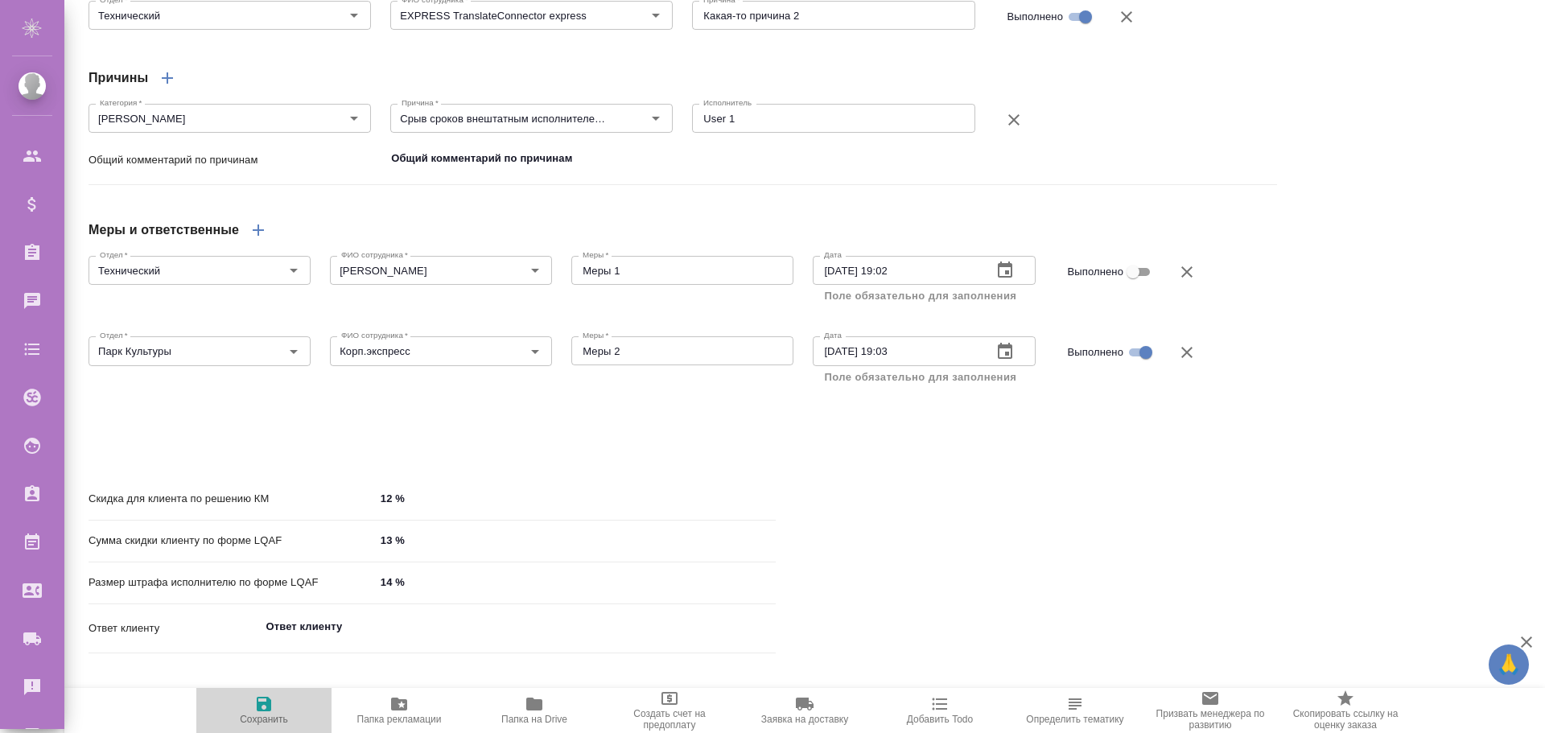
click at [266, 710] on icon "button" at bounding box center [264, 704] width 14 height 14
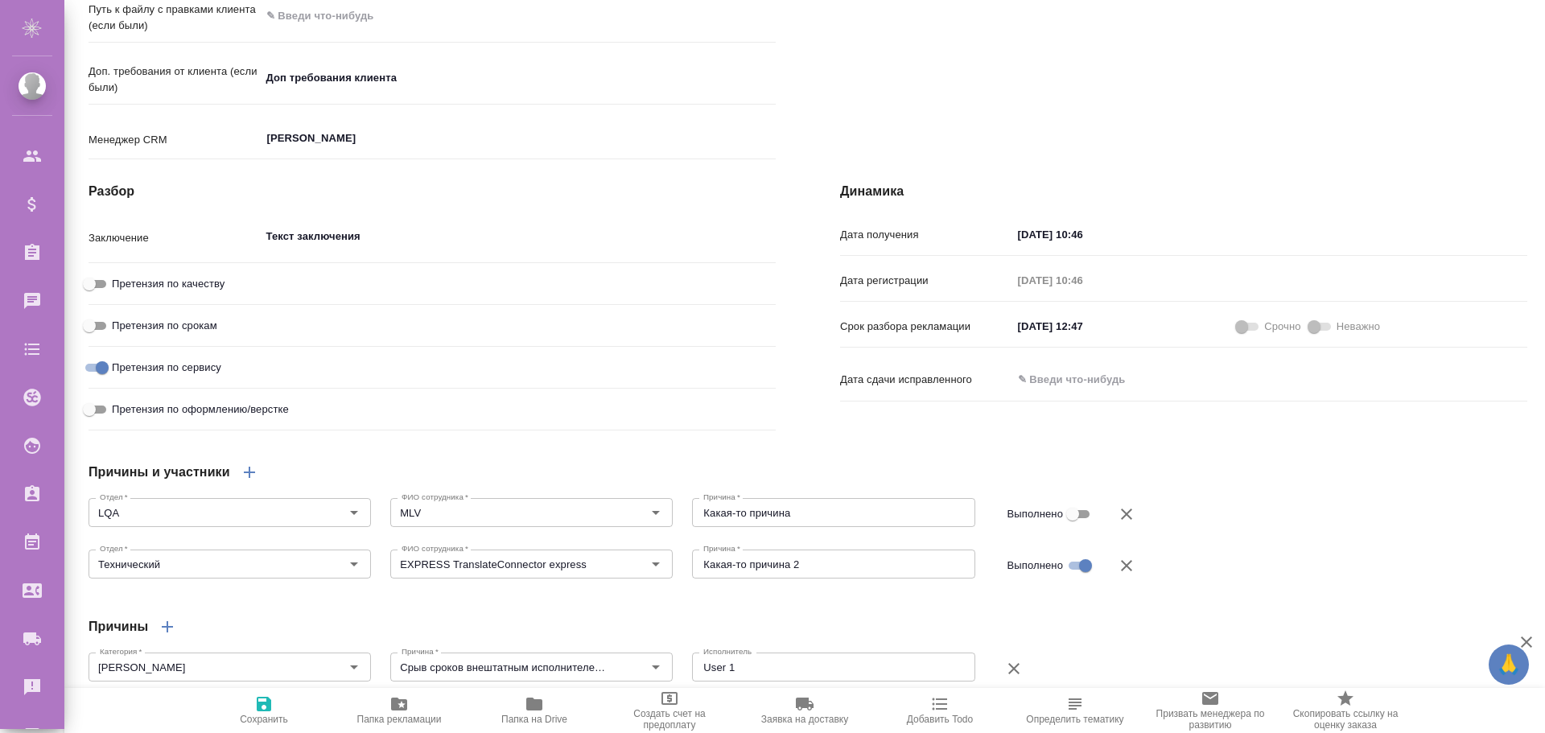
scroll to position [1127, 0]
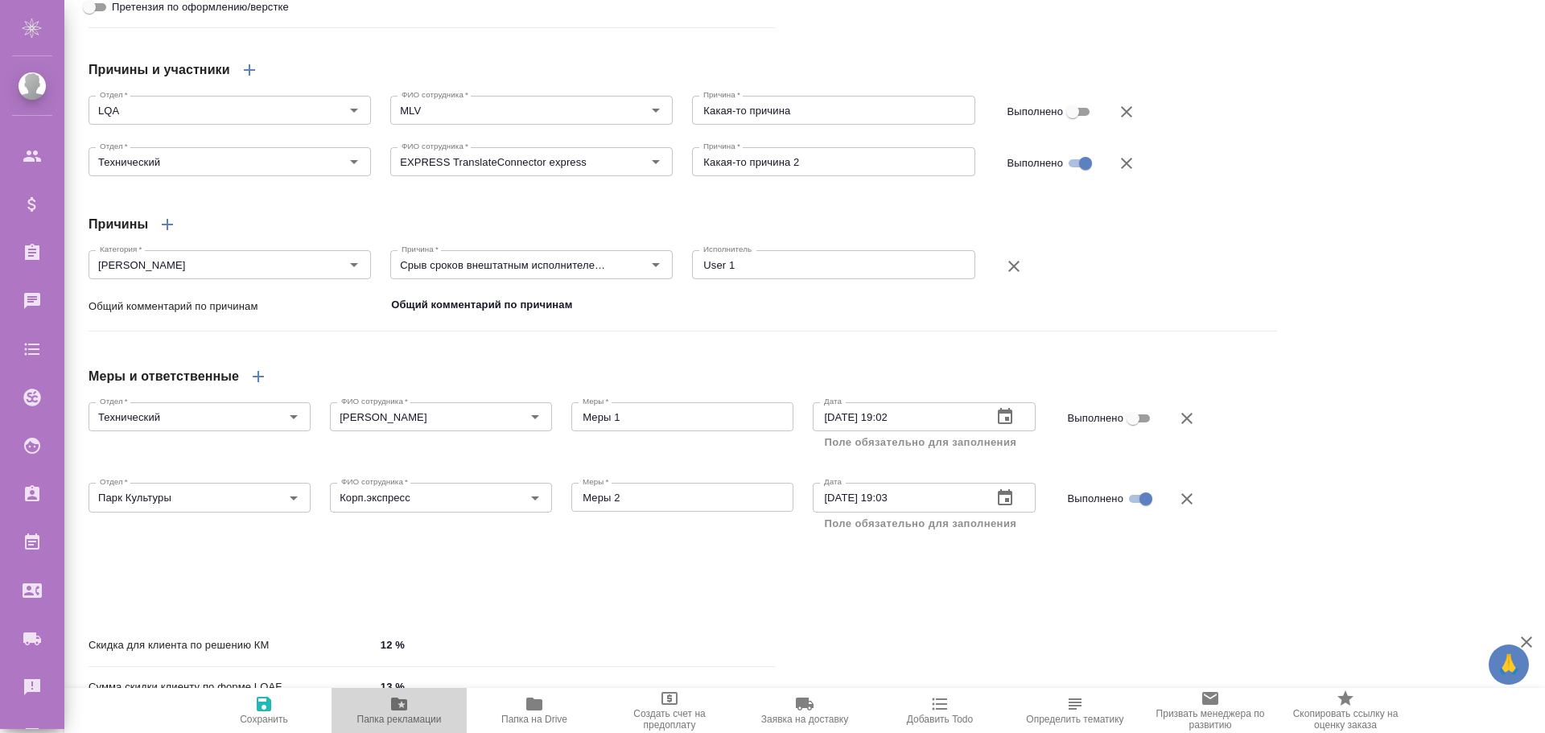
click at [403, 705] on icon "button" at bounding box center [399, 704] width 19 height 19
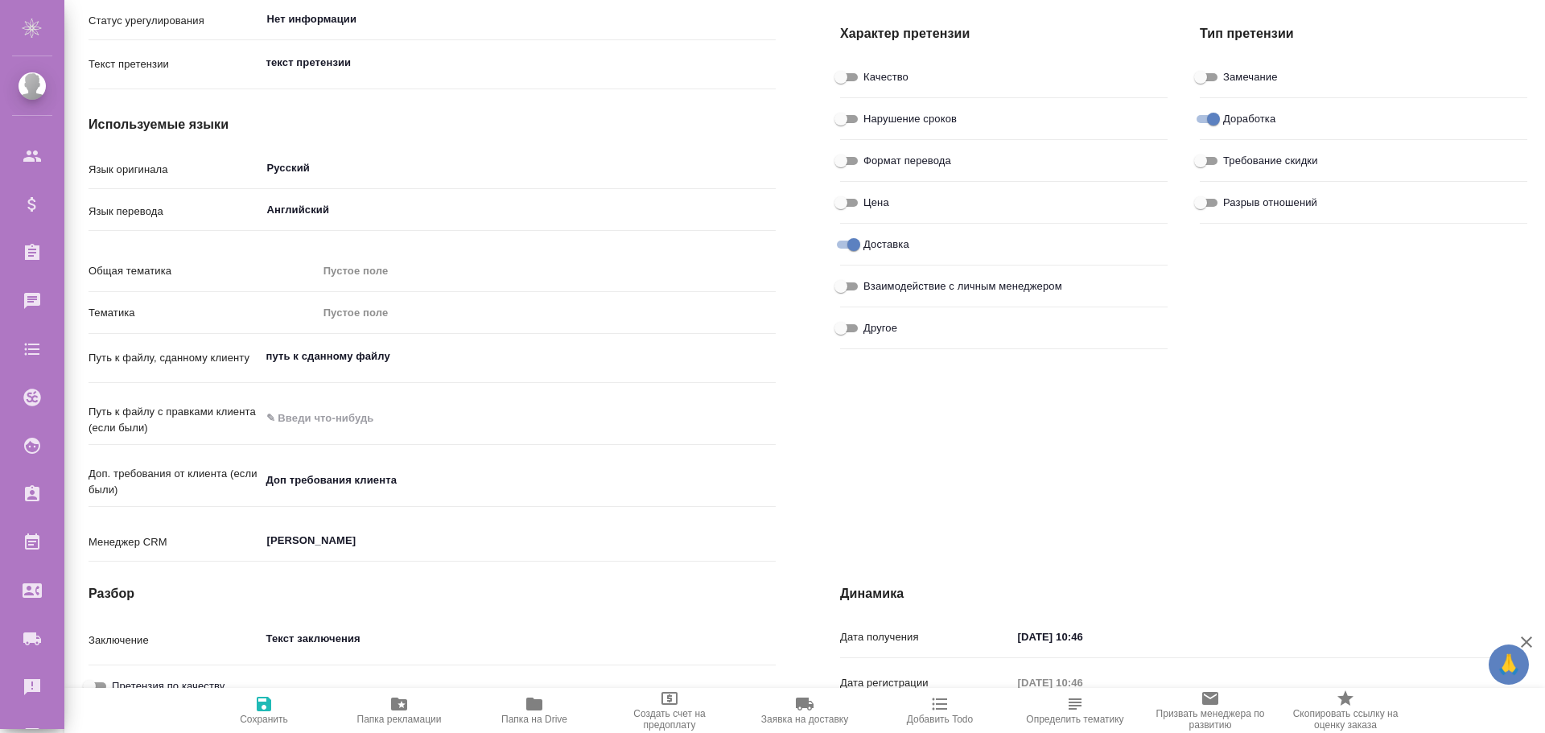
scroll to position [0, 0]
